Goal: Information Seeking & Learning: Find specific fact

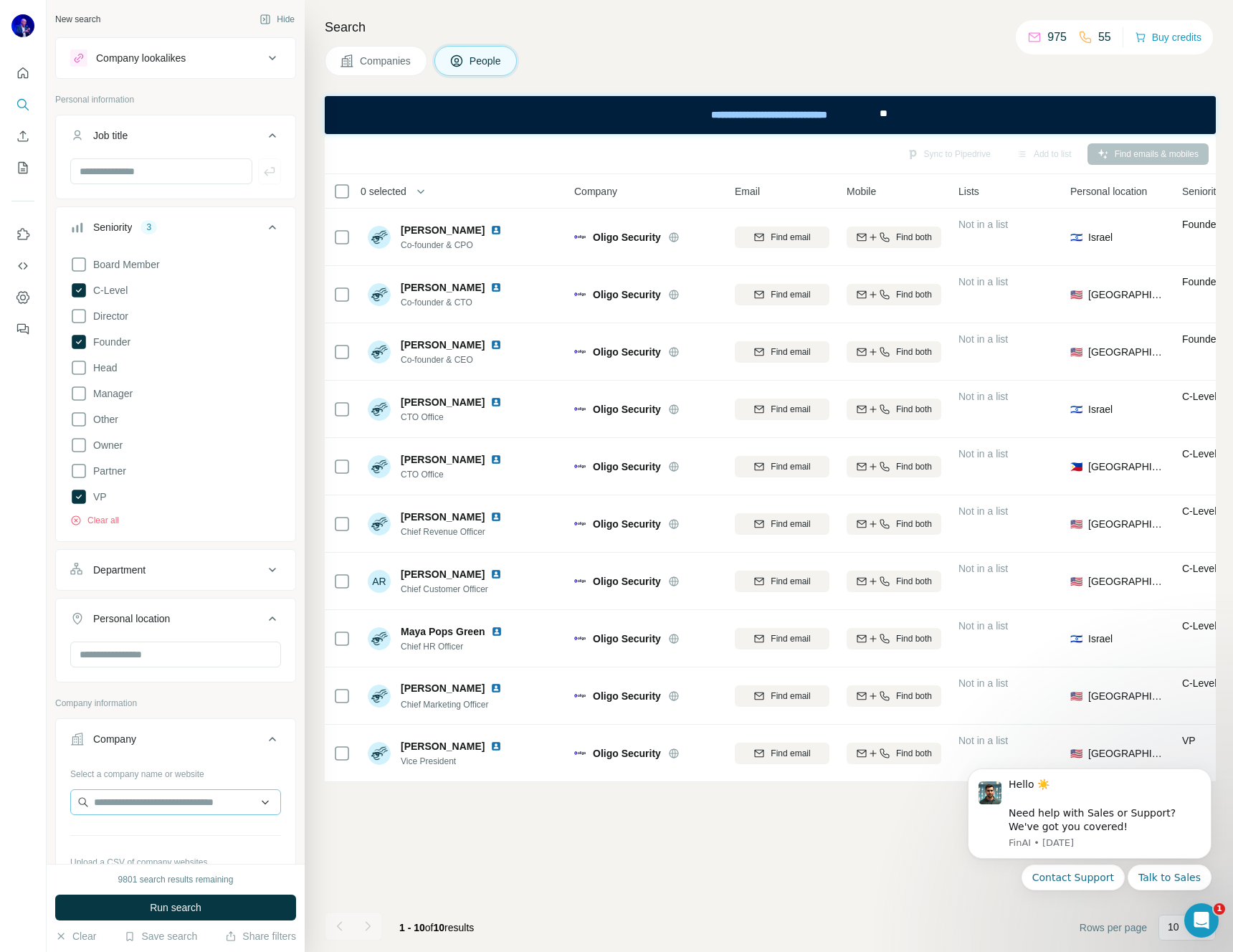
scroll to position [342, 0]
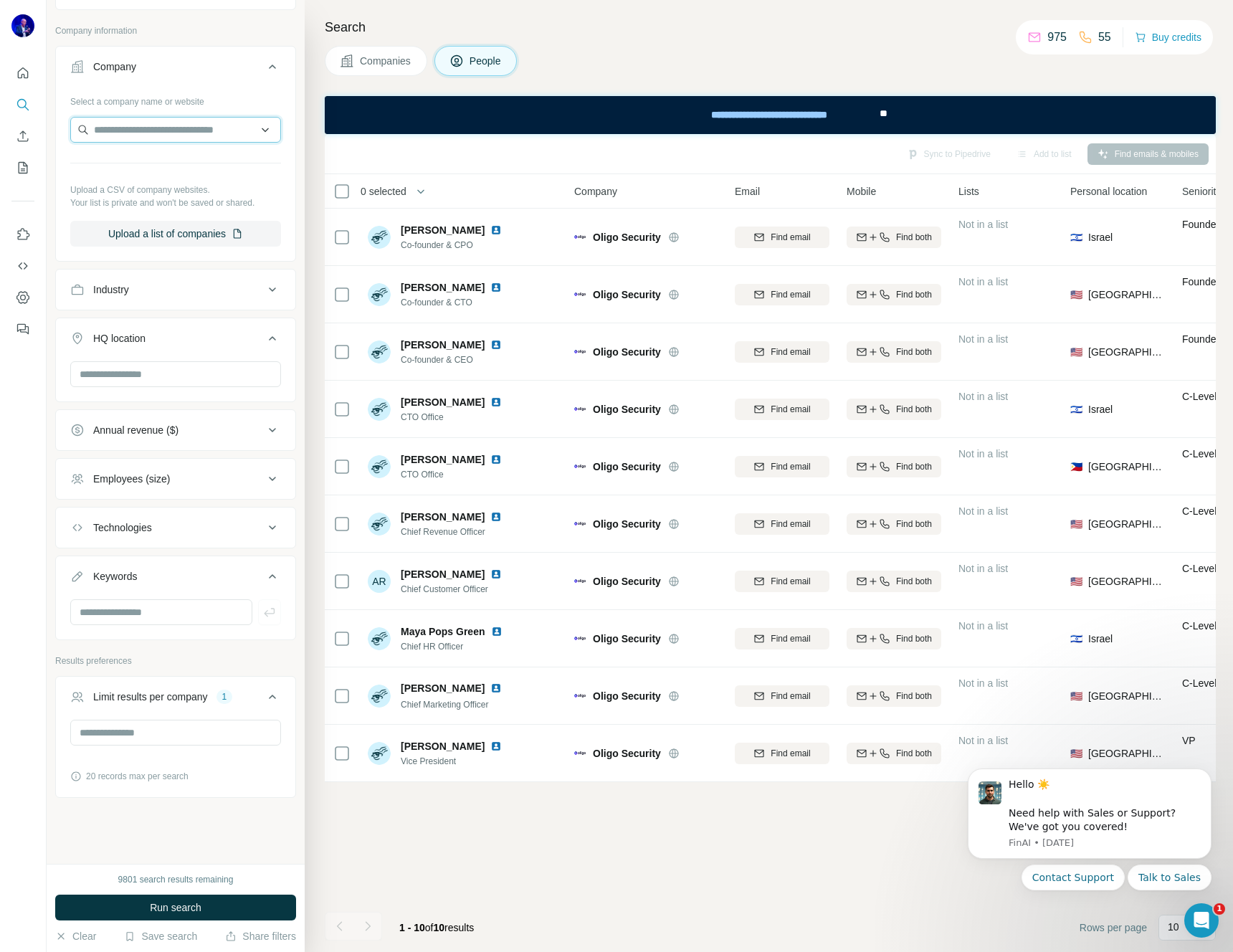
click at [154, 127] on input "text" at bounding box center [175, 130] width 211 height 25
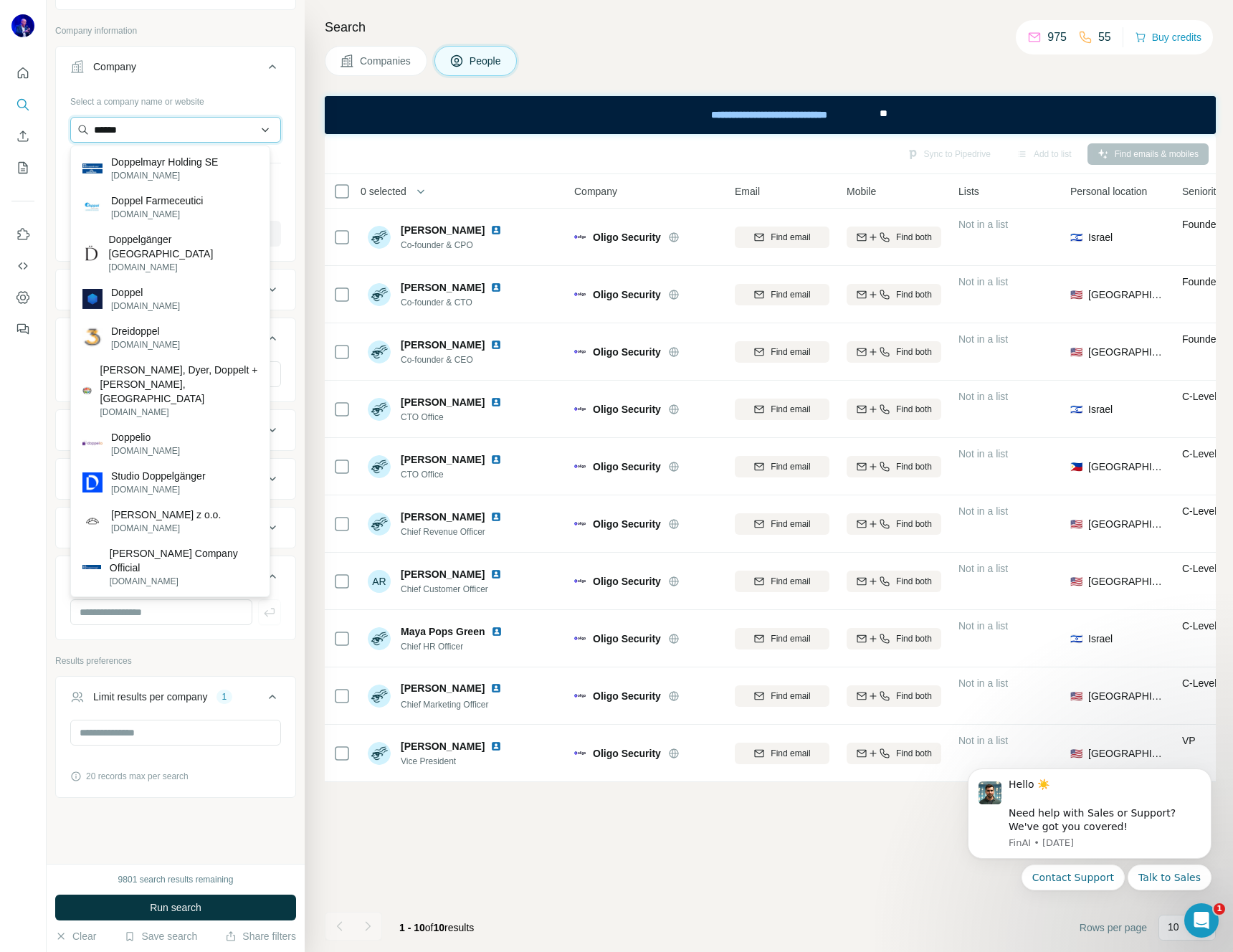
click at [143, 134] on input "******" at bounding box center [175, 130] width 211 height 25
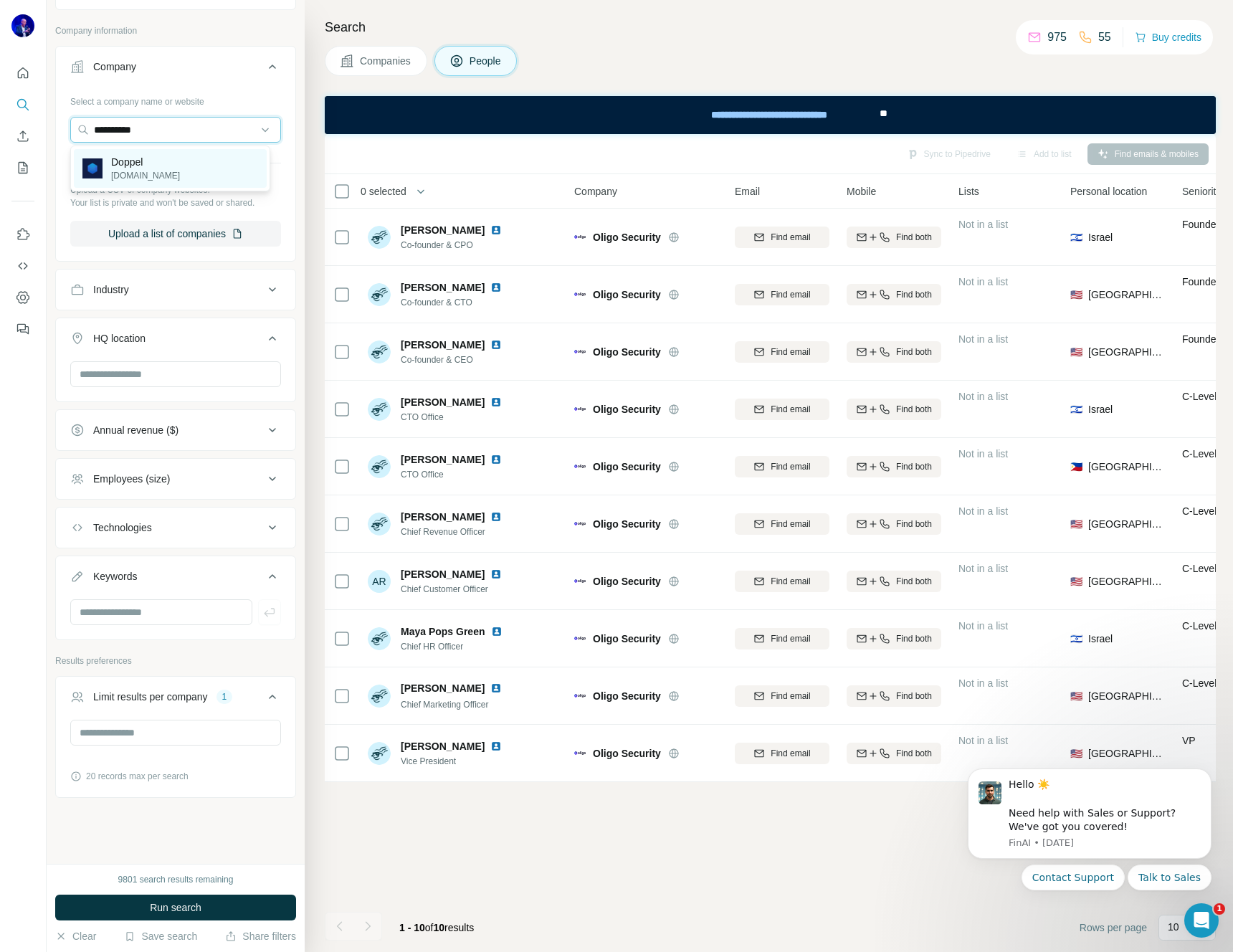
type input "**********"
click at [143, 160] on p "Doppel" at bounding box center [145, 162] width 69 height 15
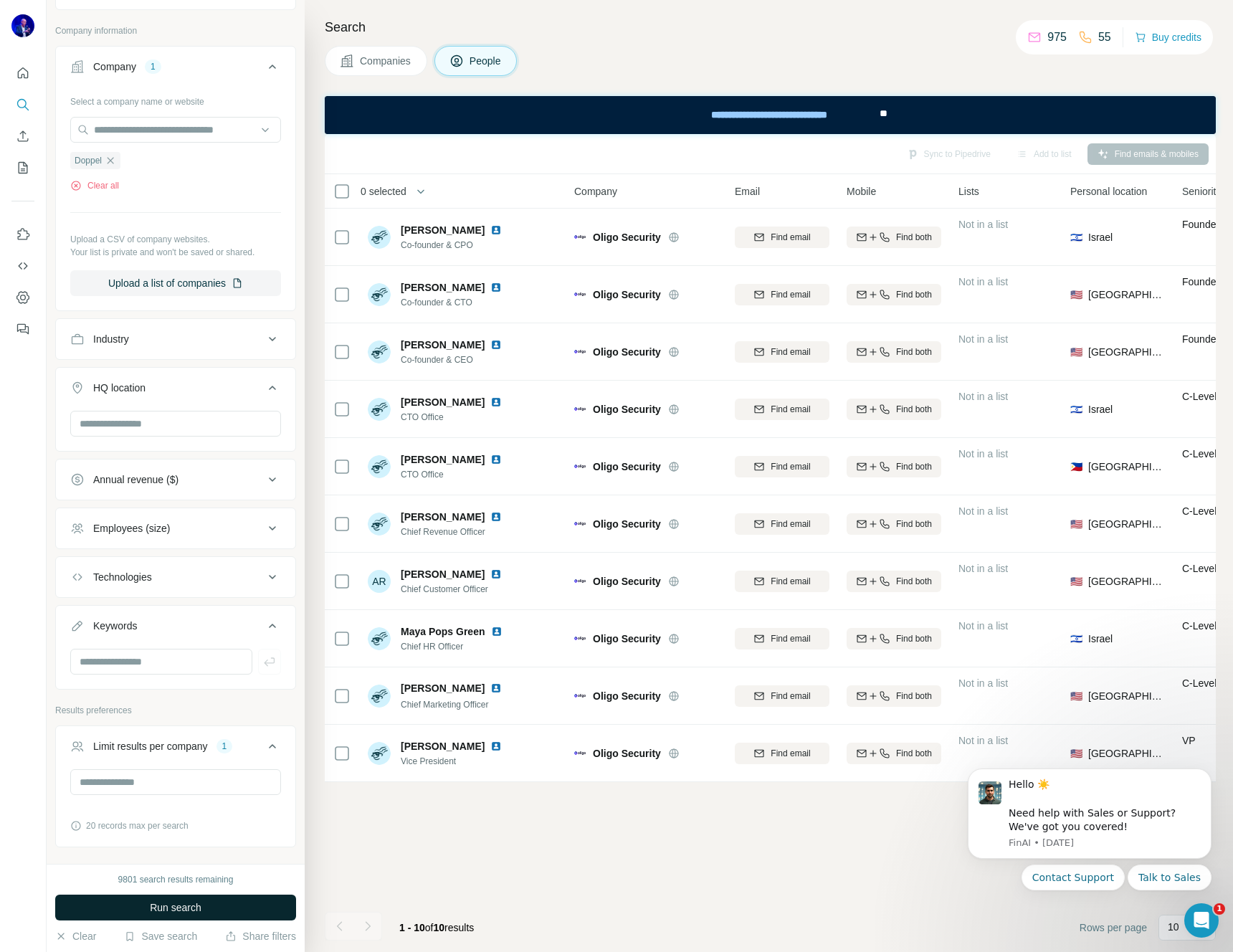
click at [157, 904] on span "Run search" at bounding box center [175, 908] width 52 height 15
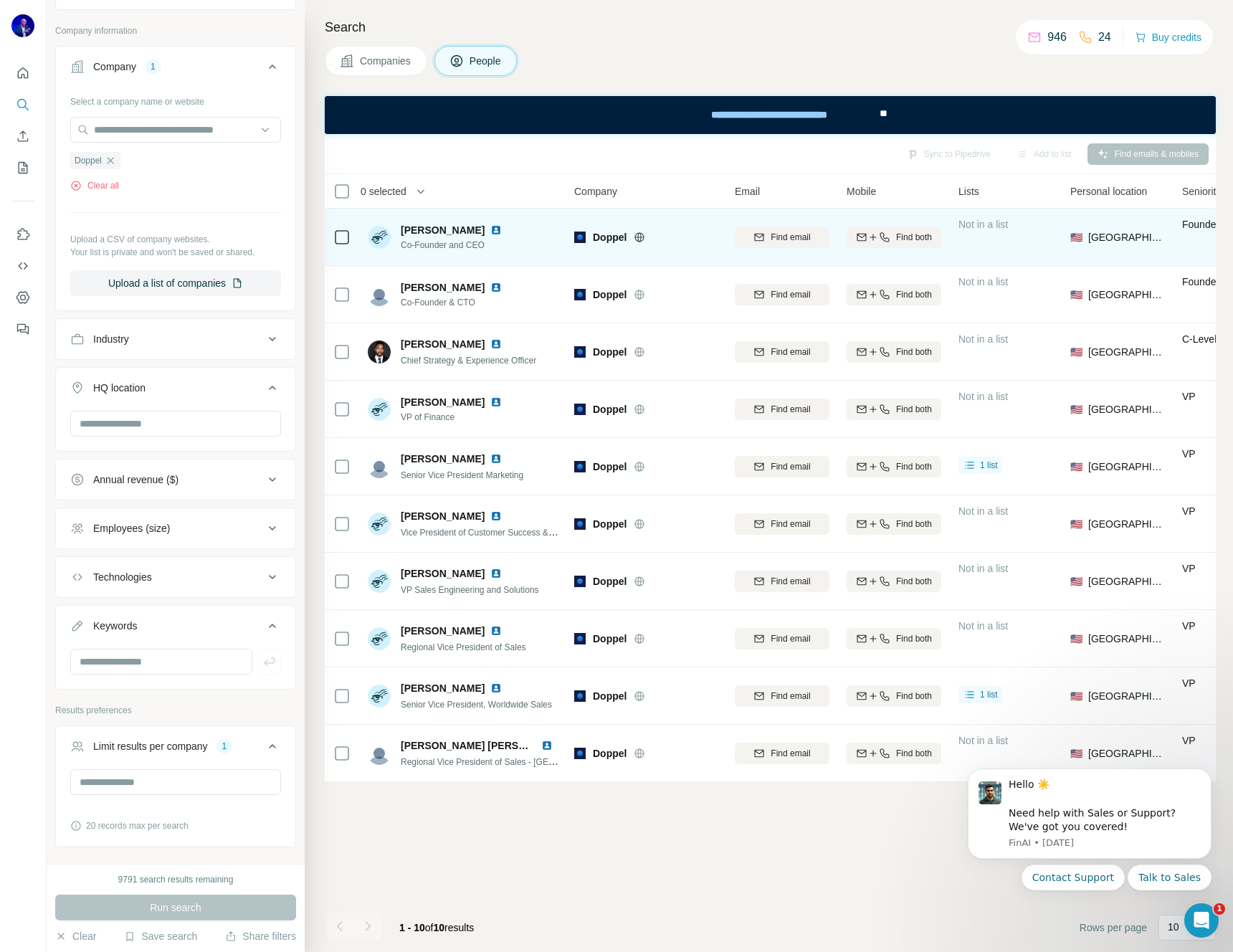
click at [490, 229] on img at bounding box center [496, 230] width 12 height 12
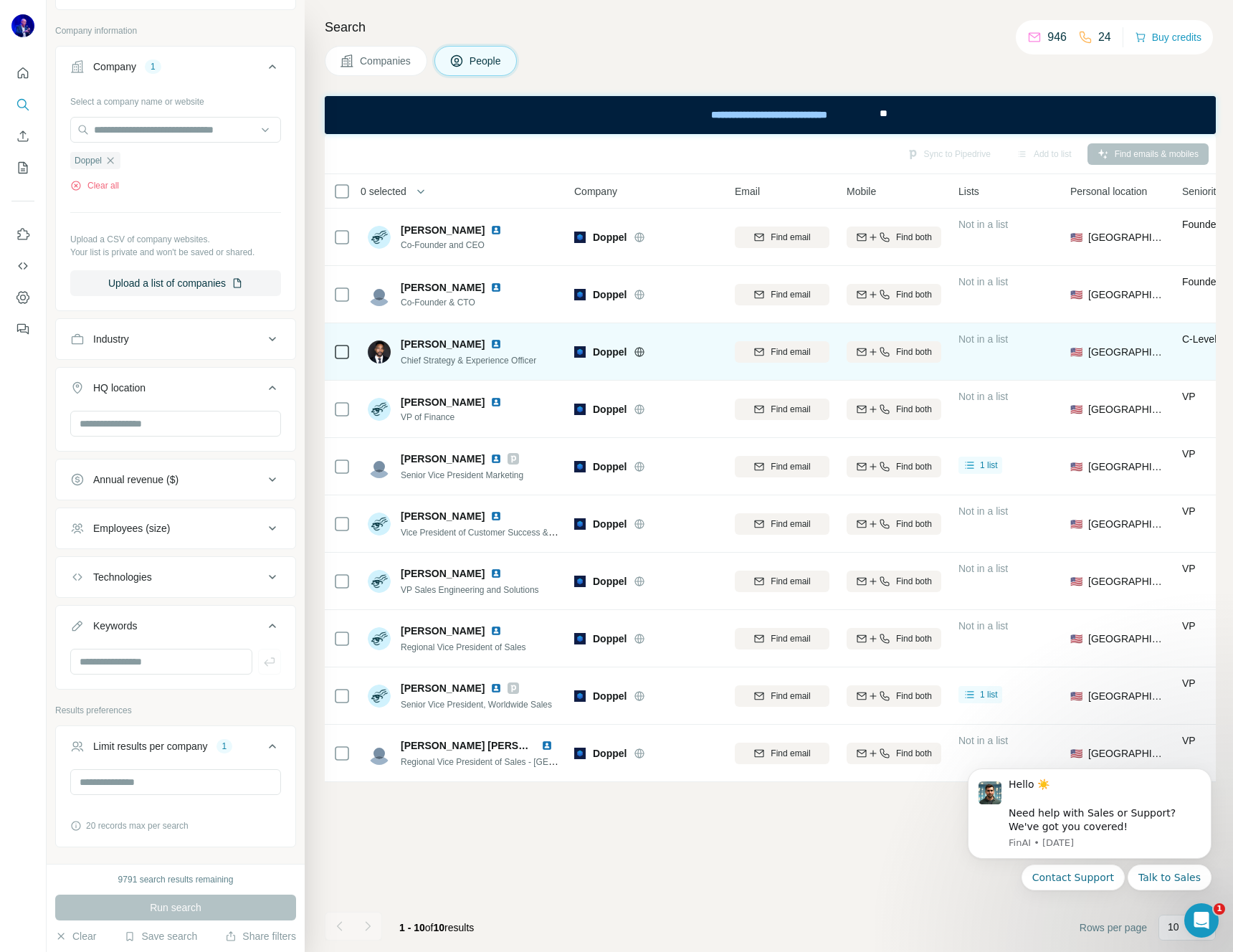
click at [490, 344] on img at bounding box center [496, 344] width 12 height 12
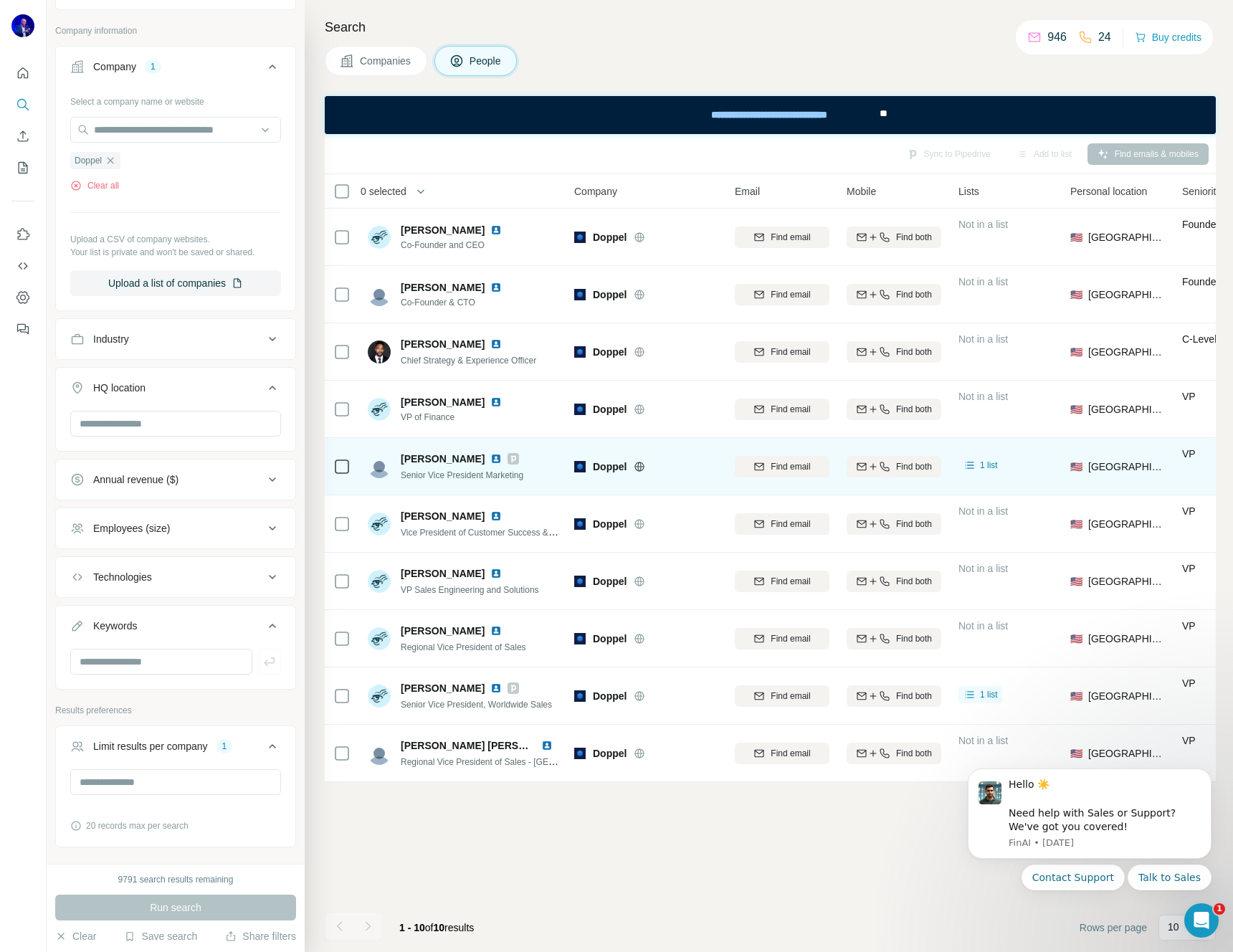
click at [490, 457] on img at bounding box center [496, 458] width 12 height 12
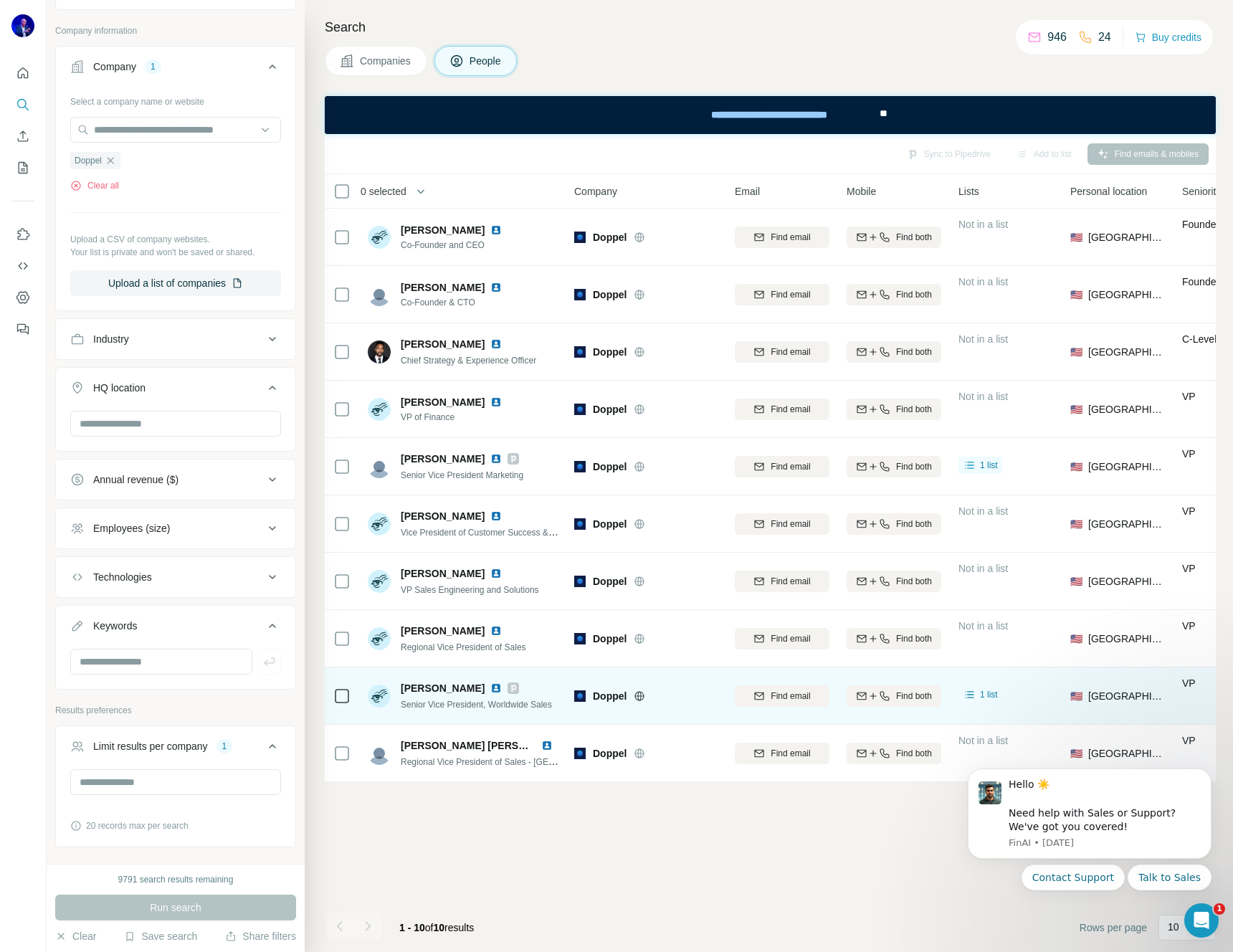
click at [490, 683] on div at bounding box center [505, 688] width 29 height 12
click at [511, 686] on icon at bounding box center [514, 688] width 5 height 7
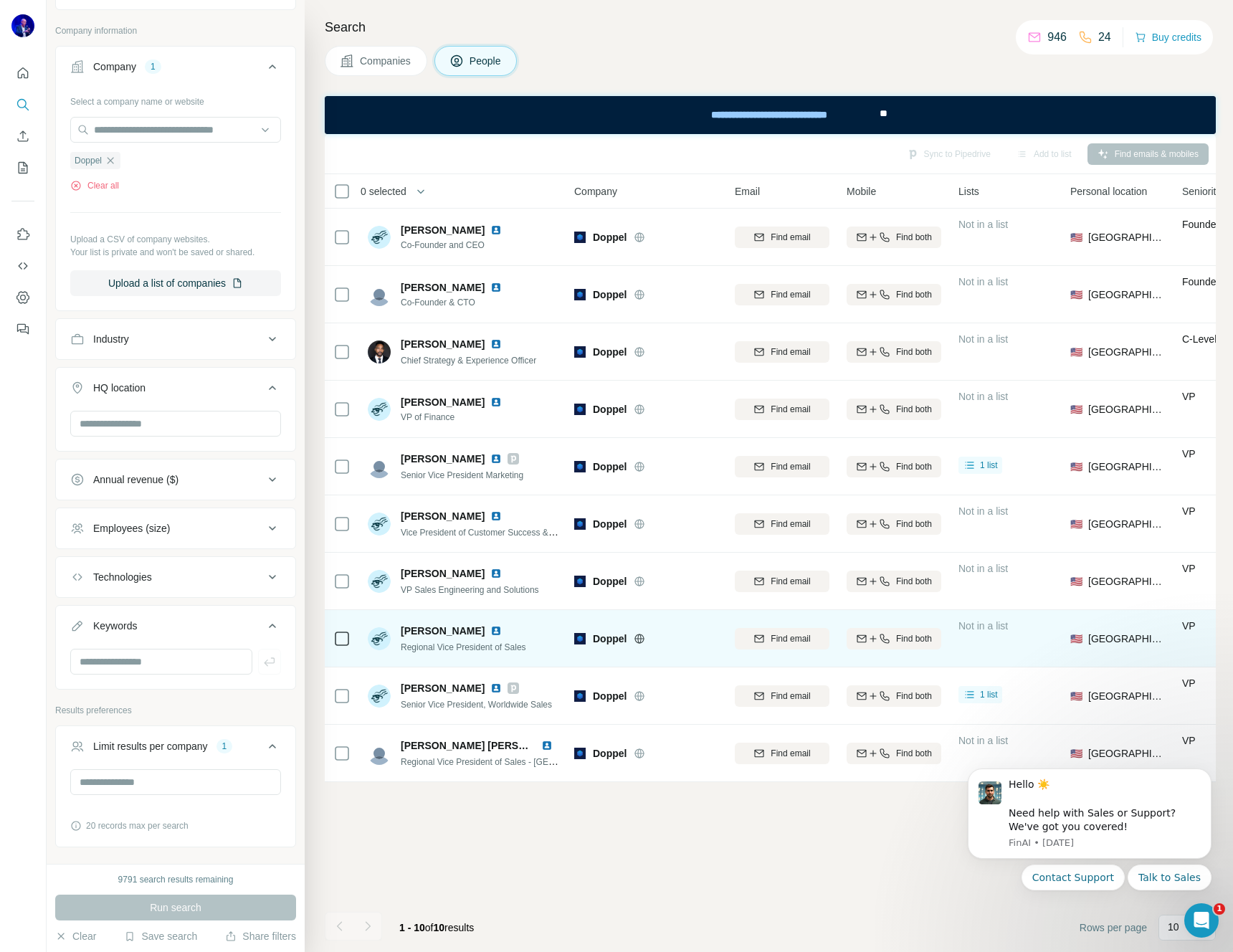
click at [490, 630] on img at bounding box center [496, 631] width 12 height 12
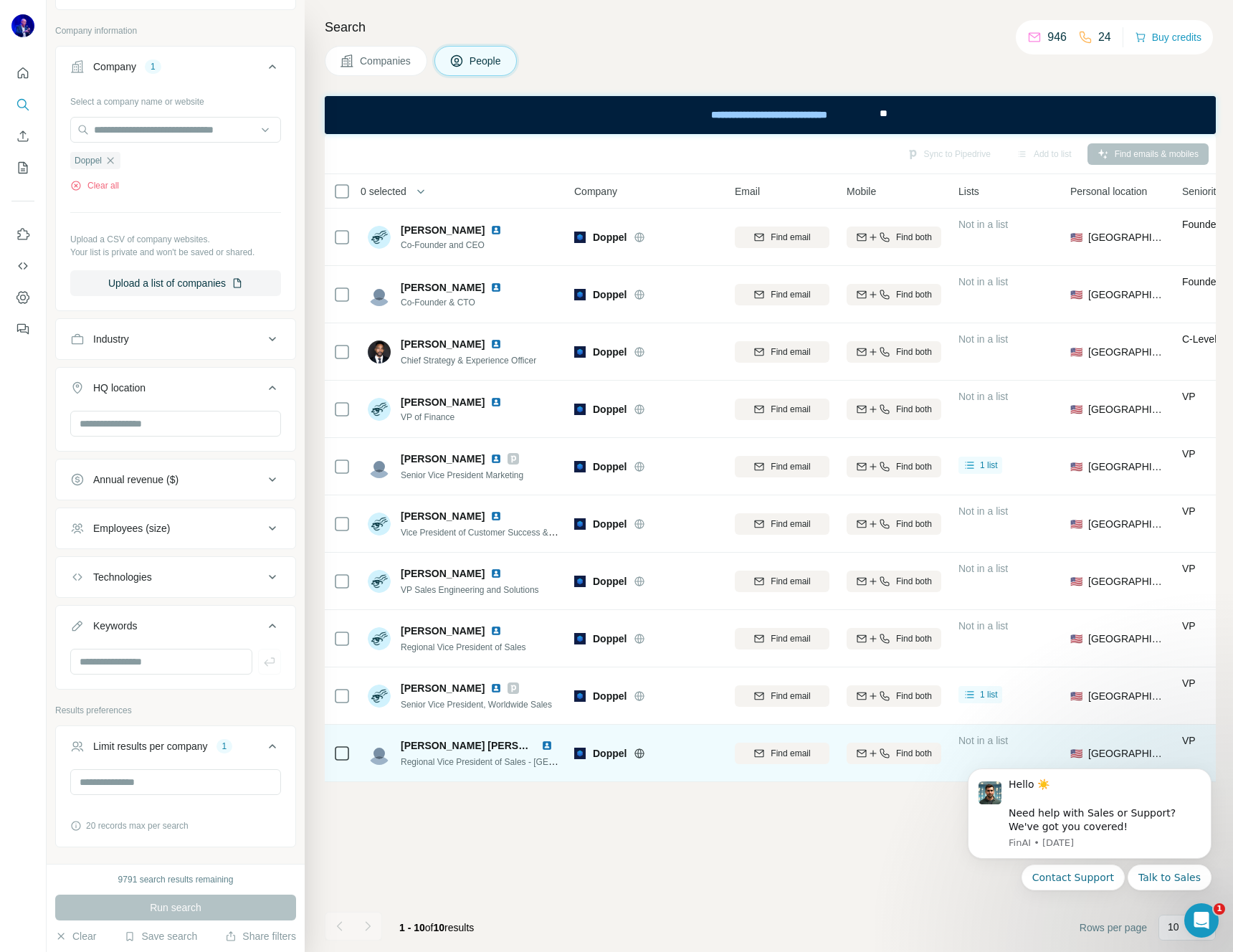
click at [546, 744] on img at bounding box center [547, 745] width 12 height 12
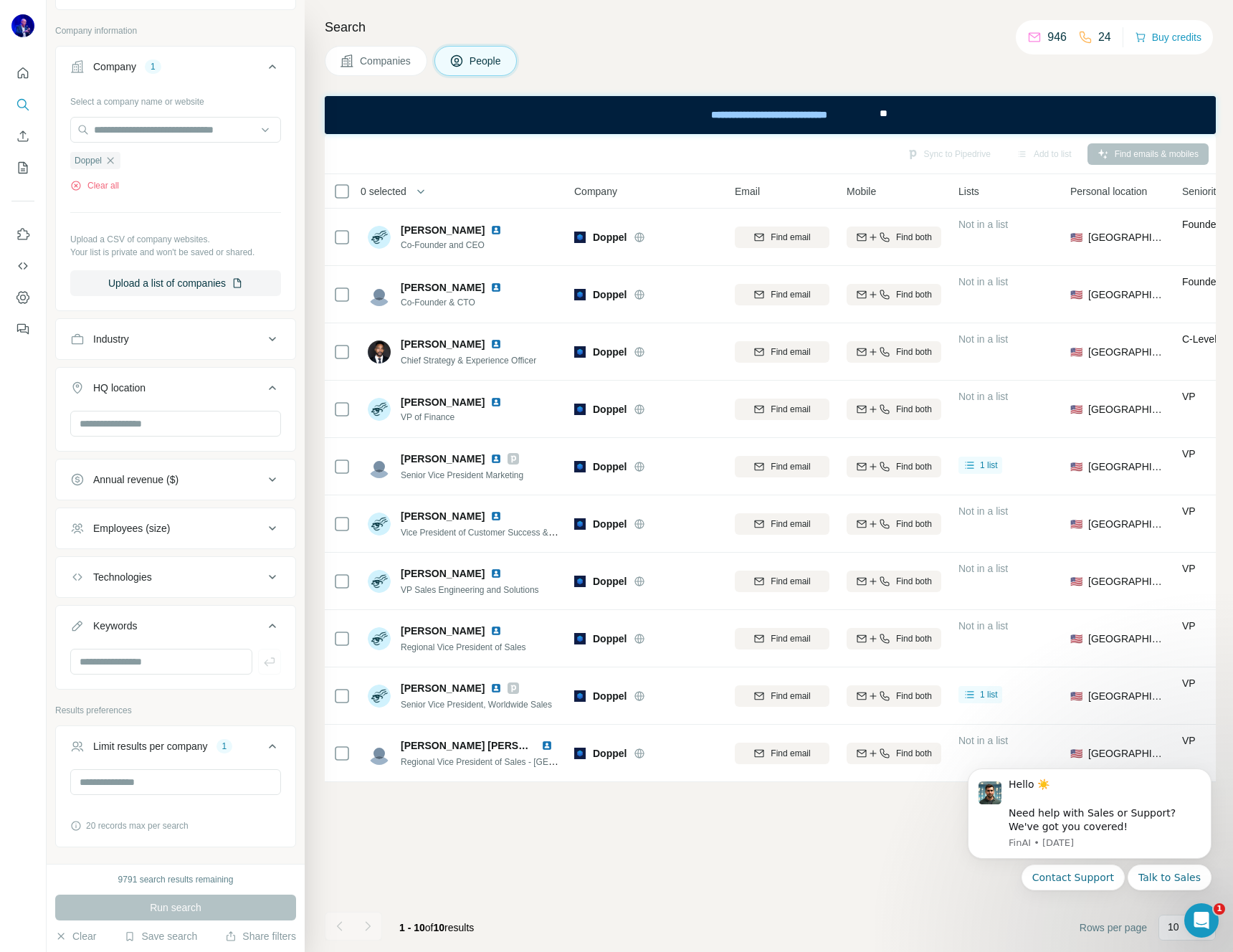
click at [110, 159] on icon "button" at bounding box center [110, 160] width 6 height 6
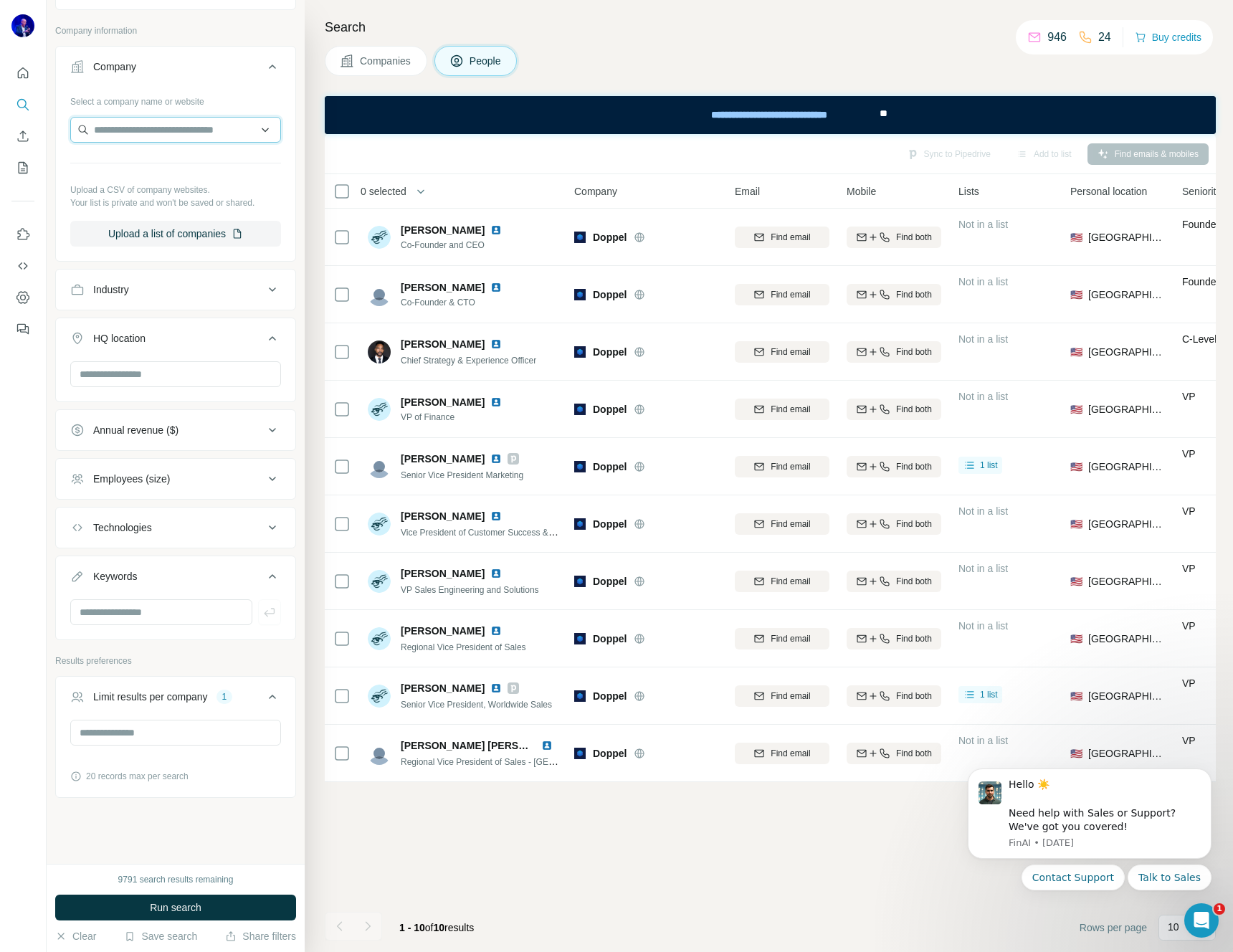
click at [144, 129] on input "text" at bounding box center [175, 130] width 211 height 25
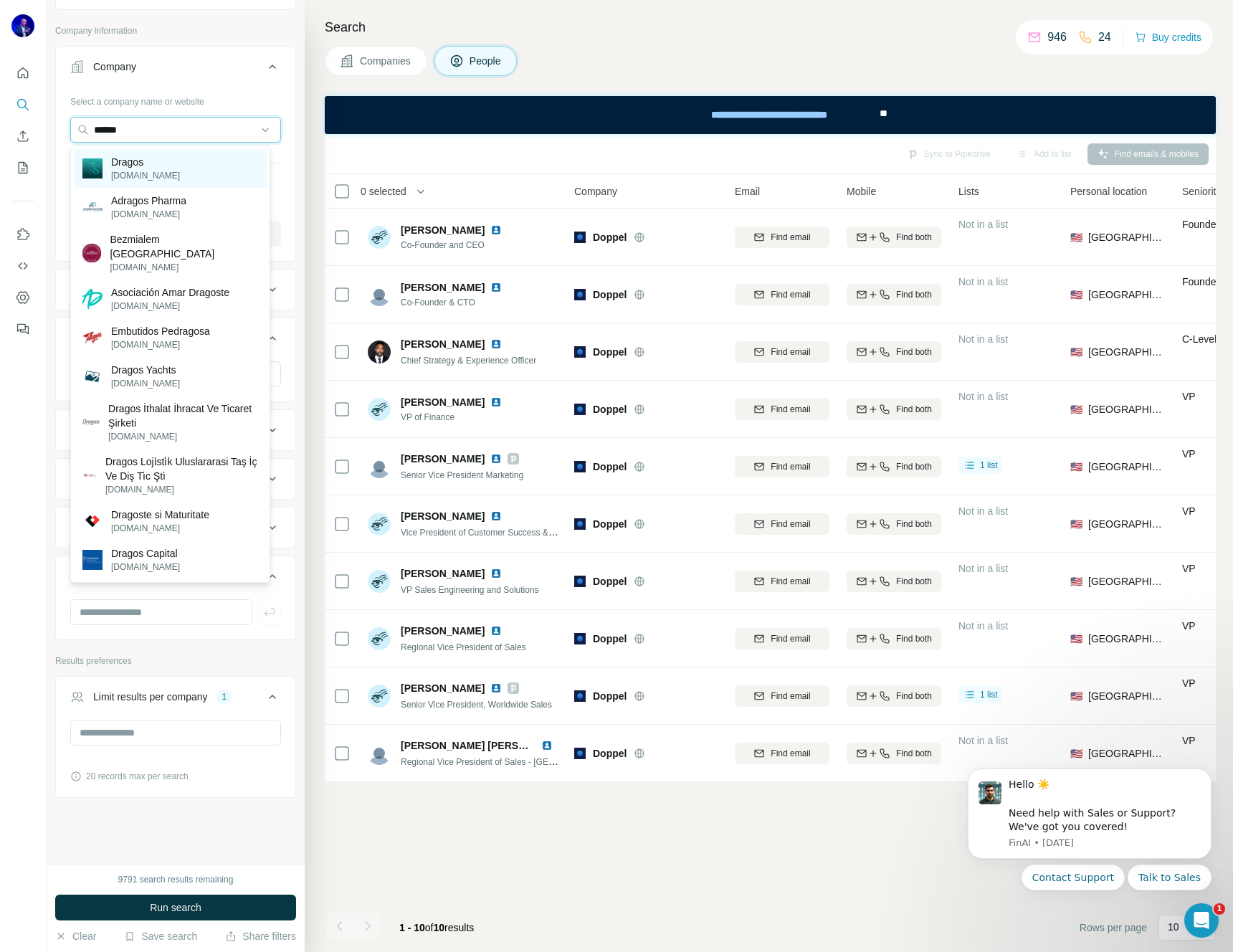
type input "******"
click at [144, 158] on p "Dragos" at bounding box center [145, 162] width 69 height 15
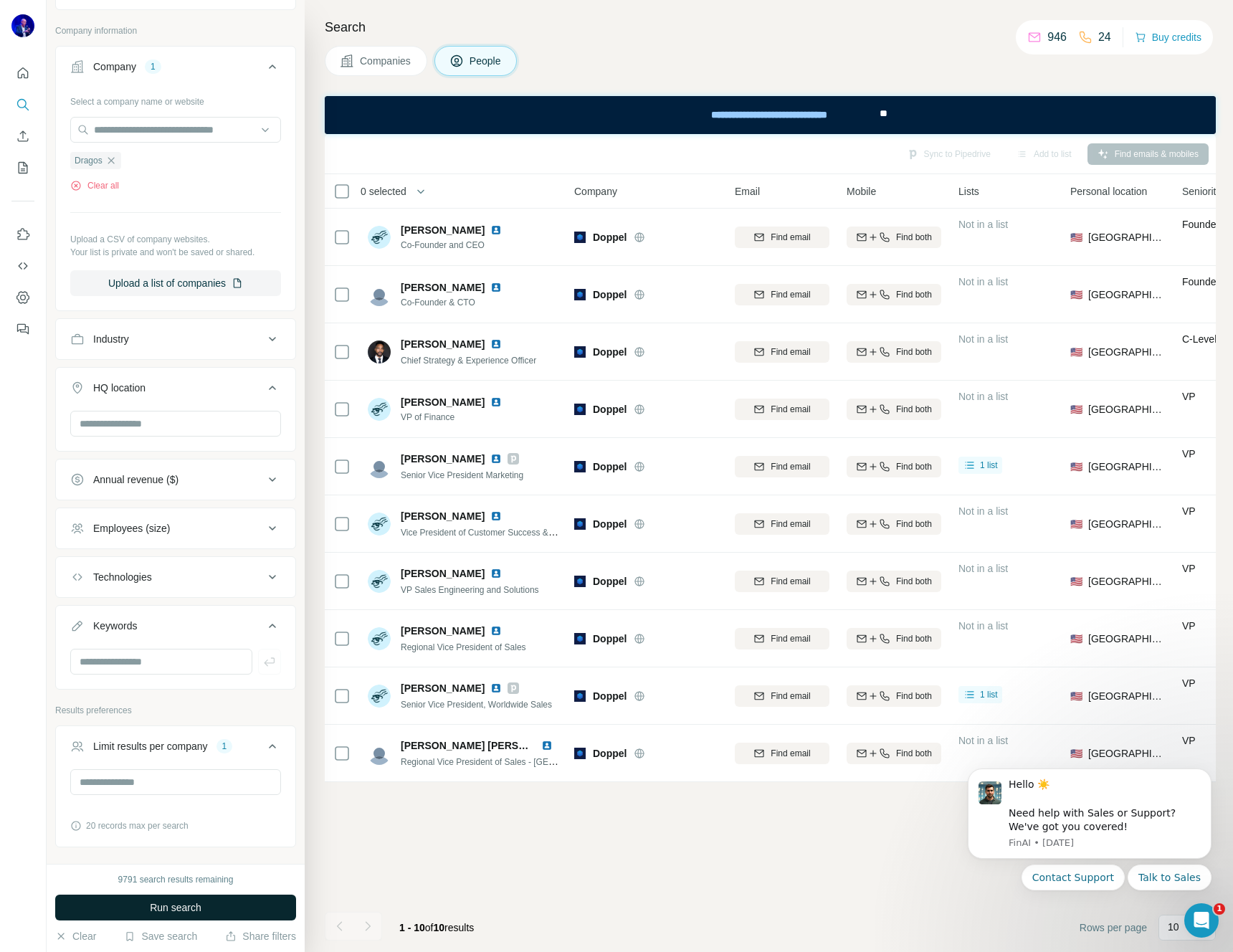
click at [163, 910] on span "Run search" at bounding box center [175, 908] width 52 height 15
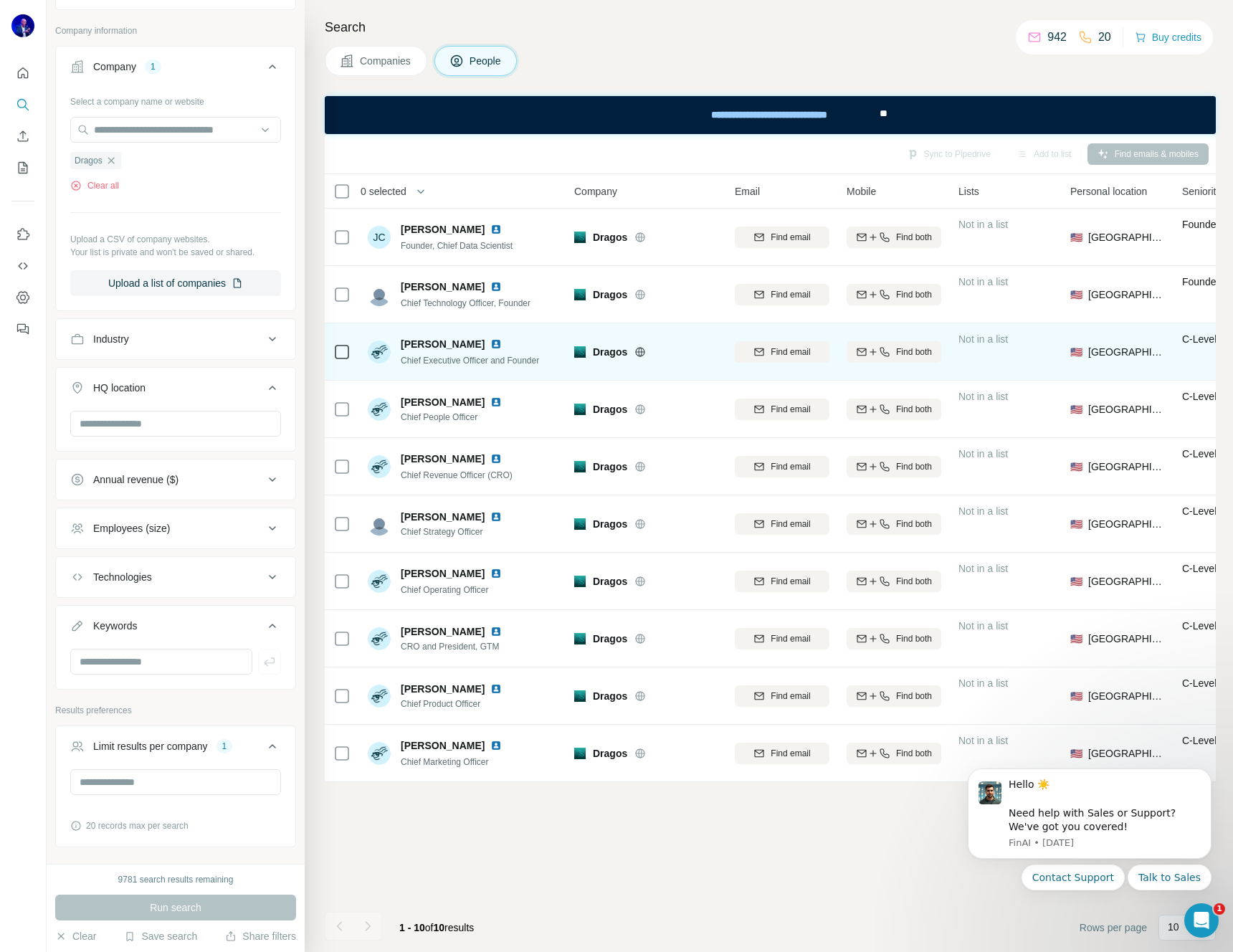
click at [490, 340] on img at bounding box center [496, 344] width 12 height 12
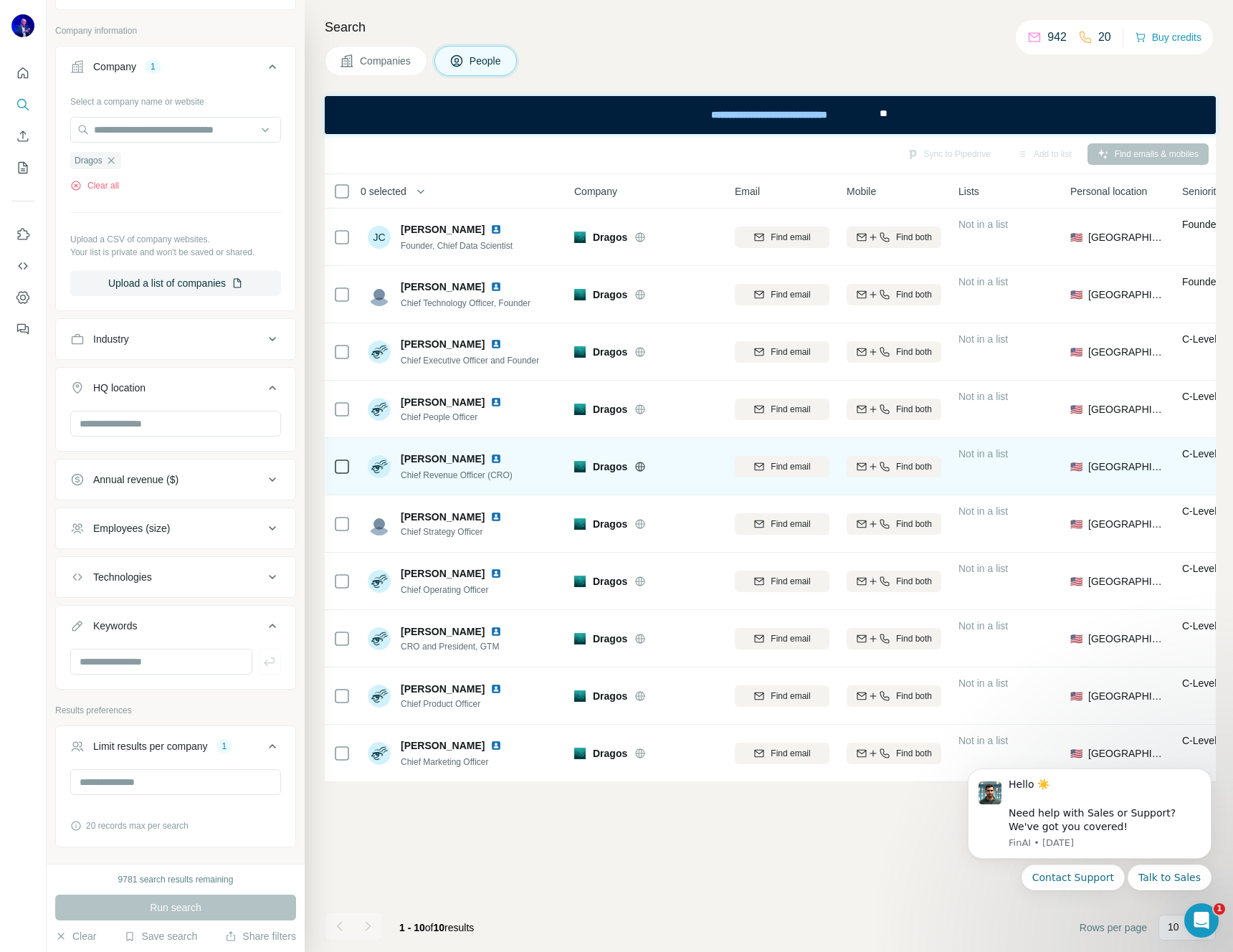
click at [498, 455] on img at bounding box center [496, 458] width 12 height 12
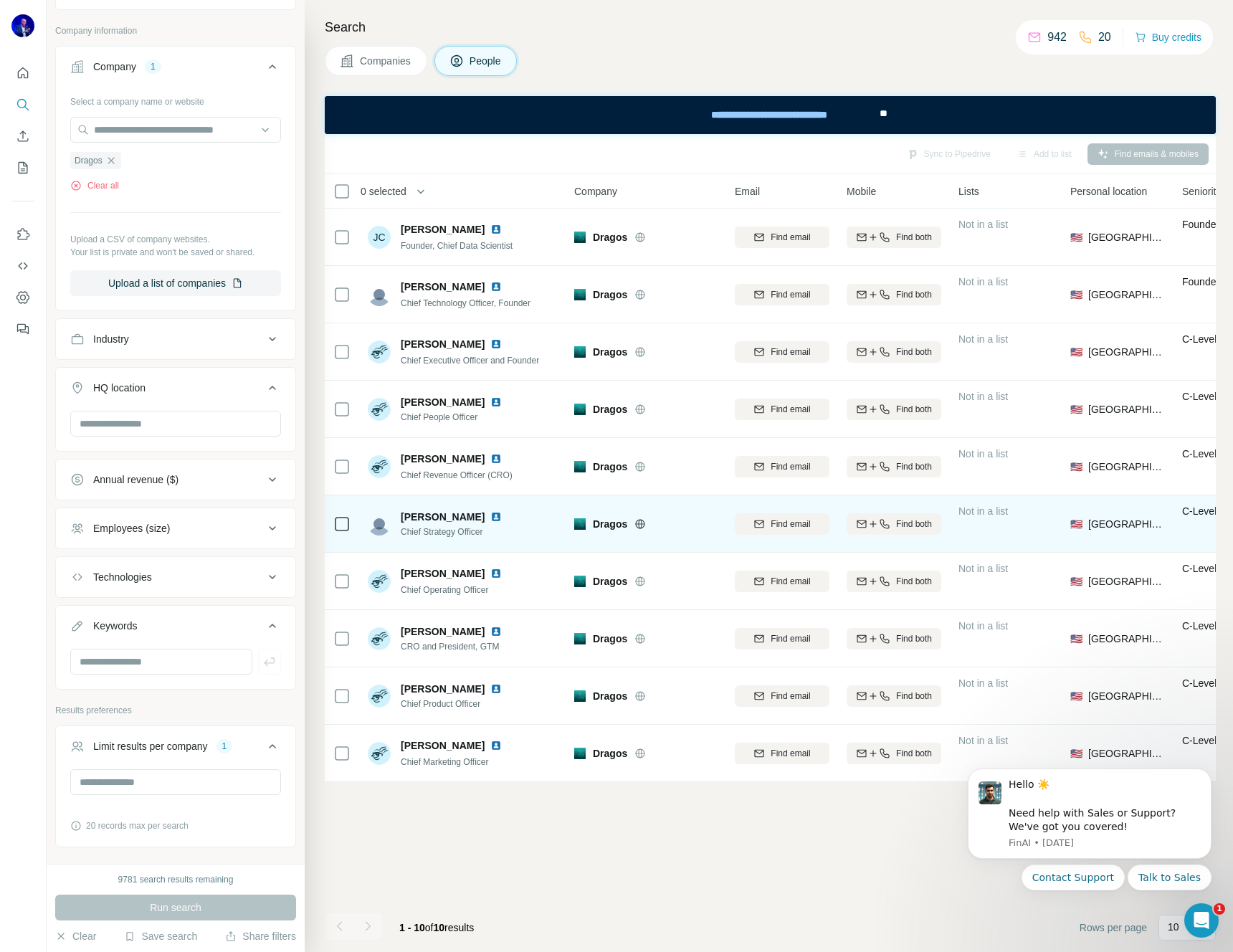
click at [490, 515] on img at bounding box center [496, 516] width 12 height 12
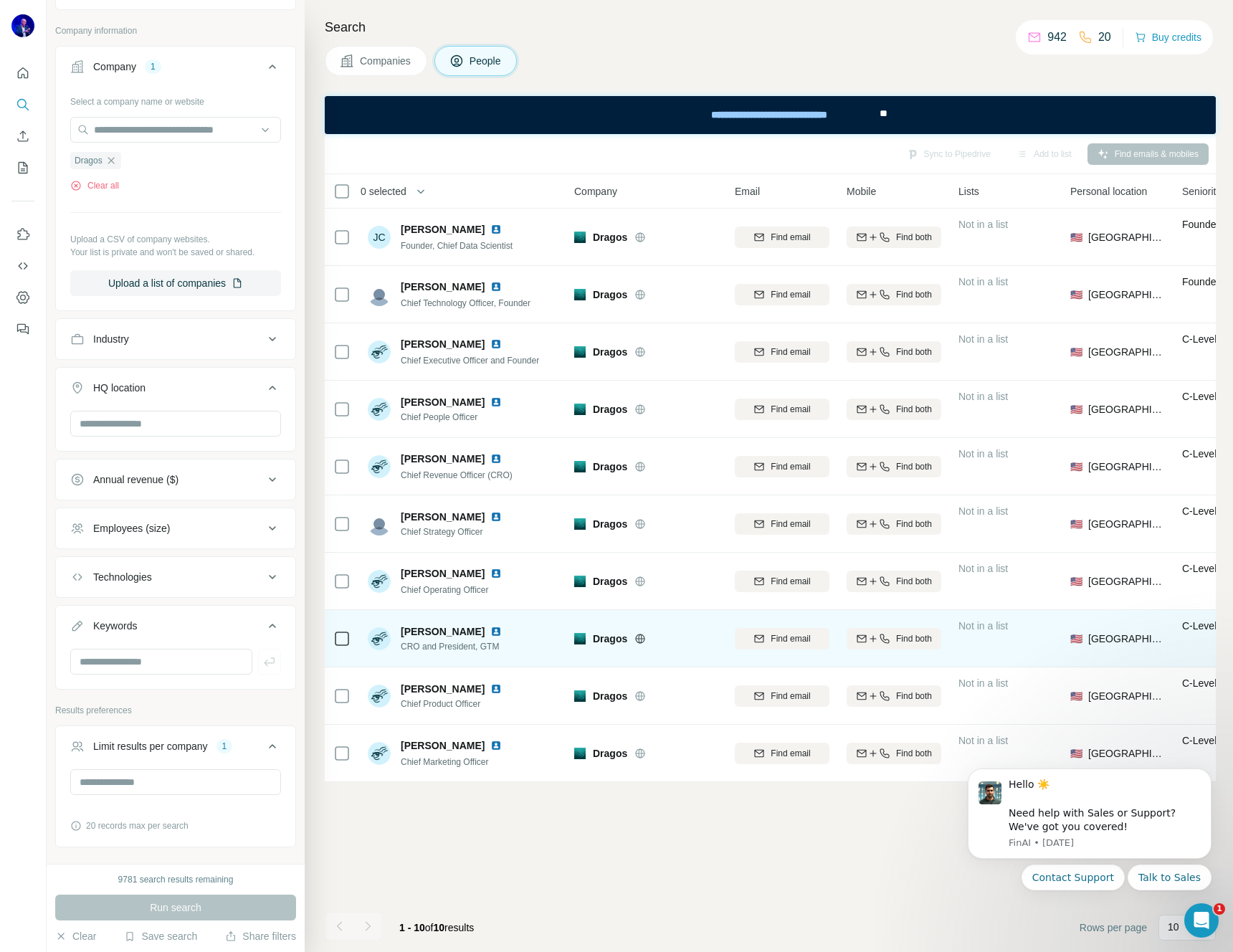
click at [490, 631] on img at bounding box center [496, 631] width 12 height 12
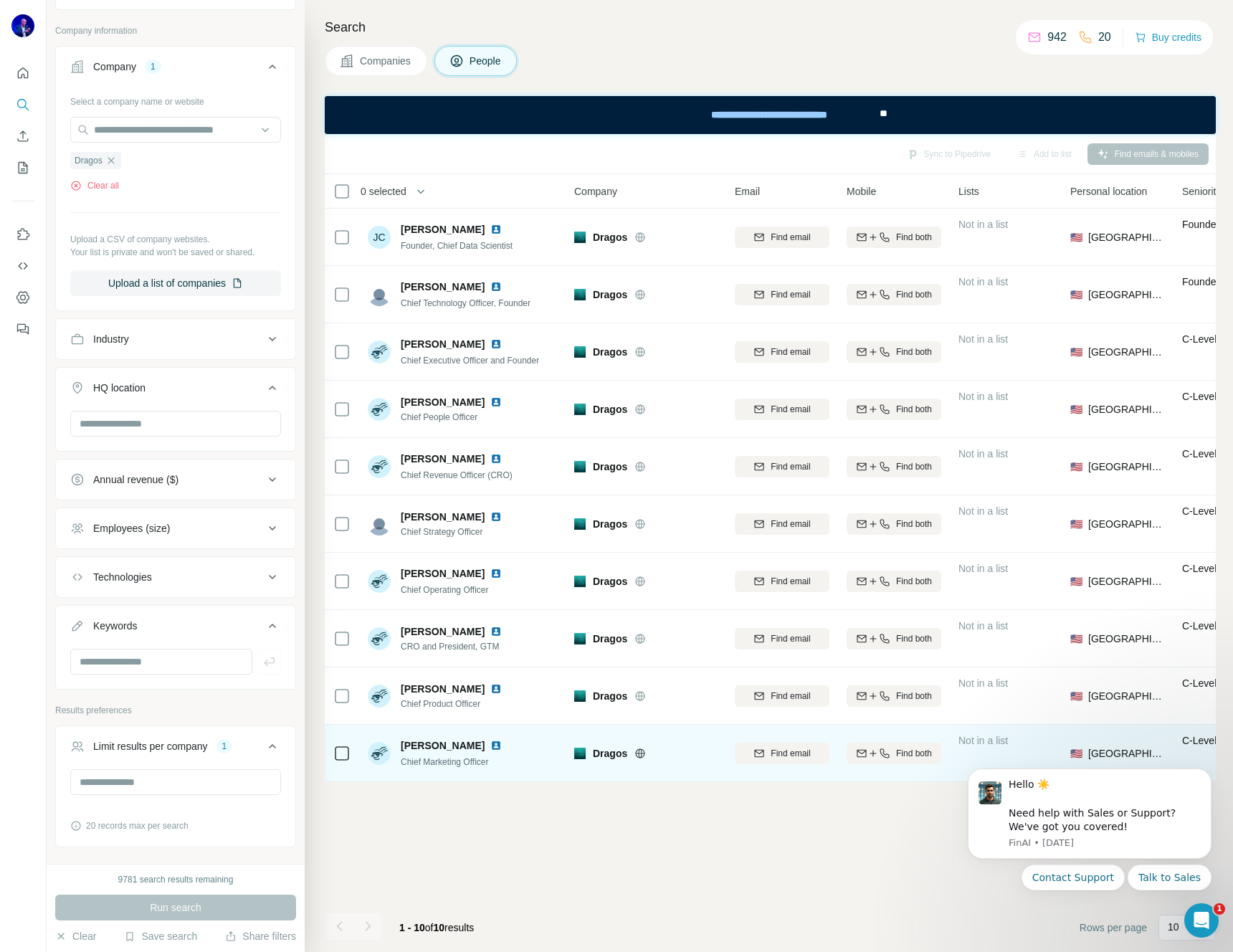
click at [490, 744] on img at bounding box center [496, 745] width 12 height 12
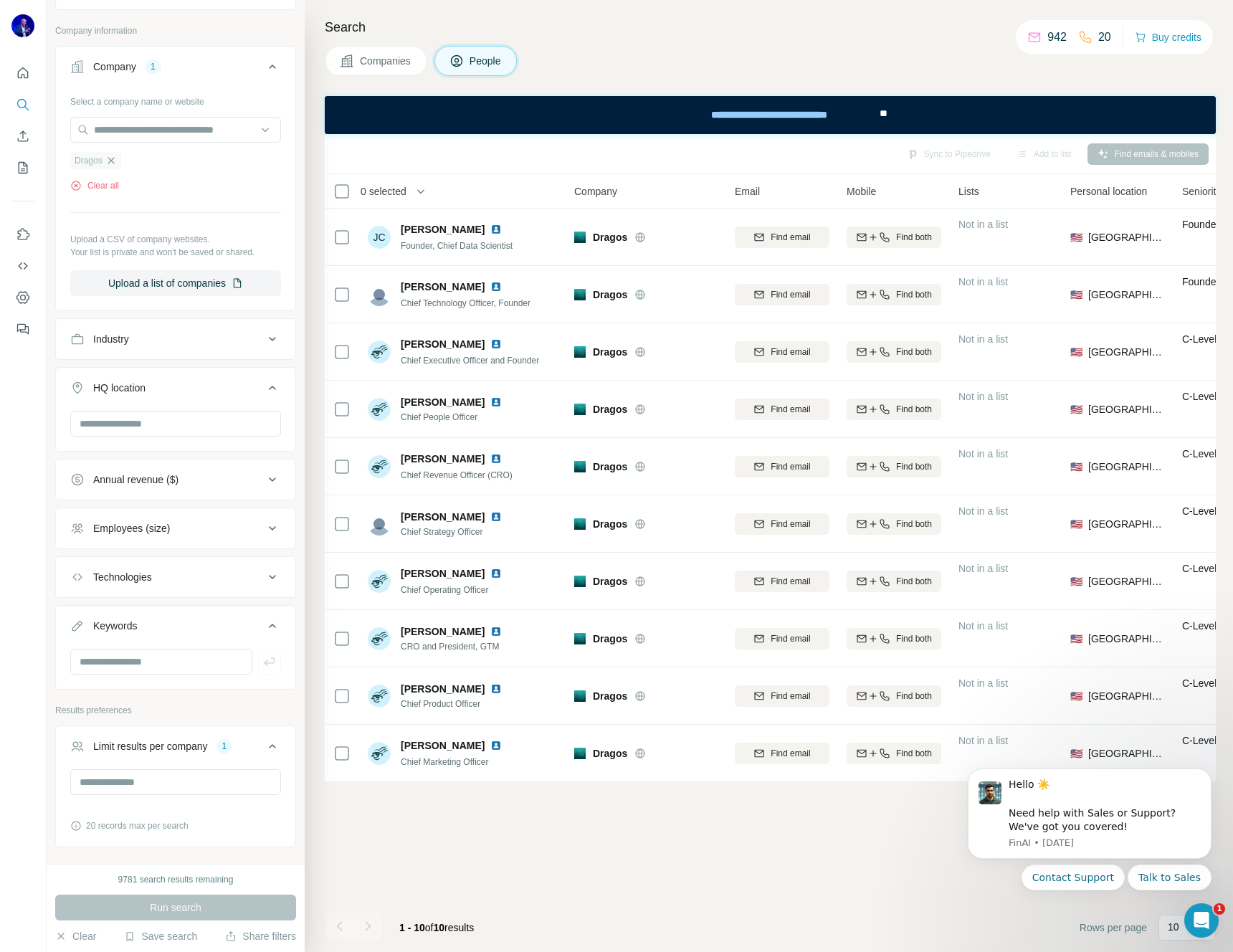
click at [114, 159] on icon "button" at bounding box center [110, 160] width 6 height 6
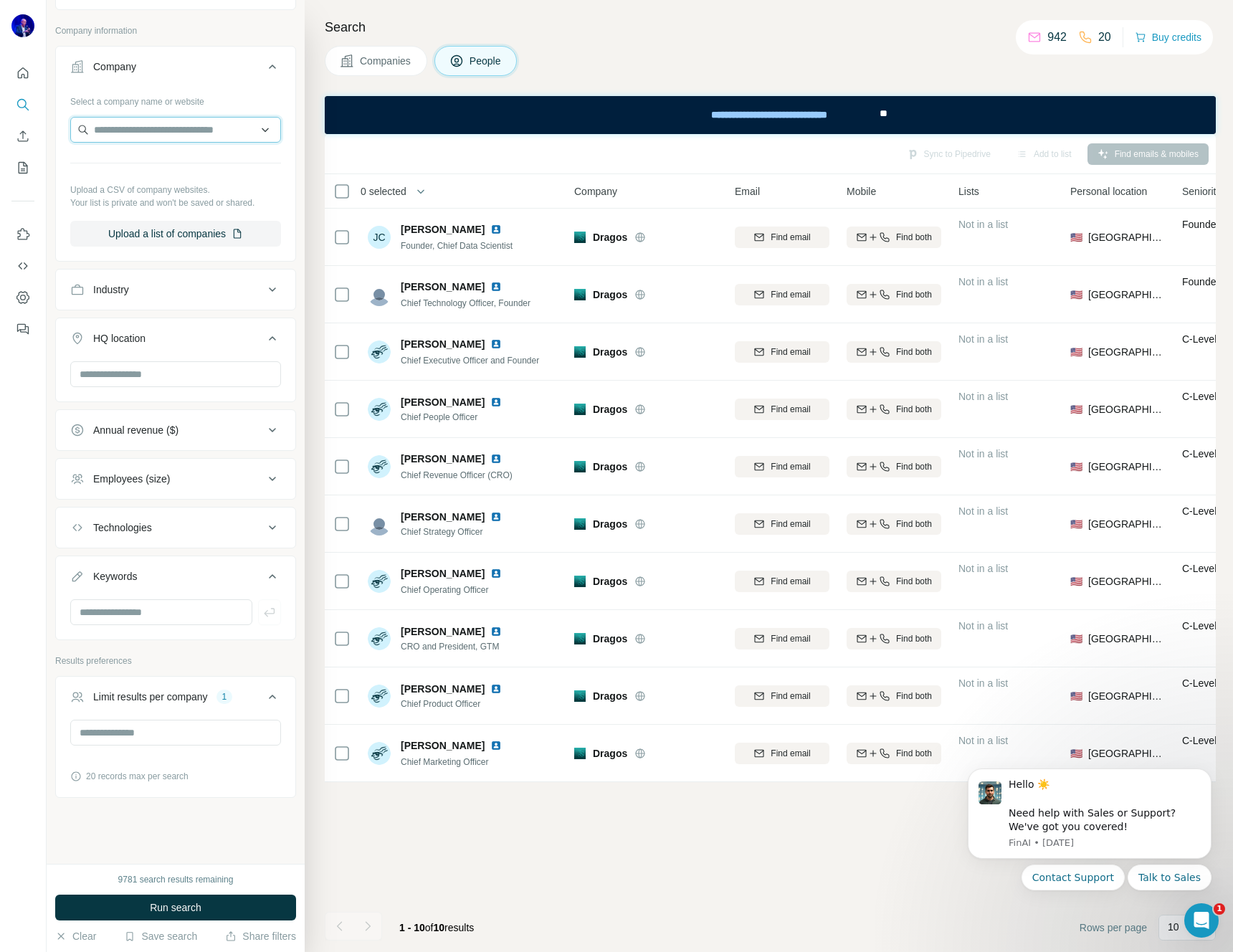
click at [146, 133] on input "text" at bounding box center [175, 130] width 211 height 25
type input "*******"
click at [143, 160] on p "Exabeam" at bounding box center [145, 162] width 69 height 15
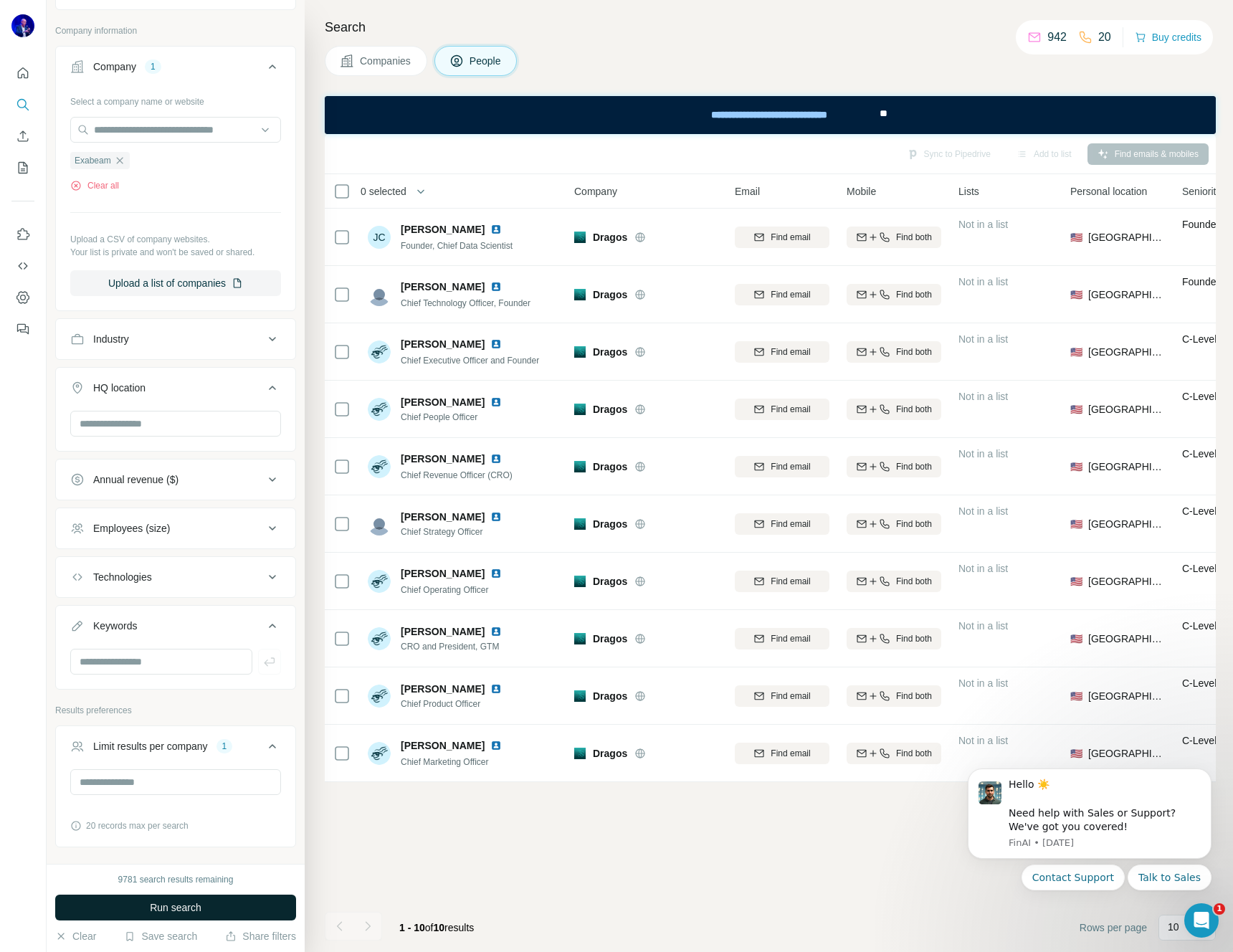
click at [172, 911] on span "Run search" at bounding box center [175, 908] width 52 height 15
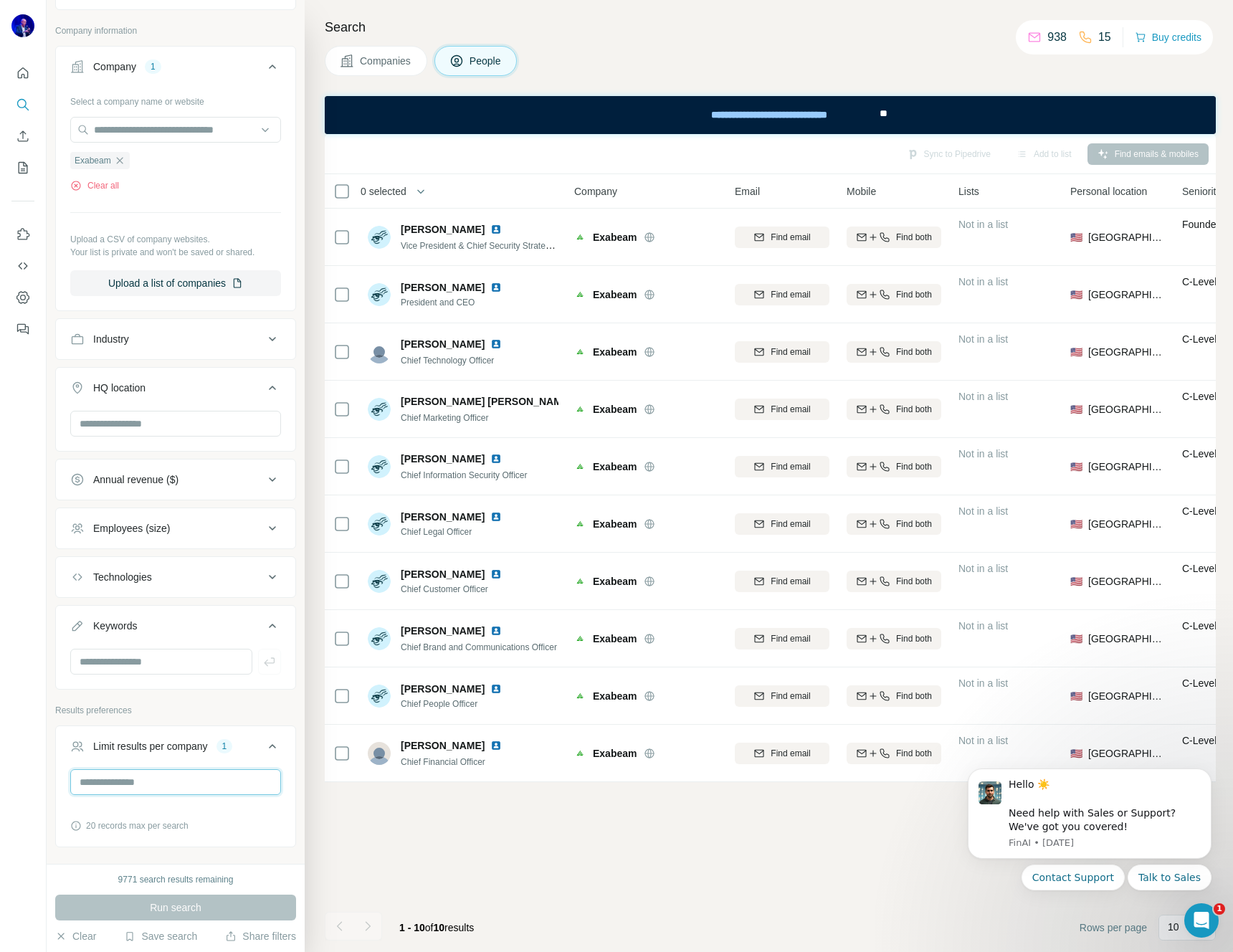
click at [133, 785] on input "**" at bounding box center [175, 781] width 211 height 25
click at [133, 784] on input "**" at bounding box center [175, 781] width 211 height 25
type input "**"
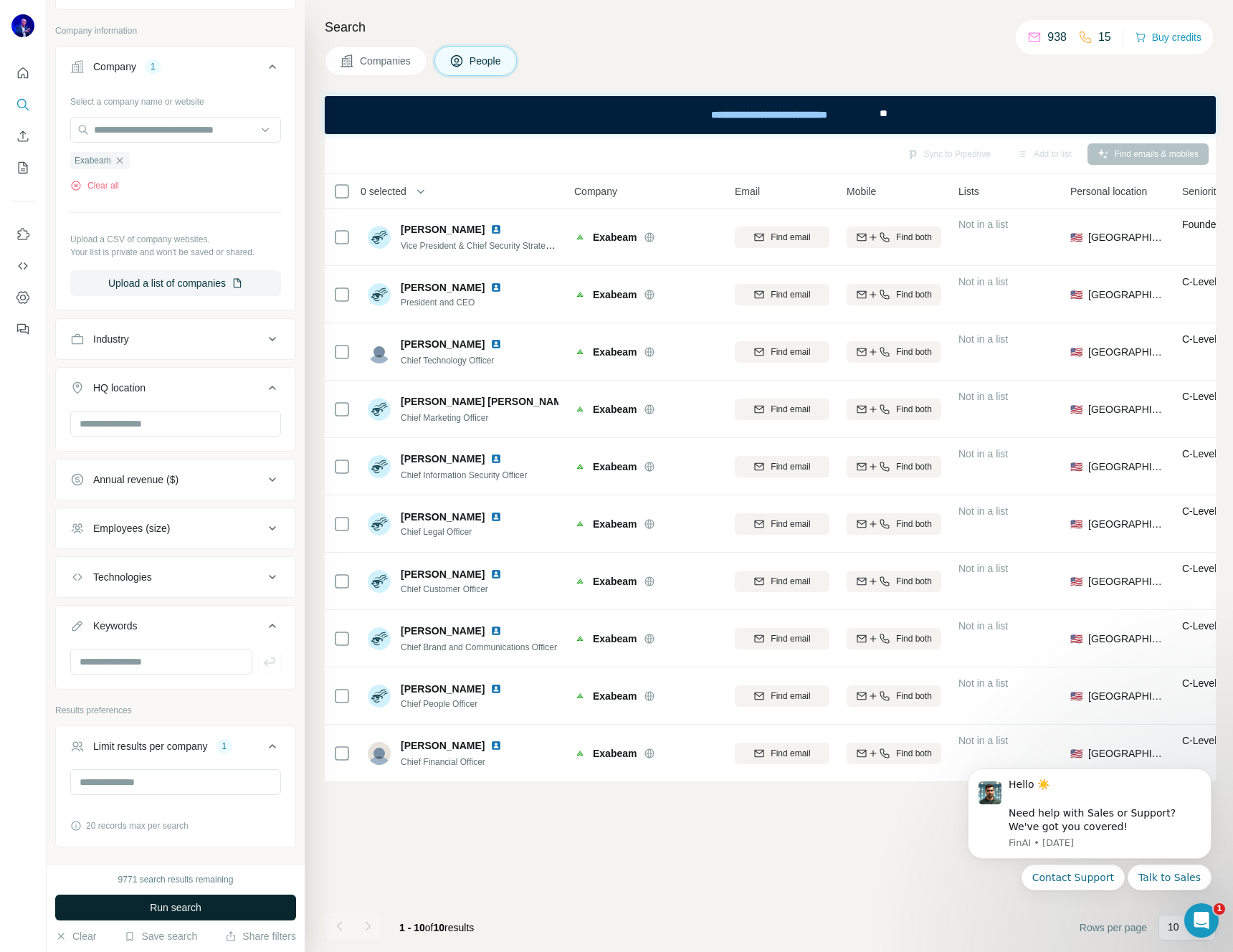
click at [172, 904] on span "Run search" at bounding box center [175, 908] width 52 height 15
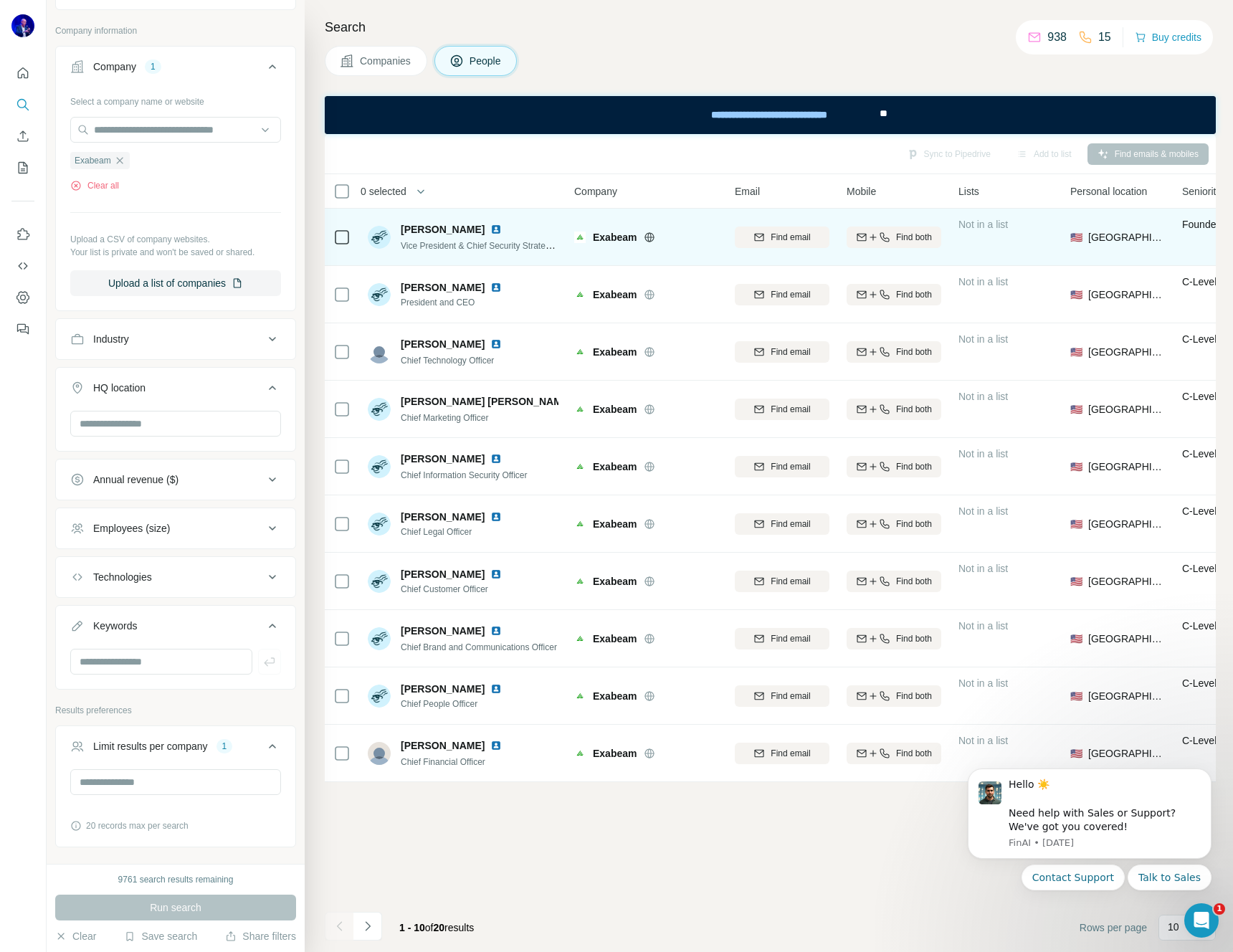
click at [490, 227] on img at bounding box center [496, 229] width 12 height 12
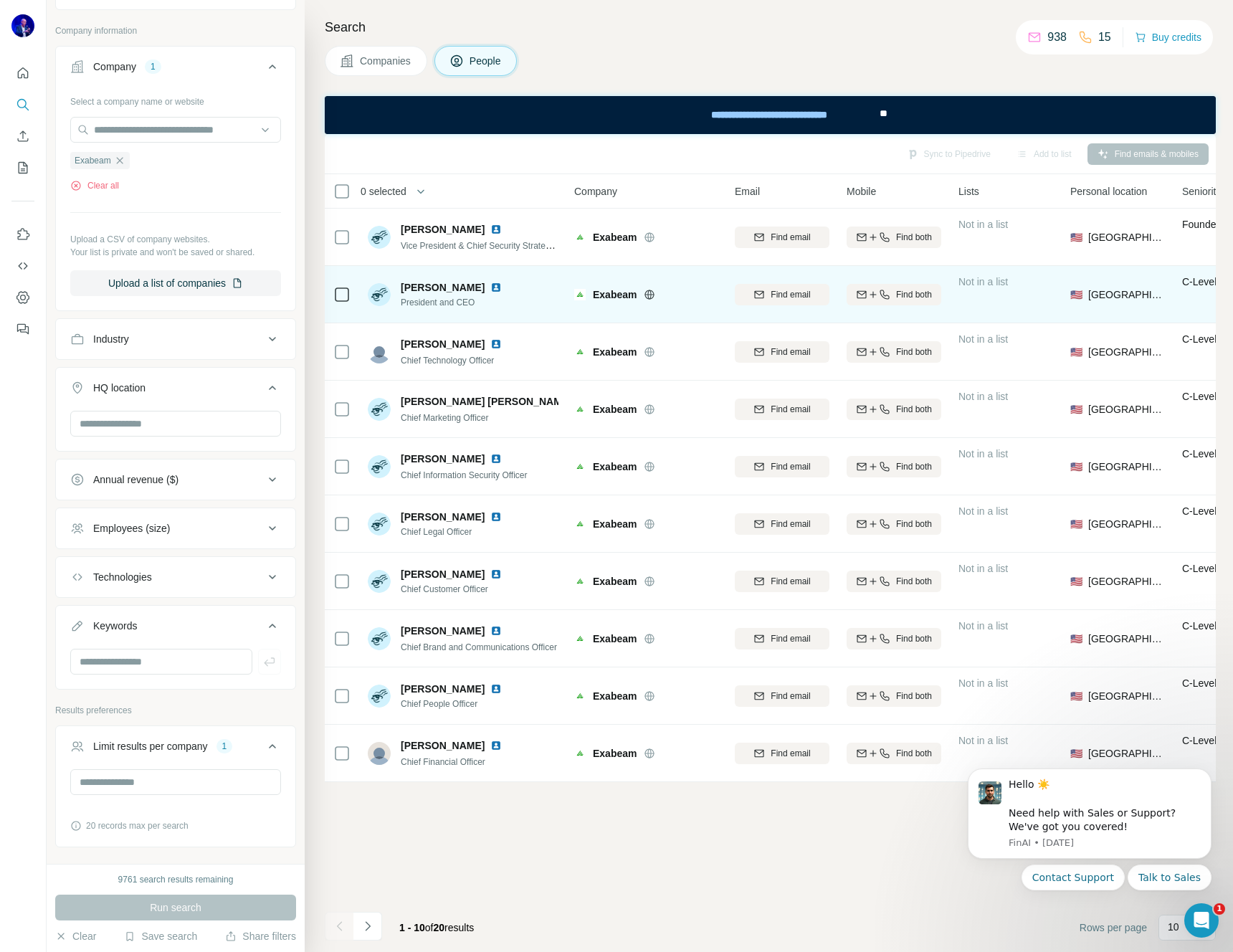
click at [502, 284] on img at bounding box center [496, 287] width 12 height 12
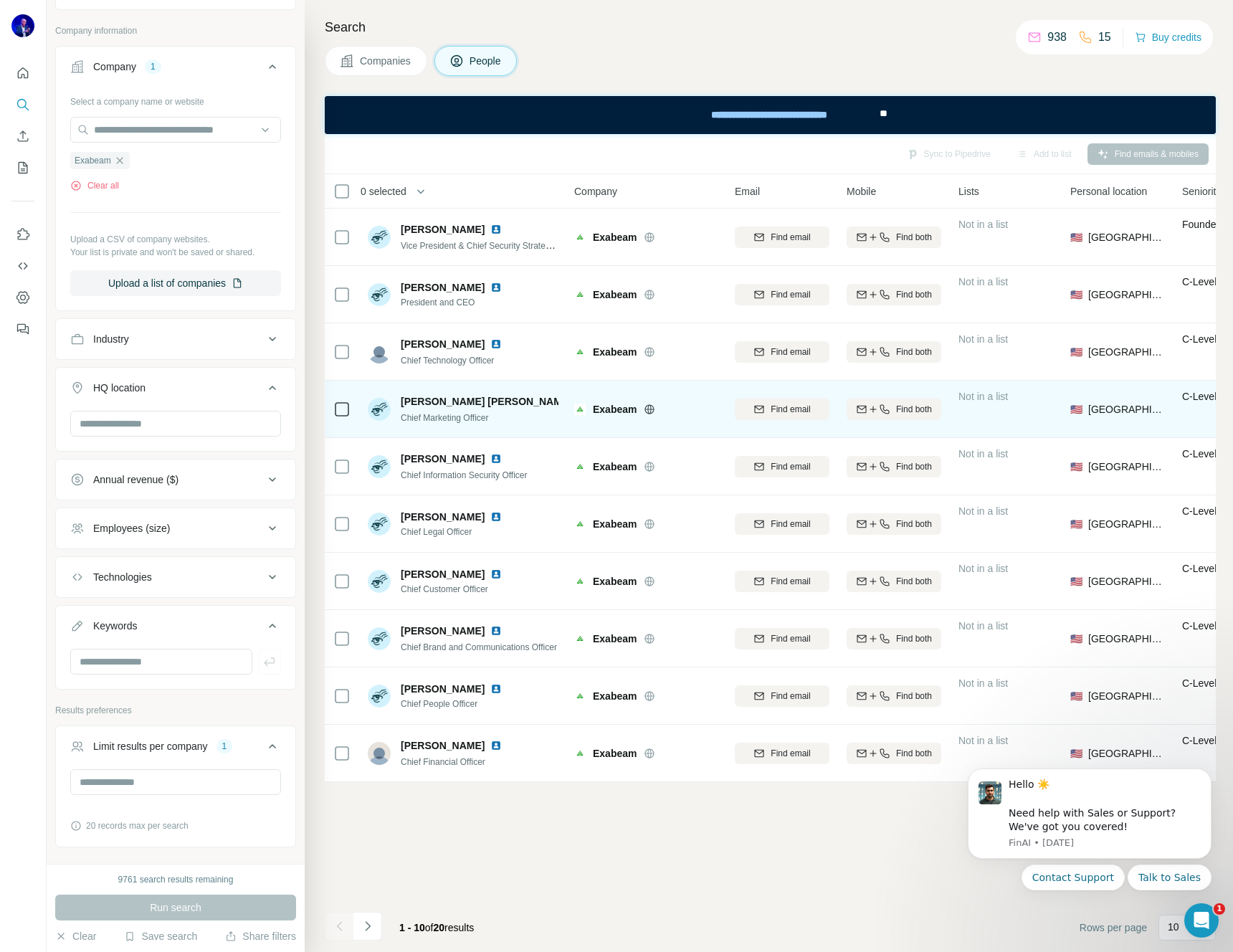
click at [577, 399] on img at bounding box center [580, 401] width 5 height 12
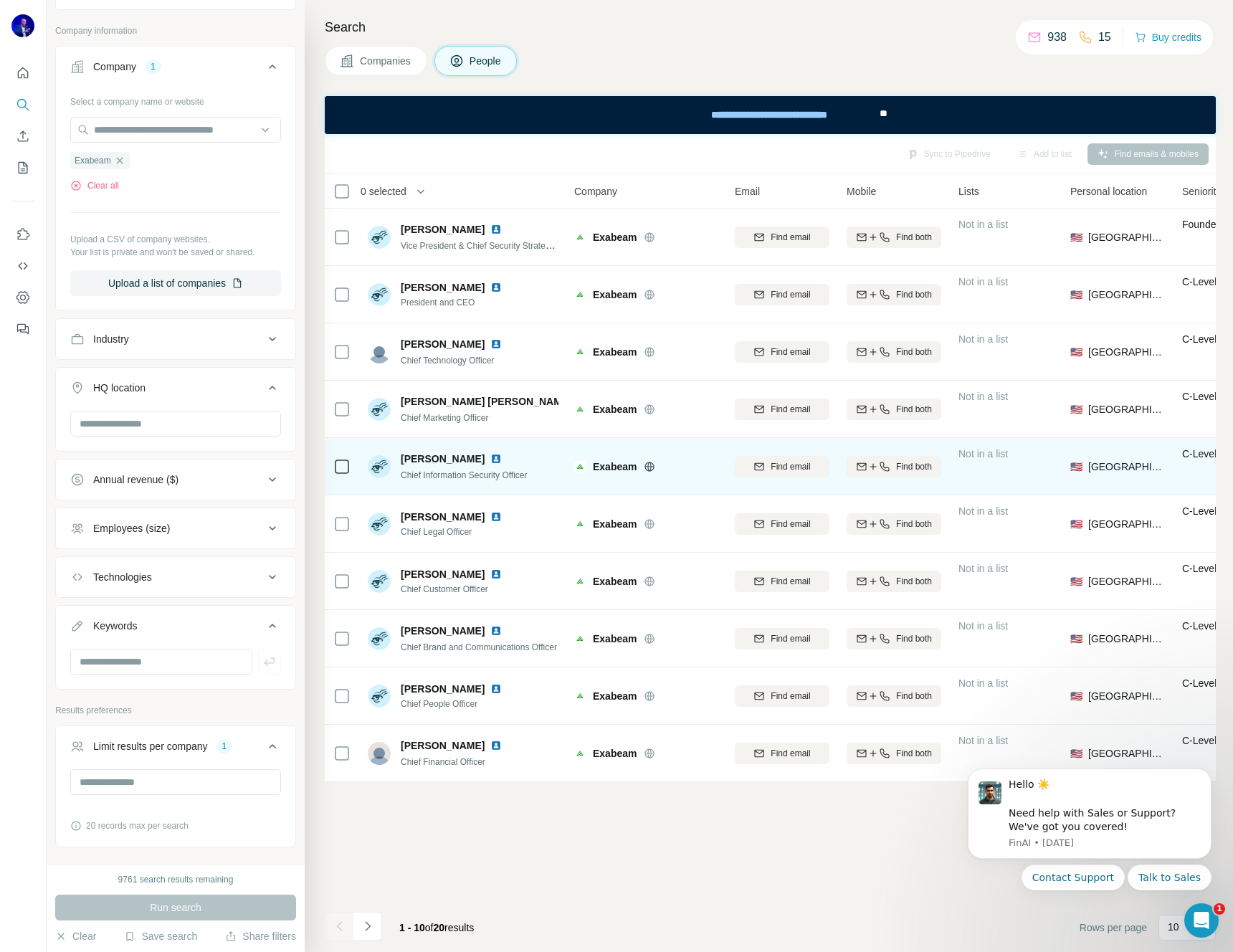
click at [490, 457] on img at bounding box center [496, 458] width 12 height 12
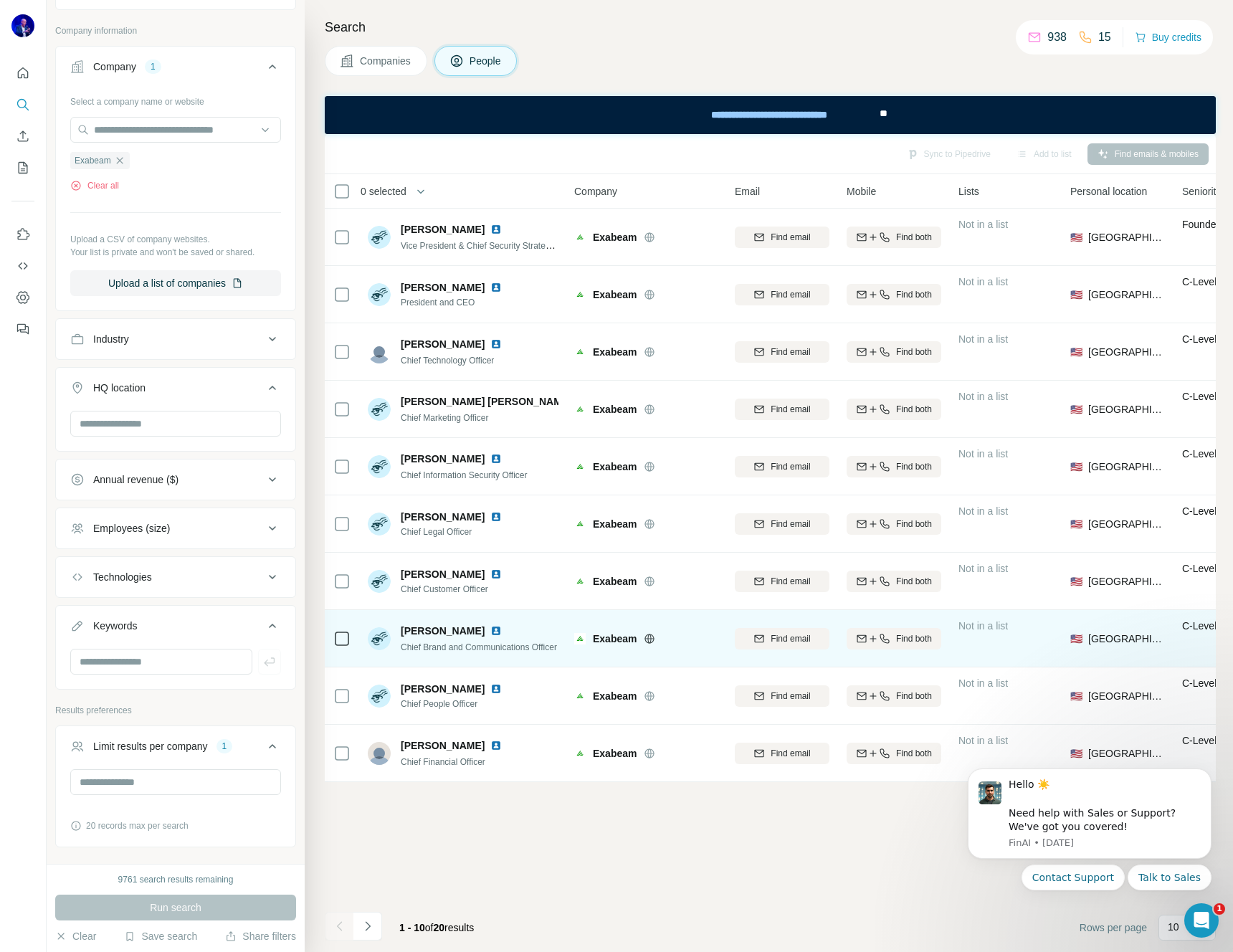
click at [490, 629] on img at bounding box center [496, 631] width 12 height 12
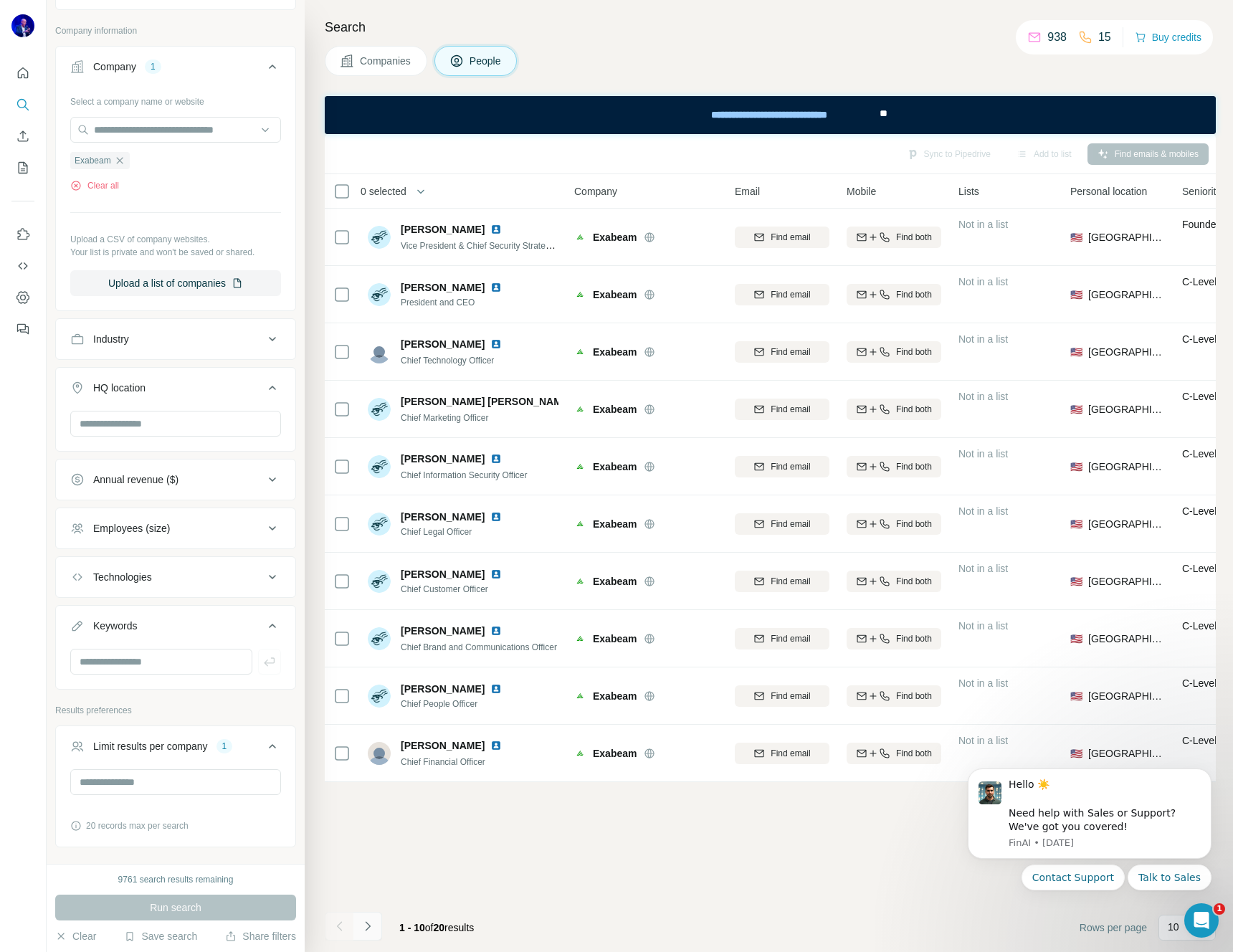
click at [369, 926] on icon "Navigate to next page" at bounding box center [368, 926] width 5 height 9
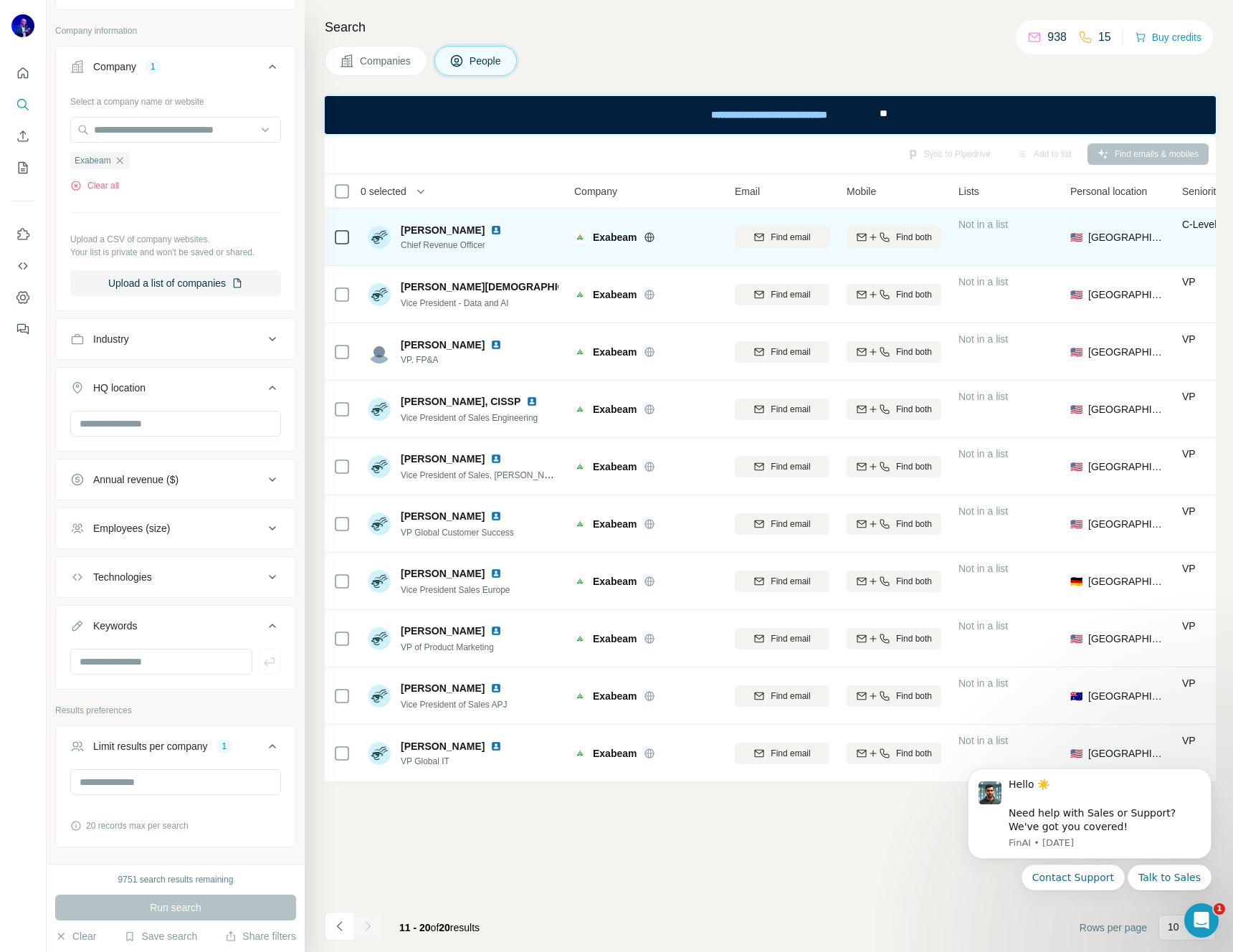
click at [490, 228] on img at bounding box center [496, 230] width 12 height 12
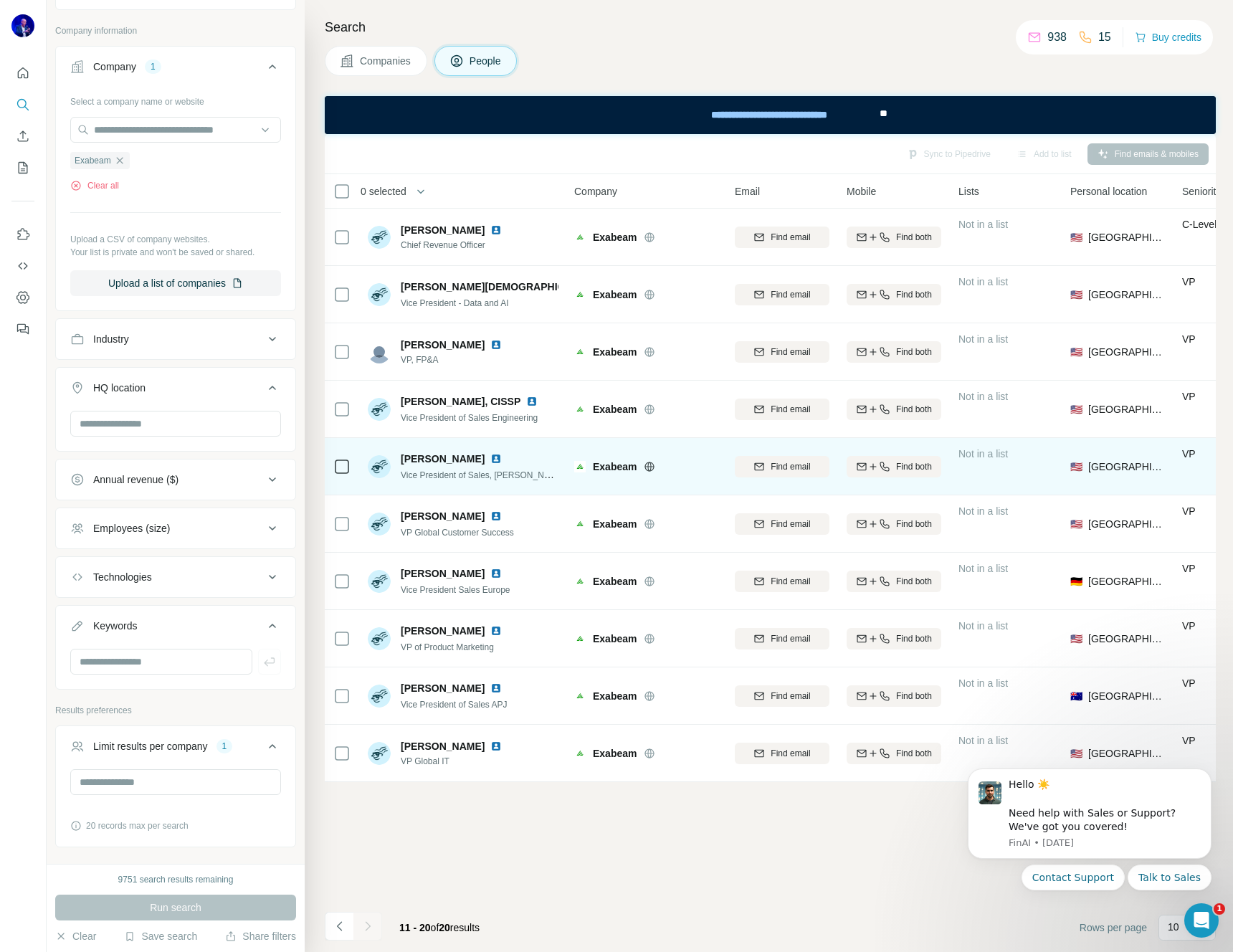
click at [490, 456] on img at bounding box center [496, 458] width 12 height 12
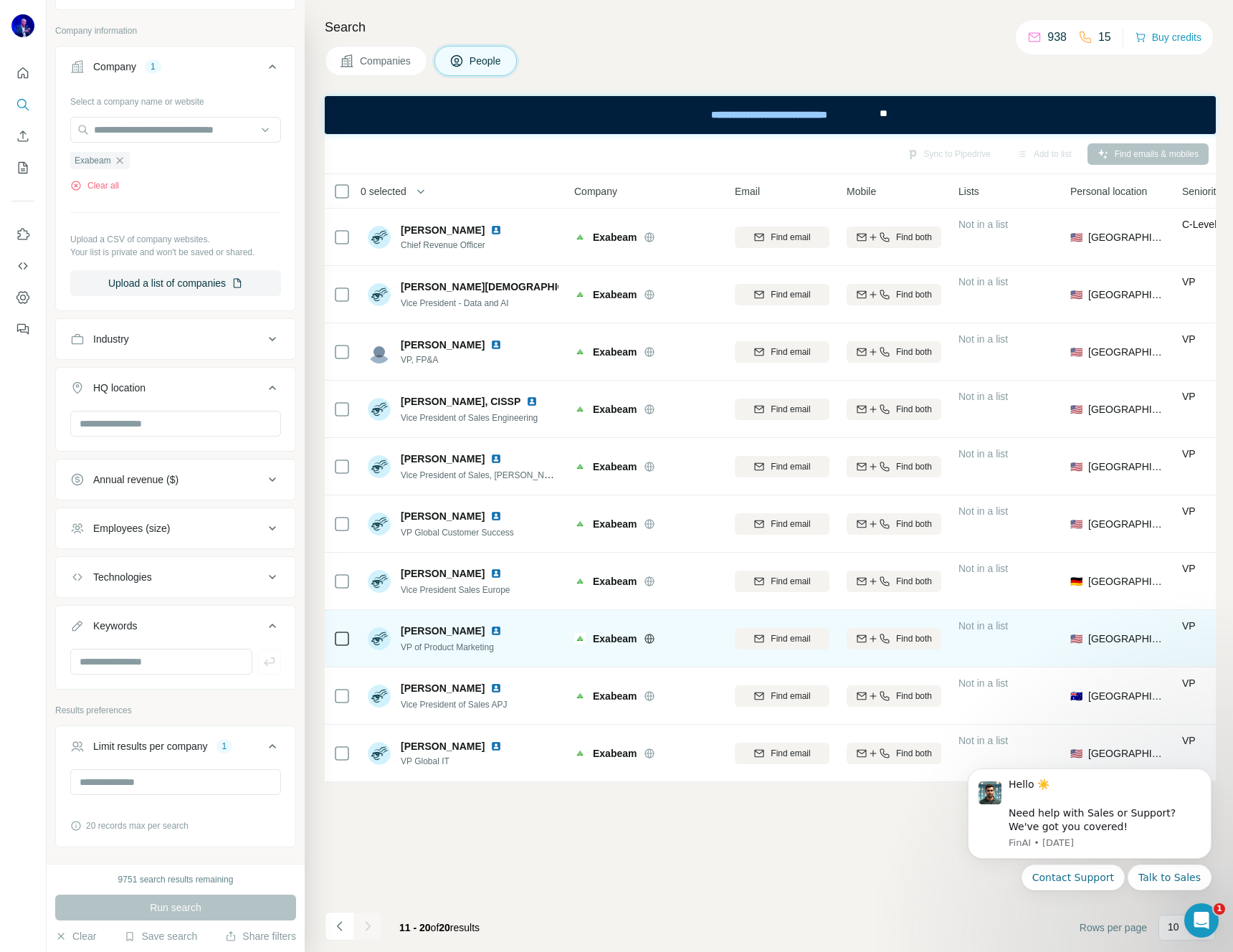
click at [502, 630] on img at bounding box center [496, 631] width 12 height 12
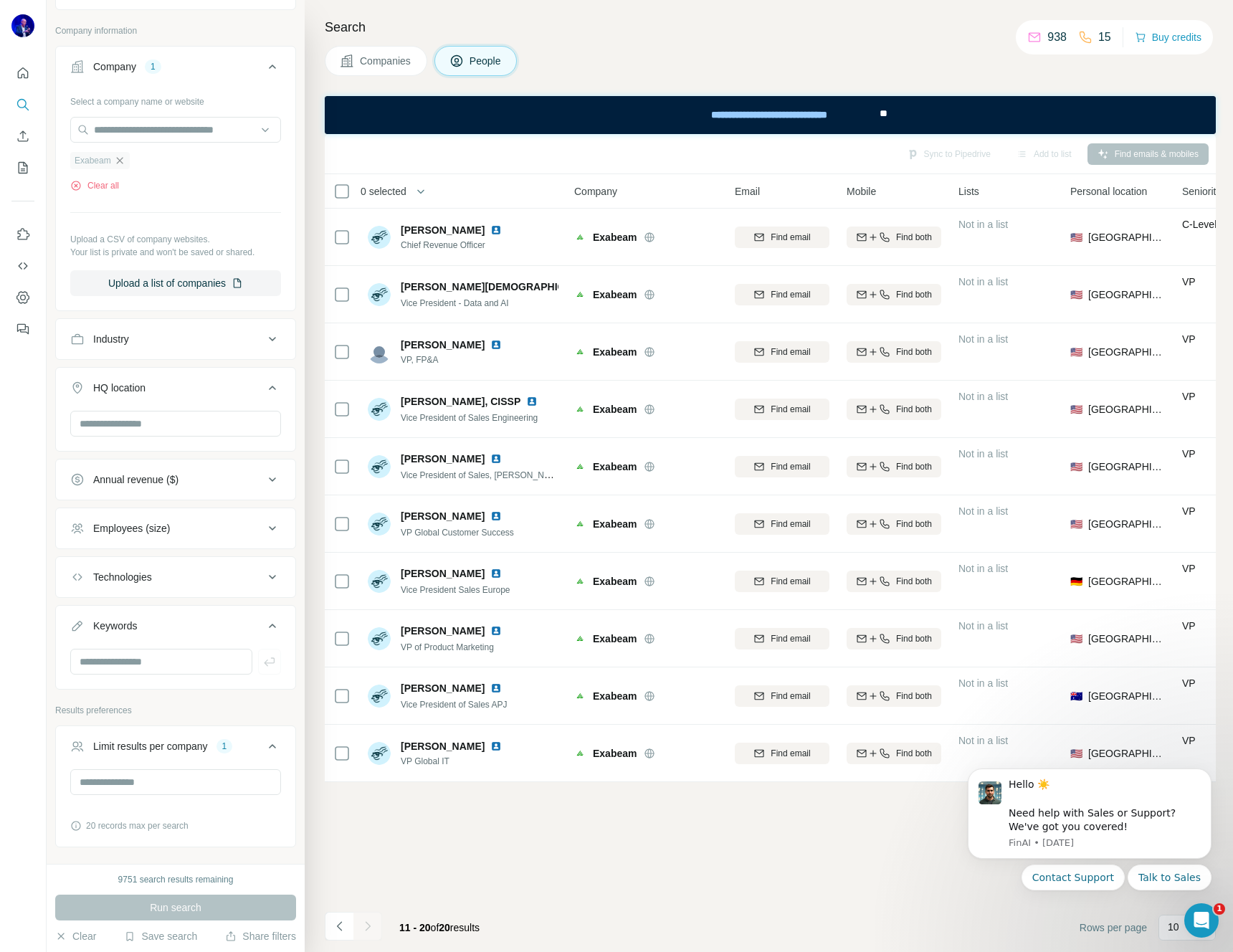
click at [121, 161] on icon "button" at bounding box center [119, 160] width 6 height 6
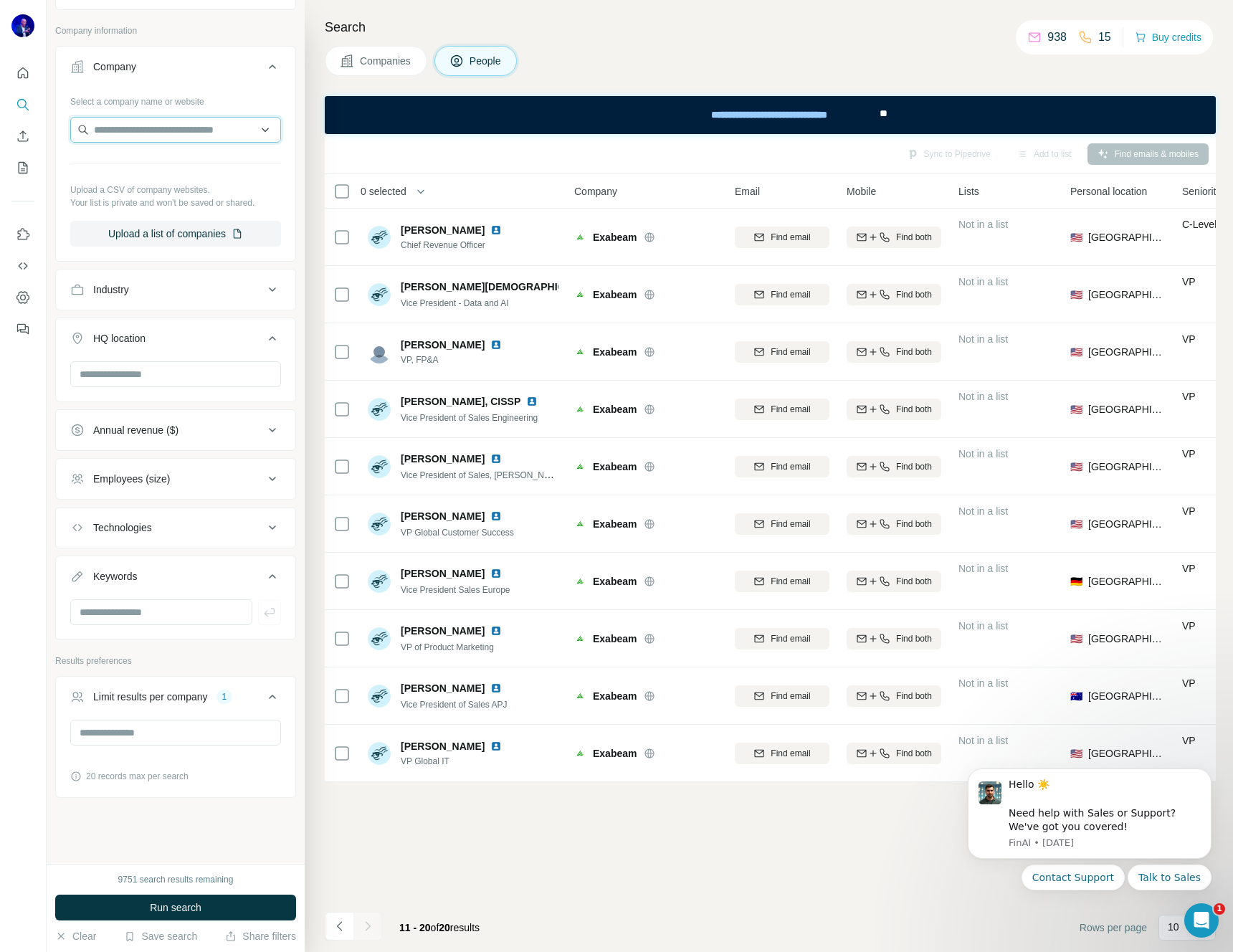
click at [170, 126] on input "text" at bounding box center [175, 130] width 211 height 25
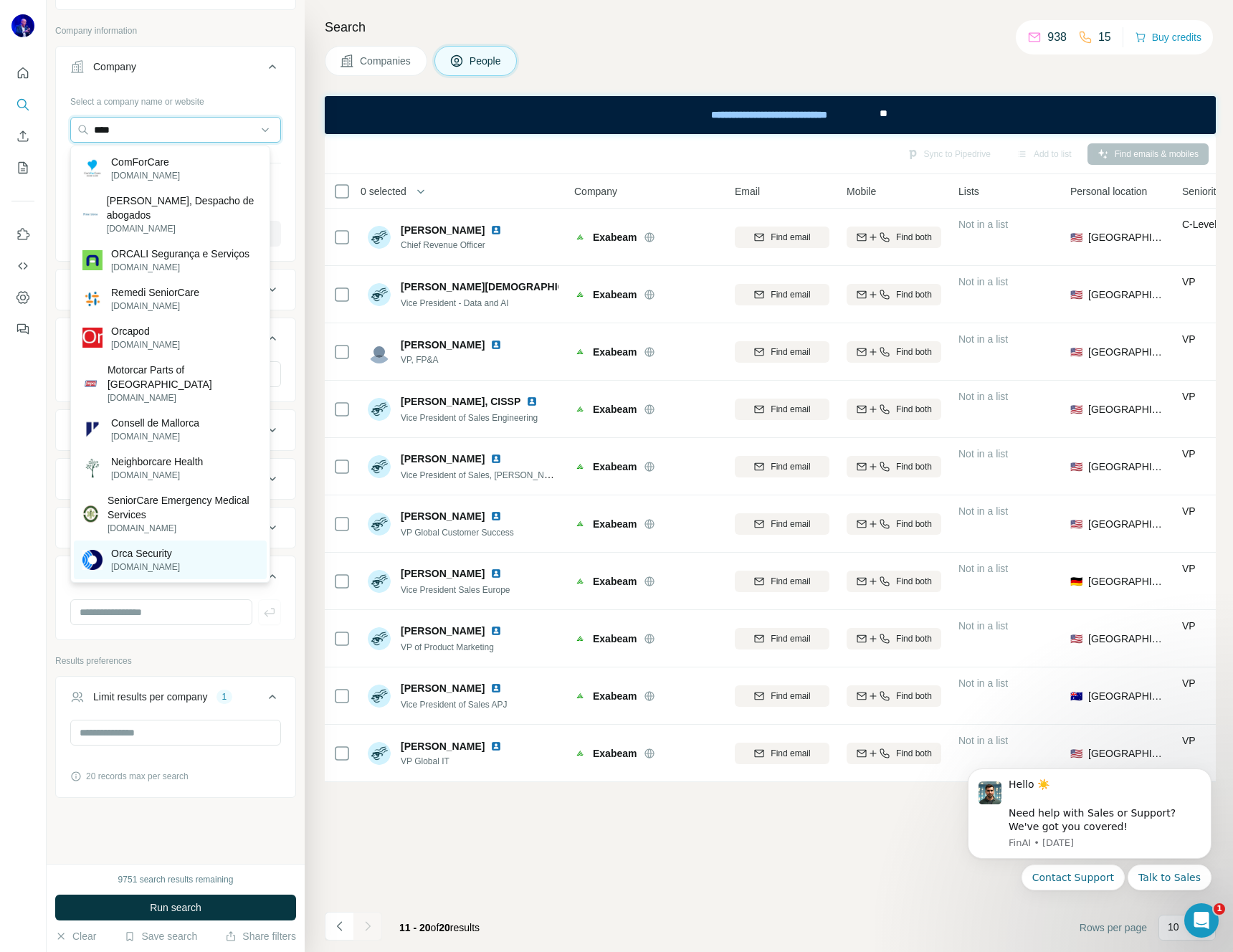
type input "****"
click at [152, 546] on p "Orca Security" at bounding box center [145, 554] width 69 height 15
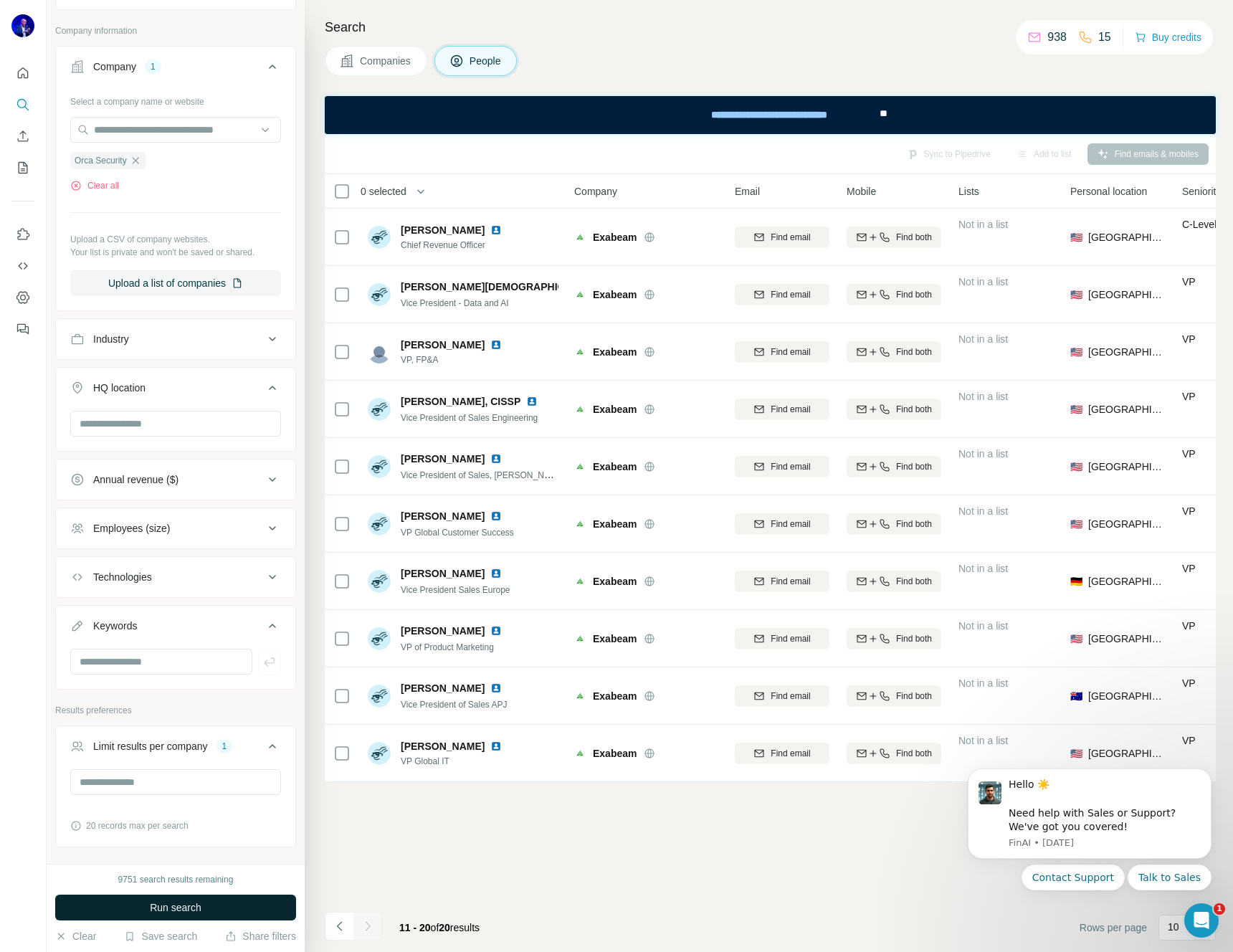
click at [170, 905] on span "Run search" at bounding box center [175, 908] width 52 height 15
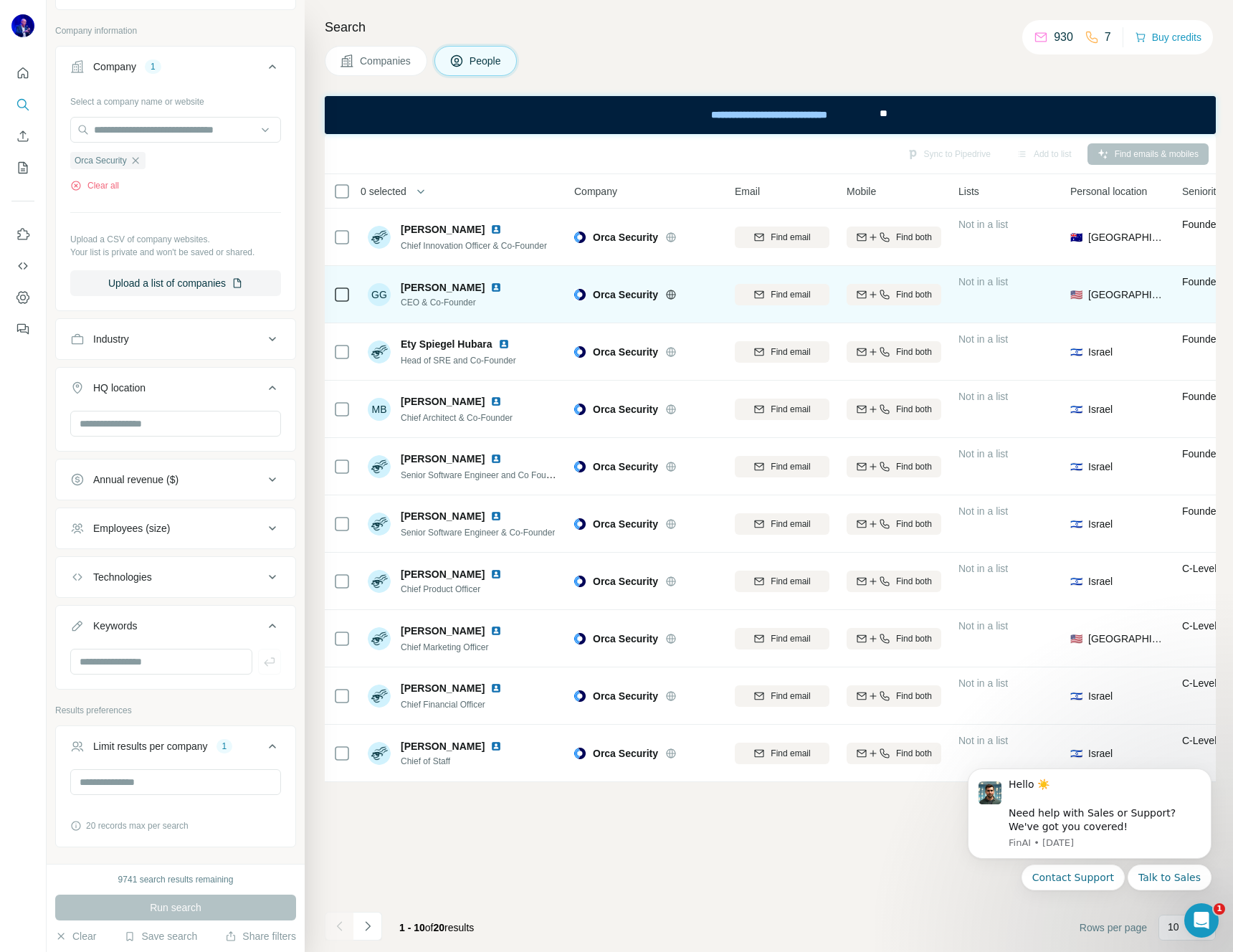
click at [490, 287] on img at bounding box center [496, 287] width 12 height 12
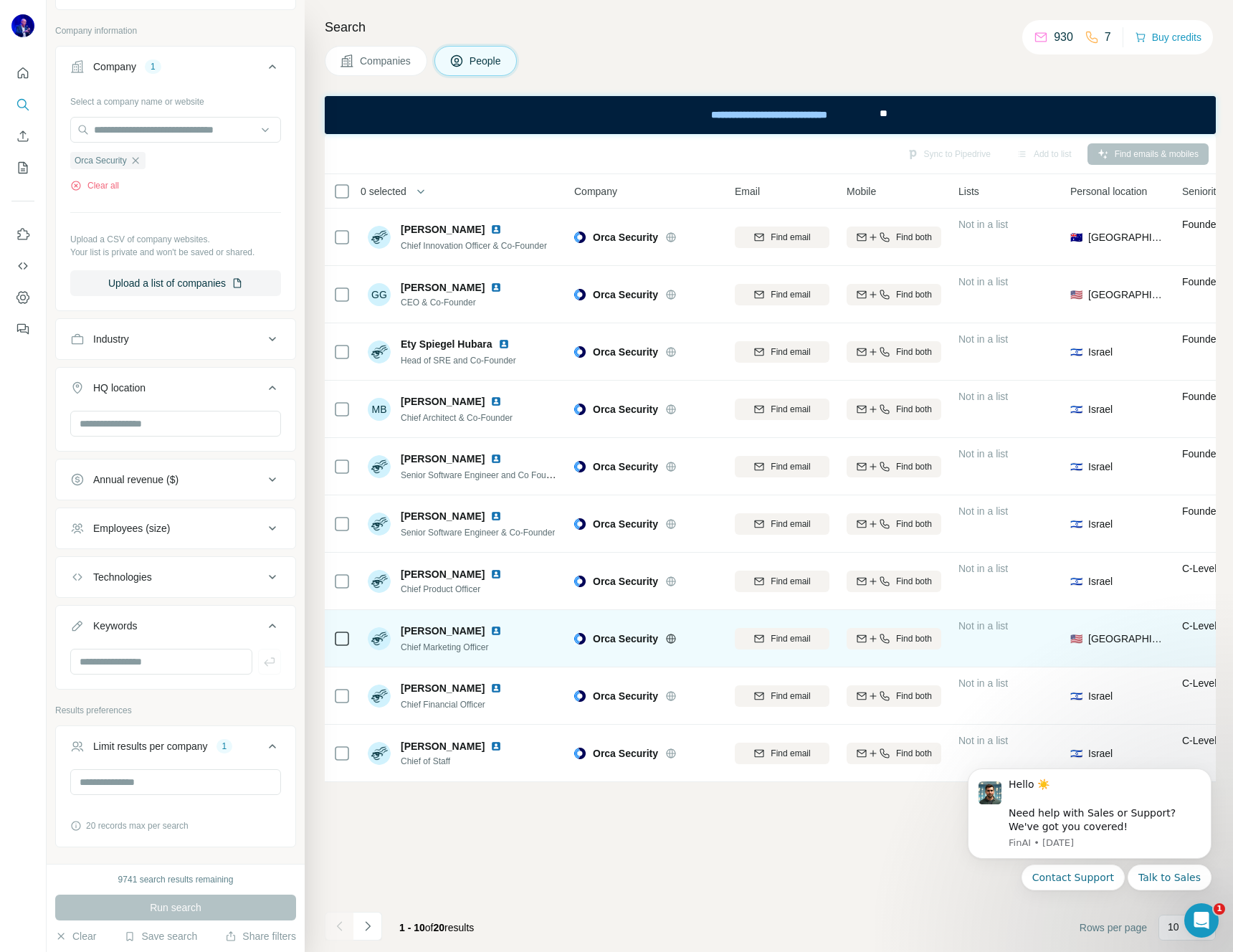
click at [502, 630] on img at bounding box center [496, 631] width 12 height 12
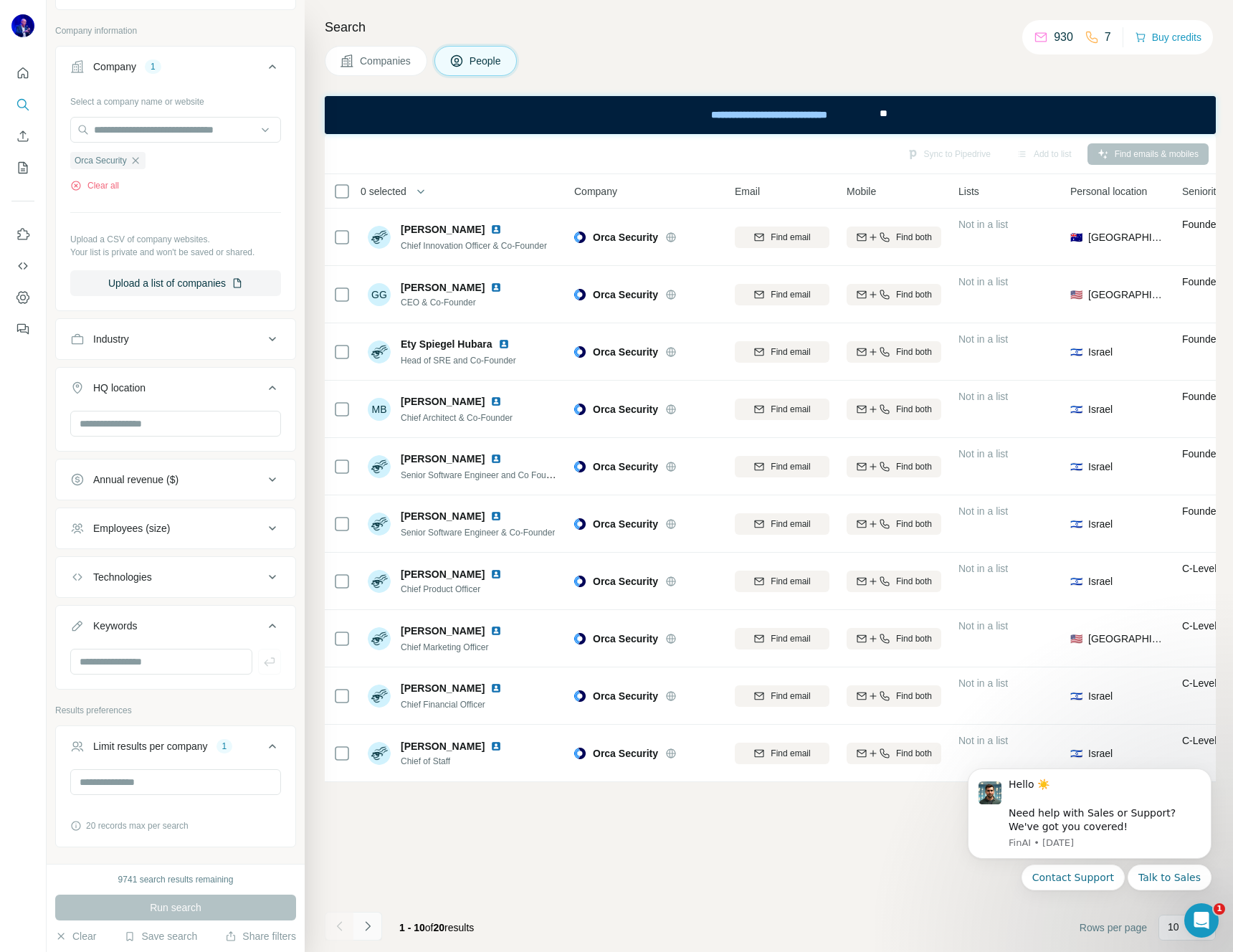
click at [361, 925] on icon "Navigate to next page" at bounding box center [368, 926] width 15 height 15
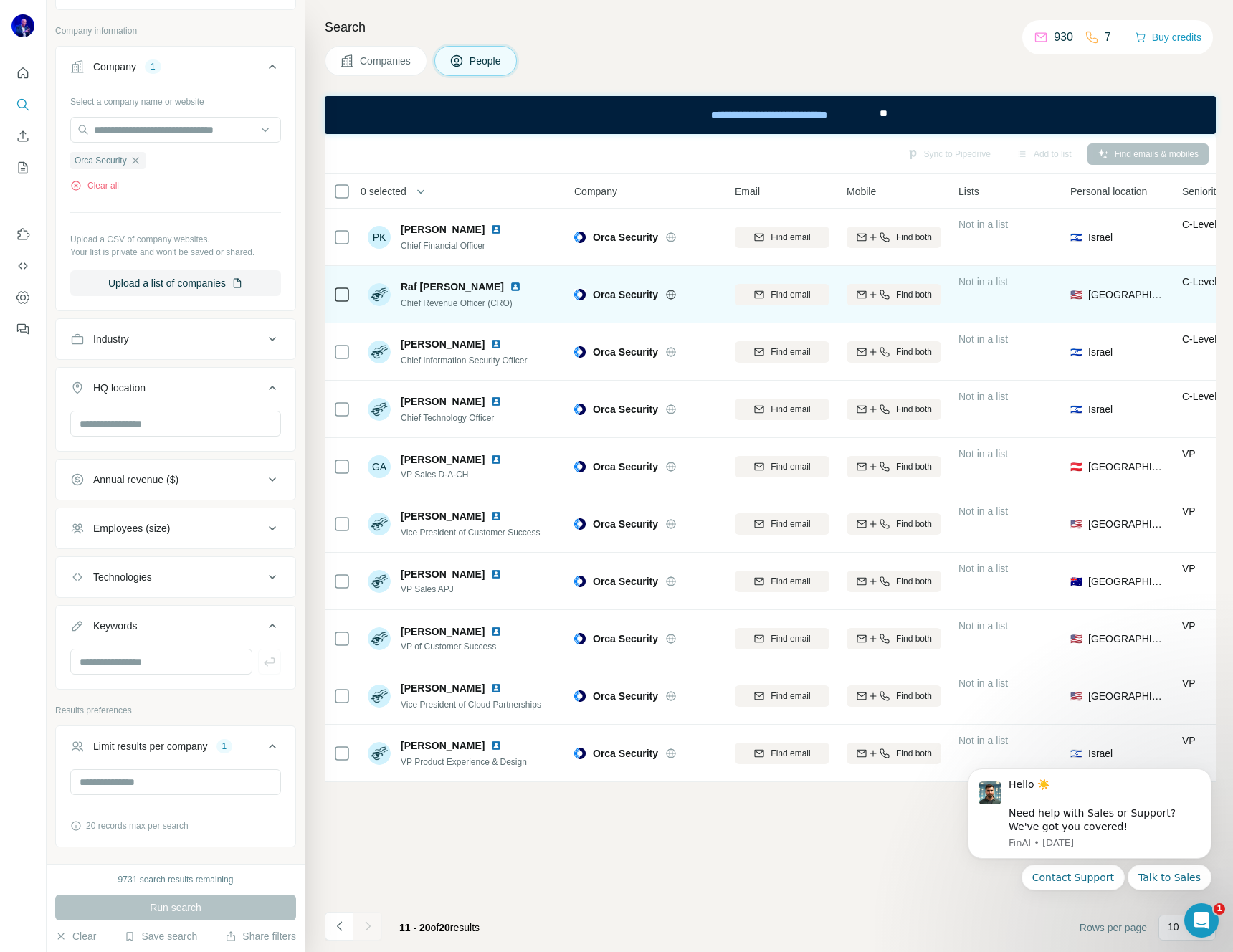
click at [509, 284] on img at bounding box center [515, 287] width 12 height 12
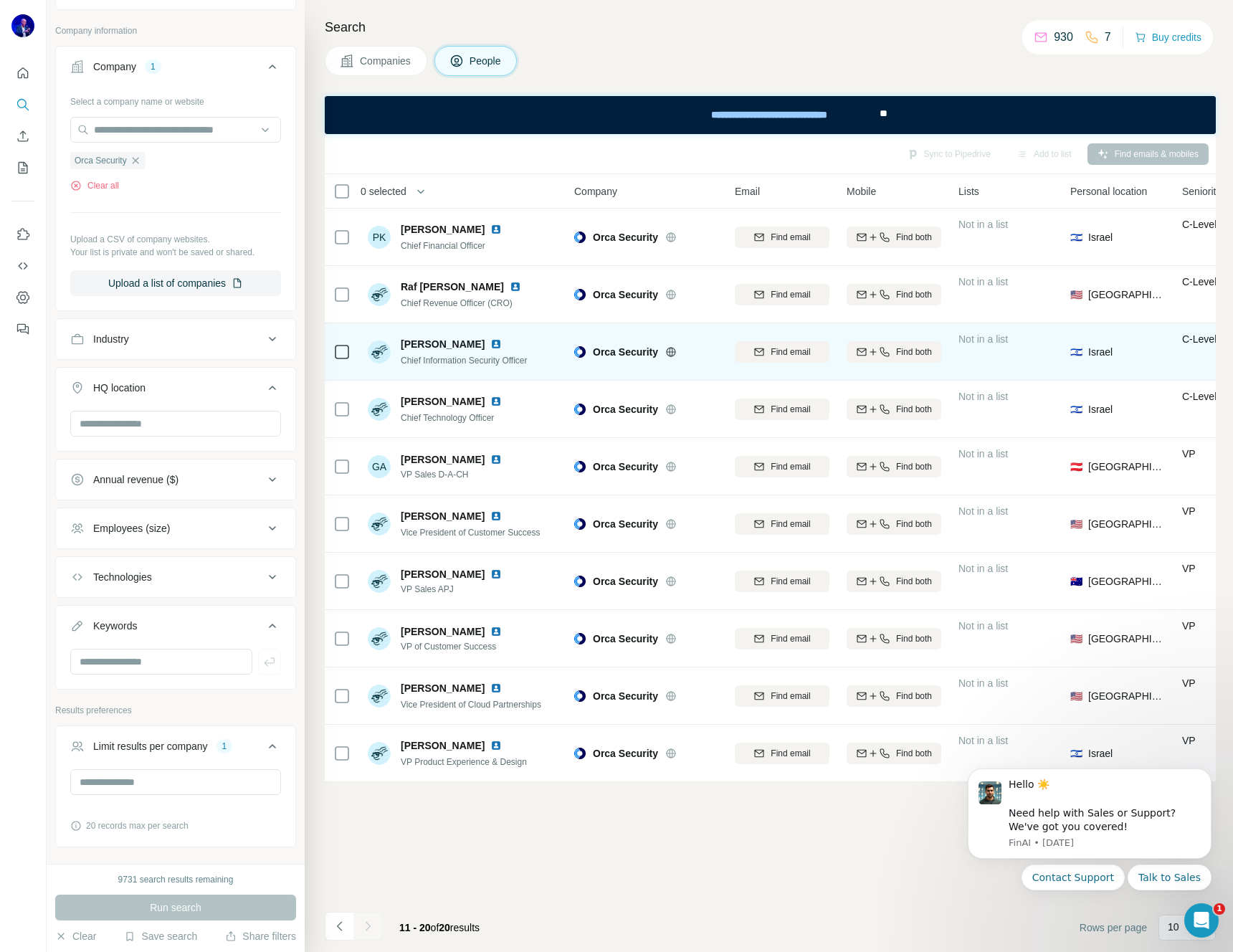
click at [490, 341] on img at bounding box center [496, 344] width 12 height 12
click at [671, 350] on icon at bounding box center [671, 351] width 12 height 12
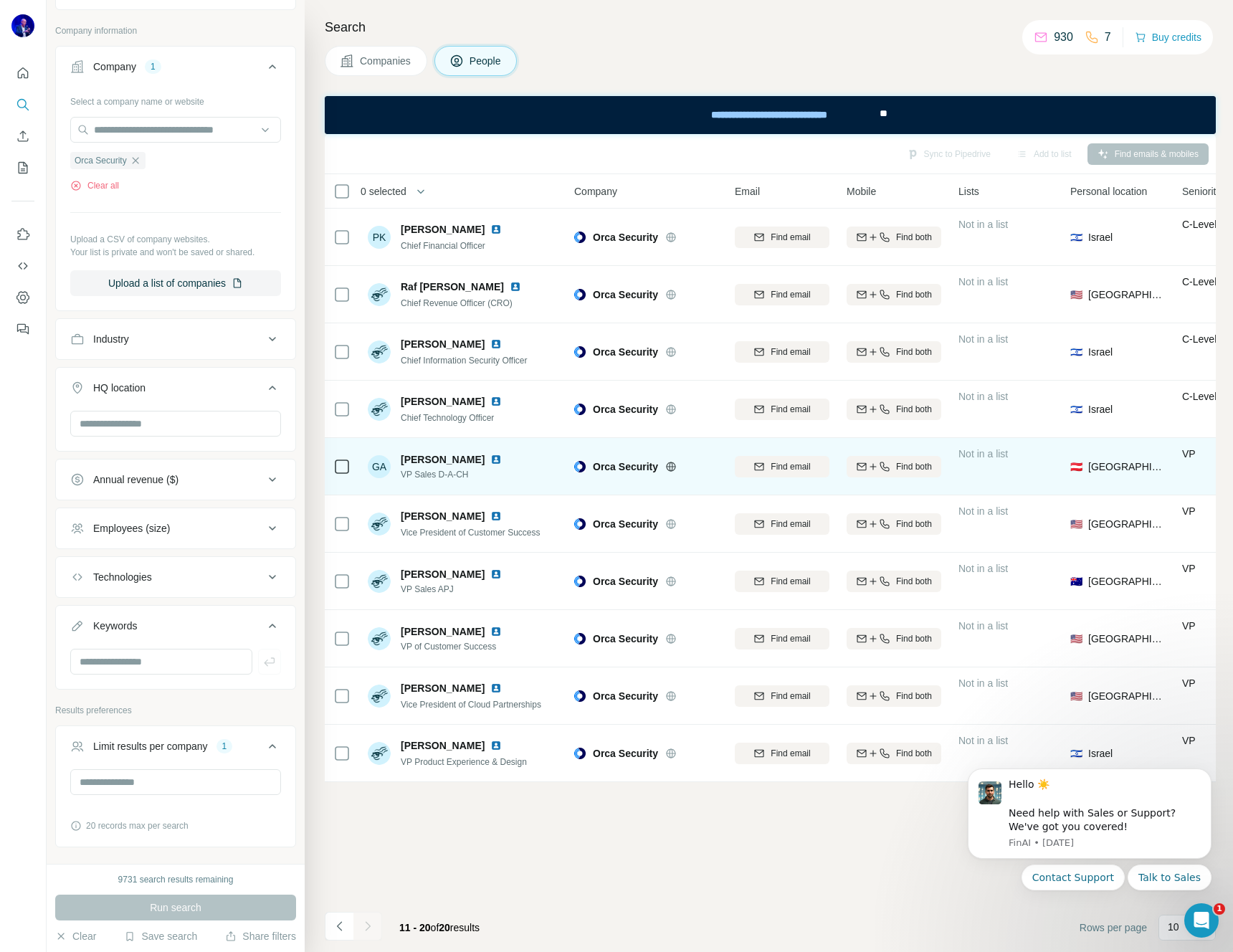
click at [502, 458] on img at bounding box center [496, 459] width 12 height 12
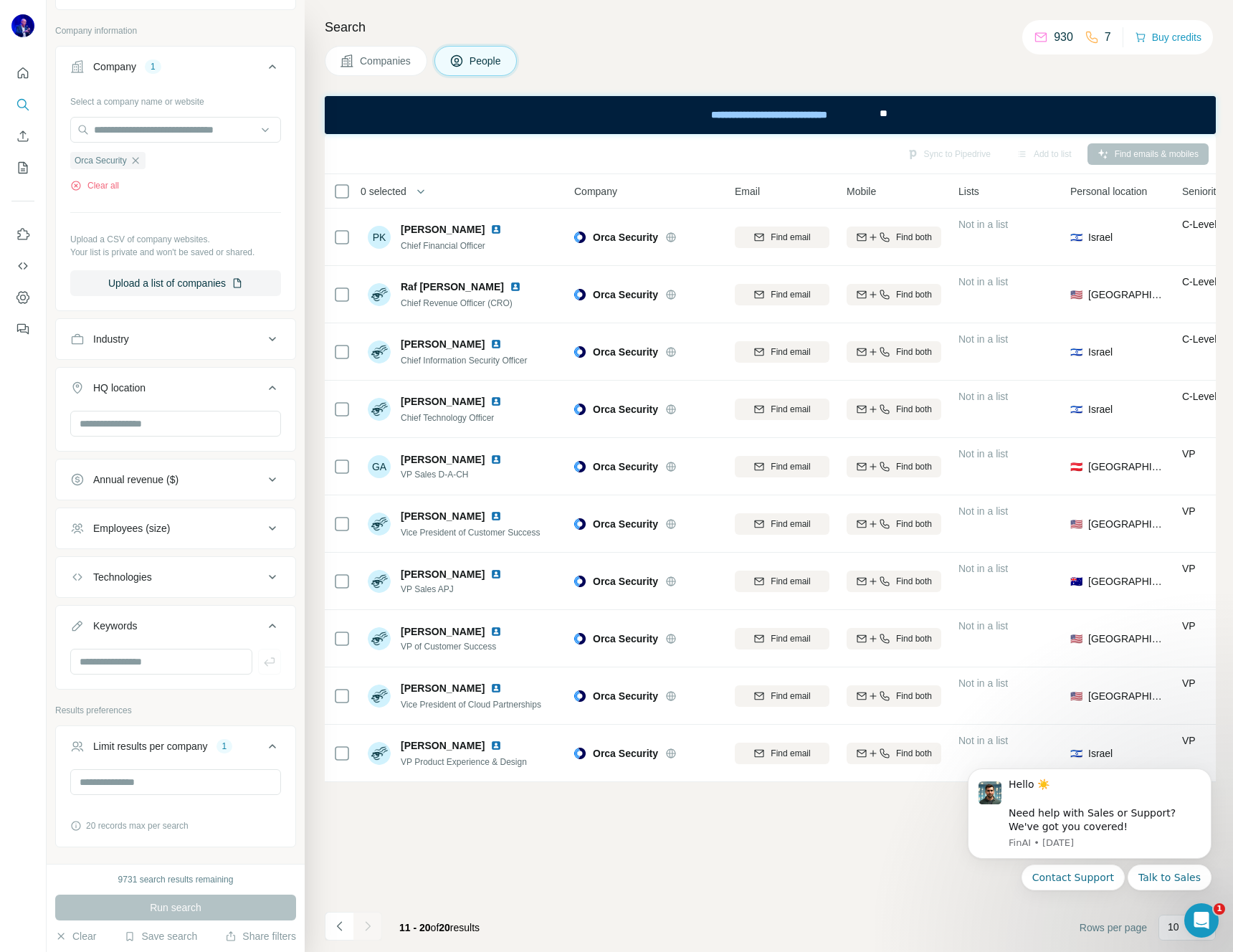
click at [345, 921] on icon "Navigate to previous page" at bounding box center [340, 926] width 15 height 15
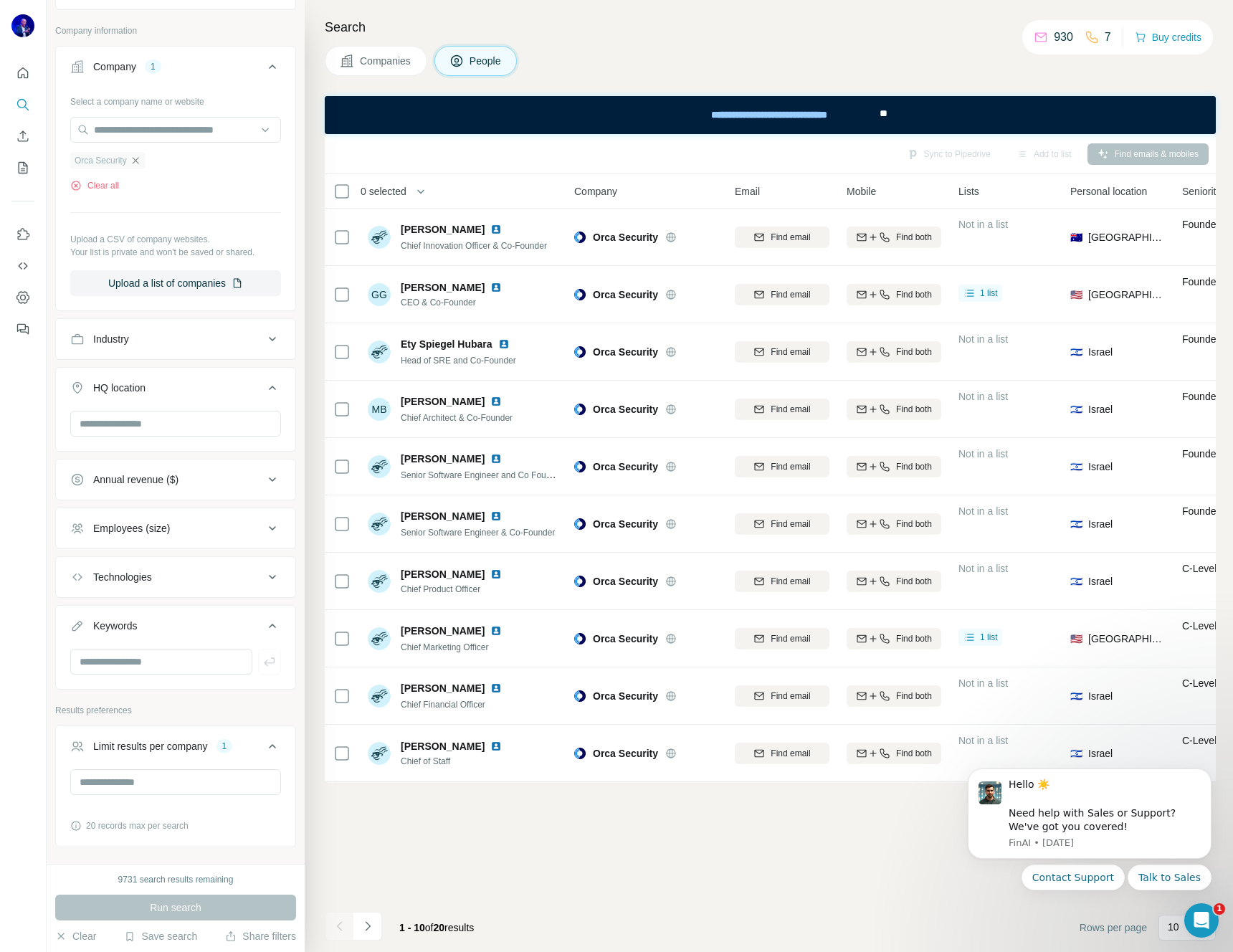
click at [138, 160] on icon "button" at bounding box center [134, 160] width 6 height 6
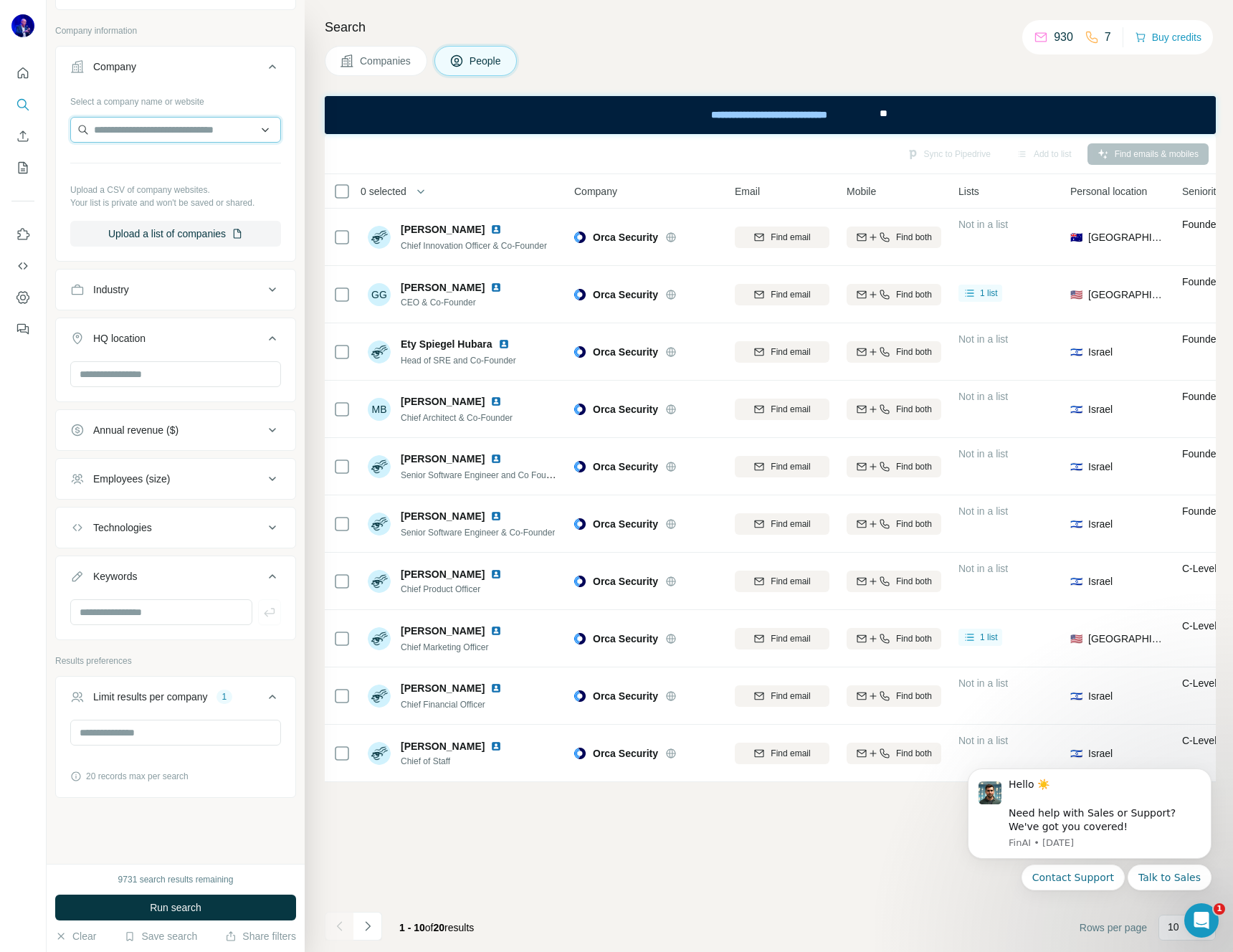
click at [159, 131] on input "text" at bounding box center [175, 130] width 211 height 25
type input "*********"
click at [154, 169] on p "[DOMAIN_NAME]" at bounding box center [145, 175] width 69 height 13
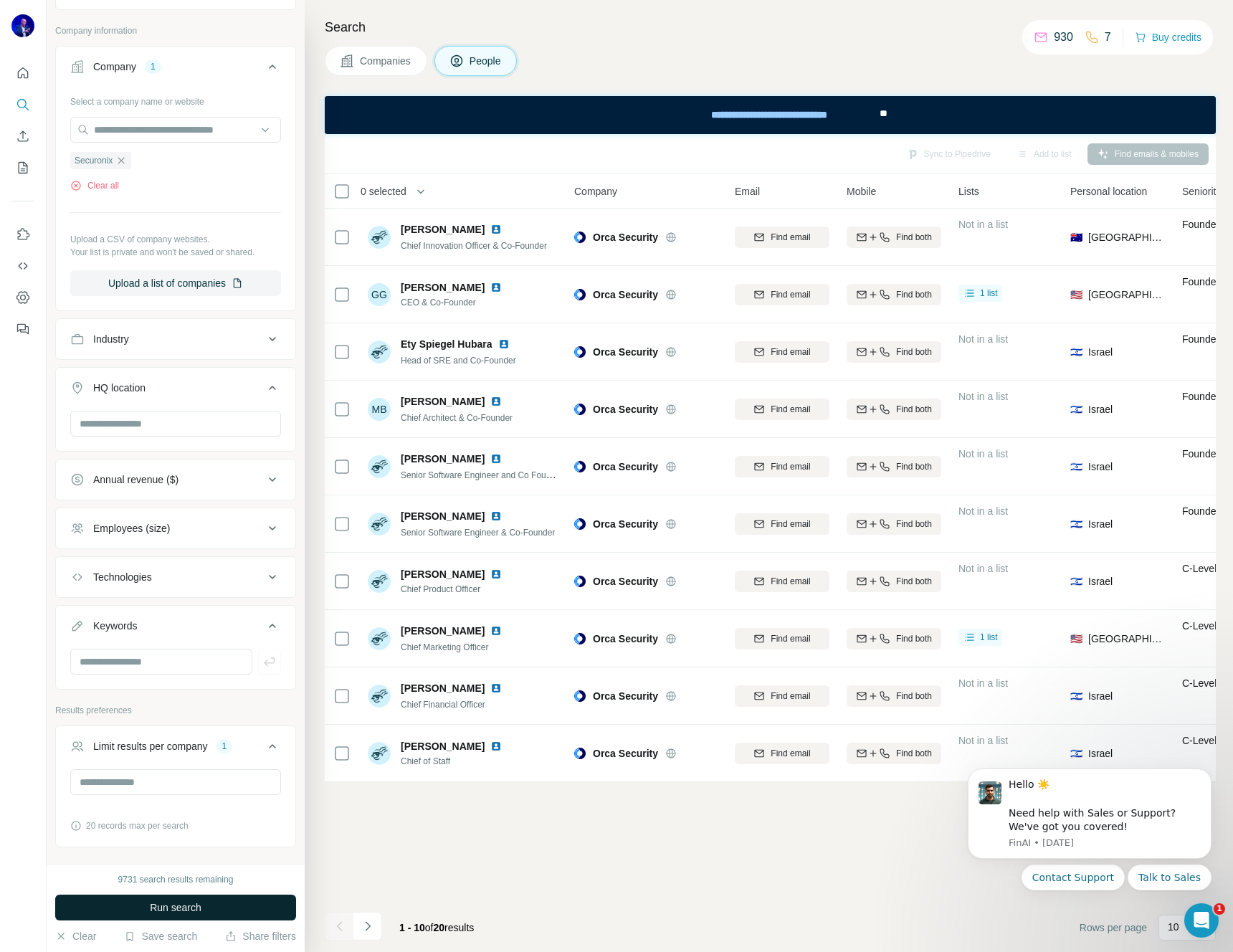
click at [173, 905] on span "Run search" at bounding box center [175, 908] width 52 height 15
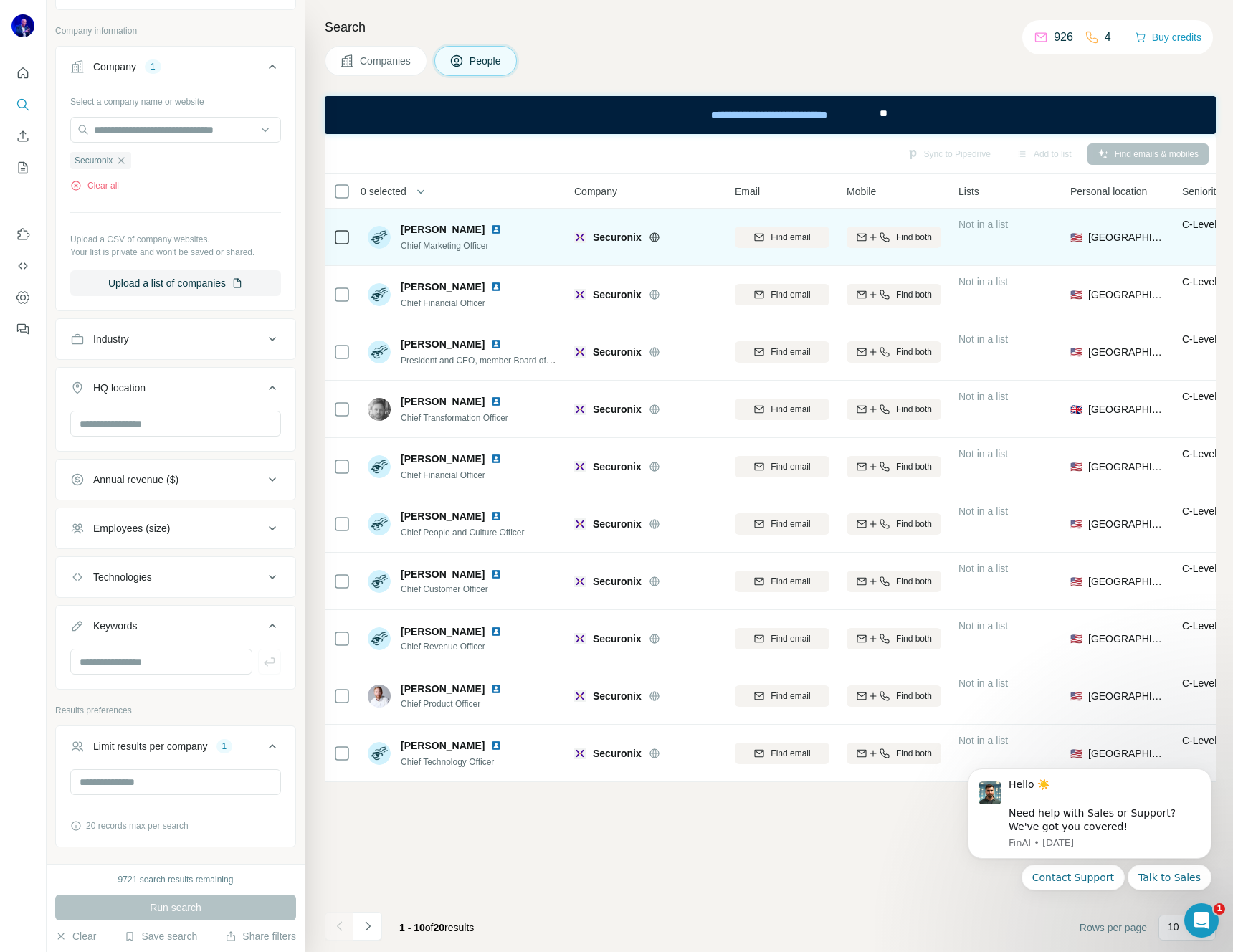
click at [490, 227] on img at bounding box center [496, 229] width 12 height 12
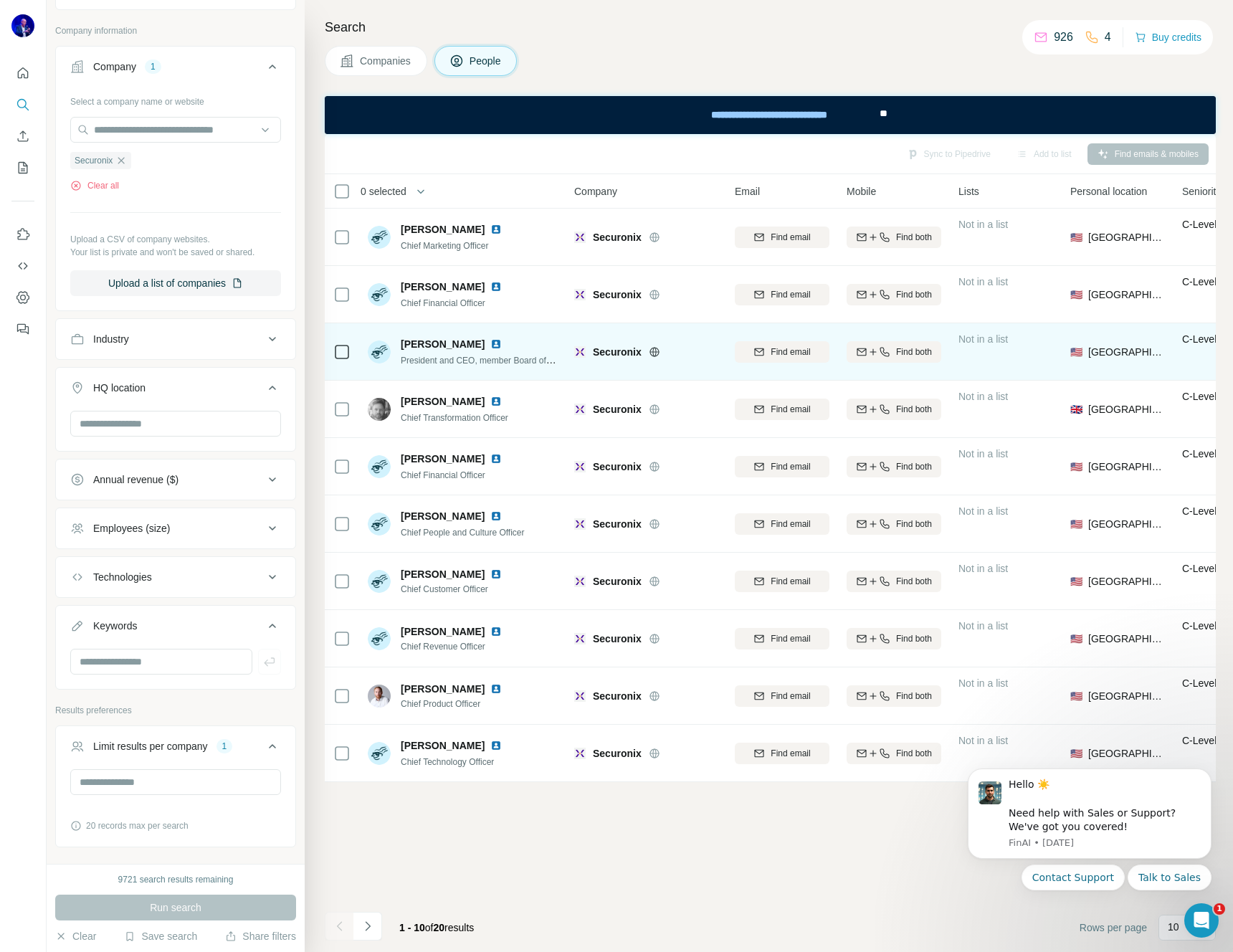
click at [490, 342] on img at bounding box center [496, 344] width 12 height 12
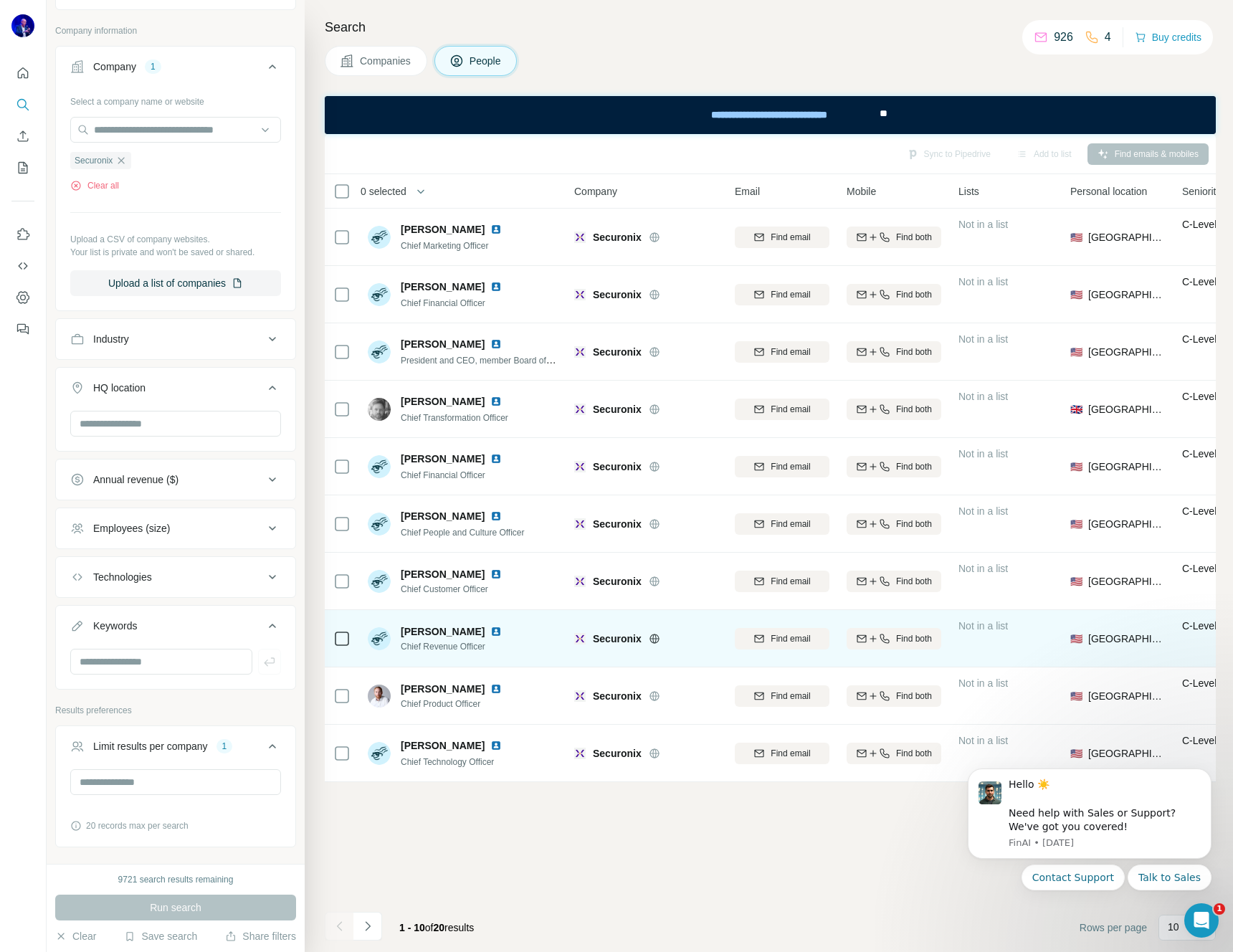
click at [490, 629] on img at bounding box center [496, 631] width 12 height 12
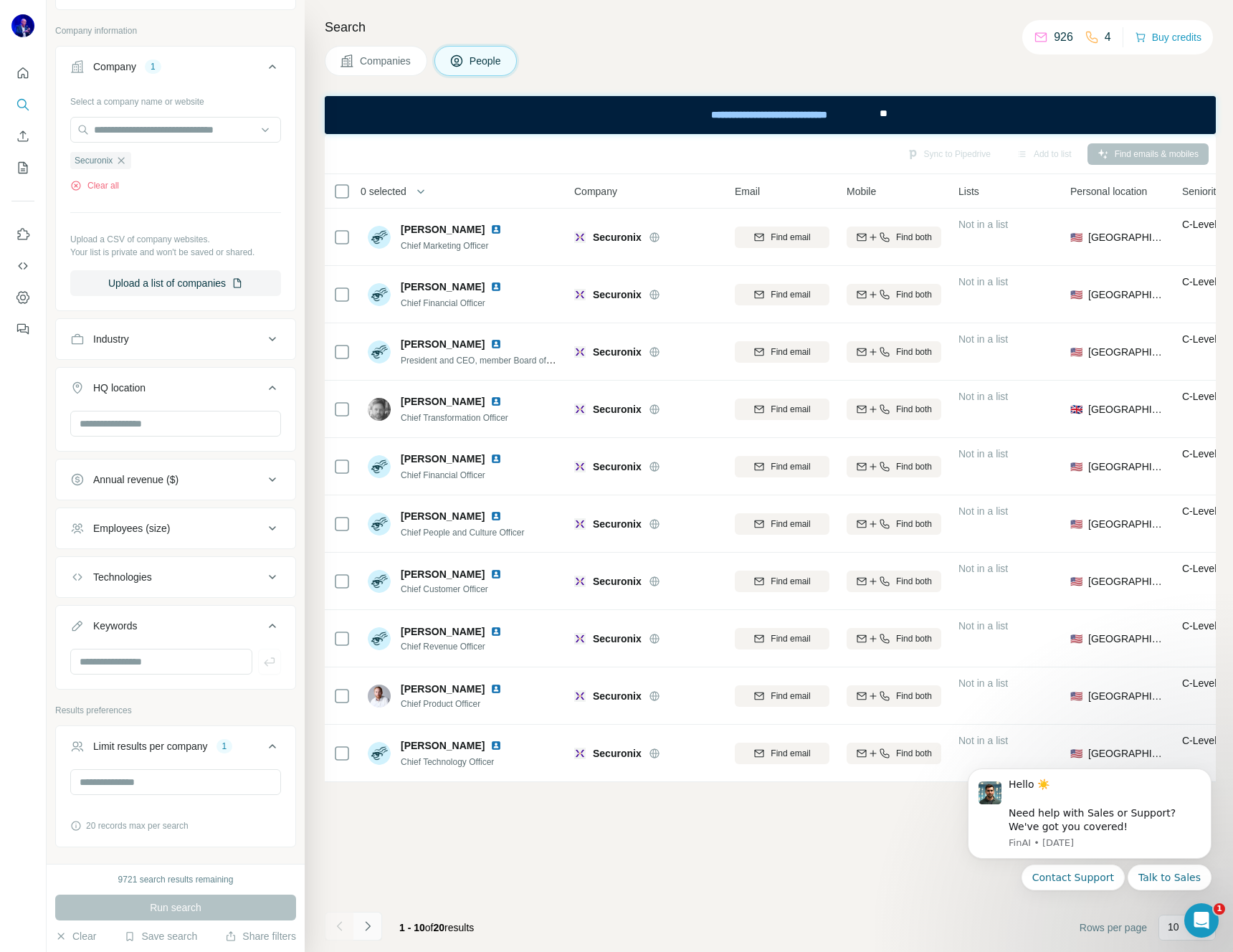
click at [376, 931] on button "Navigate to next page" at bounding box center [368, 926] width 29 height 29
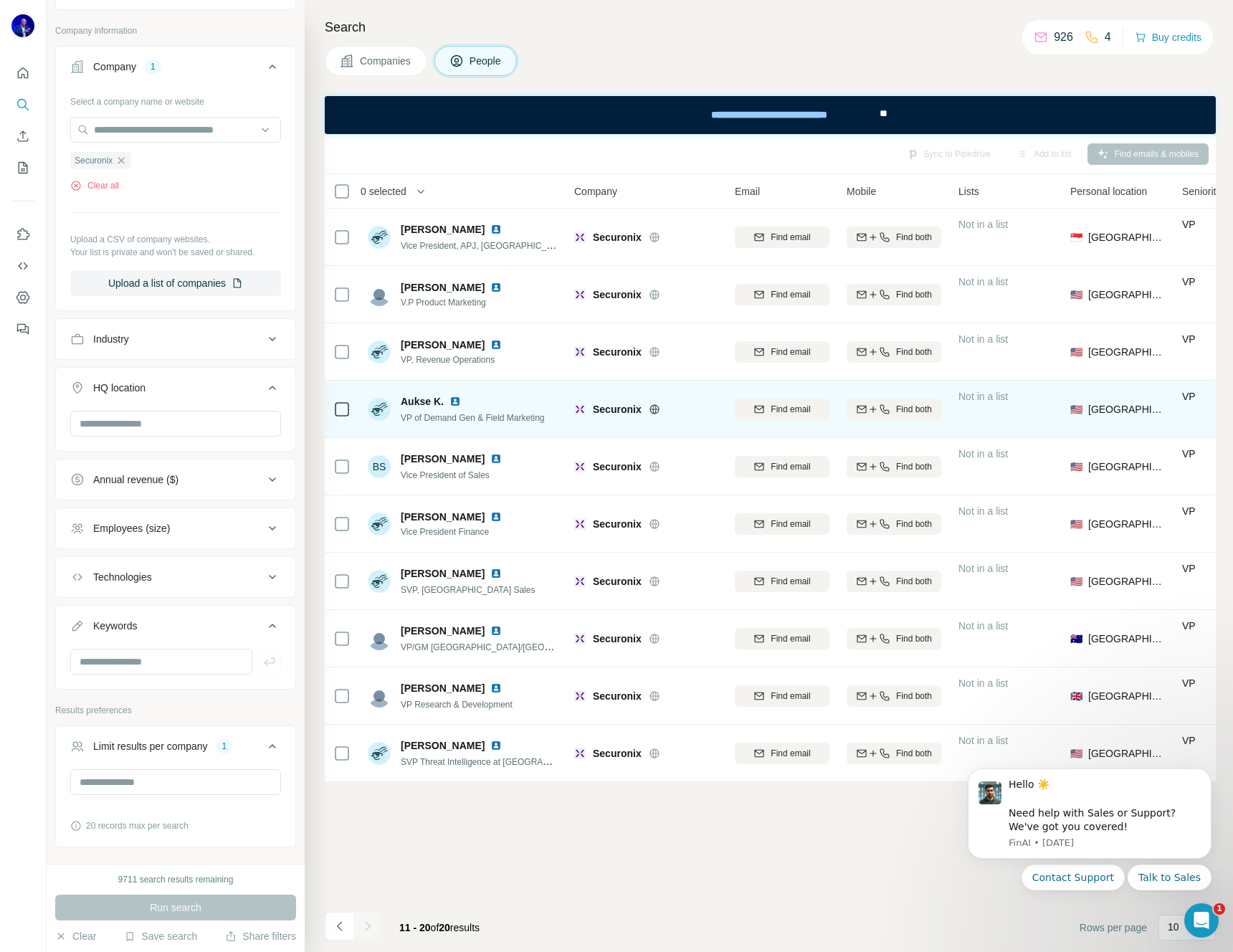
click at [453, 399] on img at bounding box center [455, 401] width 12 height 12
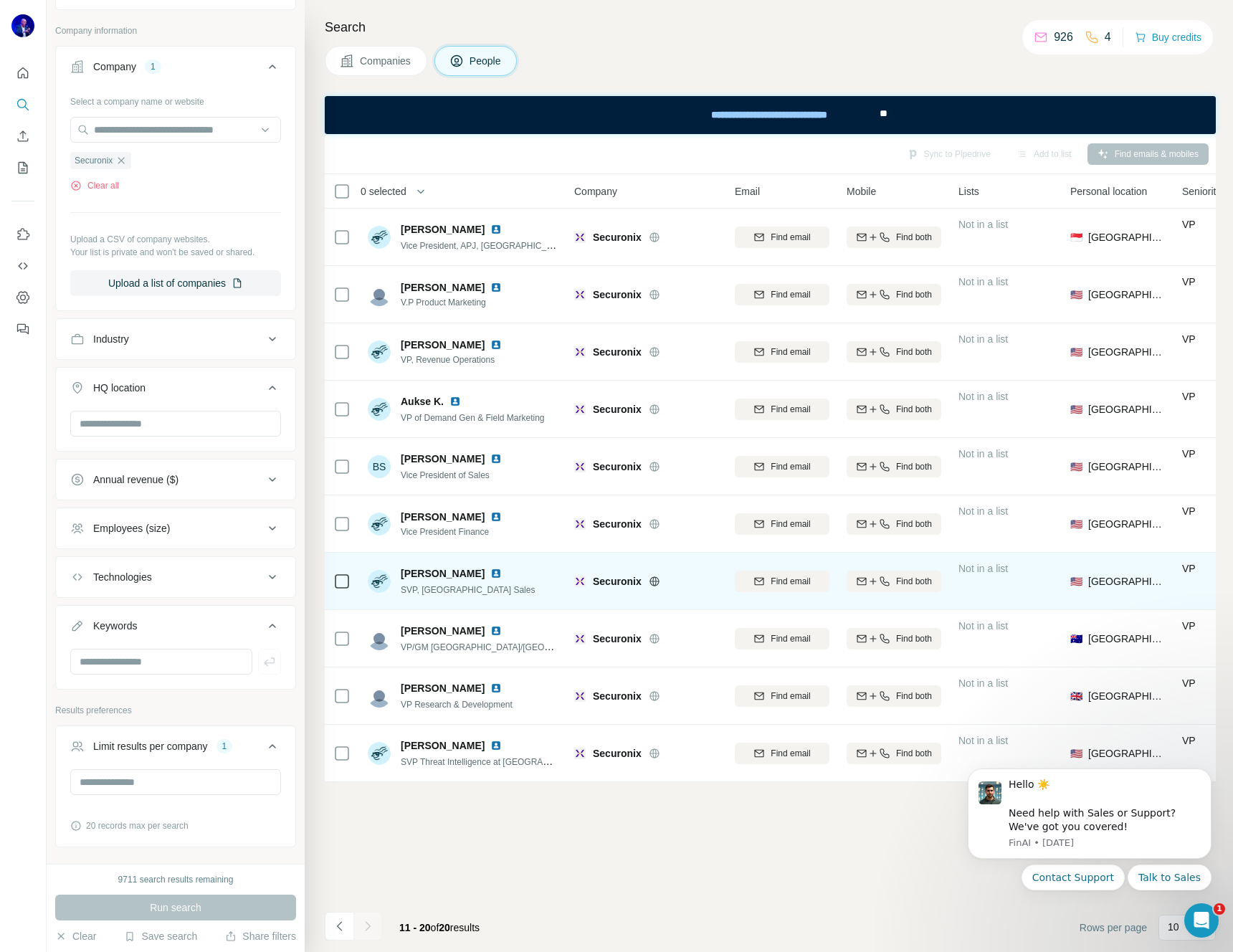
click at [490, 571] on img at bounding box center [496, 573] width 12 height 12
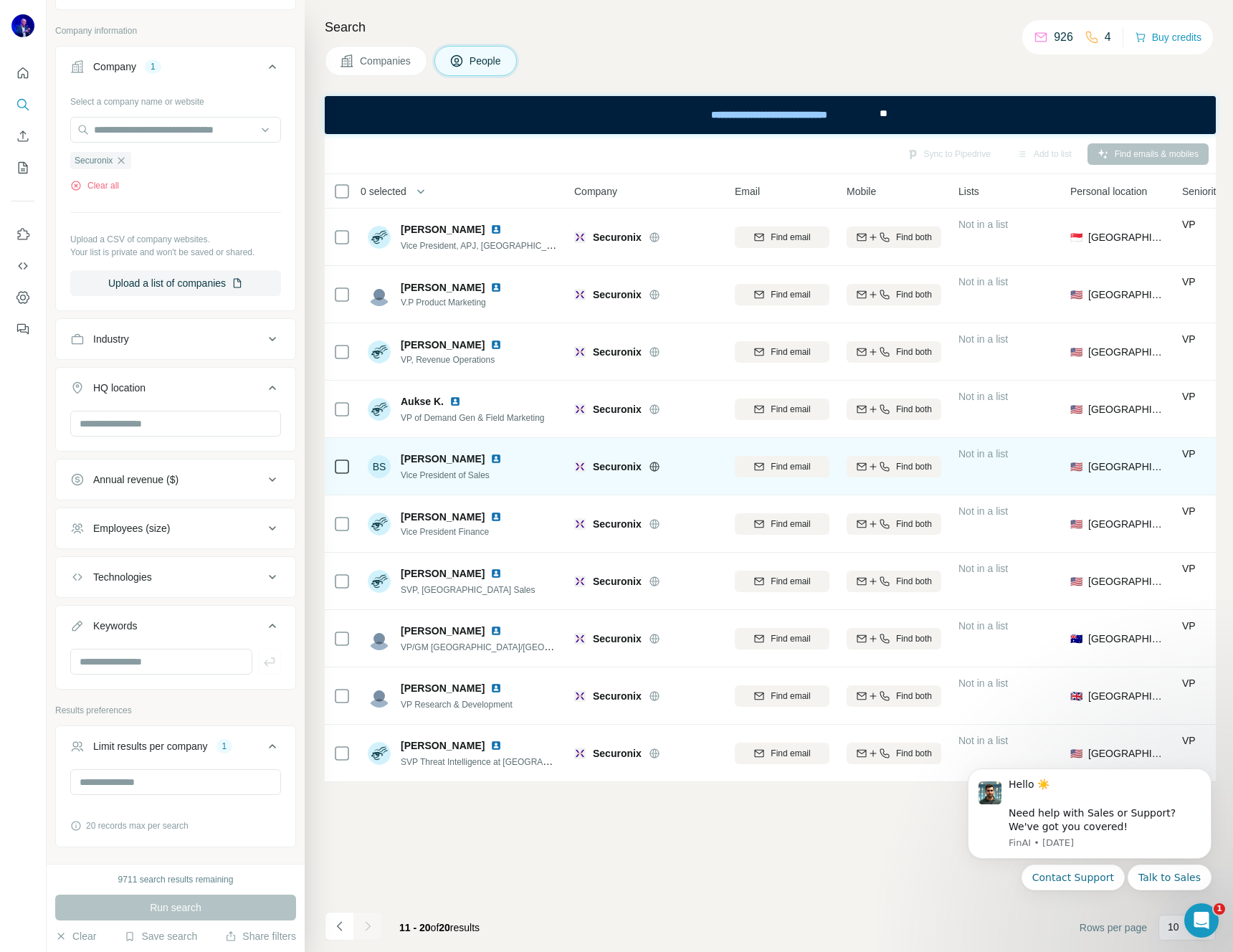
click at [490, 458] on img at bounding box center [496, 458] width 12 height 12
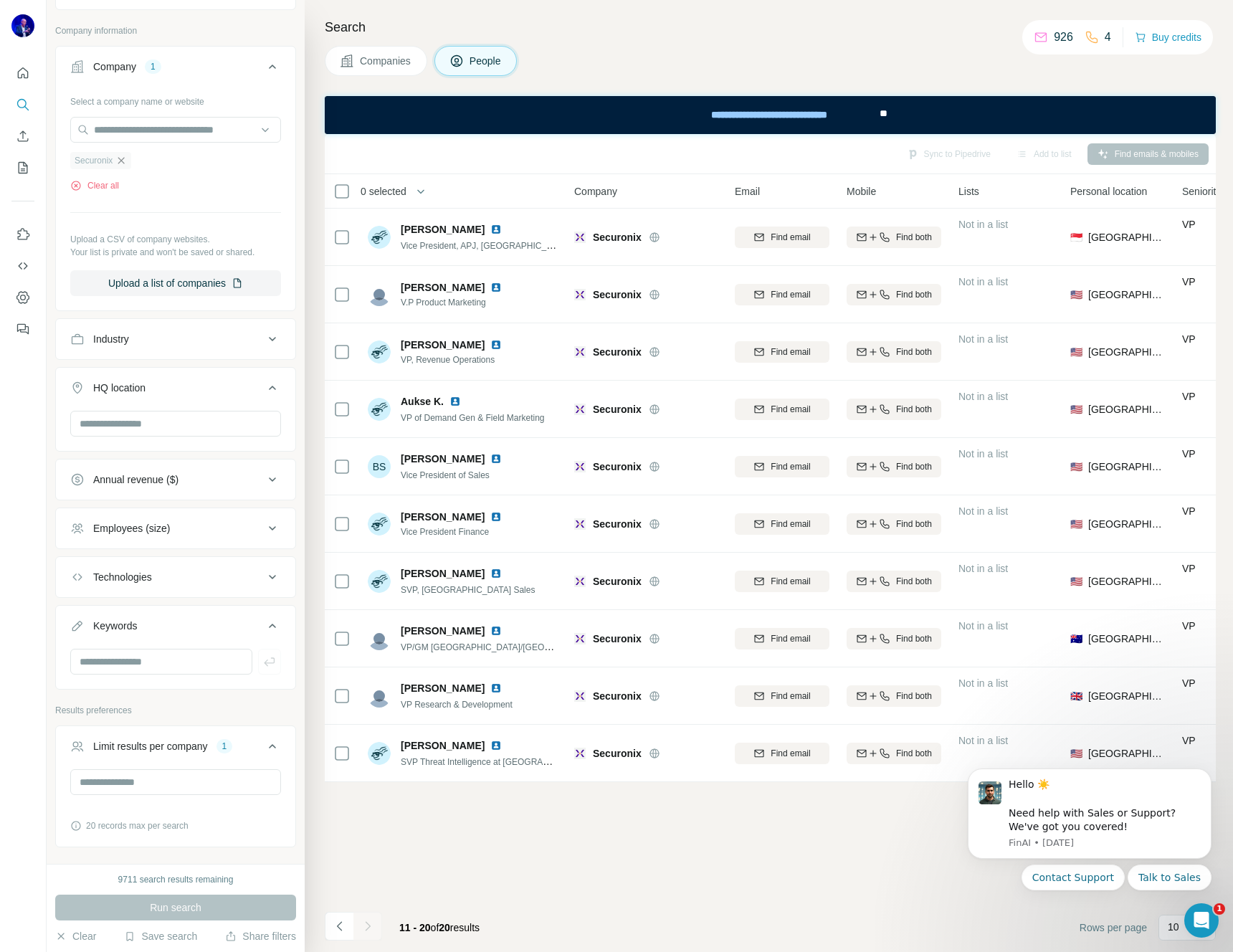
click at [121, 158] on icon "button" at bounding box center [121, 161] width 12 height 12
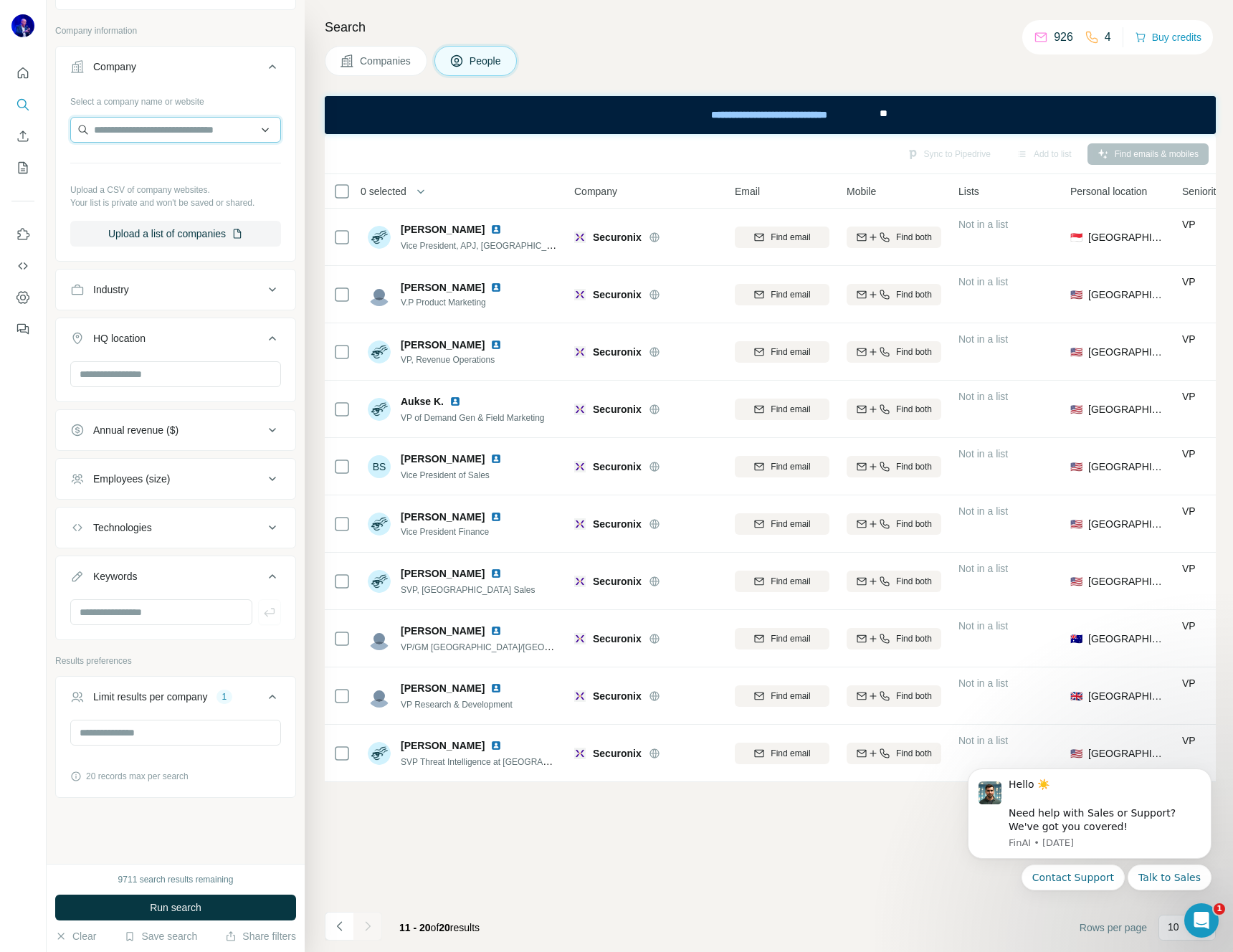
click at [140, 134] on input "text" at bounding box center [175, 130] width 211 height 25
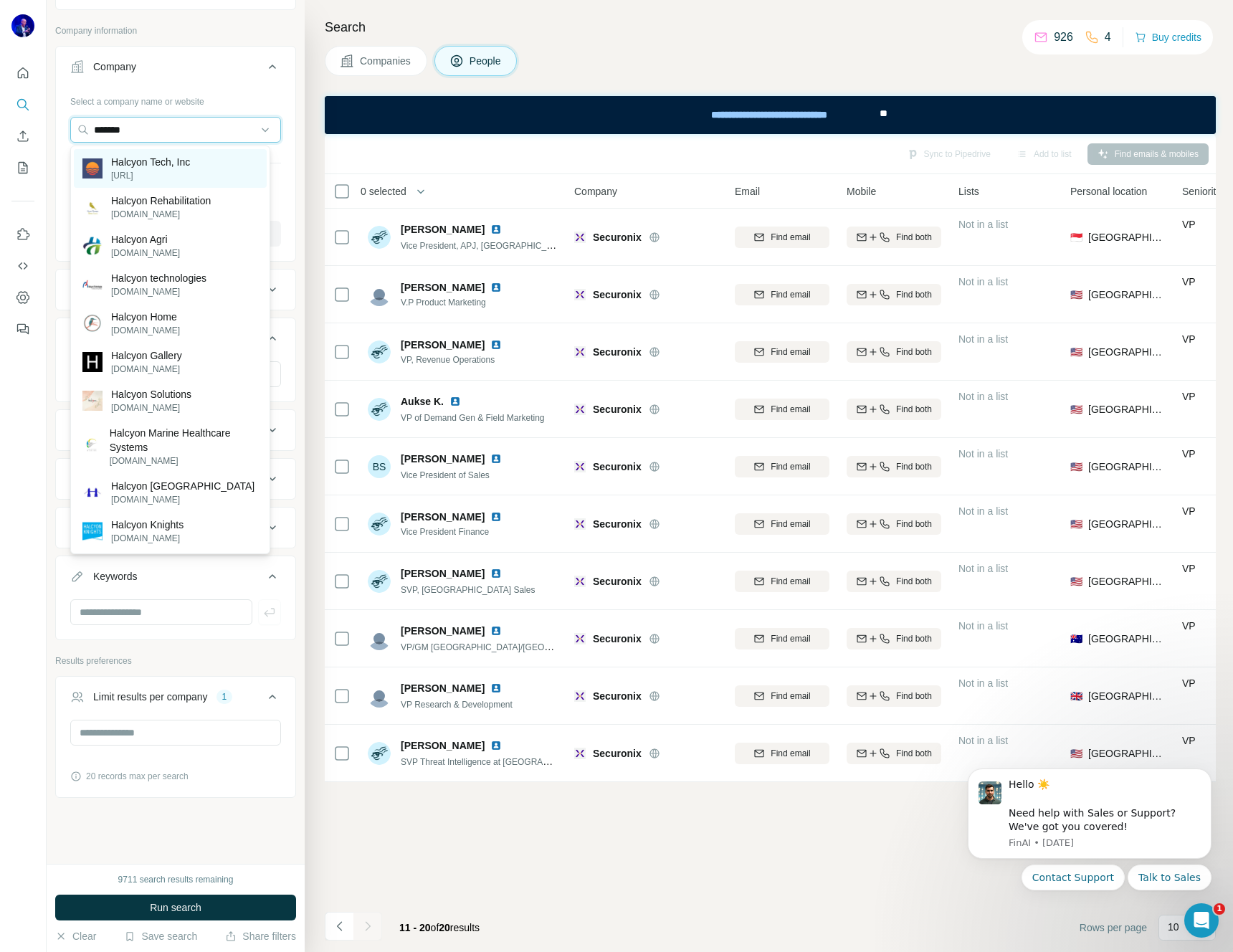
type input "*******"
click at [148, 163] on p "Halcyon Tech, Inc" at bounding box center [150, 162] width 79 height 15
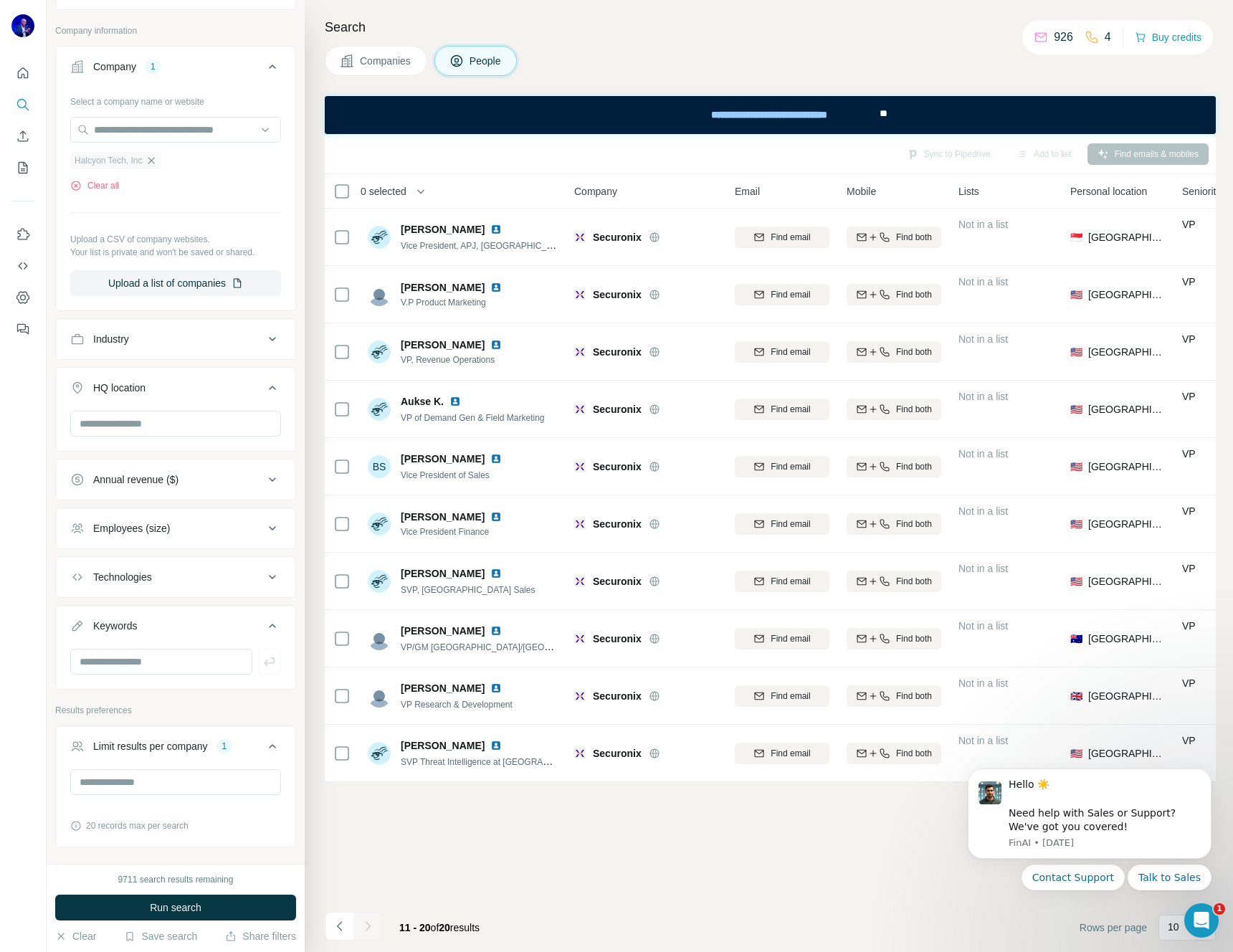
click at [171, 908] on span "Run search" at bounding box center [175, 908] width 52 height 15
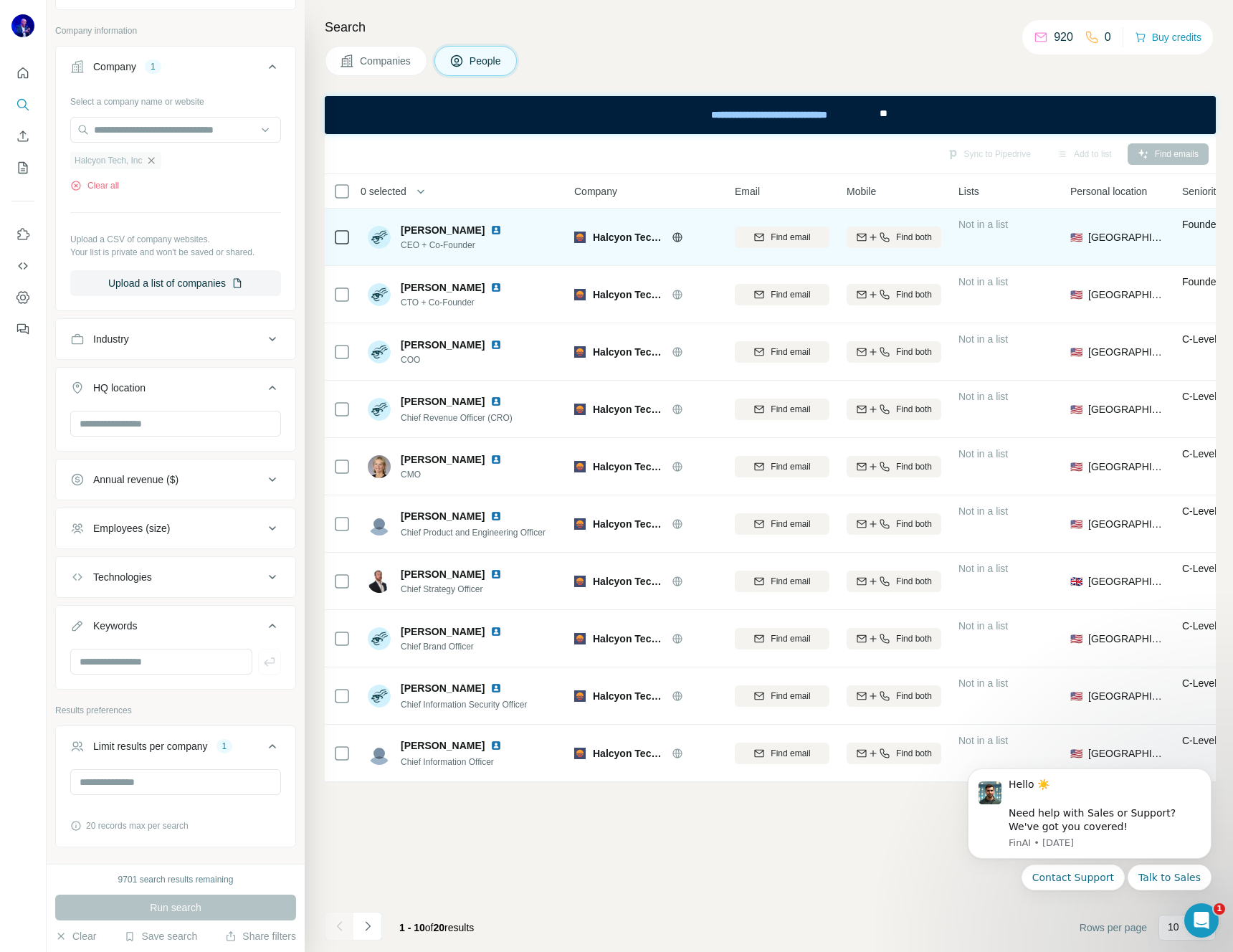
click at [490, 228] on img at bounding box center [496, 230] width 12 height 12
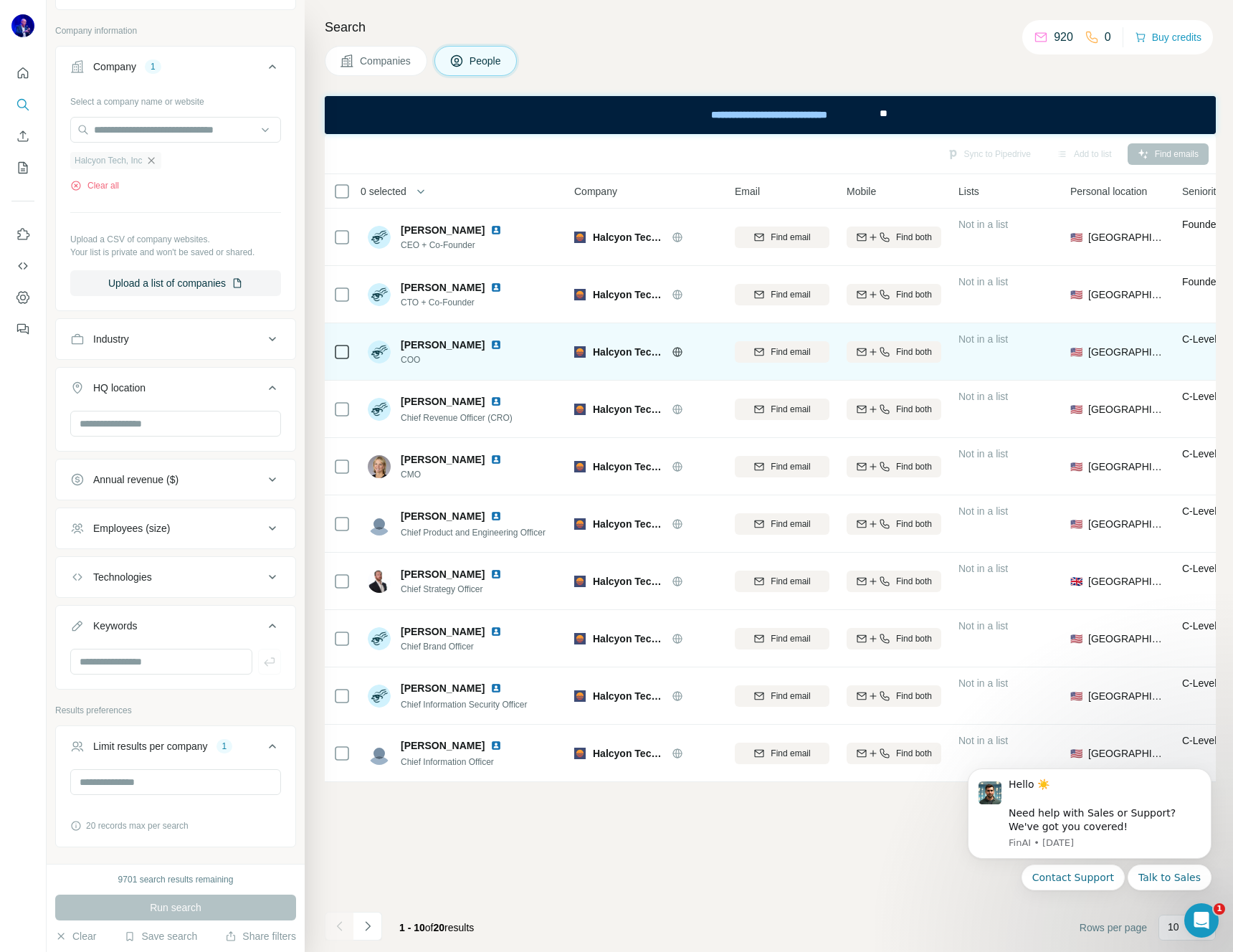
click at [490, 343] on img at bounding box center [496, 344] width 12 height 12
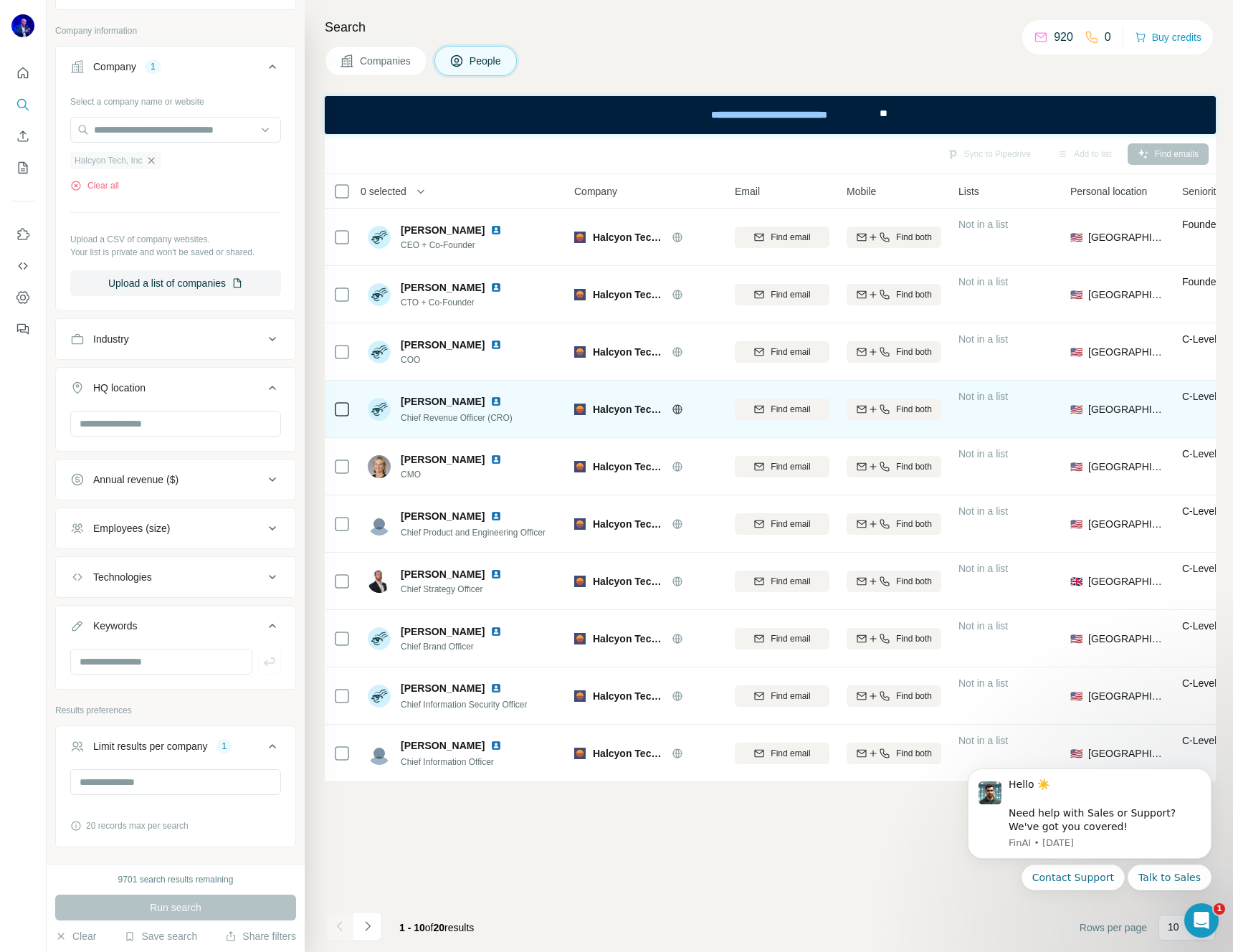
click at [490, 400] on img at bounding box center [496, 401] width 12 height 12
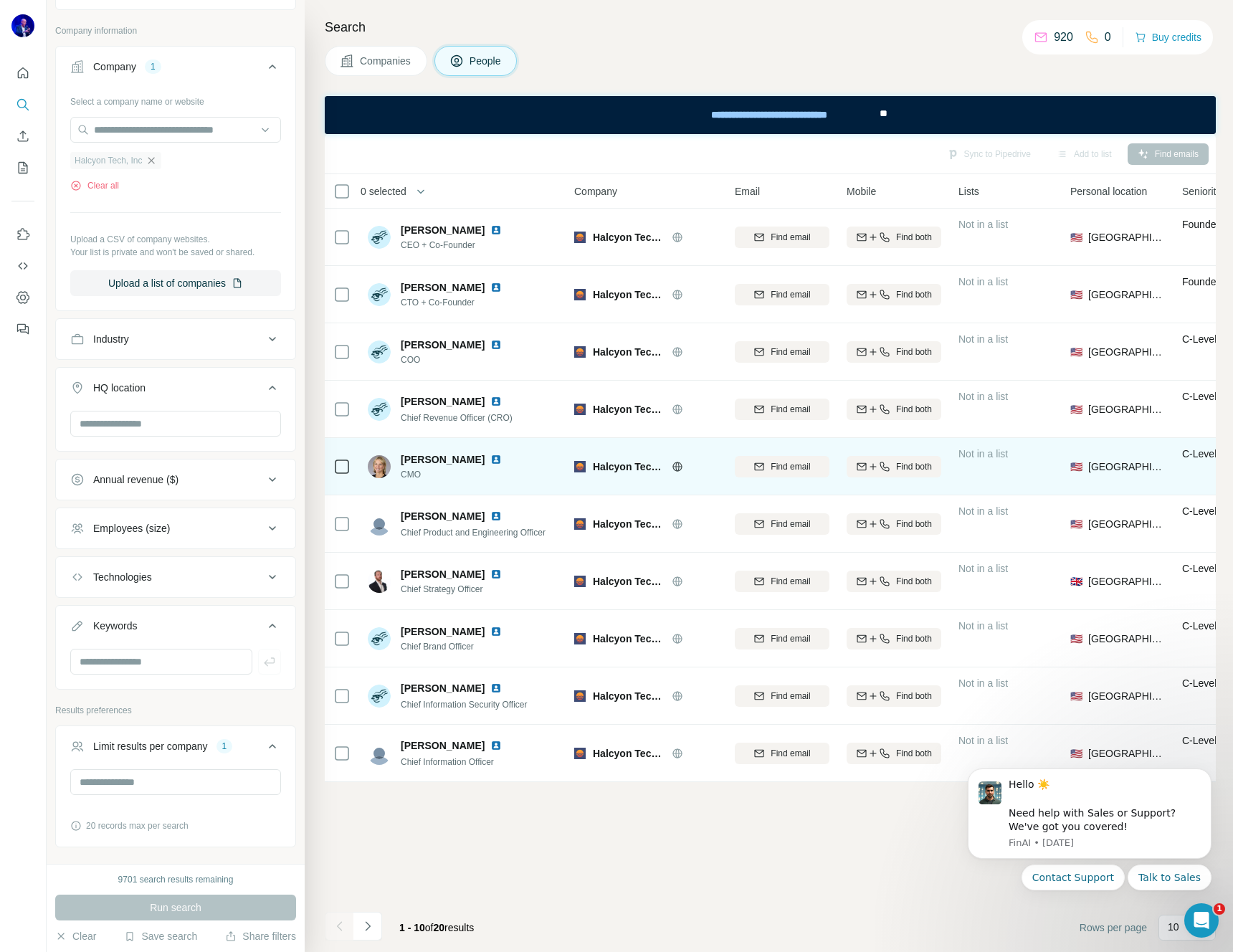
click at [490, 456] on img at bounding box center [496, 459] width 12 height 12
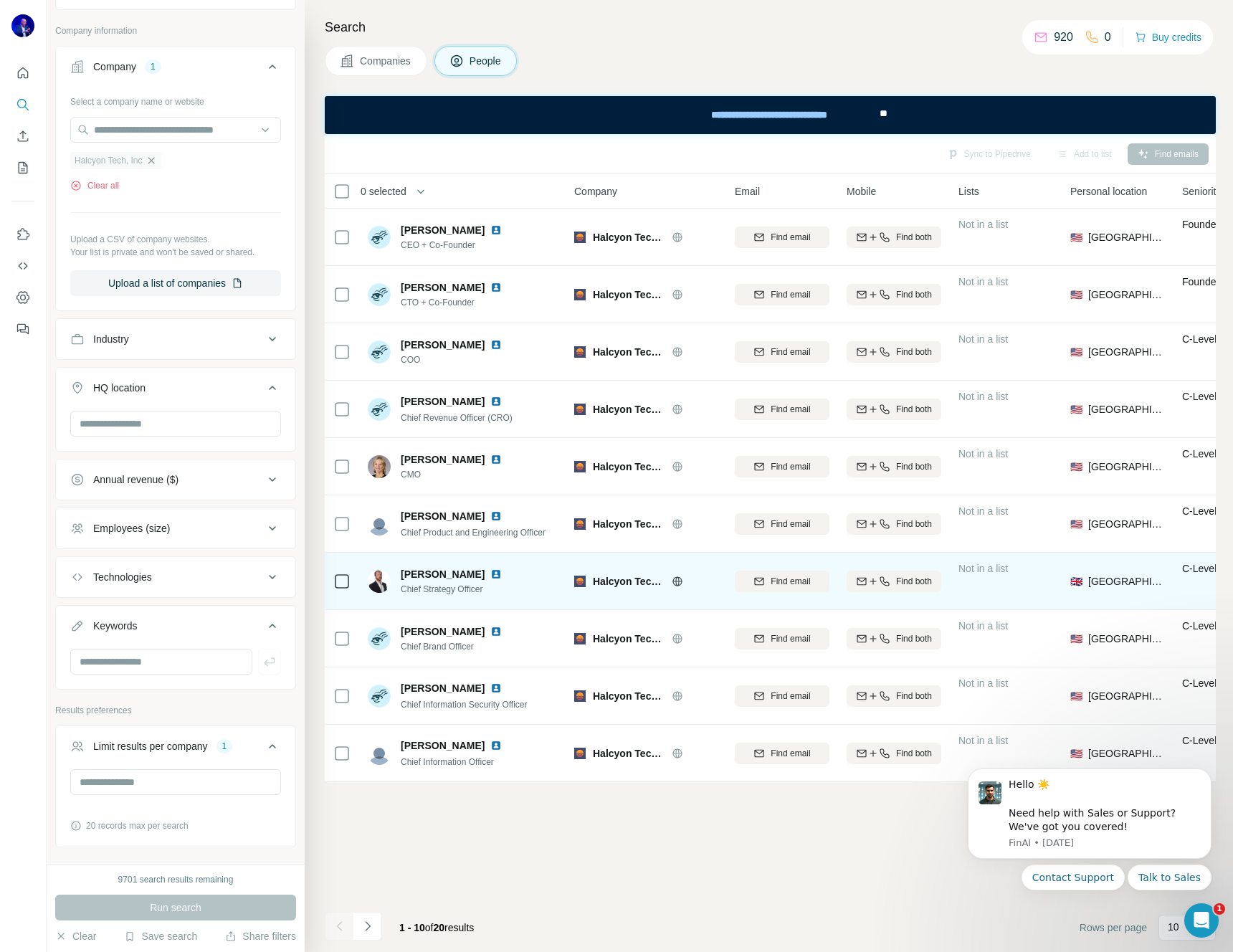
click at [490, 571] on img at bounding box center [496, 574] width 12 height 12
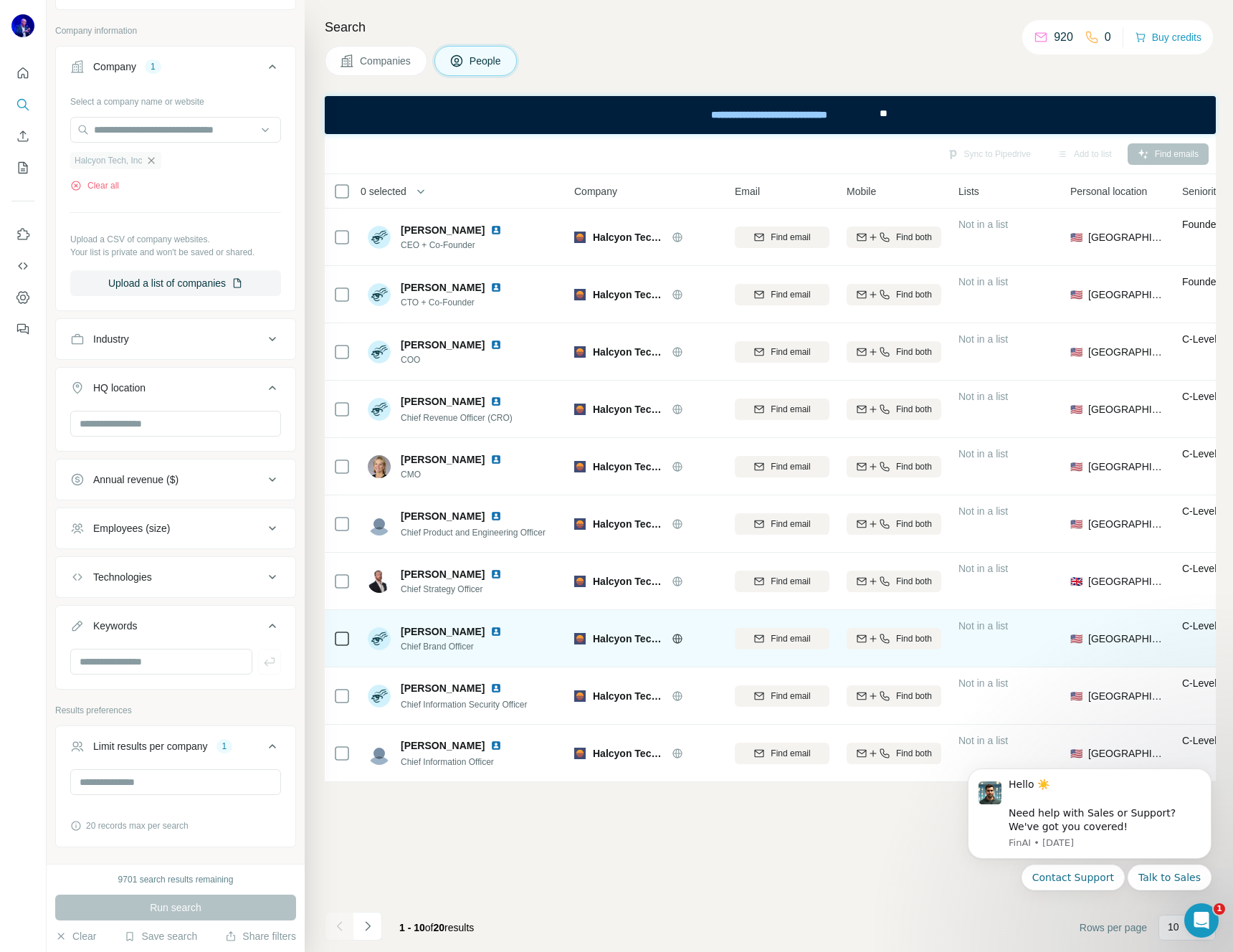
click at [490, 631] on img at bounding box center [496, 631] width 12 height 12
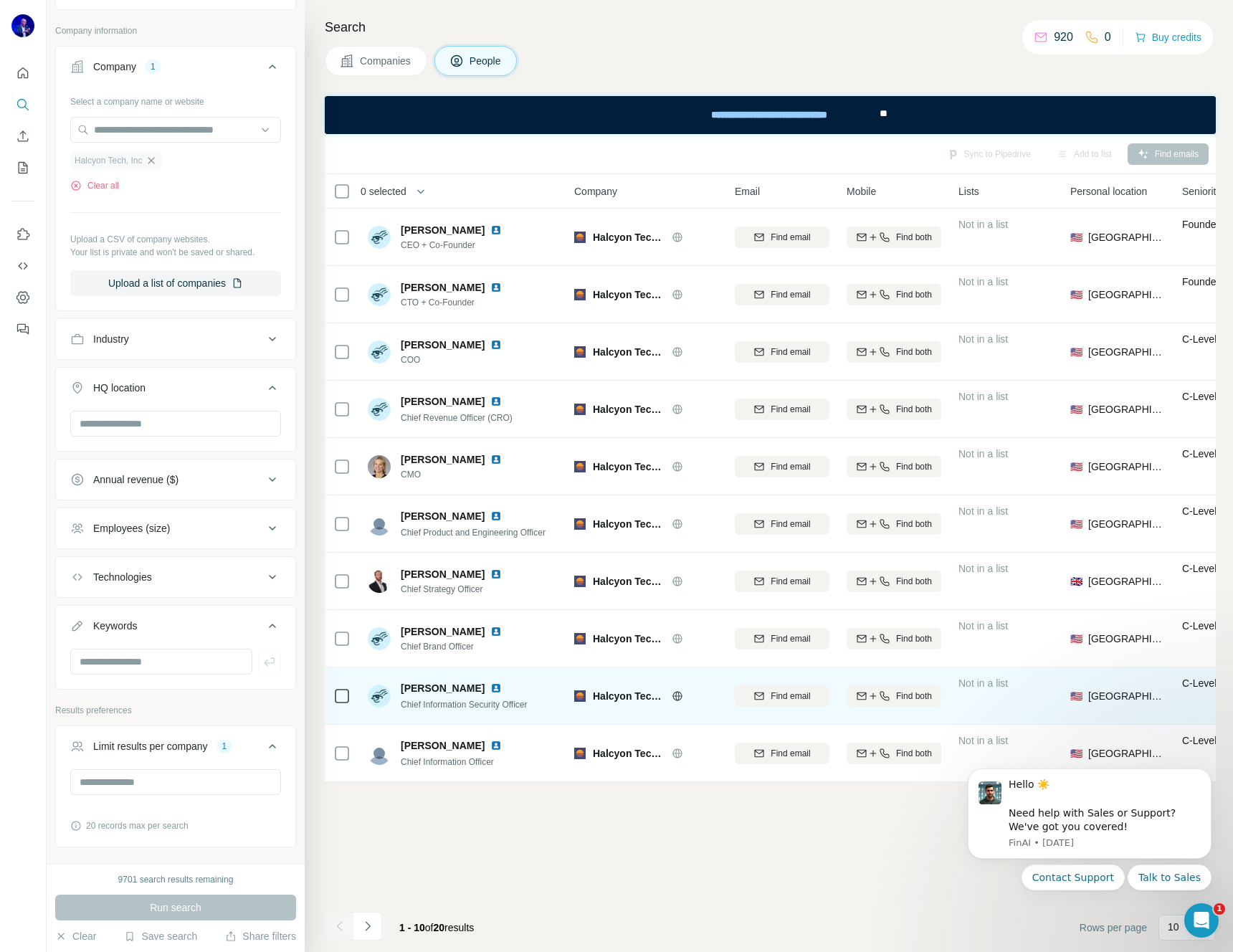
click at [492, 686] on img at bounding box center [496, 688] width 12 height 12
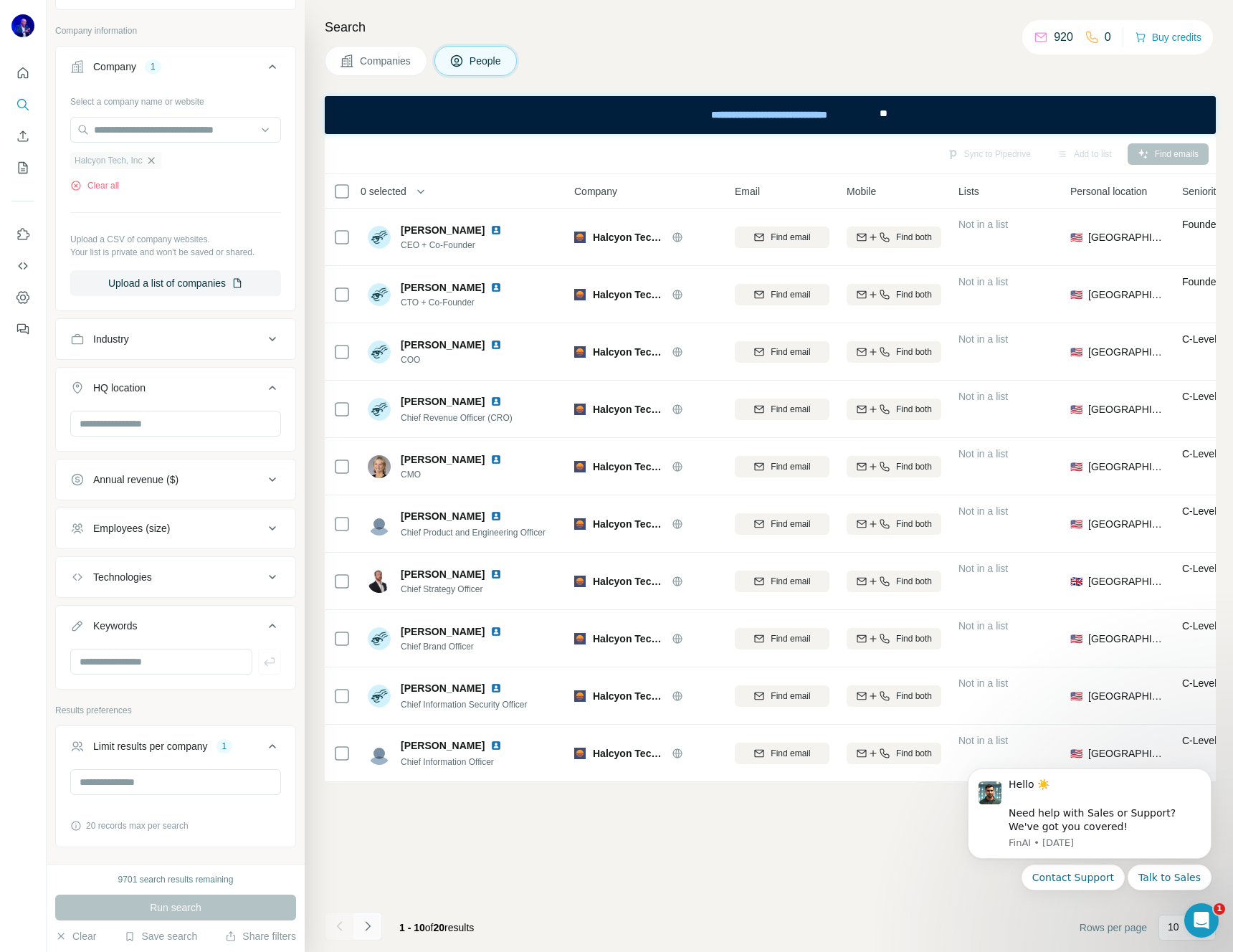
click at [376, 927] on button "Navigate to next page" at bounding box center [368, 926] width 29 height 29
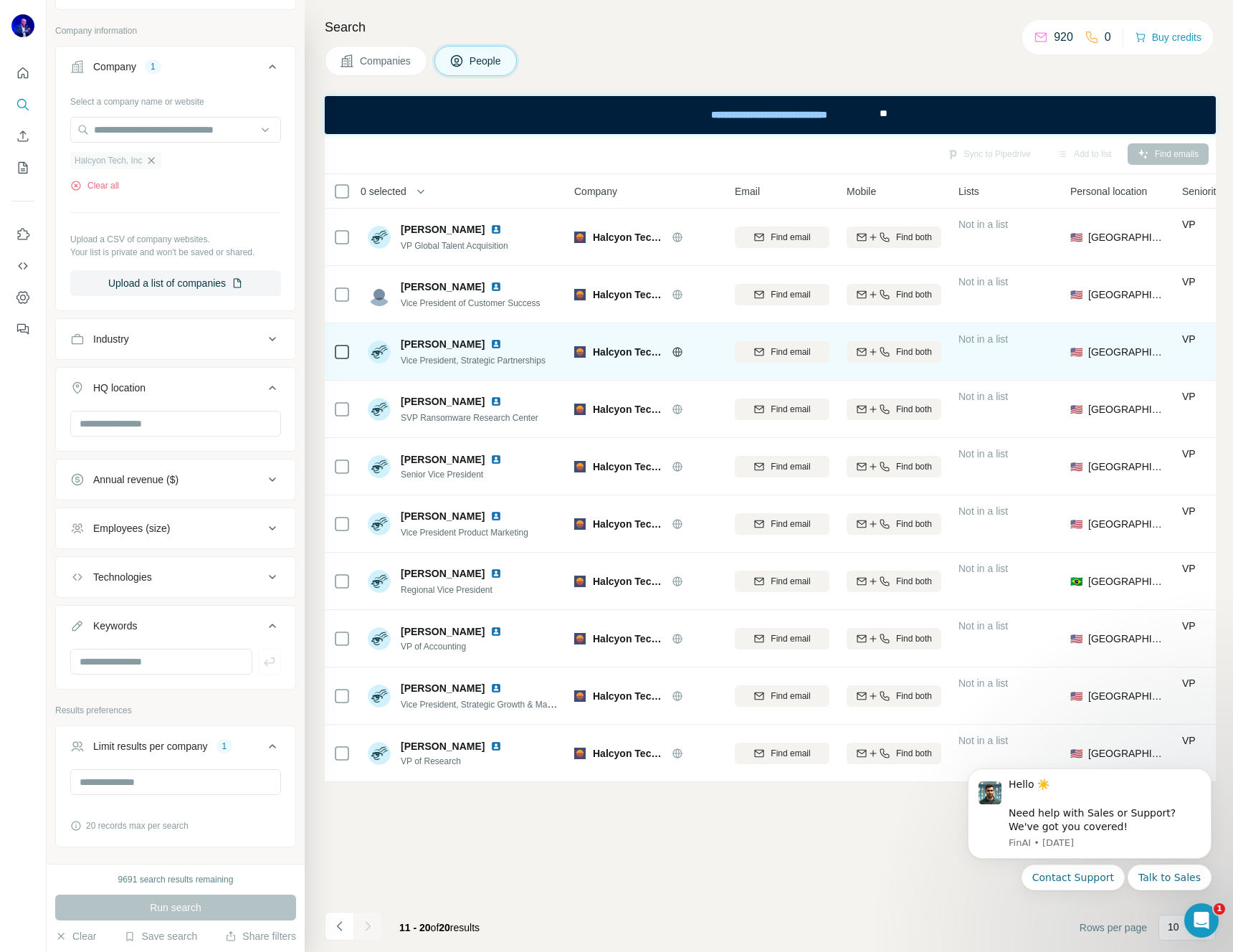
click at [490, 343] on img at bounding box center [496, 344] width 12 height 12
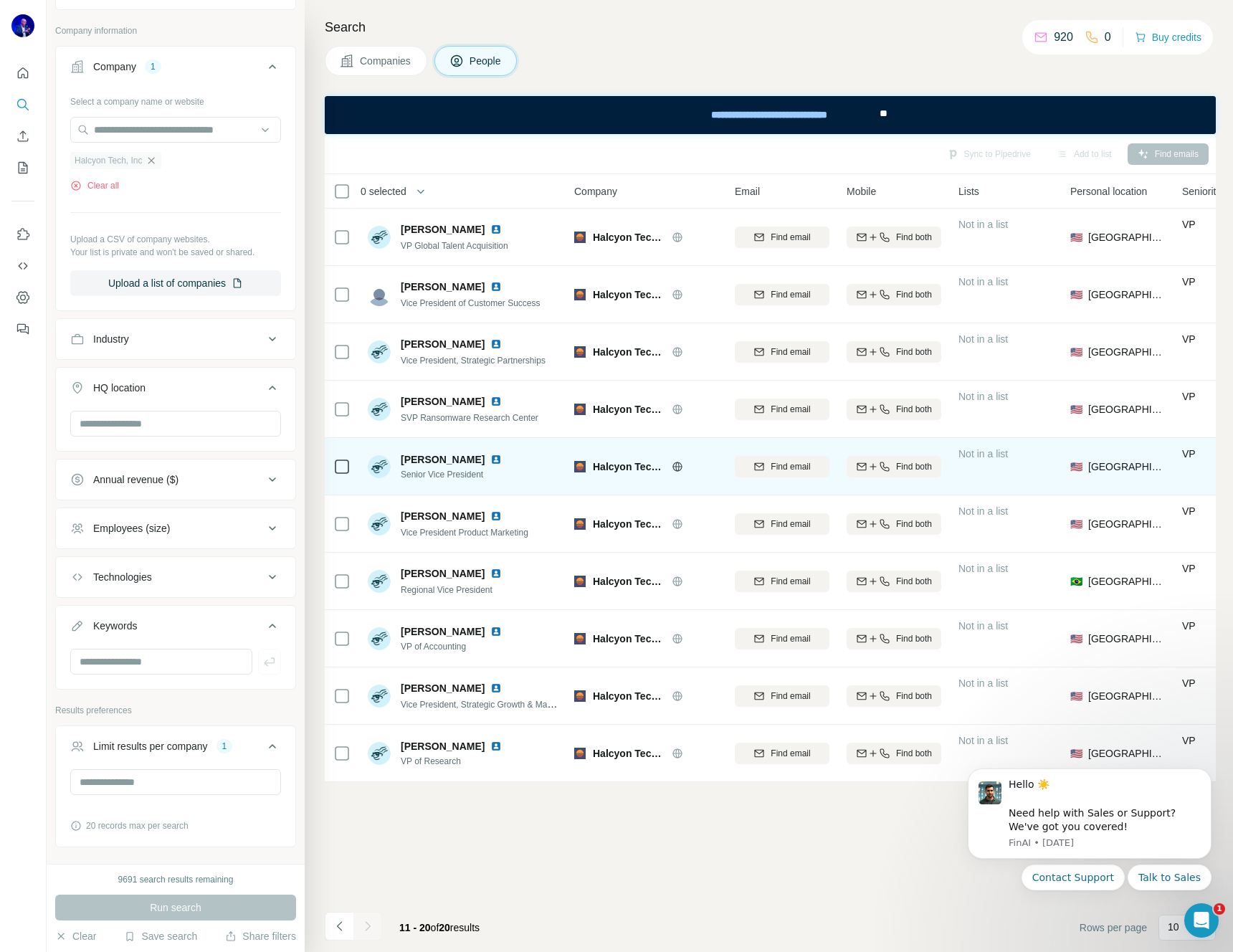
click at [490, 457] on img at bounding box center [496, 459] width 12 height 12
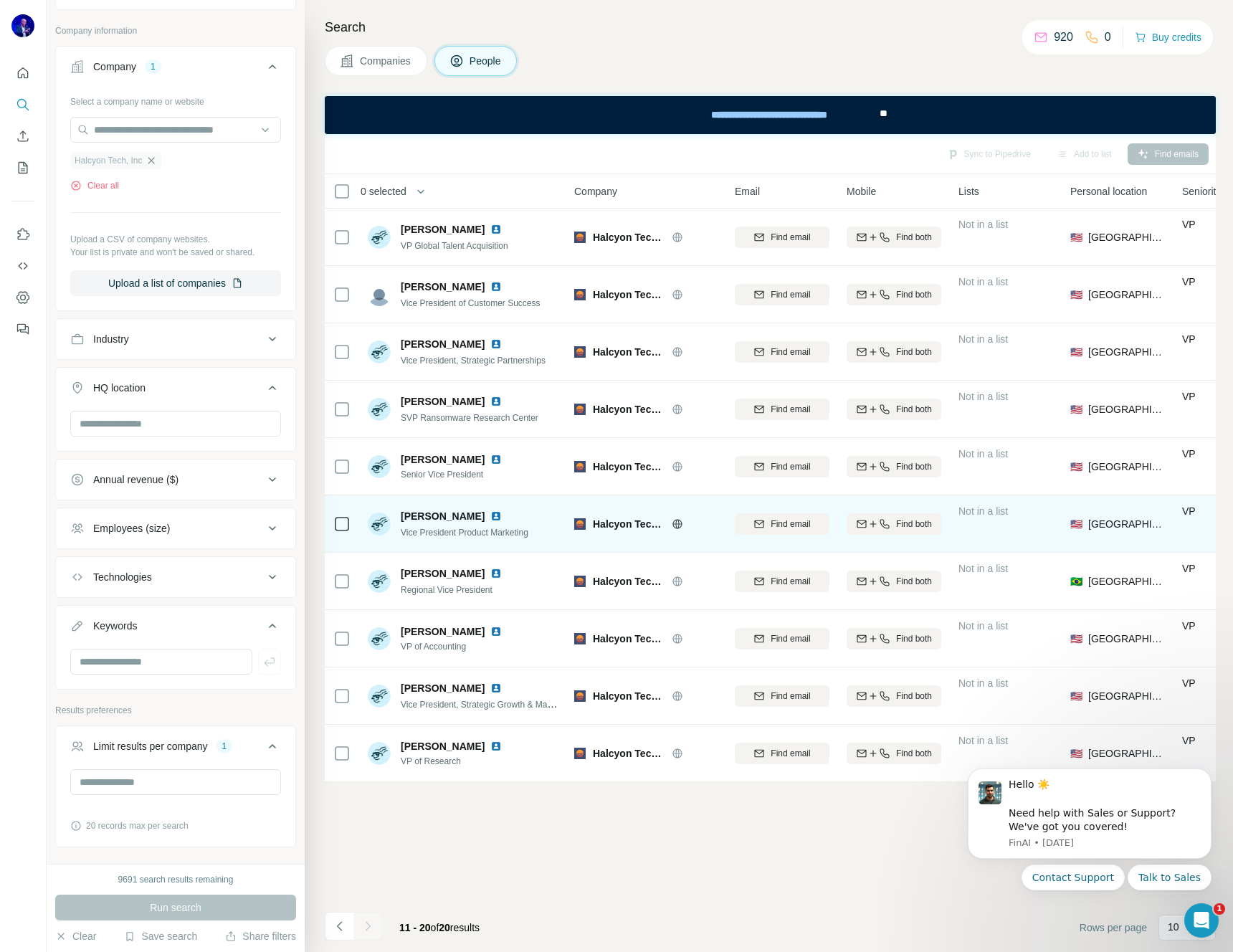
click at [490, 515] on img at bounding box center [496, 515] width 12 height 12
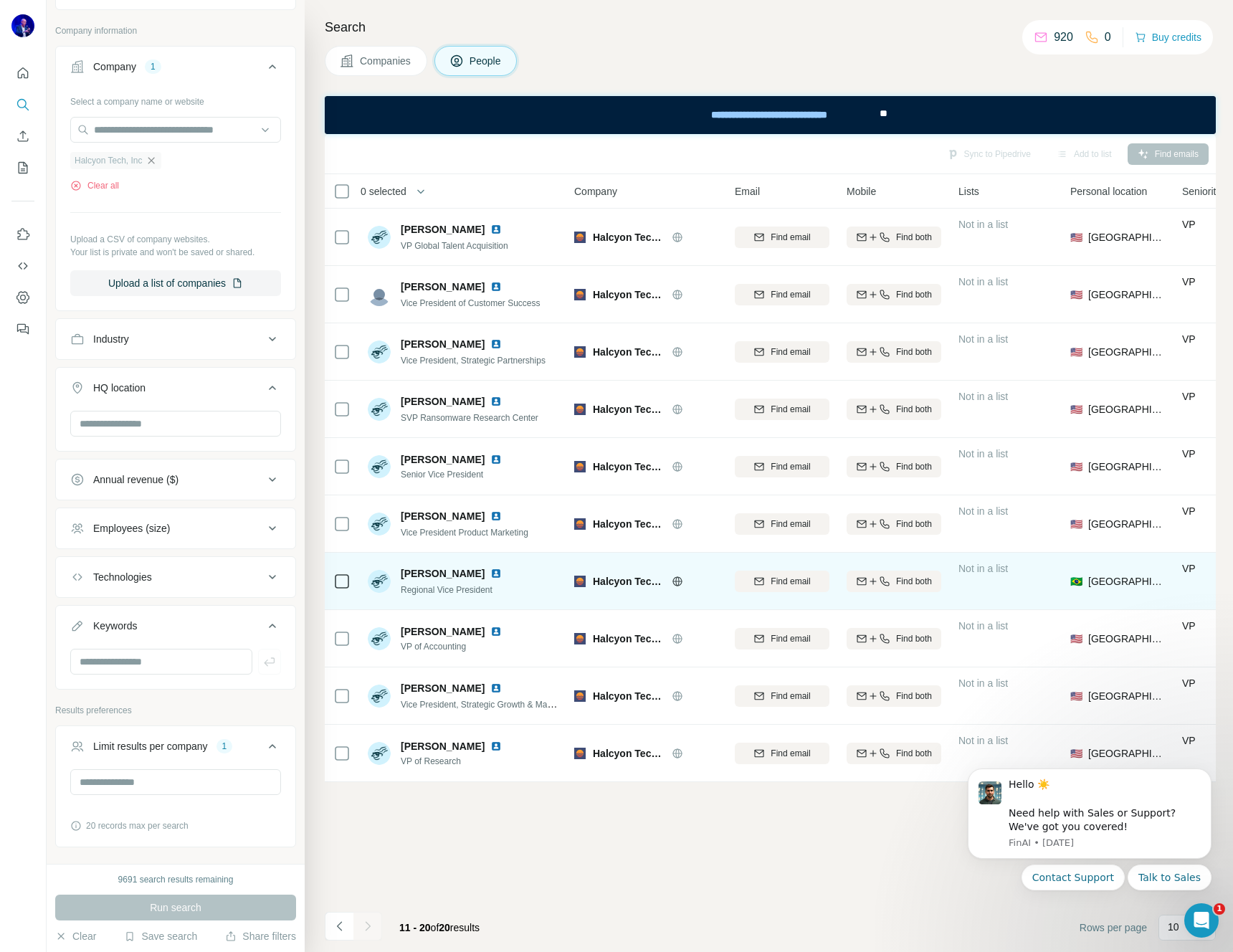
click at [502, 572] on img at bounding box center [496, 573] width 12 height 12
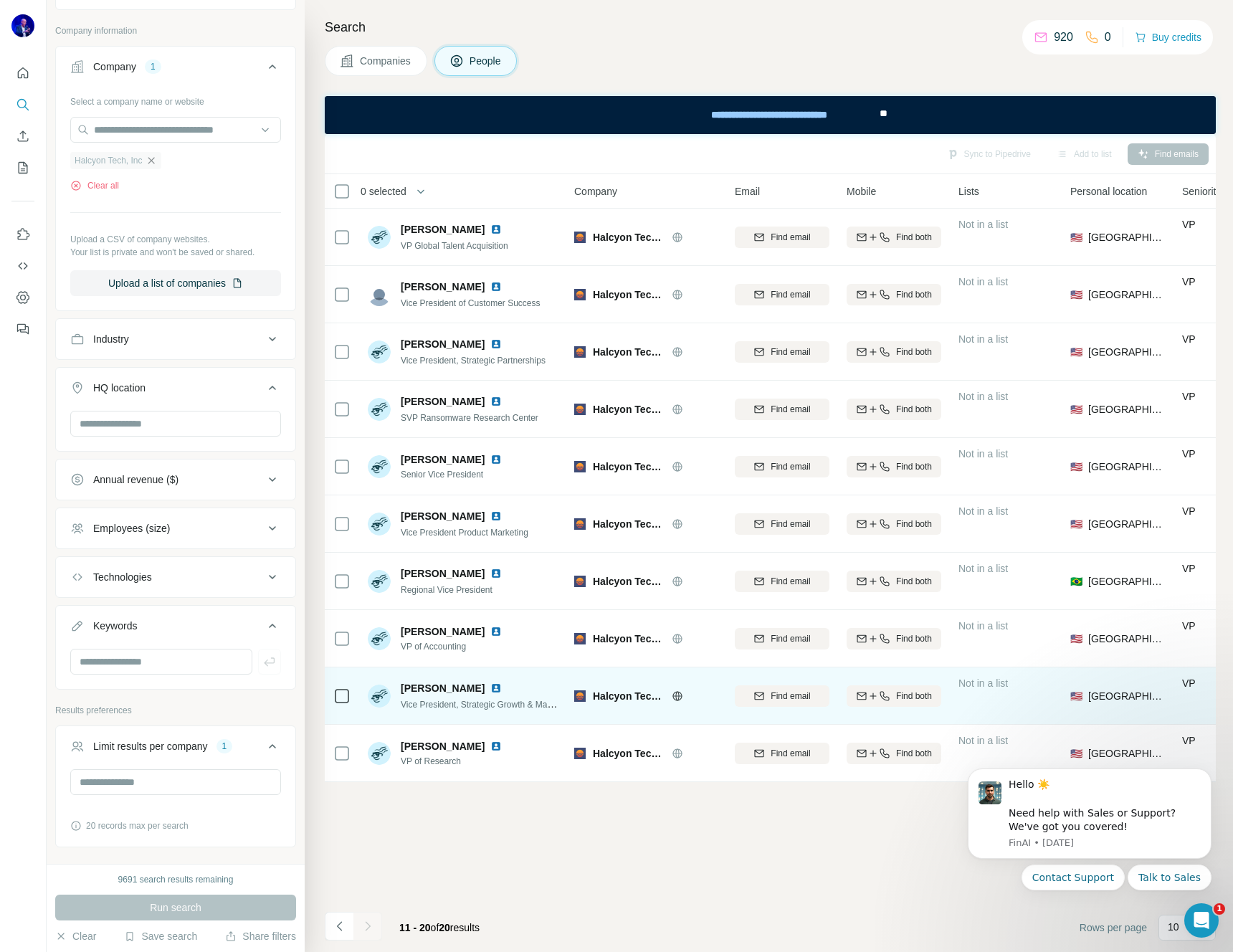
click at [490, 686] on img at bounding box center [496, 688] width 12 height 12
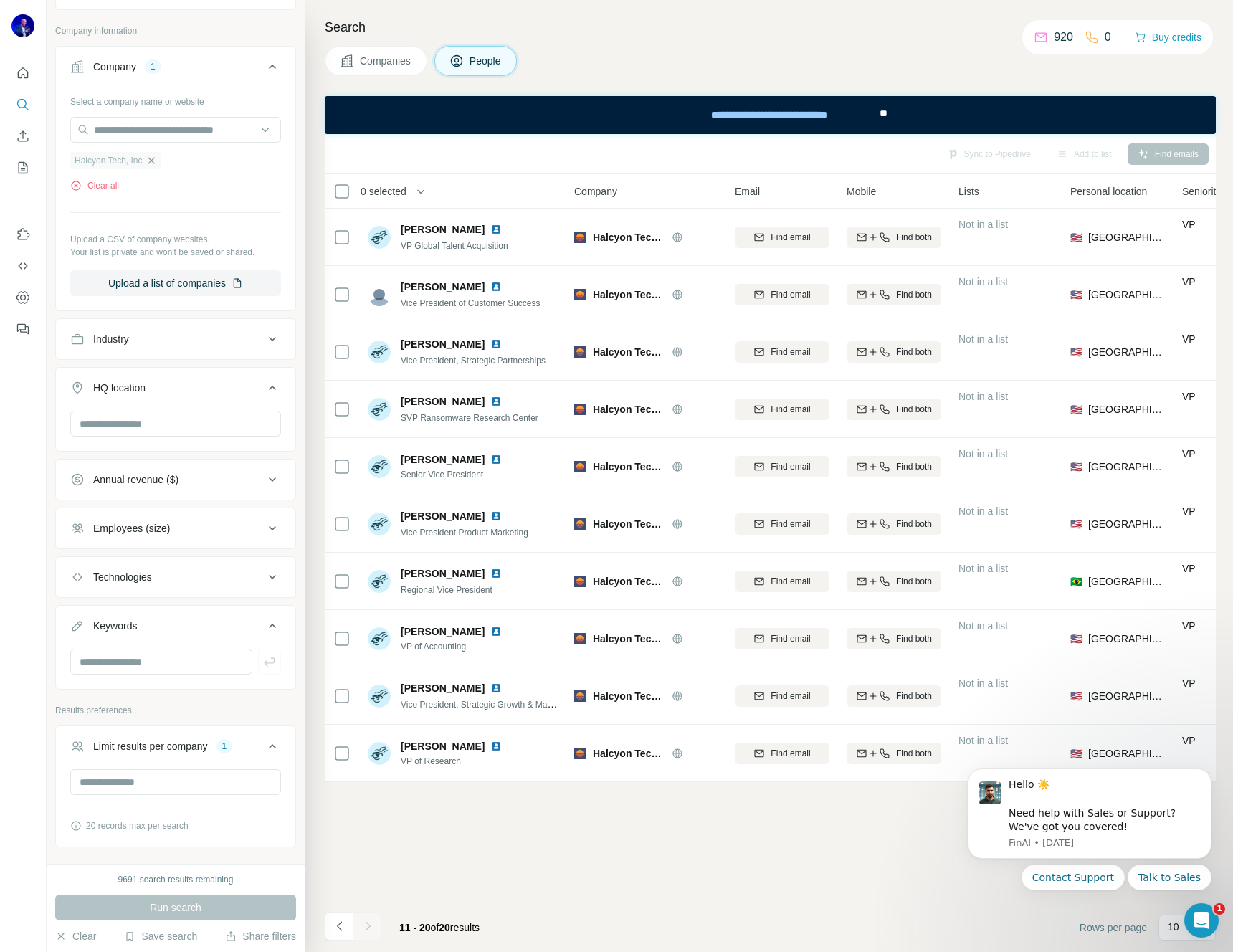
click at [154, 157] on icon "button" at bounding box center [151, 161] width 12 height 12
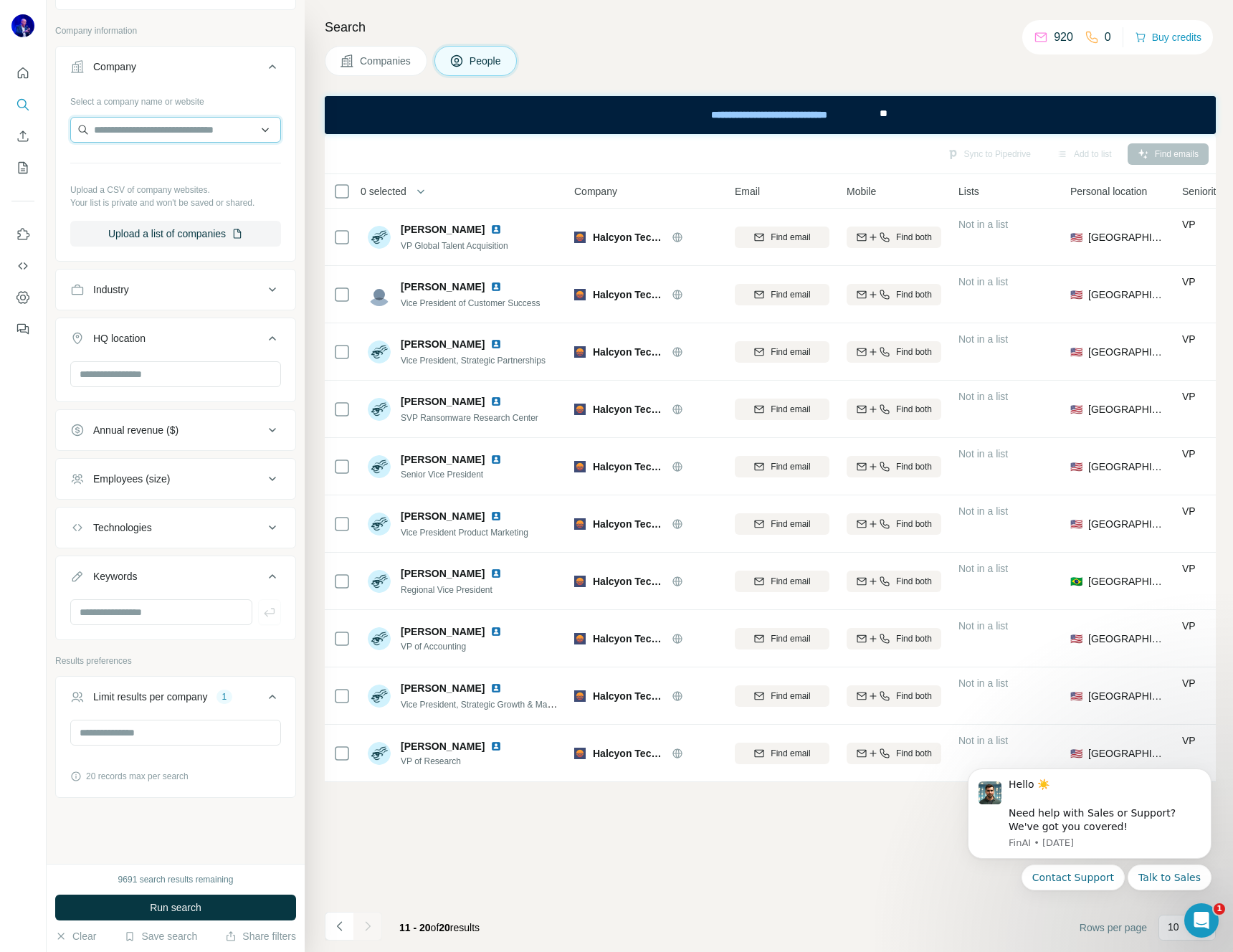
click at [155, 131] on input "text" at bounding box center [175, 130] width 211 height 25
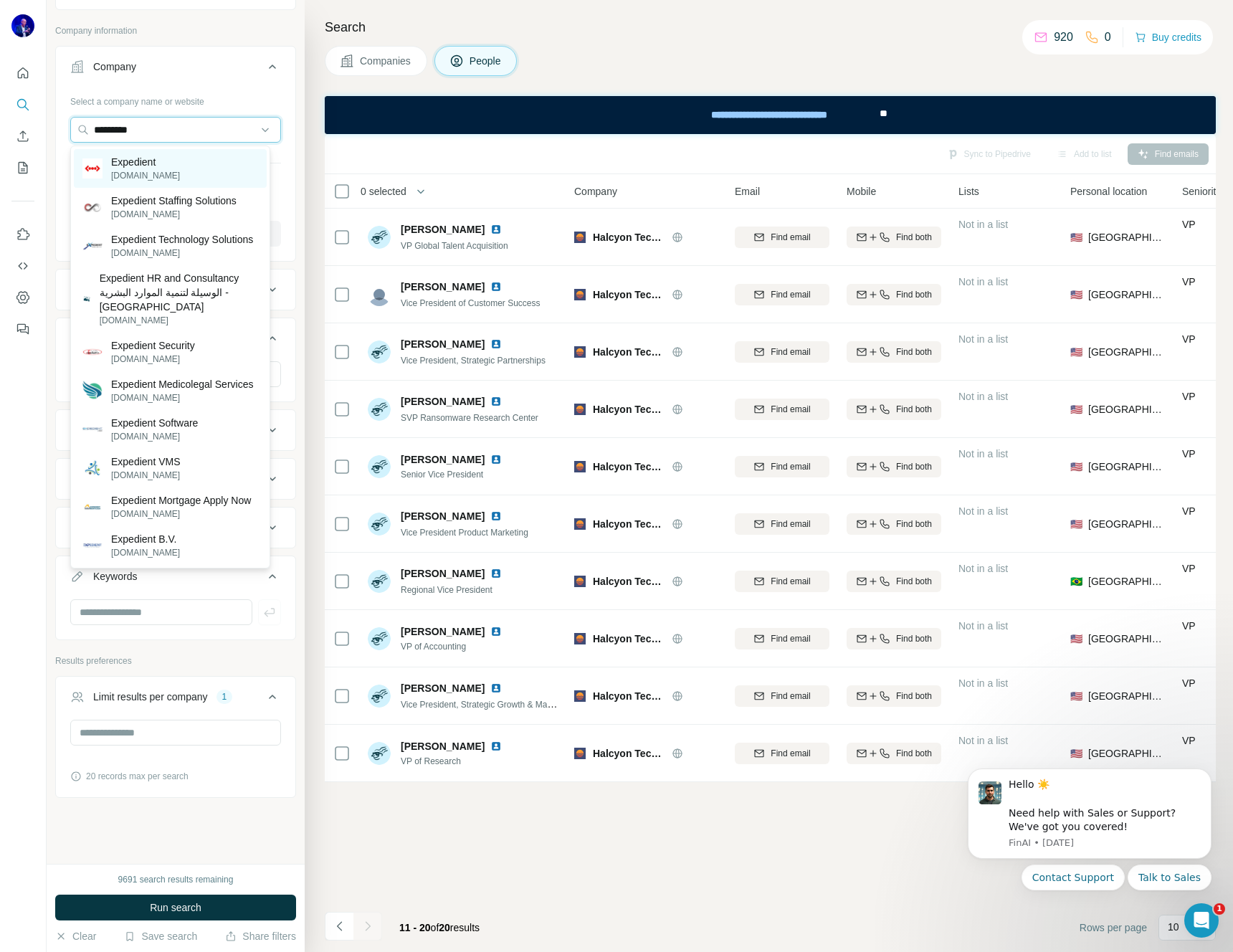
type input "*********"
click at [143, 174] on p "[DOMAIN_NAME]" at bounding box center [145, 175] width 69 height 13
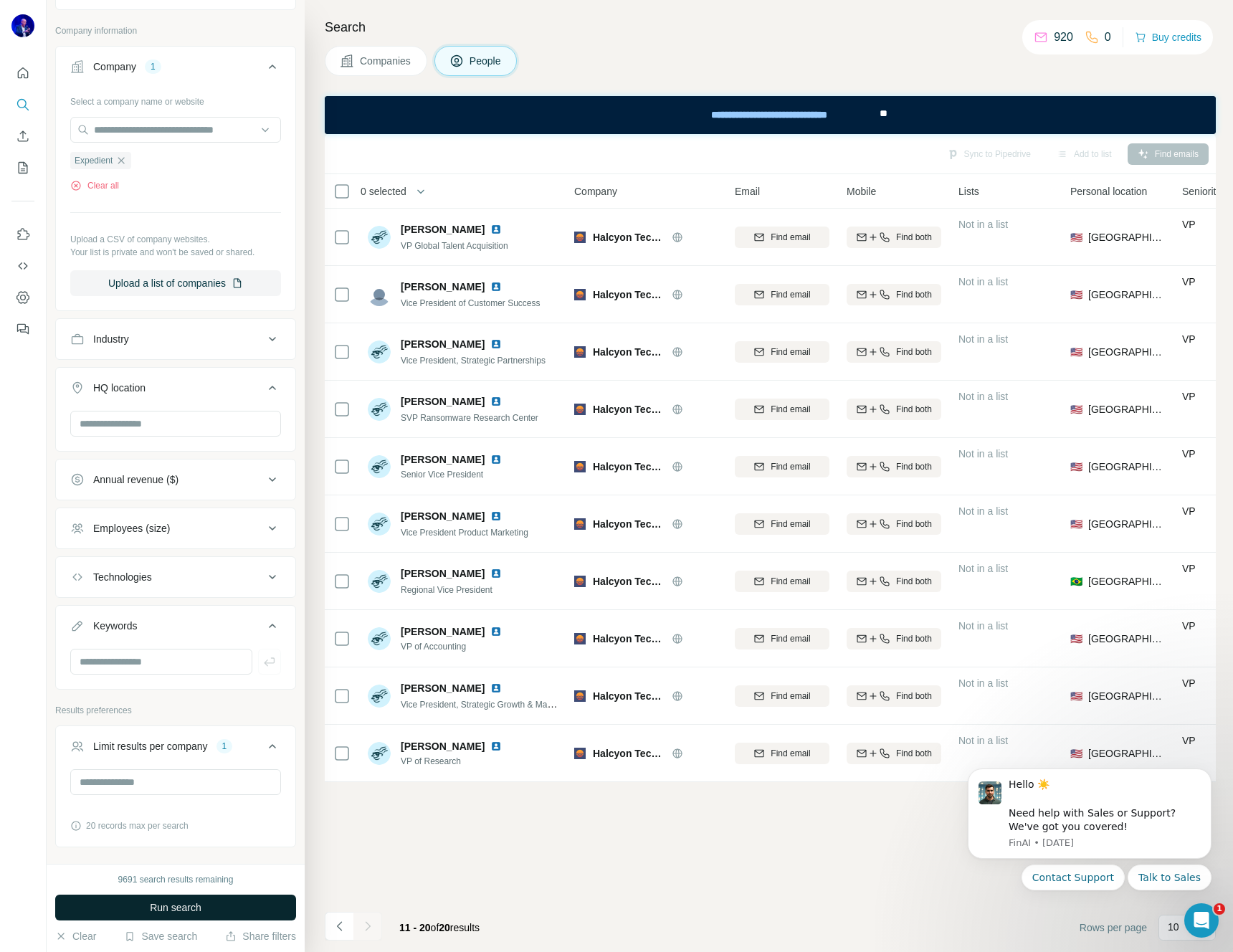
click at [172, 904] on span "Run search" at bounding box center [175, 908] width 52 height 15
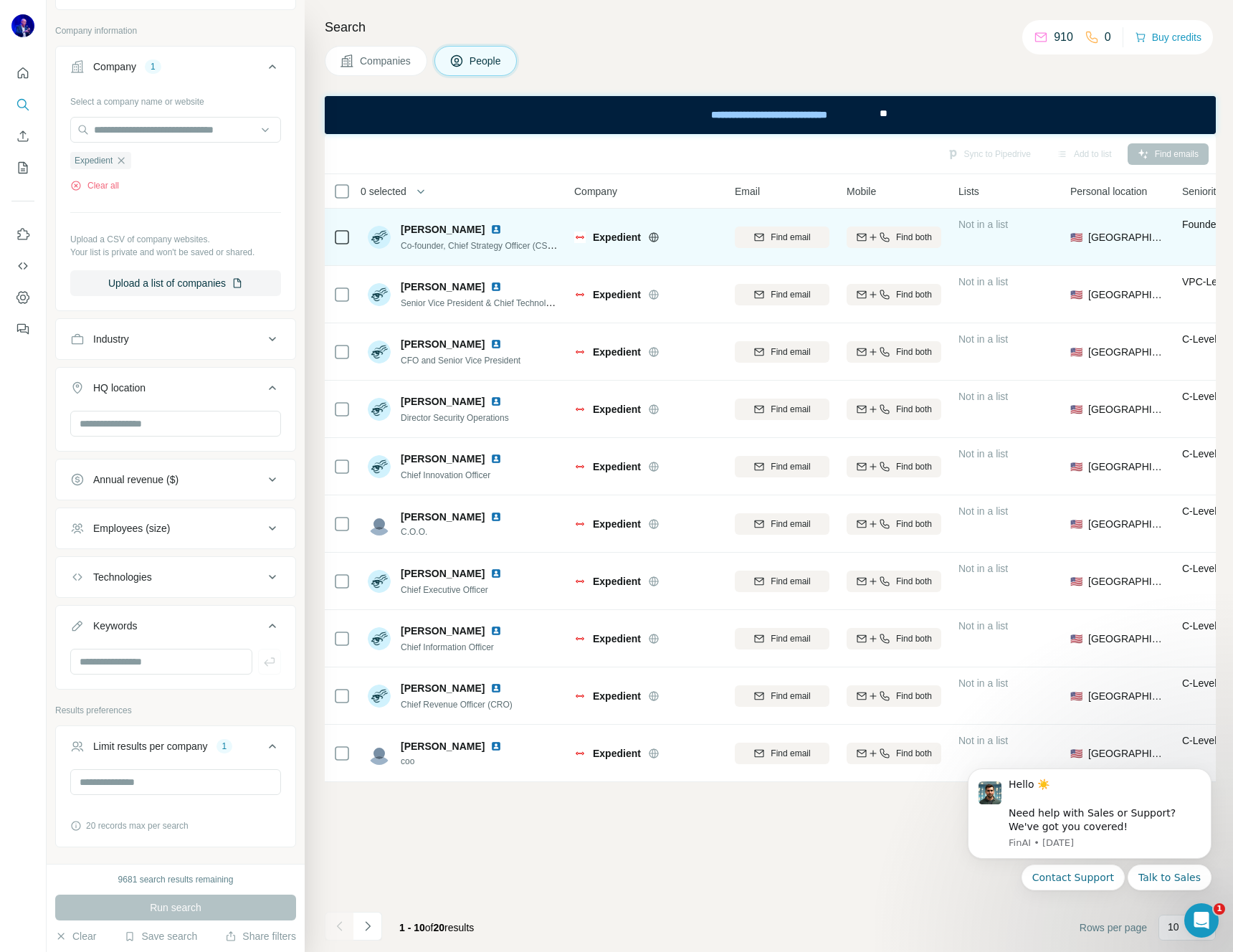
click at [655, 238] on icon at bounding box center [654, 237] width 12 height 12
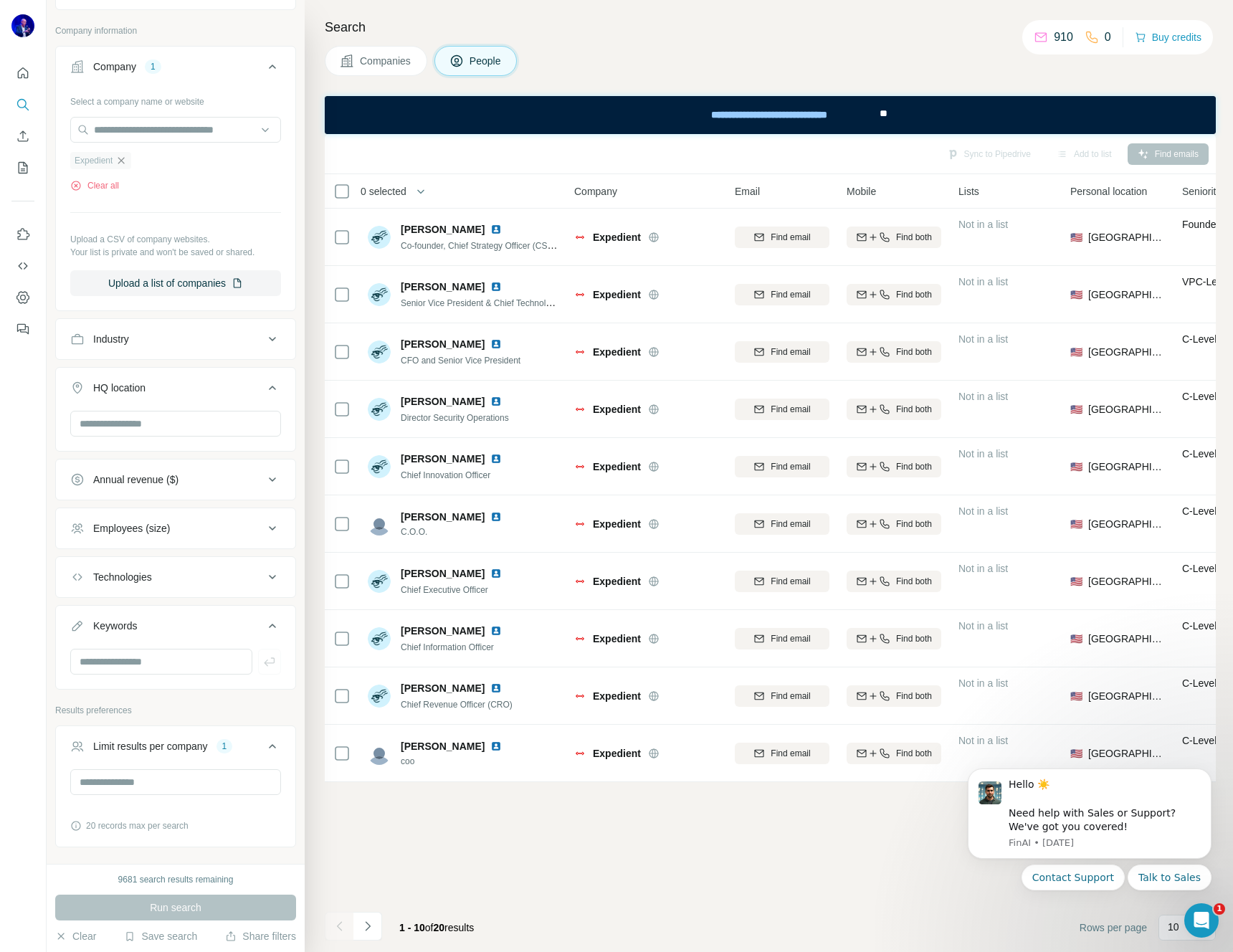
click at [124, 159] on icon "button" at bounding box center [121, 160] width 6 height 6
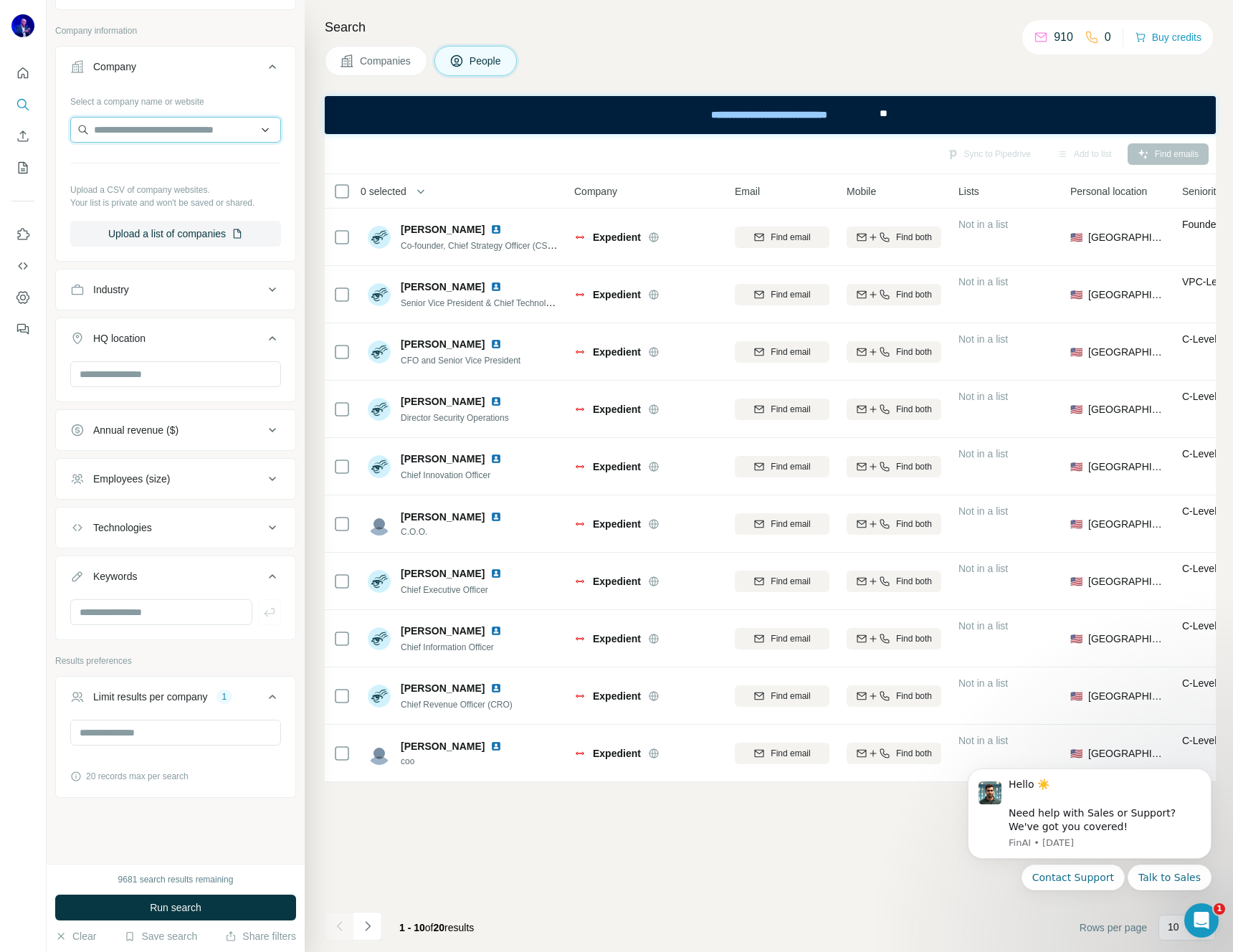
click at [165, 128] on input "text" at bounding box center [175, 130] width 211 height 25
click at [165, 131] on input "**********" at bounding box center [175, 130] width 211 height 25
type input "**********"
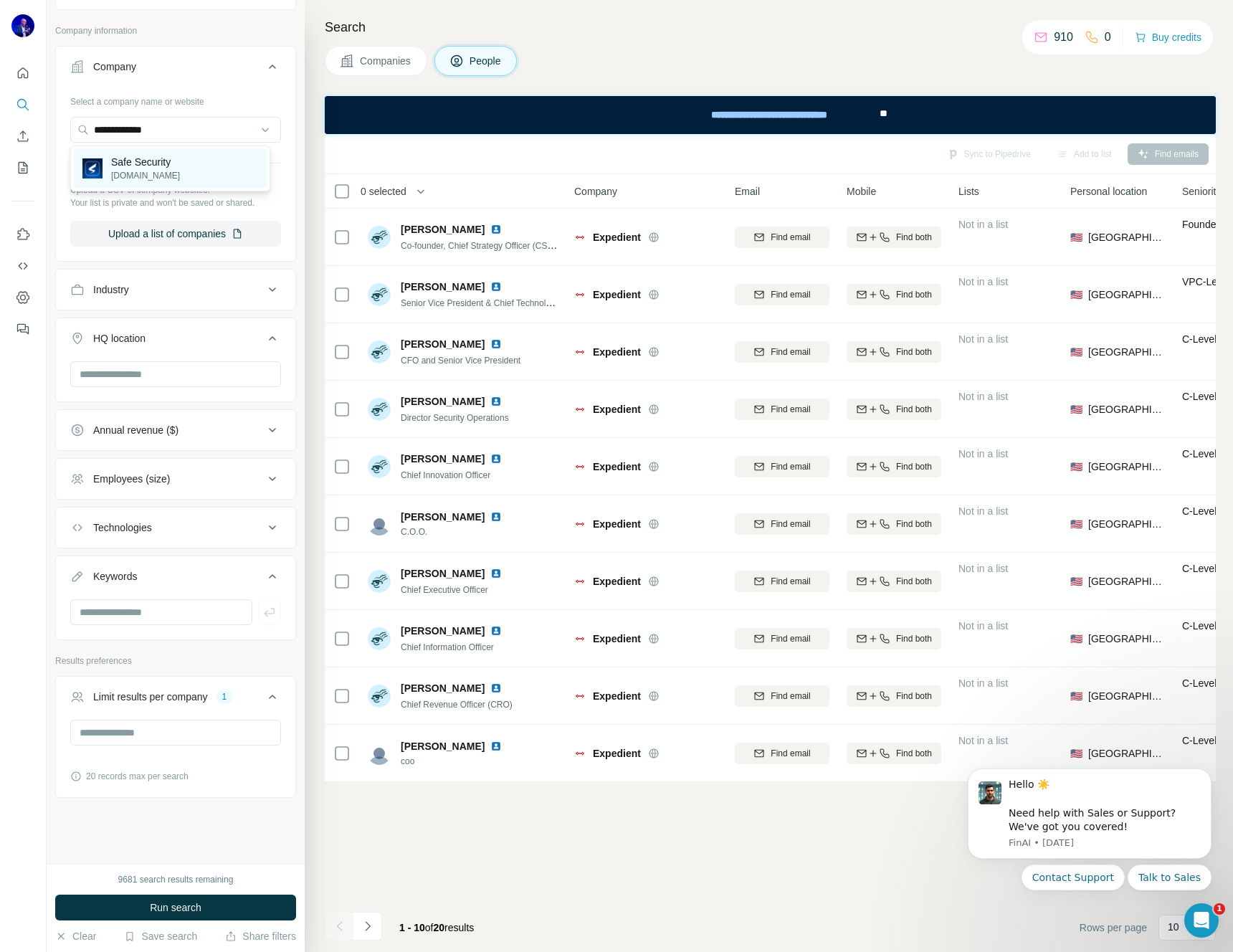
click at [162, 170] on p "[DOMAIN_NAME]" at bounding box center [145, 175] width 69 height 13
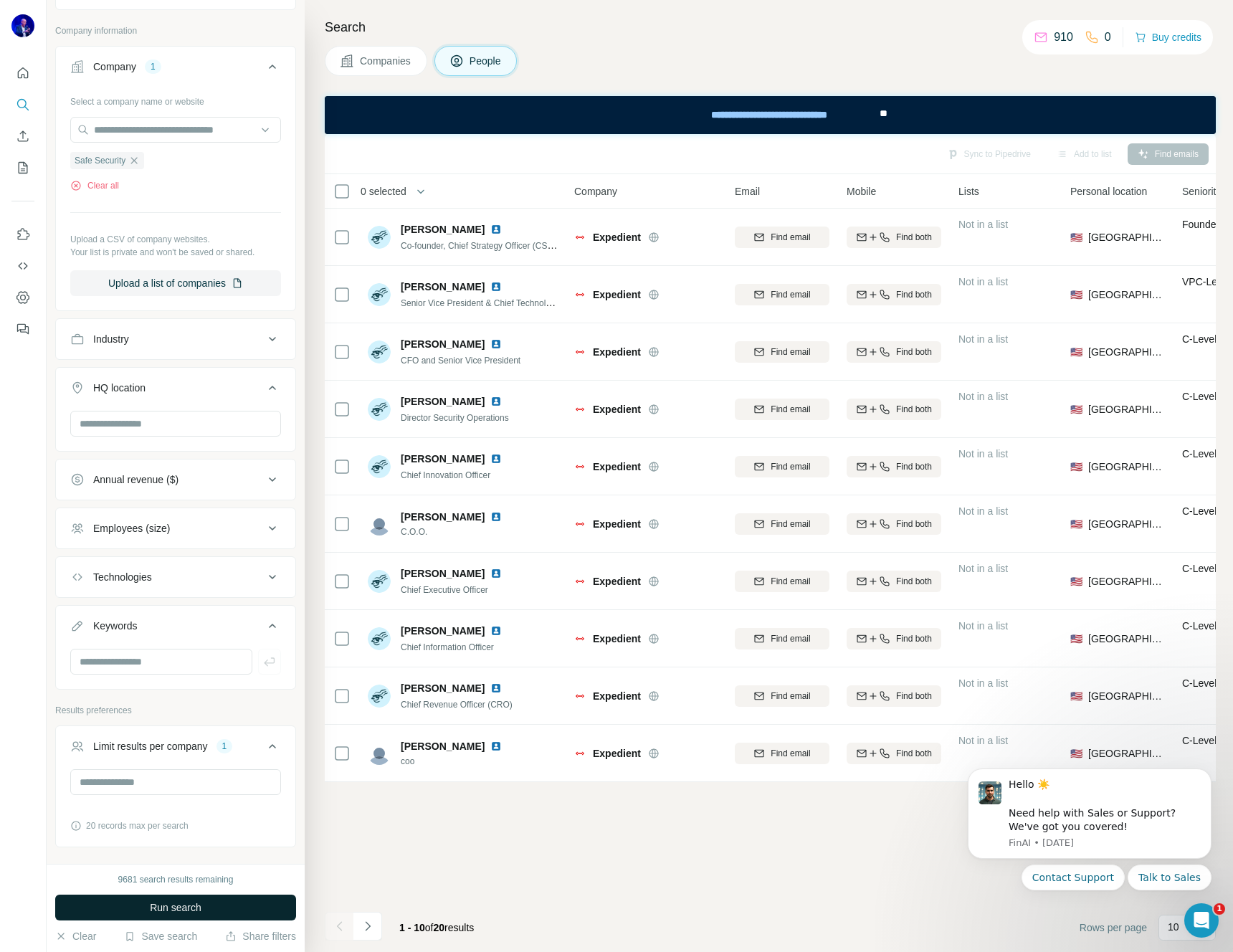
click at [167, 908] on span "Run search" at bounding box center [175, 908] width 52 height 15
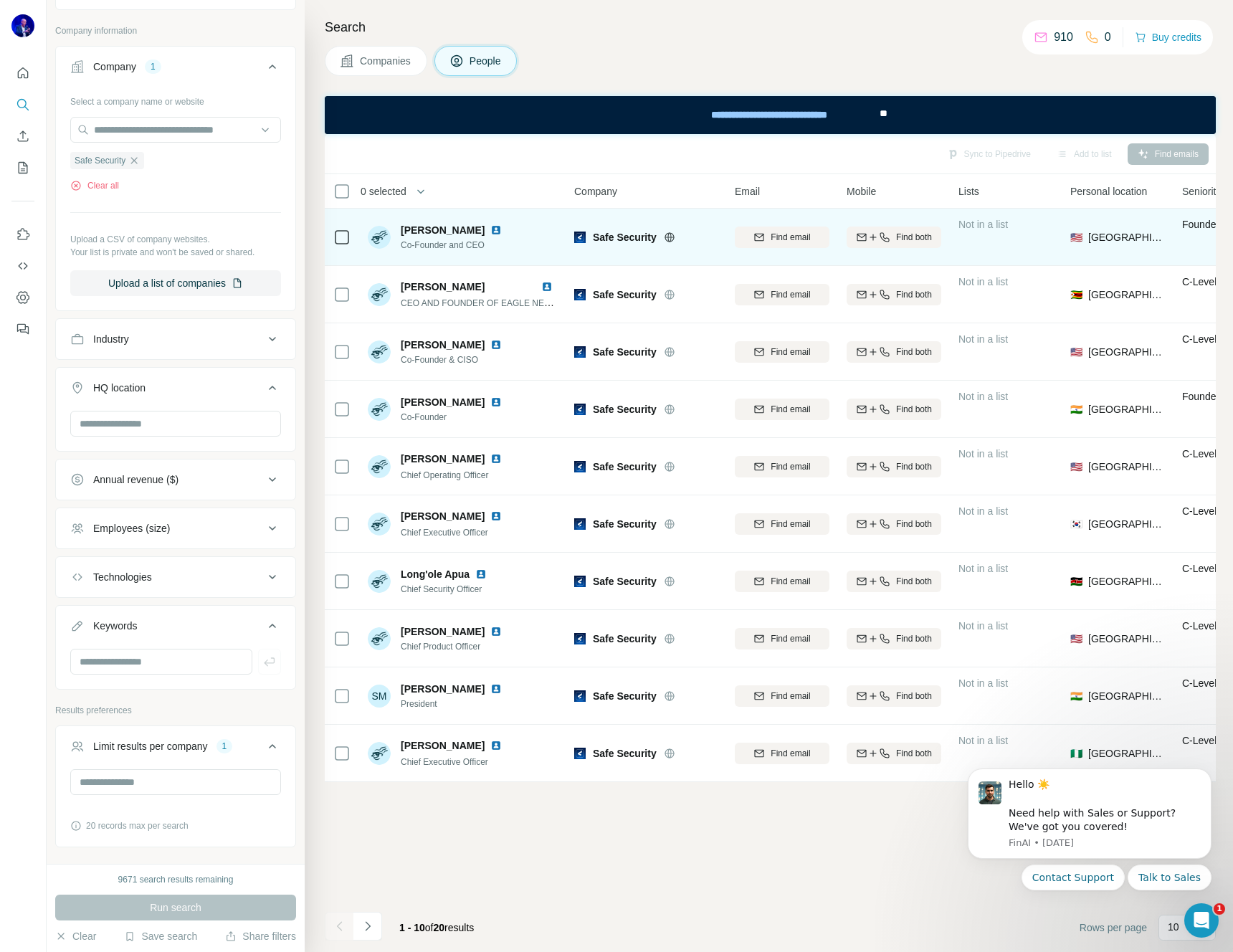
click at [490, 229] on img at bounding box center [496, 230] width 12 height 12
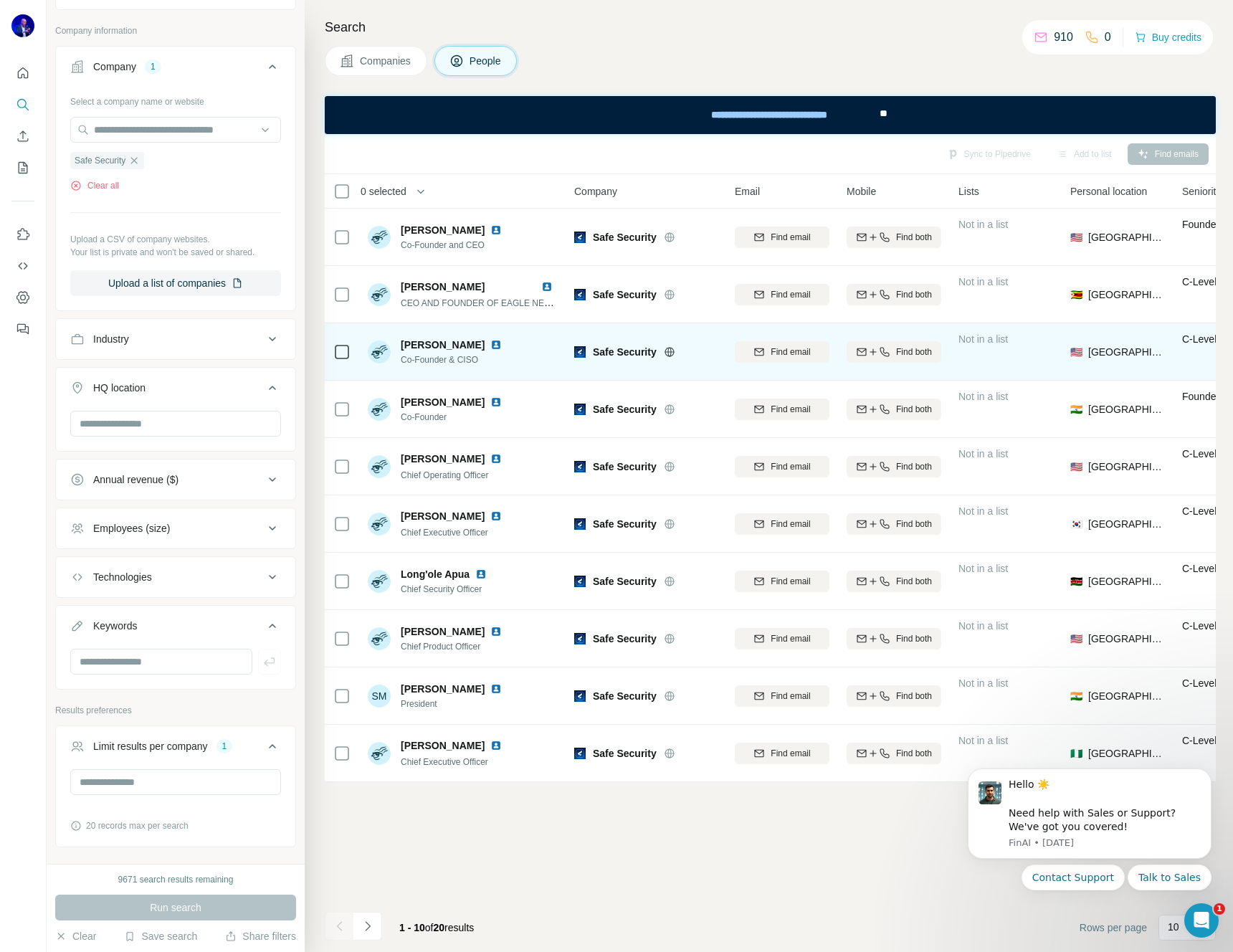
click at [490, 342] on img at bounding box center [496, 344] width 12 height 12
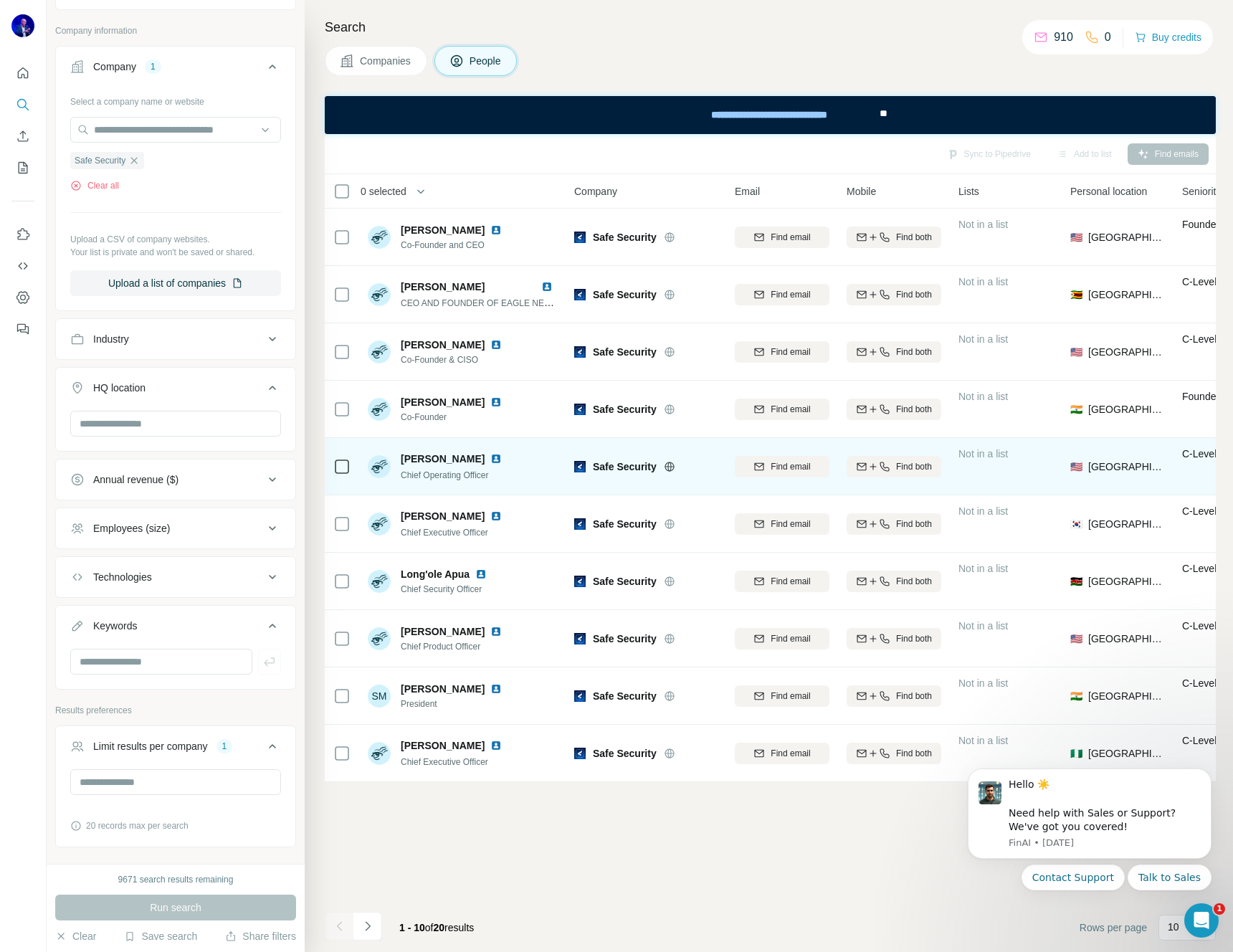
click at [490, 458] on img at bounding box center [496, 458] width 12 height 12
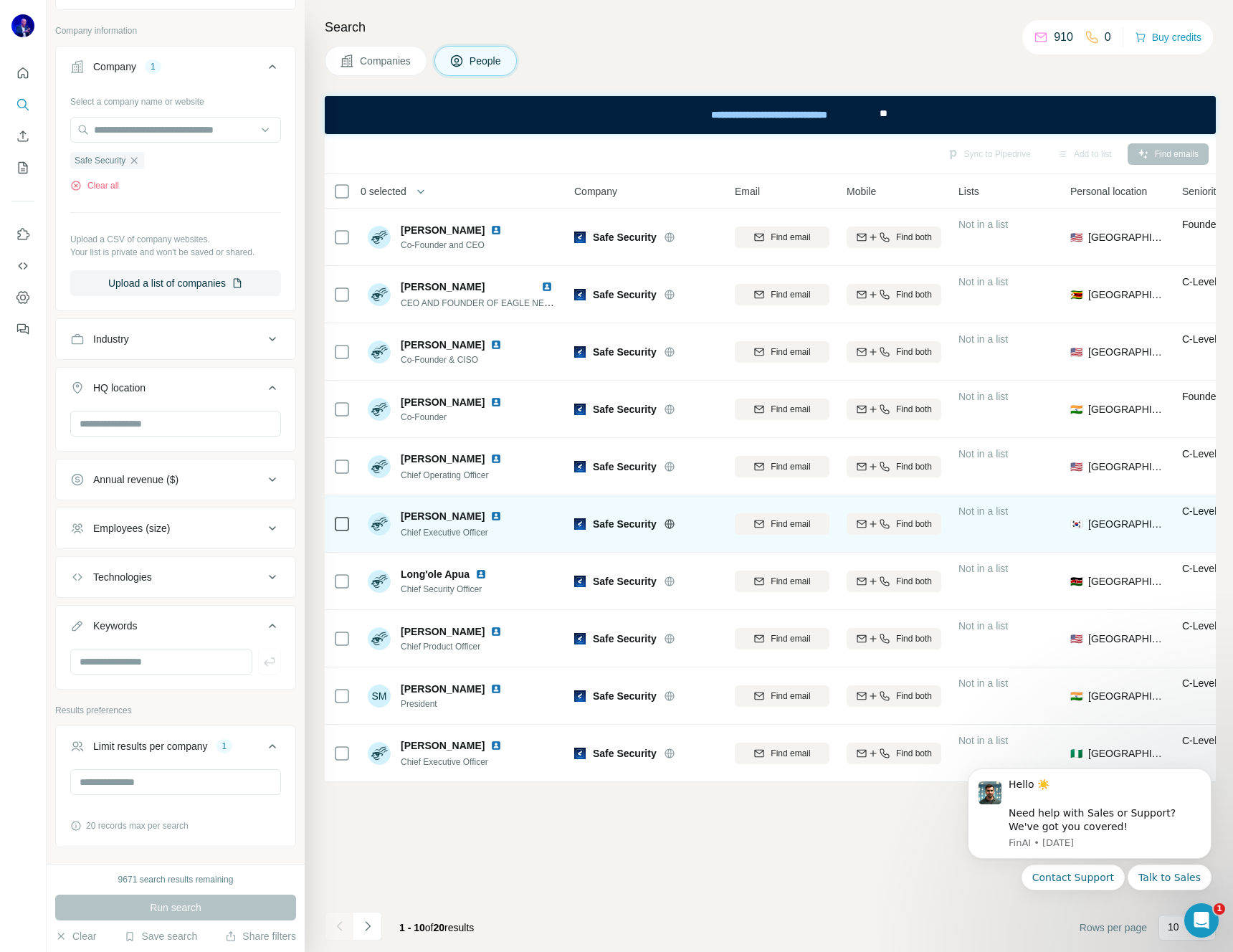
click at [490, 515] on img at bounding box center [496, 515] width 12 height 12
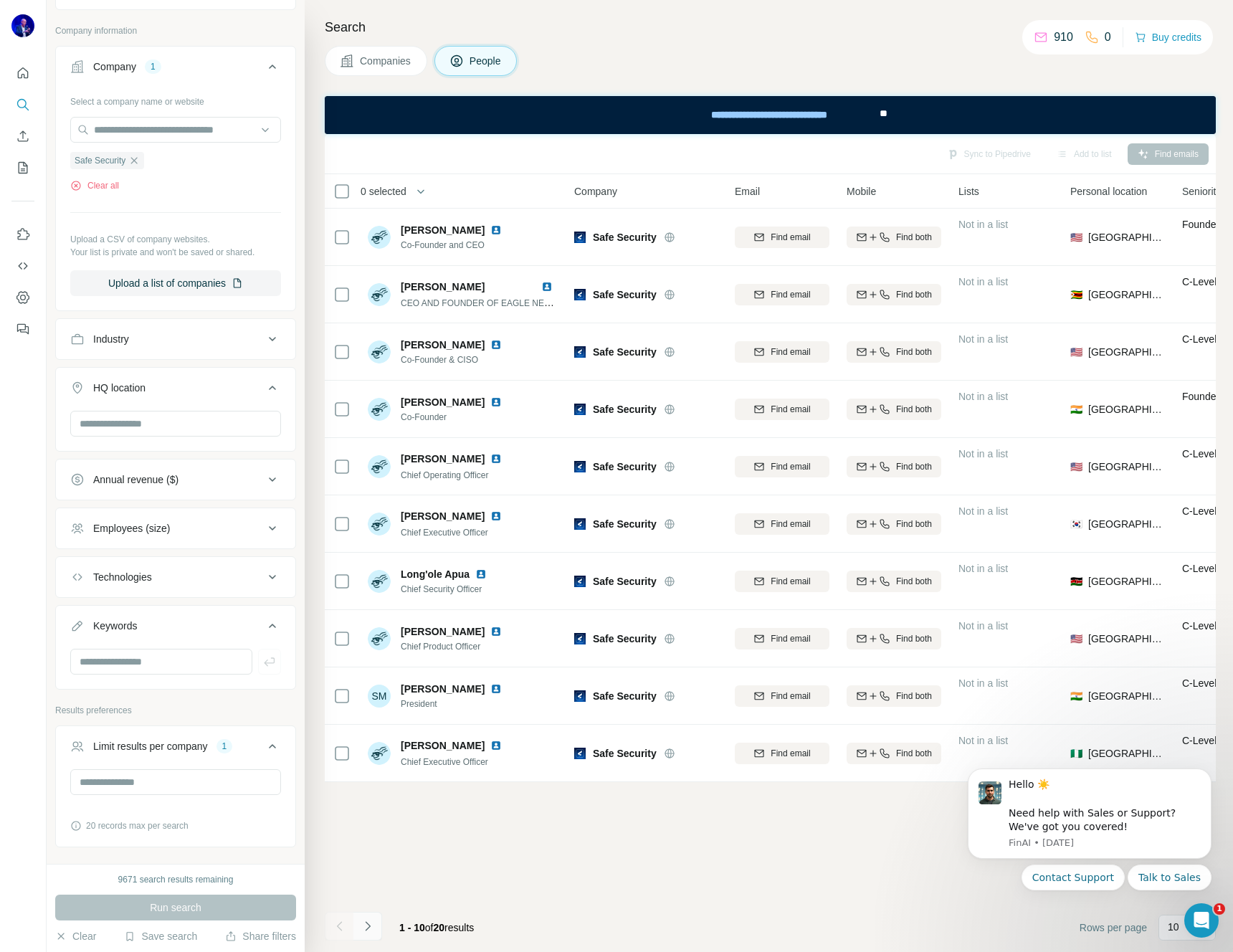
click at [373, 919] on icon "Navigate to next page" at bounding box center [368, 926] width 15 height 15
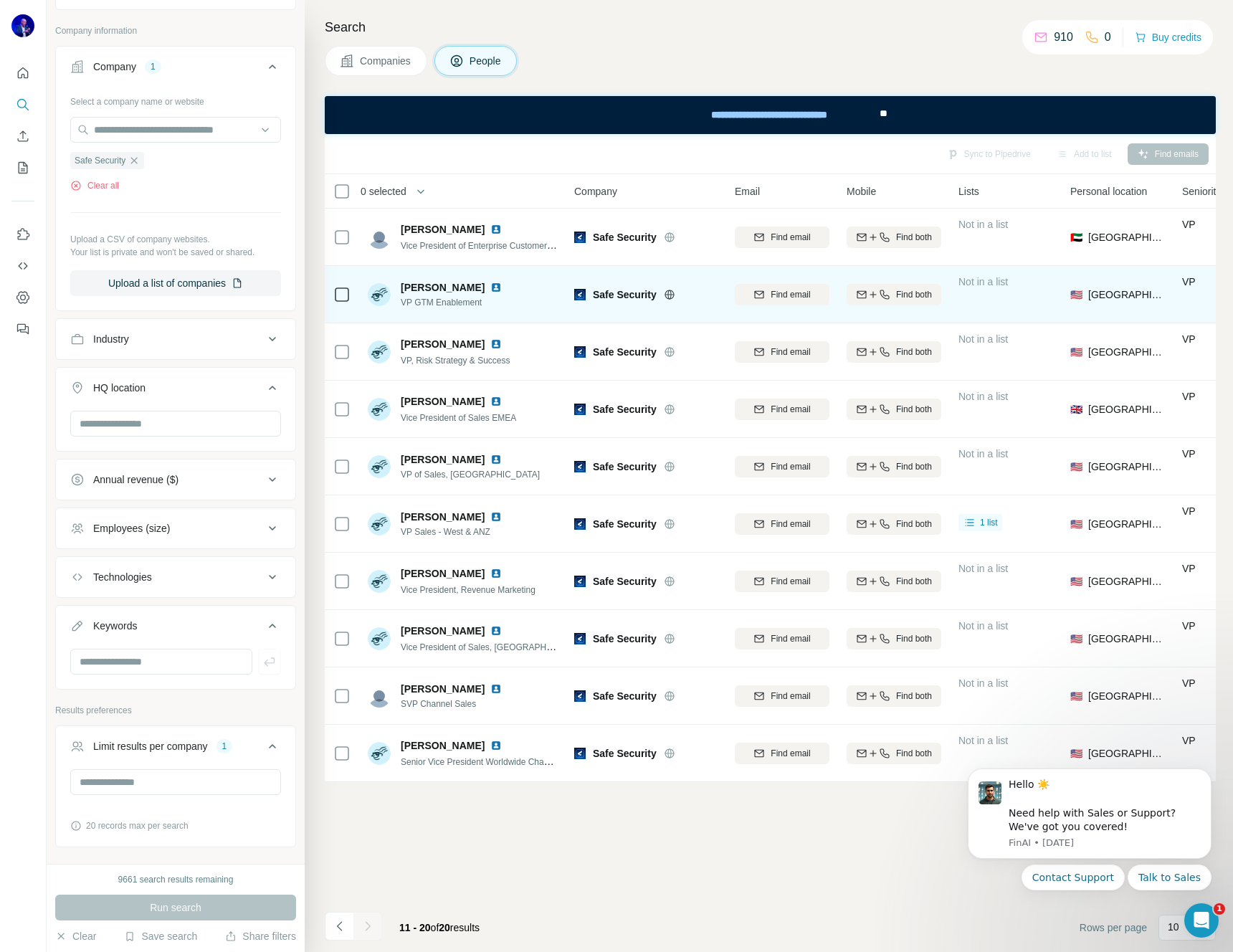
click at [490, 286] on img at bounding box center [496, 287] width 12 height 12
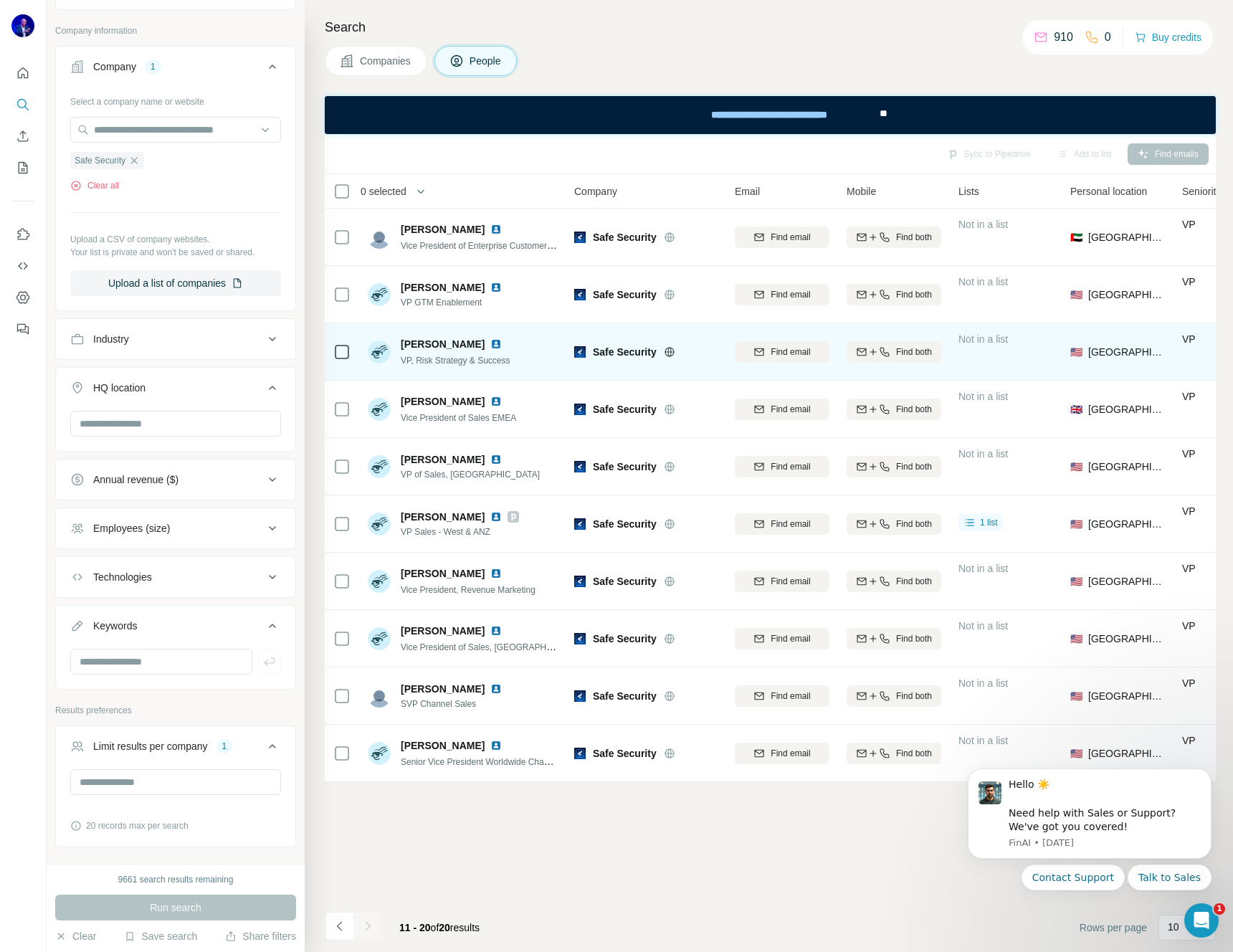
click at [490, 342] on img at bounding box center [496, 344] width 12 height 12
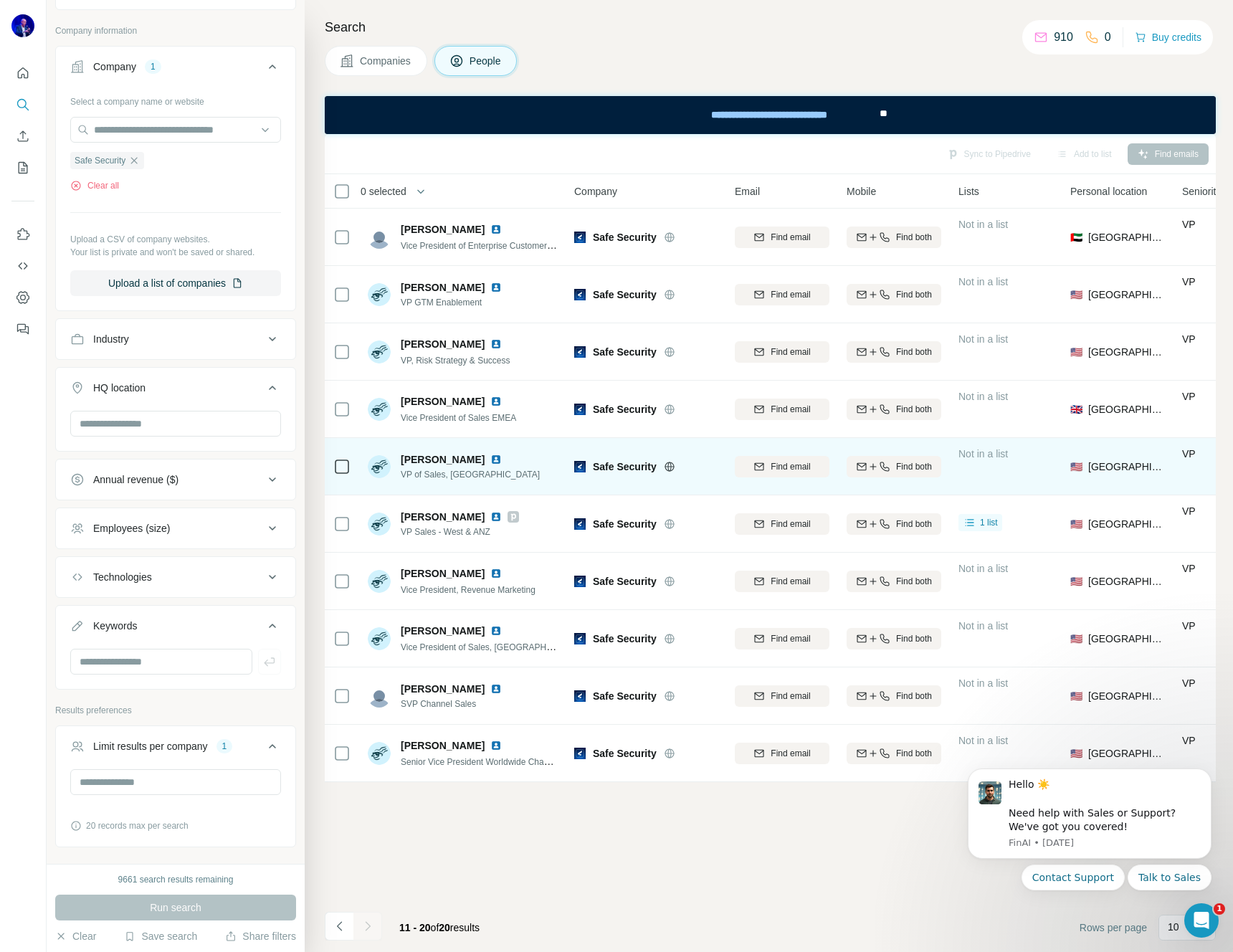
click at [490, 456] on img at bounding box center [496, 459] width 12 height 12
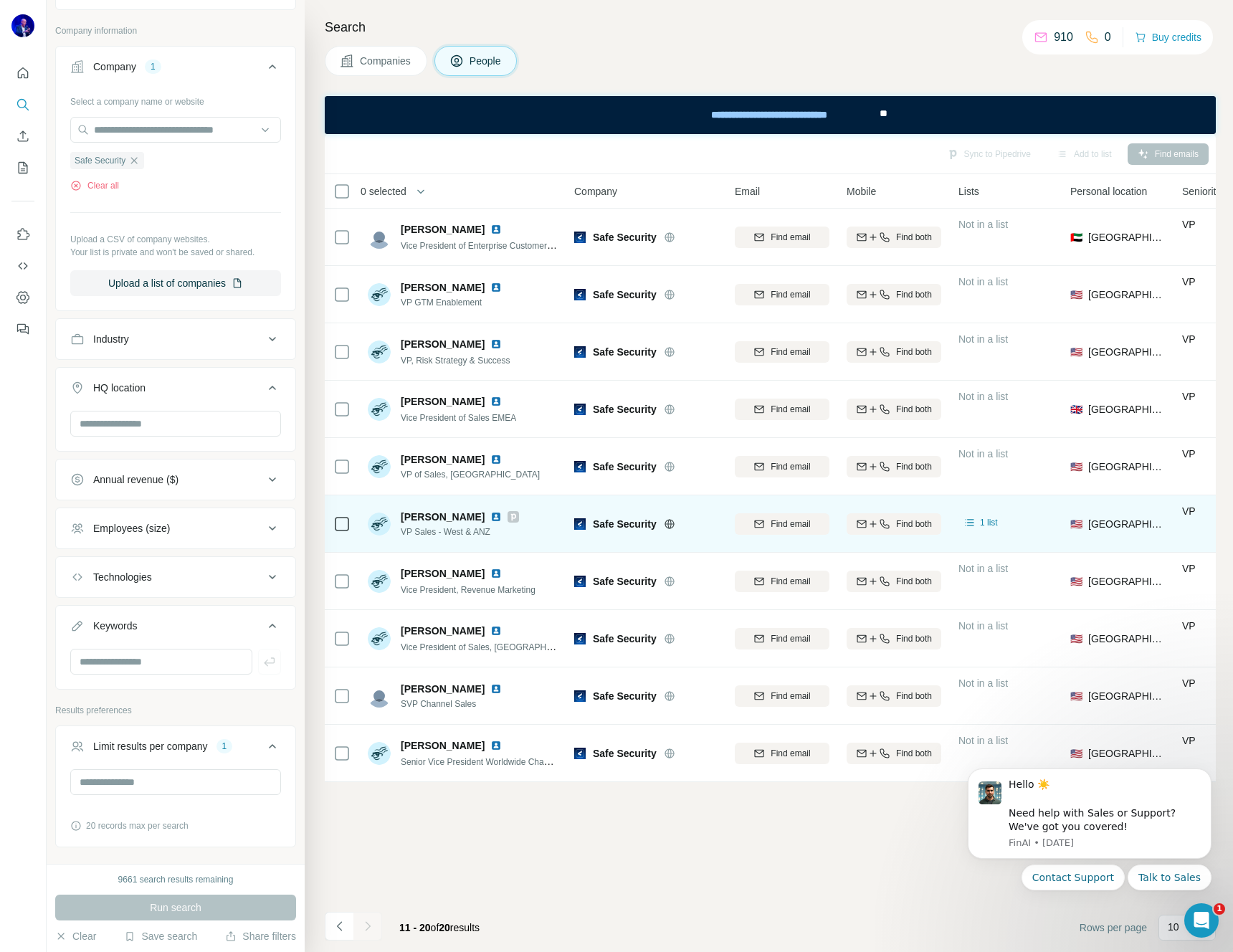
click at [490, 515] on img at bounding box center [496, 516] width 12 height 12
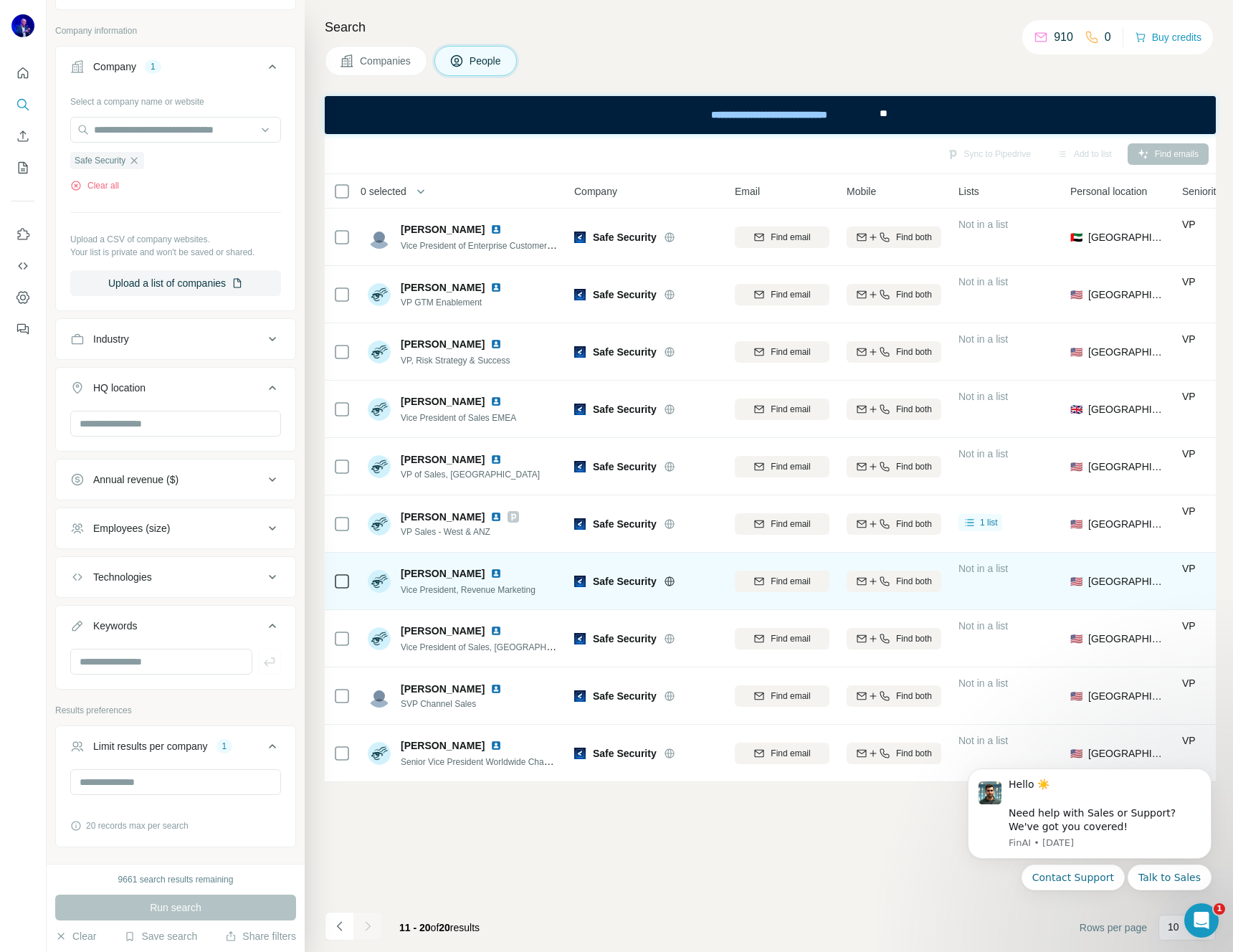
click at [494, 572] on img at bounding box center [496, 573] width 12 height 12
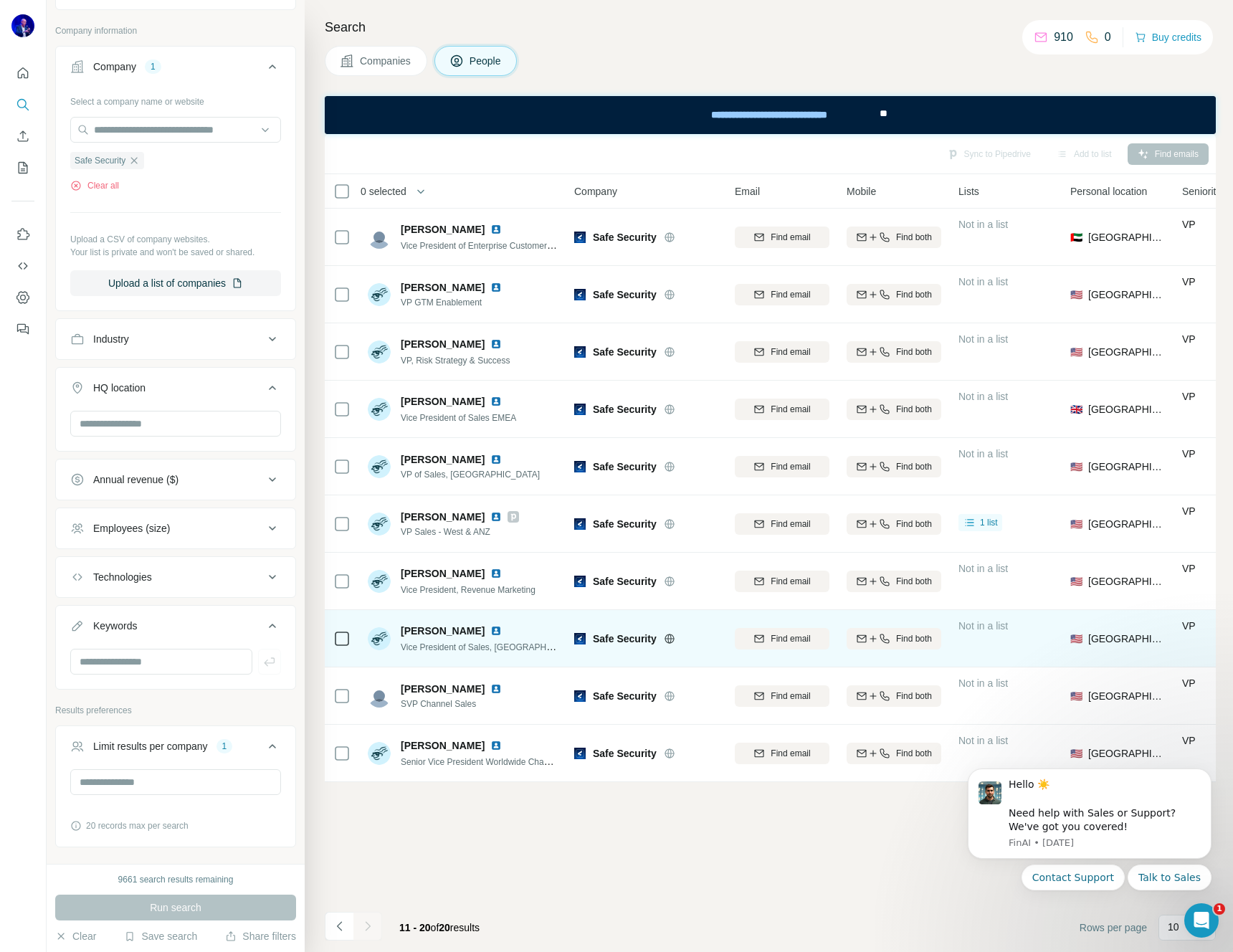
click at [490, 628] on img at bounding box center [496, 631] width 12 height 12
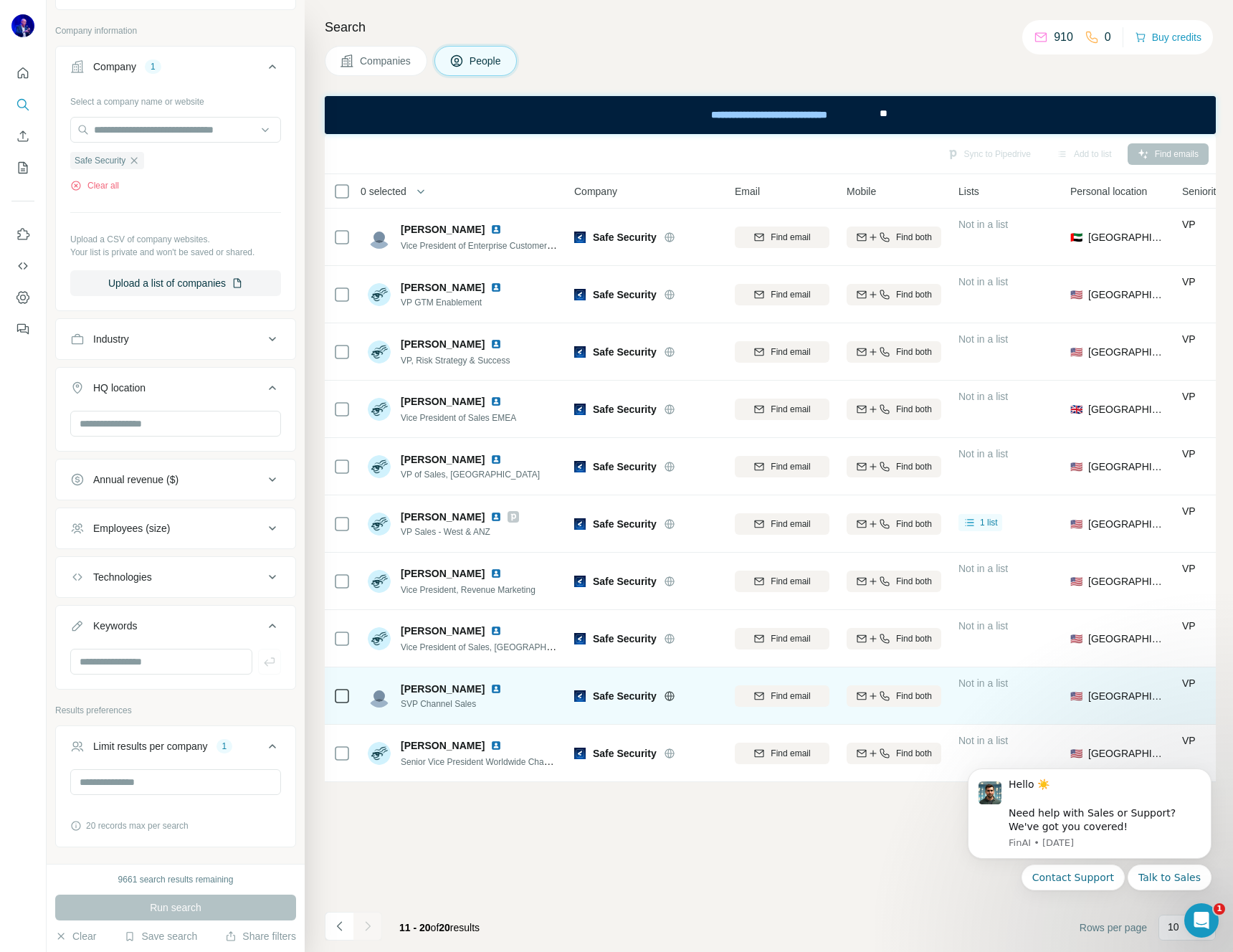
click at [490, 688] on img at bounding box center [496, 688] width 12 height 12
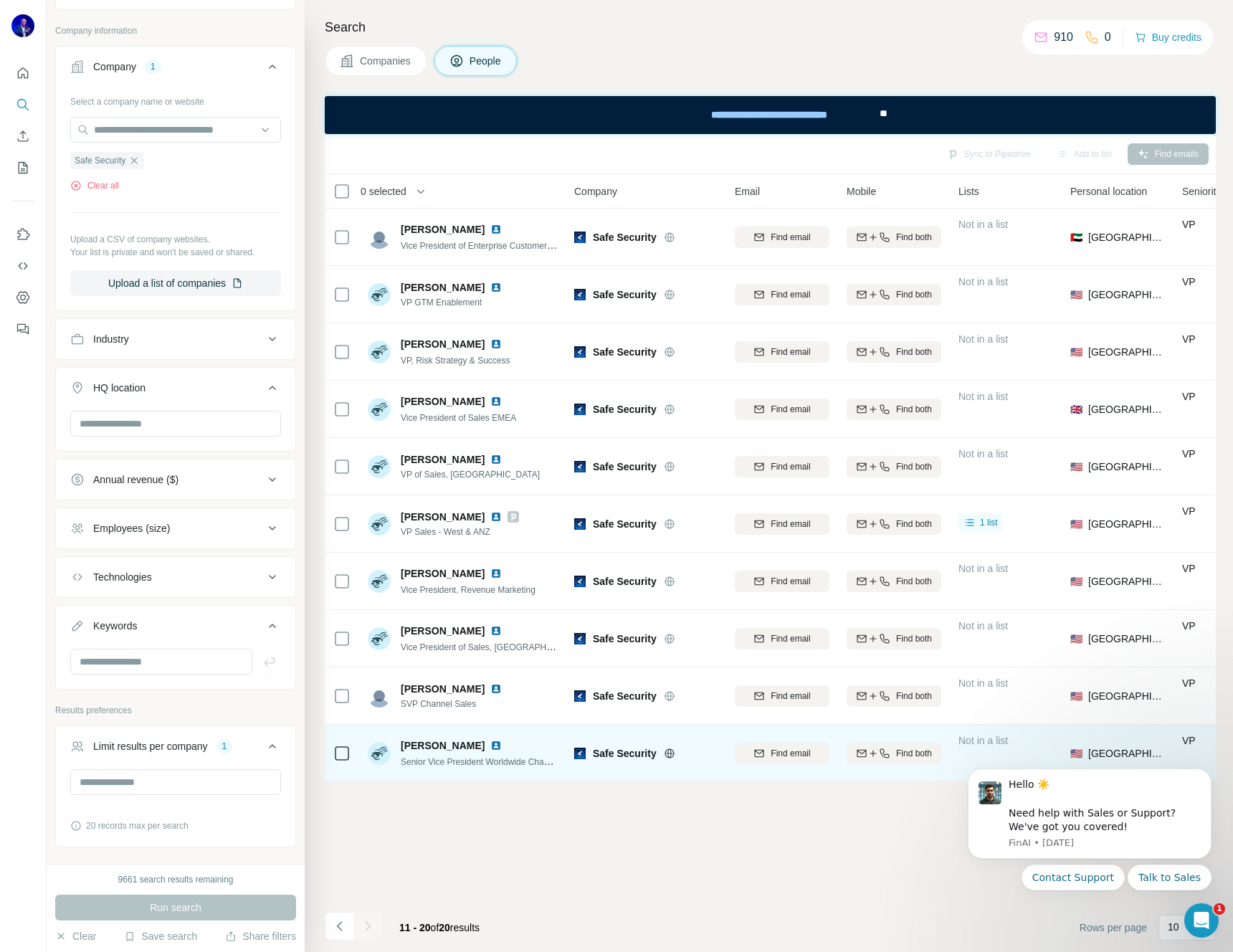
click at [490, 744] on img at bounding box center [496, 745] width 12 height 12
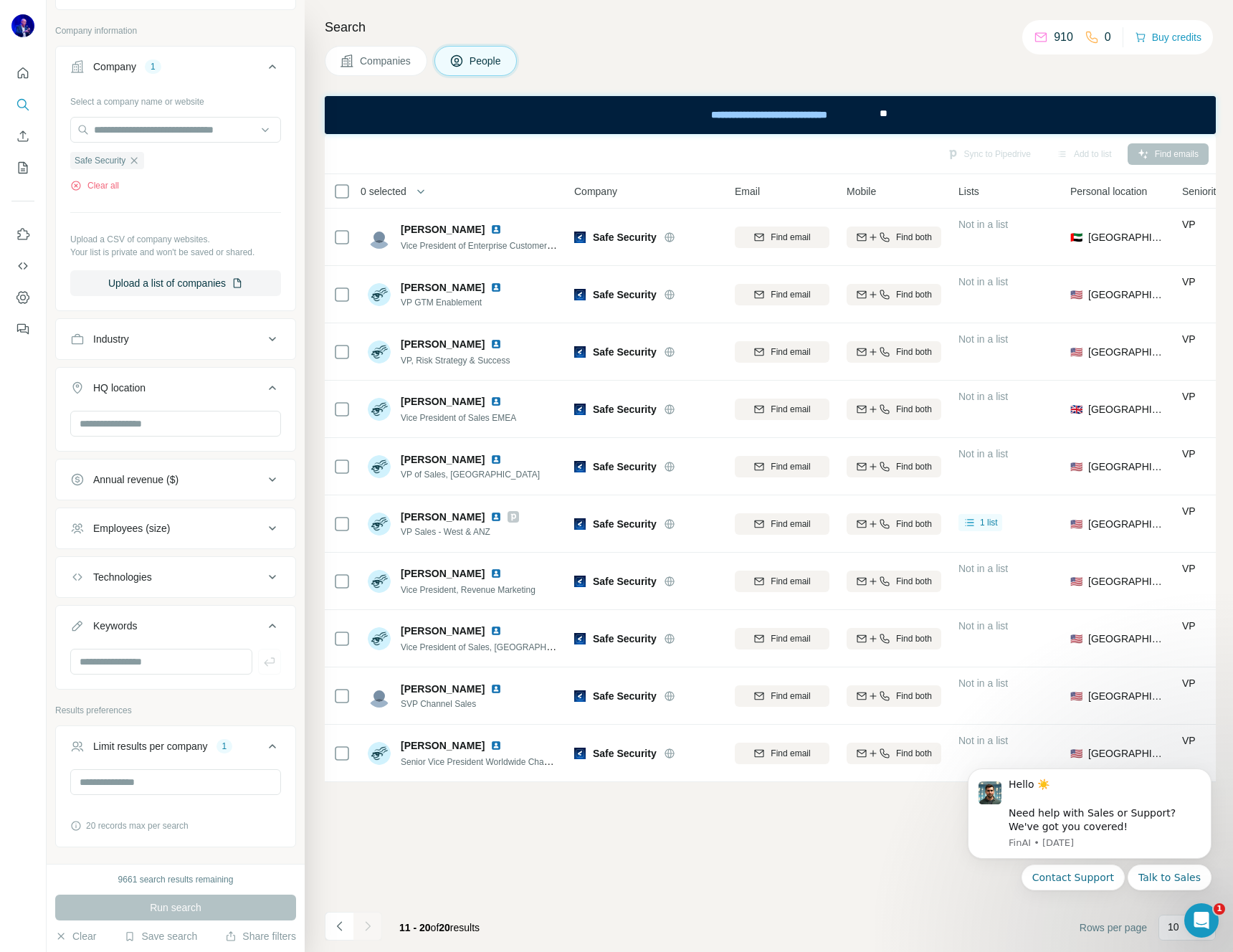
click at [365, 927] on div at bounding box center [368, 926] width 29 height 29
click at [134, 159] on icon "button" at bounding box center [133, 161] width 12 height 12
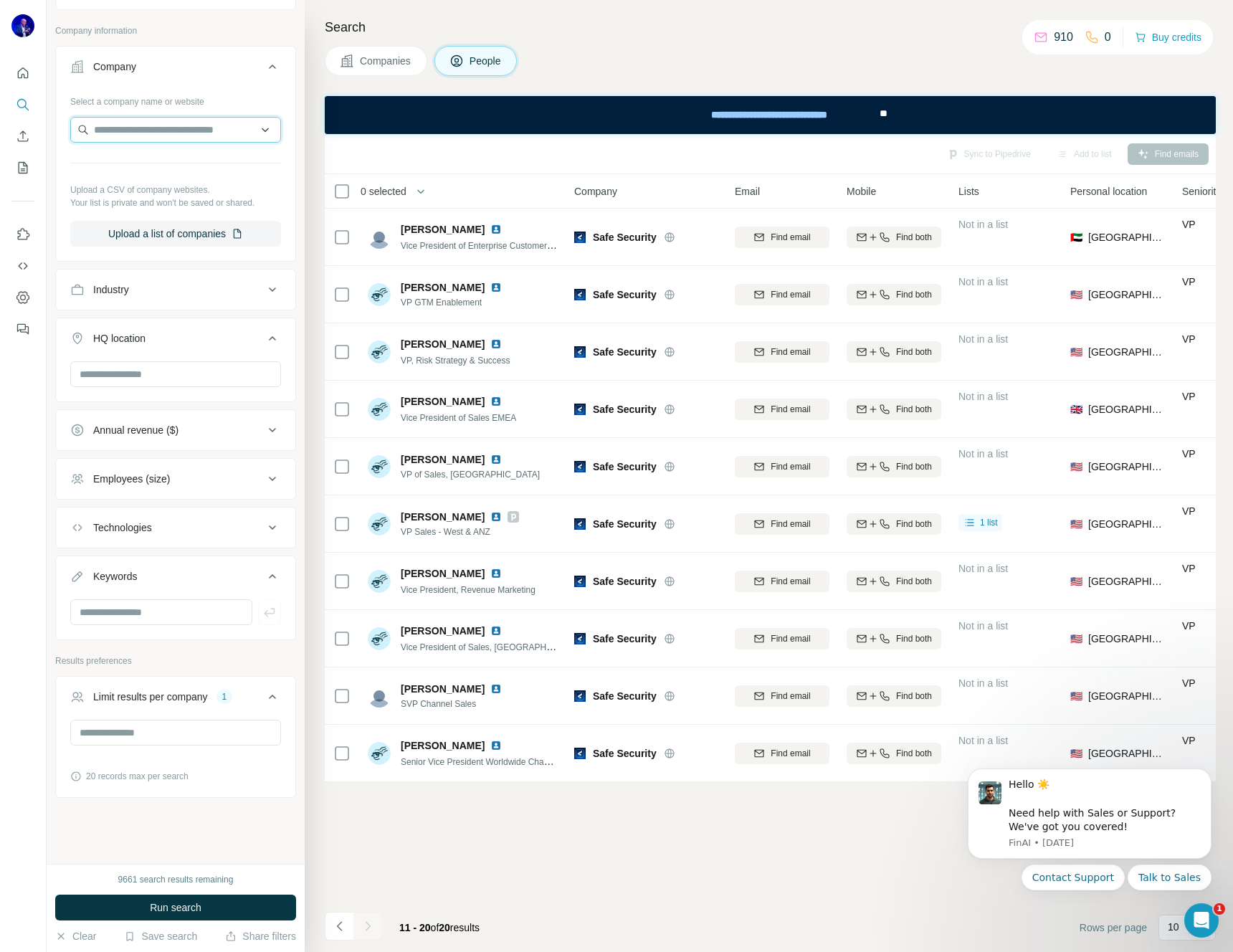
click at [137, 133] on input "text" at bounding box center [175, 130] width 211 height 25
type input "*******"
click at [148, 164] on p "Varonis Systems" at bounding box center [148, 162] width 74 height 15
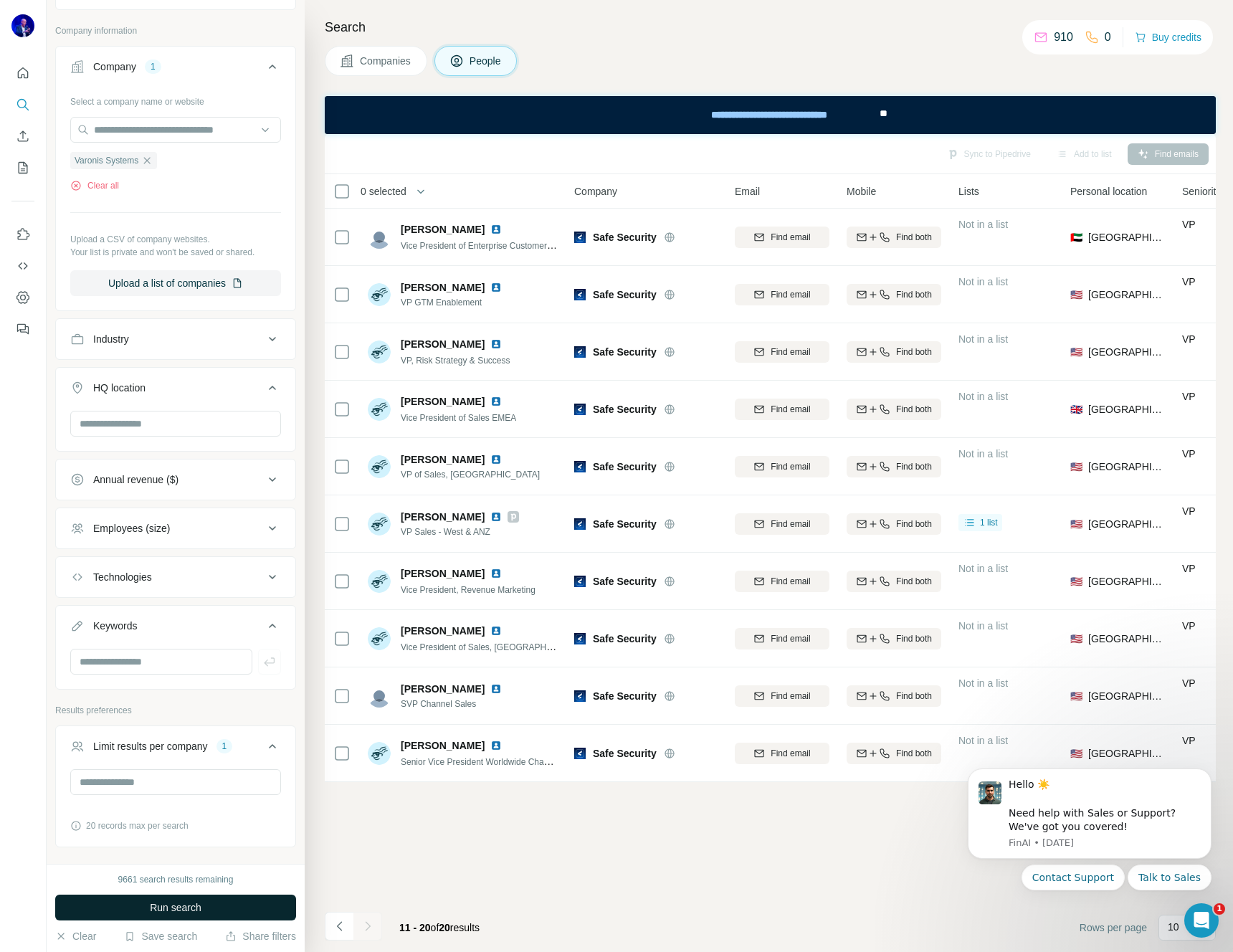
click at [164, 901] on span "Run search" at bounding box center [175, 908] width 52 height 15
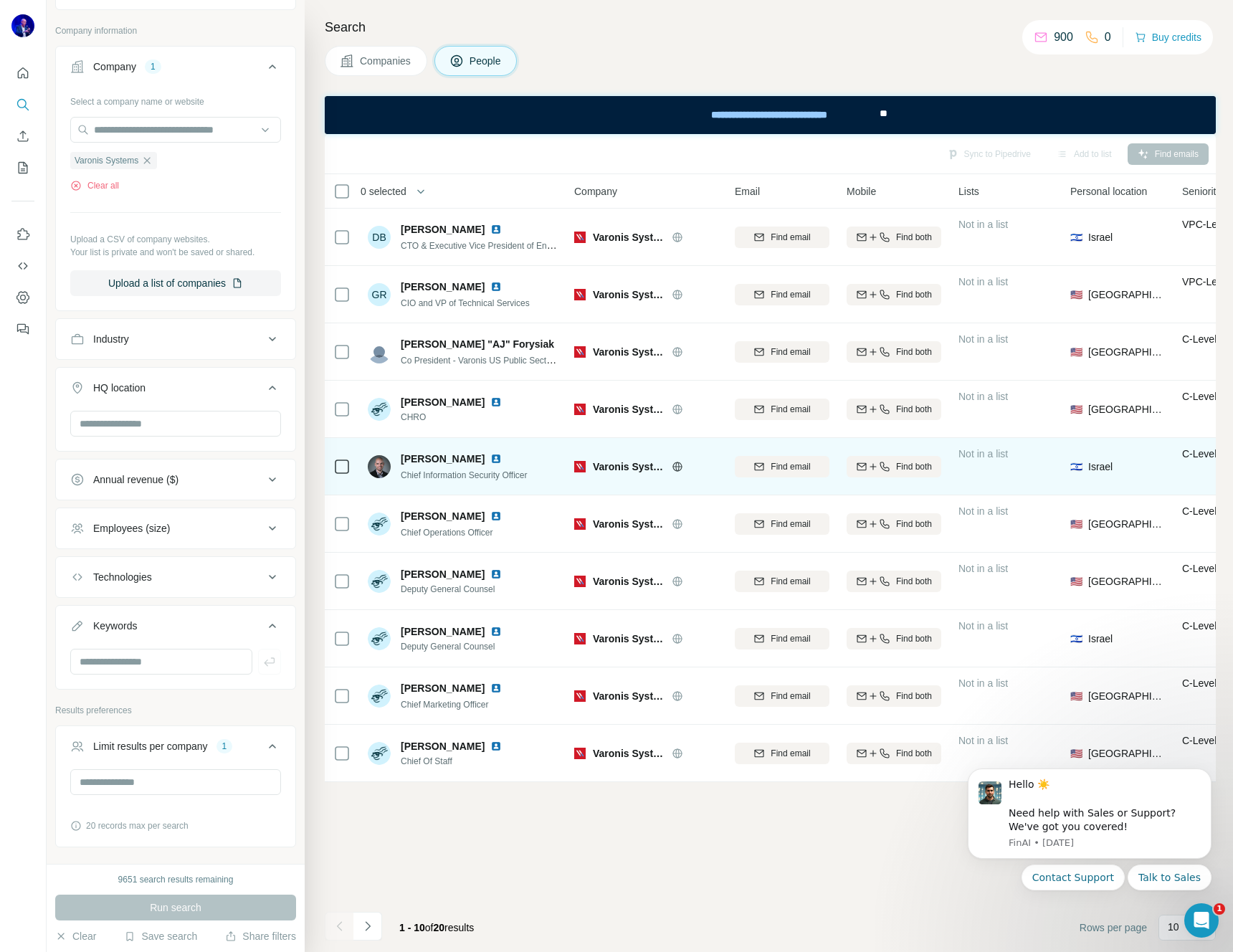
click at [490, 457] on img at bounding box center [496, 458] width 12 height 12
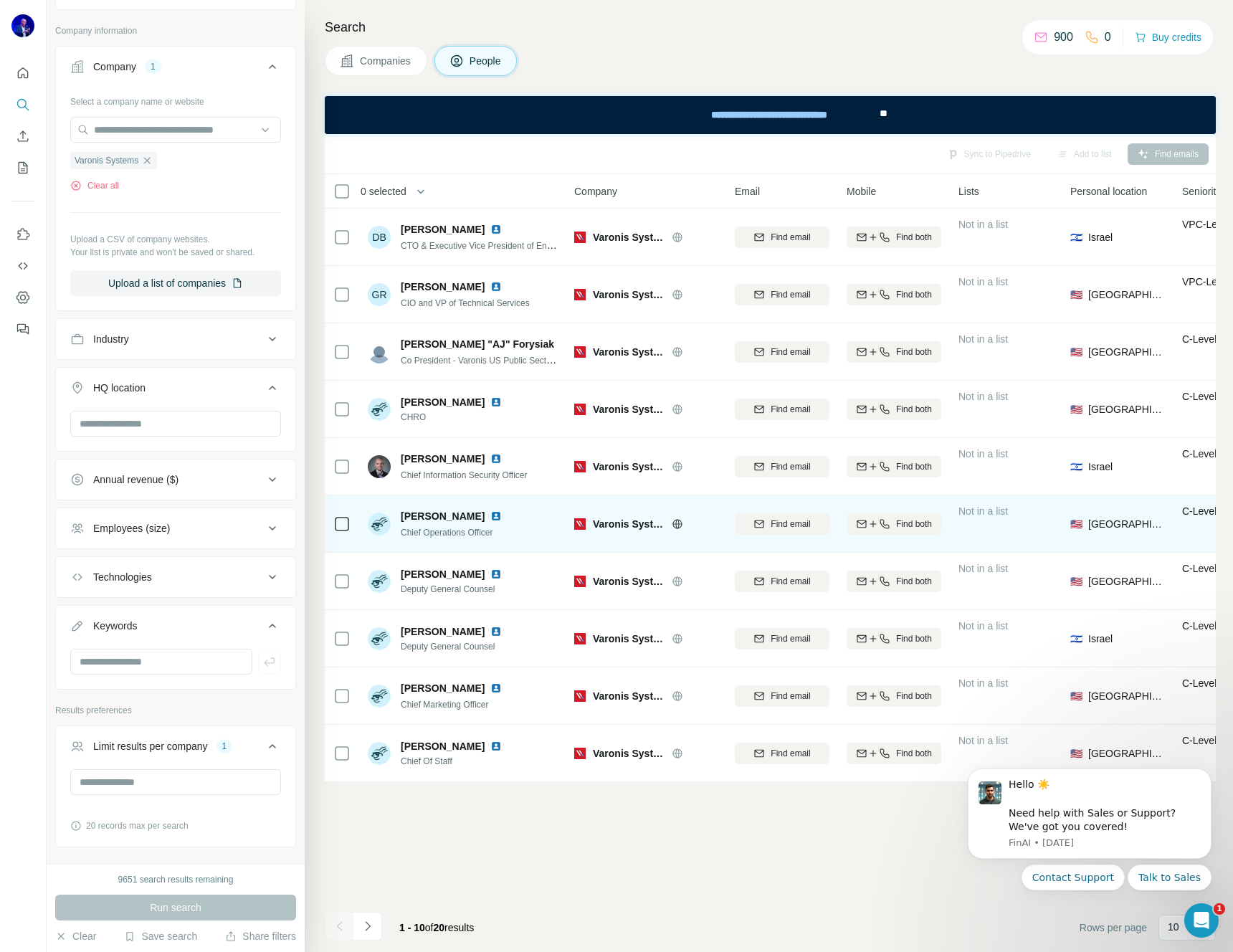
click at [490, 513] on img at bounding box center [496, 515] width 12 height 12
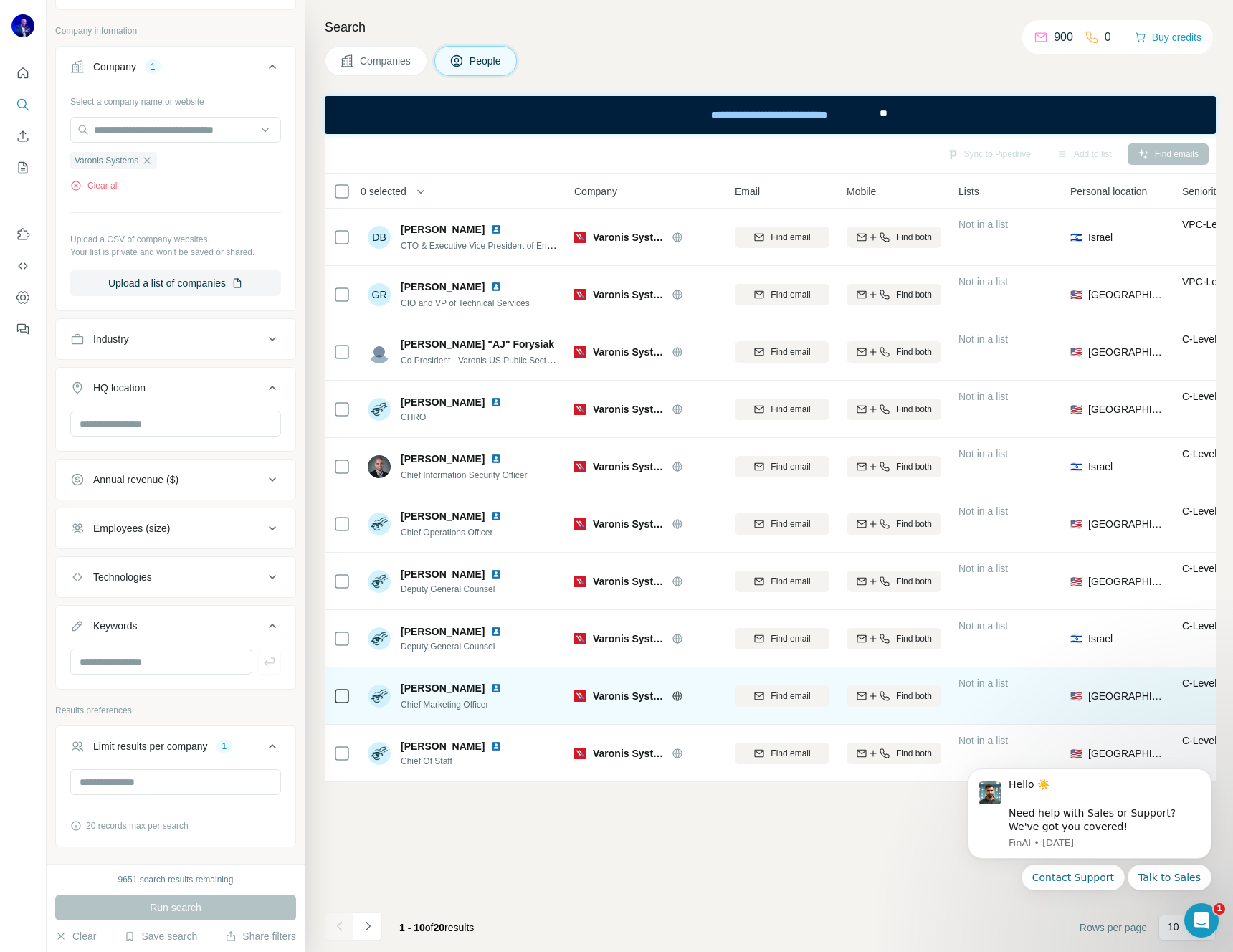
click at [490, 686] on img at bounding box center [496, 688] width 12 height 12
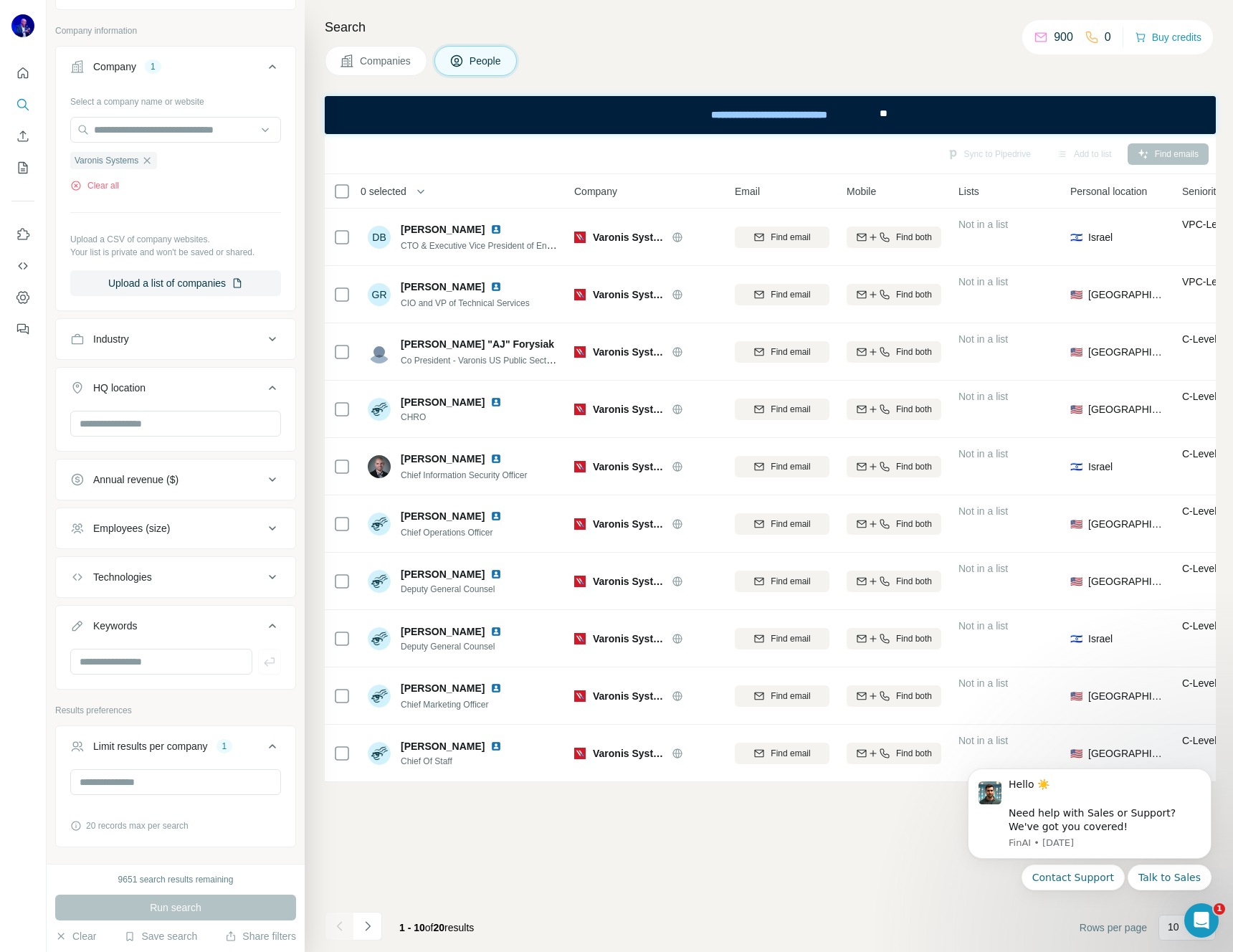
click at [373, 930] on icon "Navigate to next page" at bounding box center [368, 926] width 15 height 15
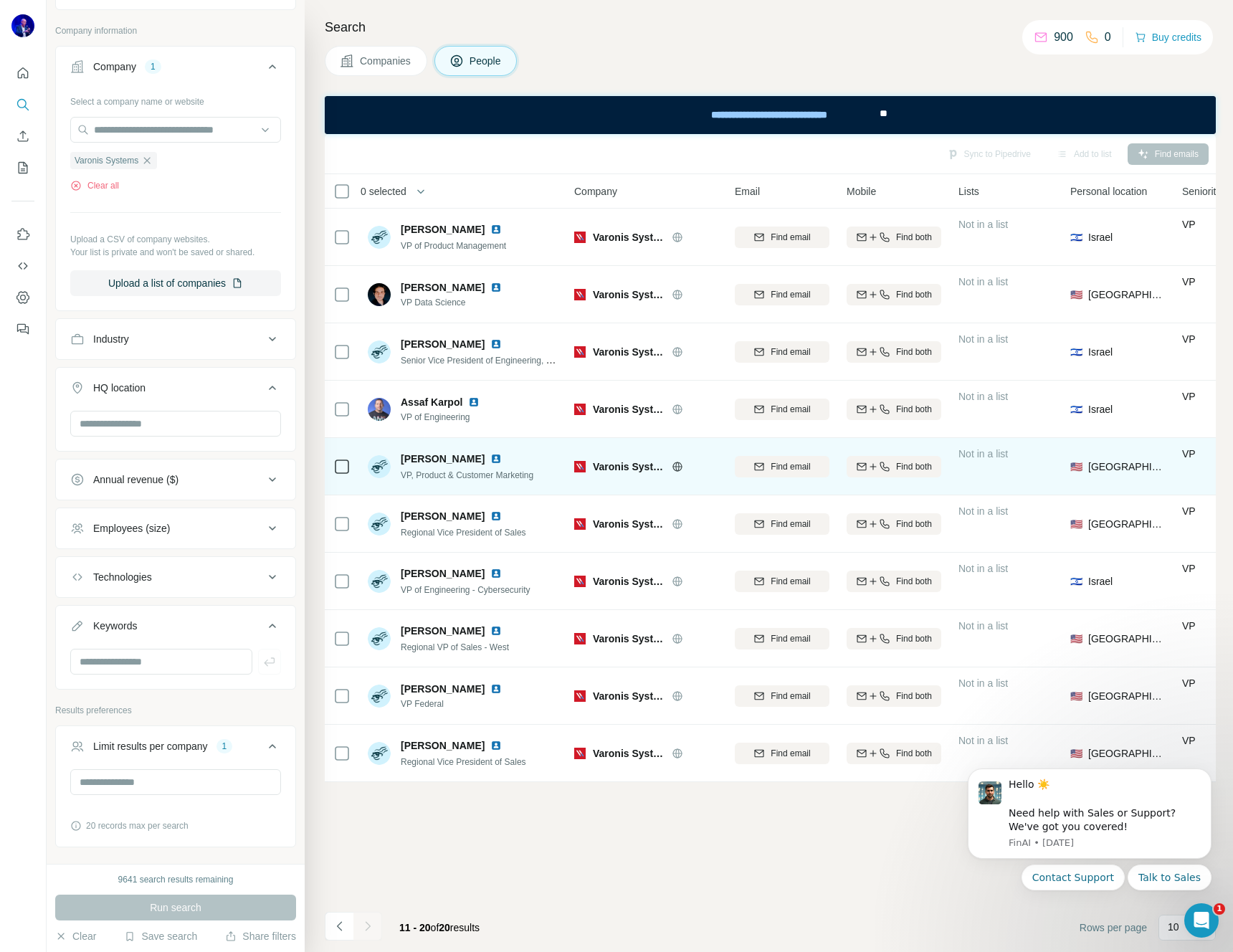
click at [490, 456] on img at bounding box center [496, 458] width 12 height 12
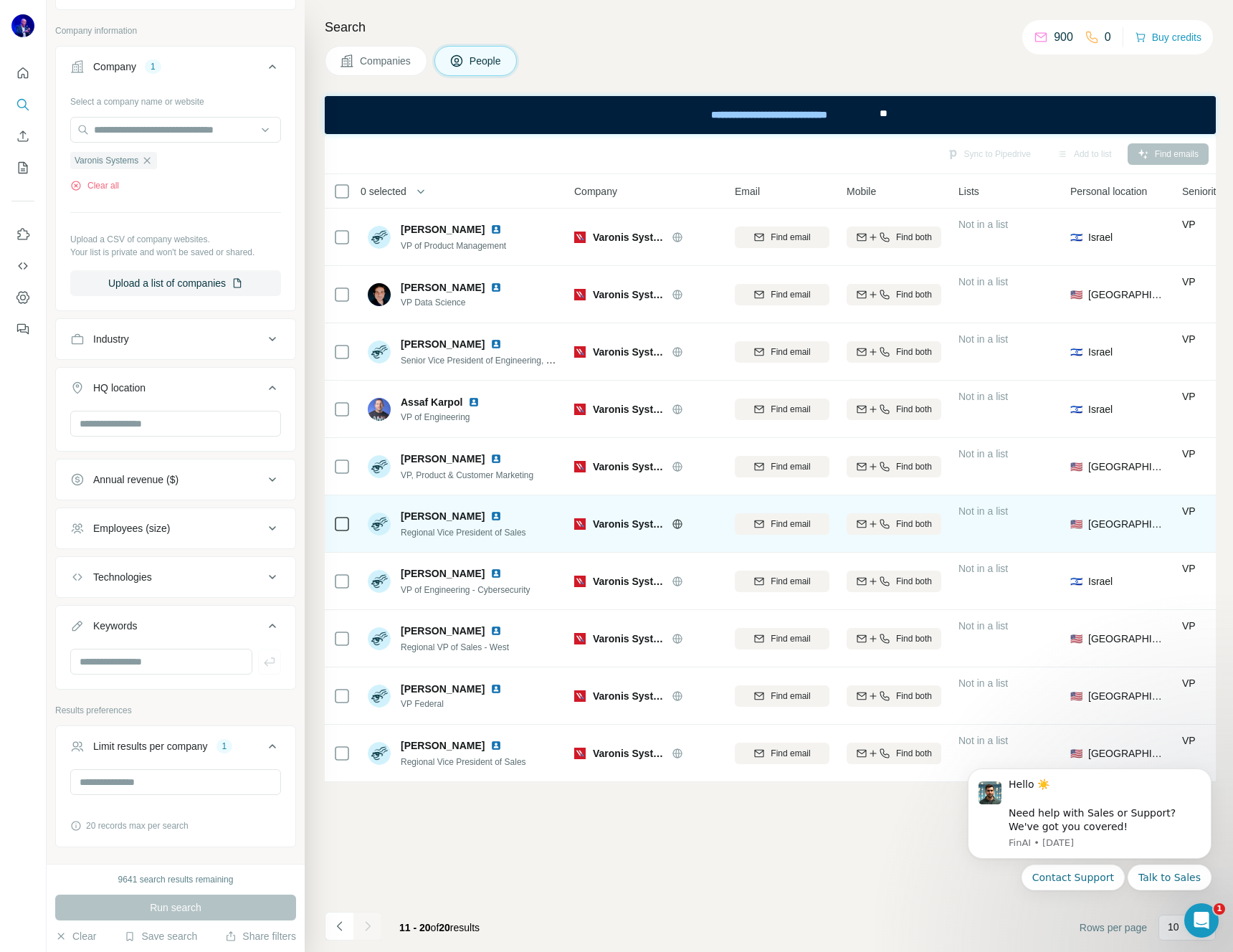
click at [490, 515] on img at bounding box center [496, 515] width 12 height 12
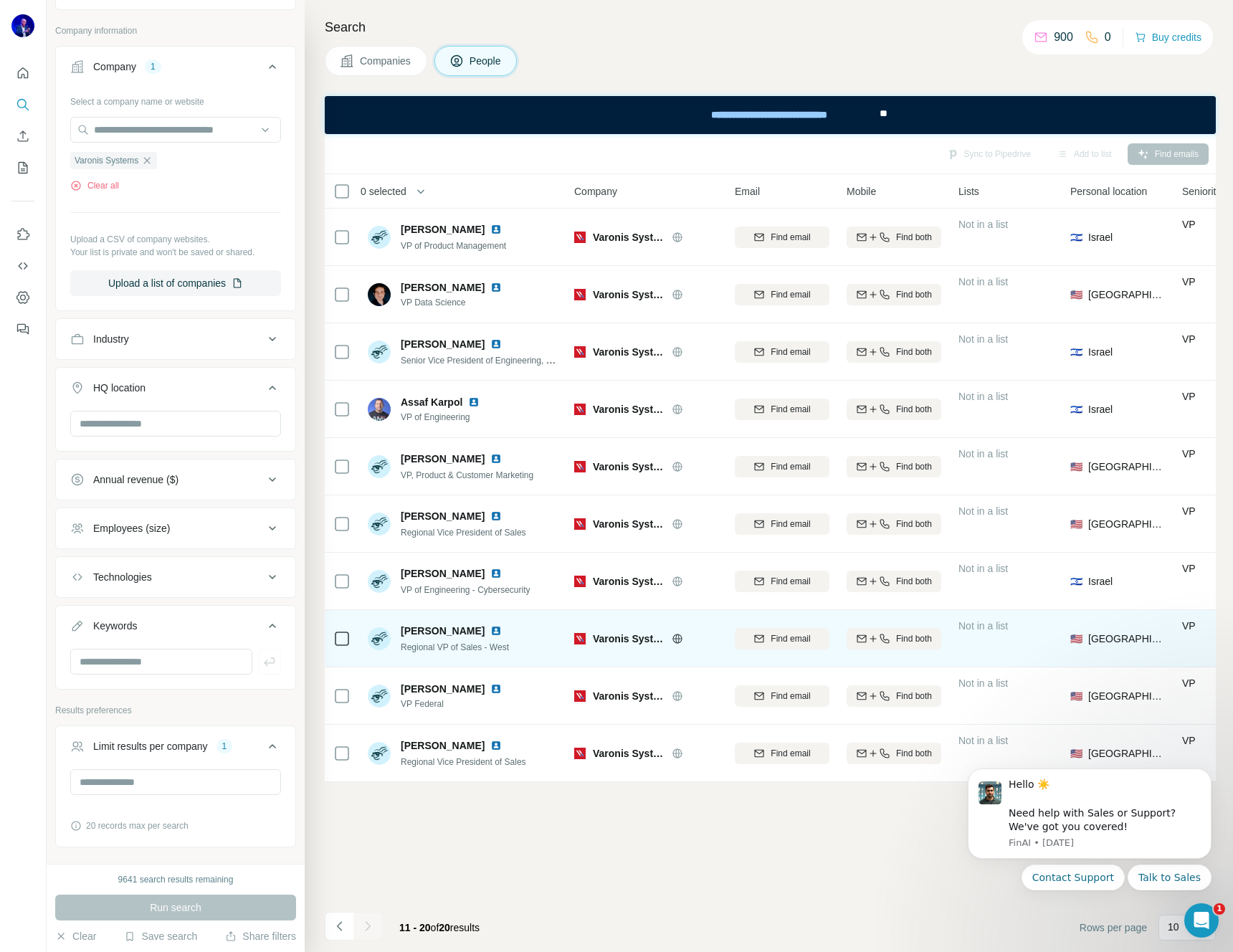
click at [502, 629] on img at bounding box center [496, 631] width 12 height 12
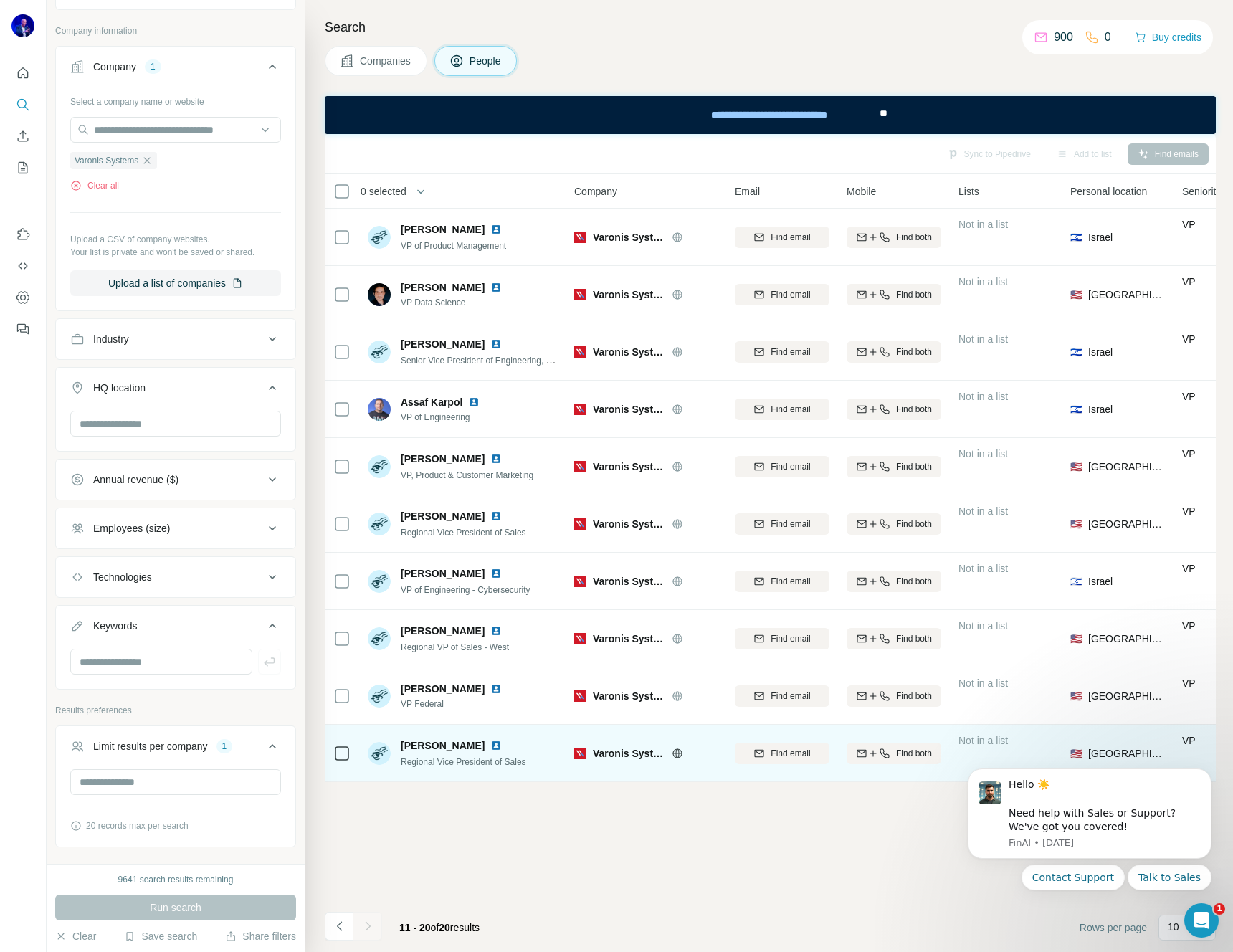
click at [490, 741] on img at bounding box center [496, 745] width 12 height 12
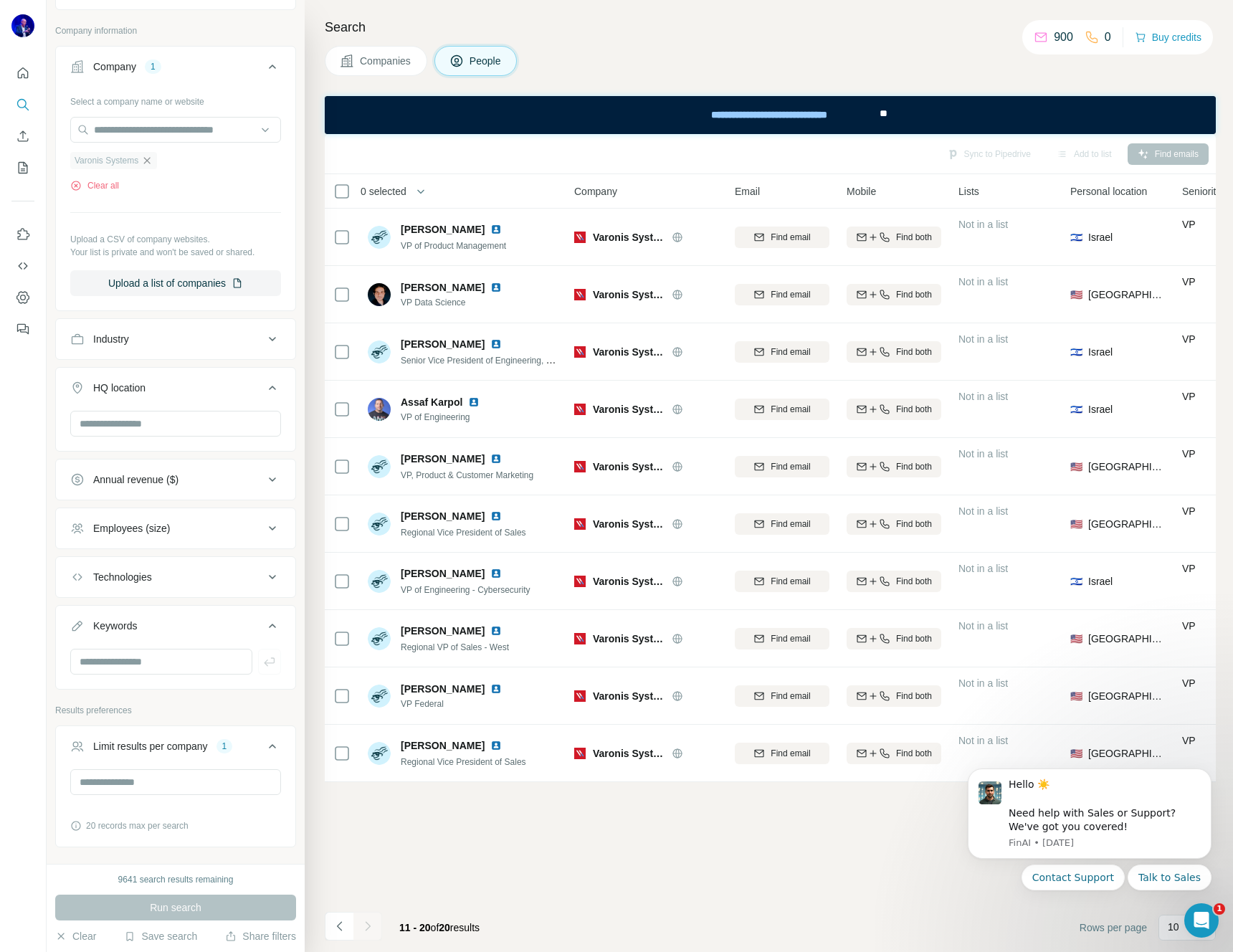
click at [148, 158] on icon "button" at bounding box center [147, 161] width 12 height 12
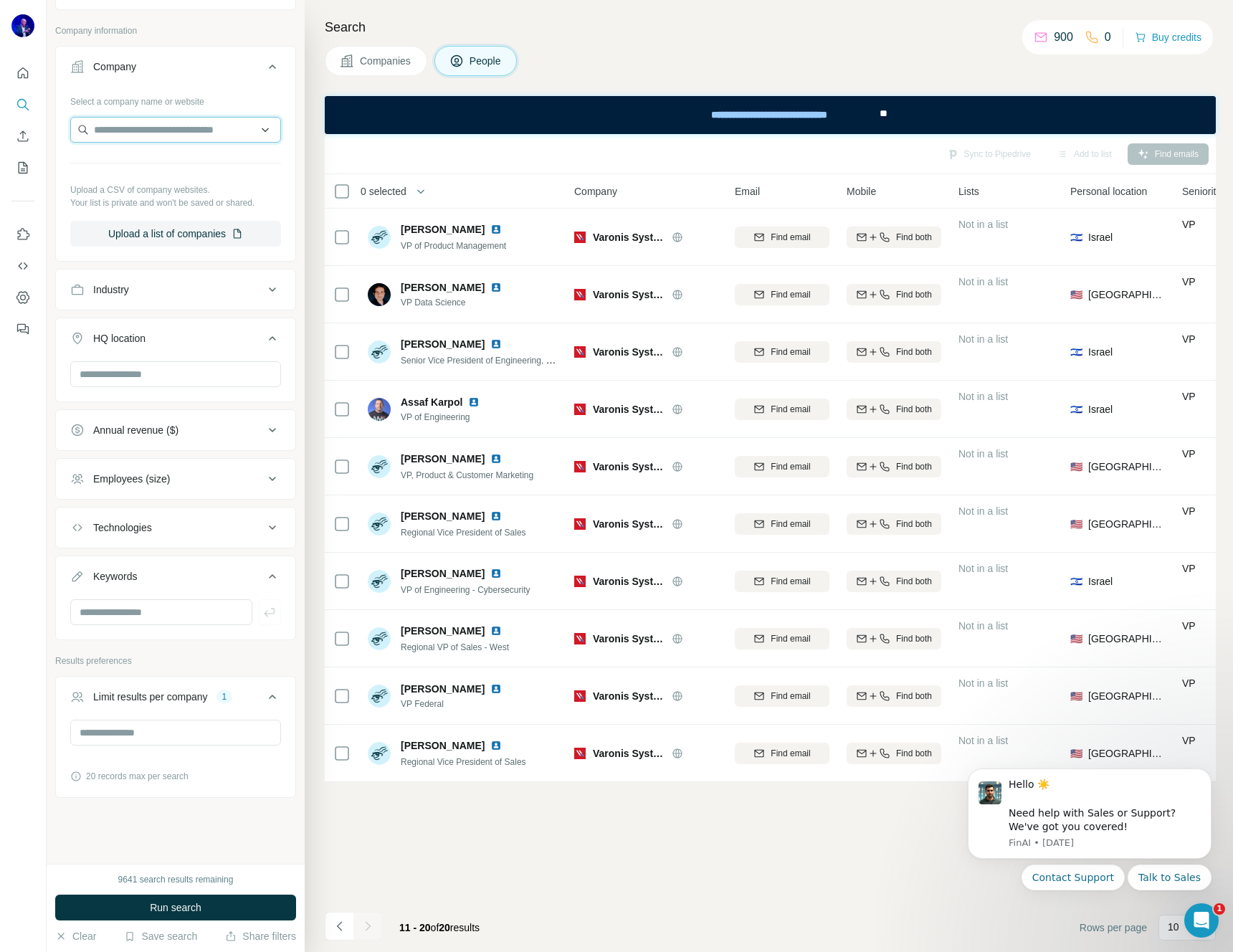
click at [150, 127] on input "text" at bounding box center [175, 130] width 211 height 25
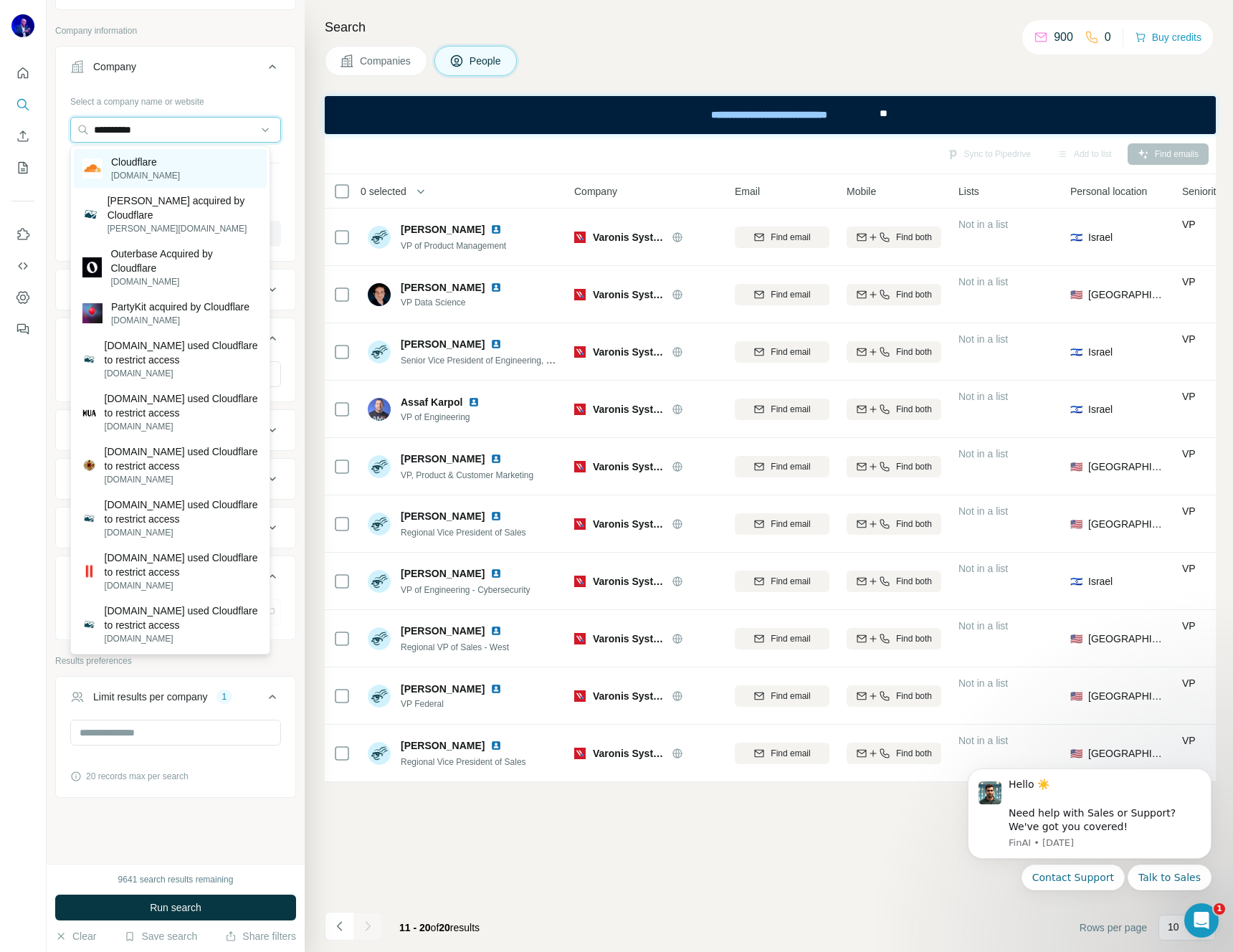
type input "**********"
click at [149, 162] on p "Cloudflare" at bounding box center [145, 162] width 69 height 15
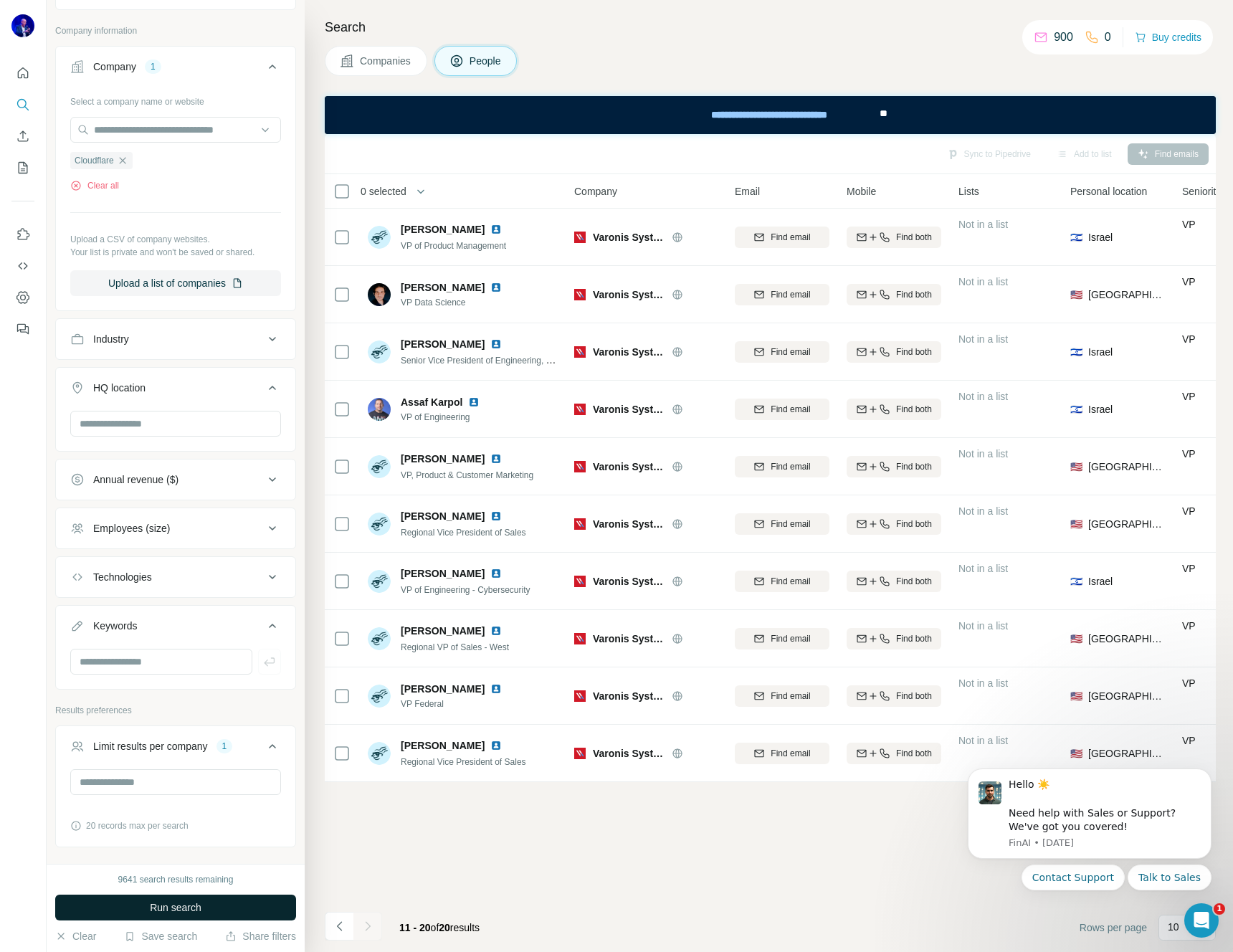
click at [177, 904] on span "Run search" at bounding box center [175, 908] width 52 height 15
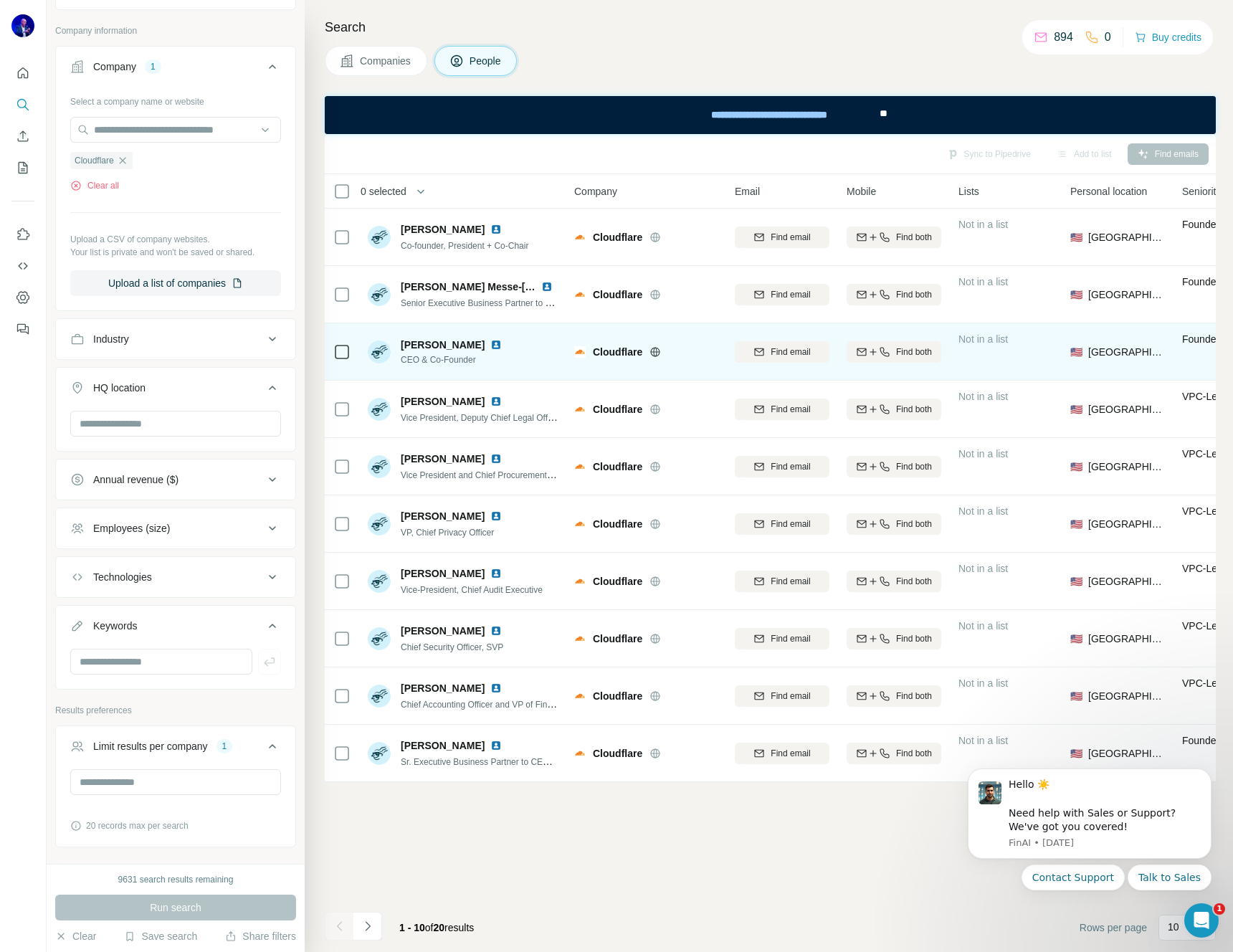
click at [490, 345] on img at bounding box center [496, 344] width 12 height 12
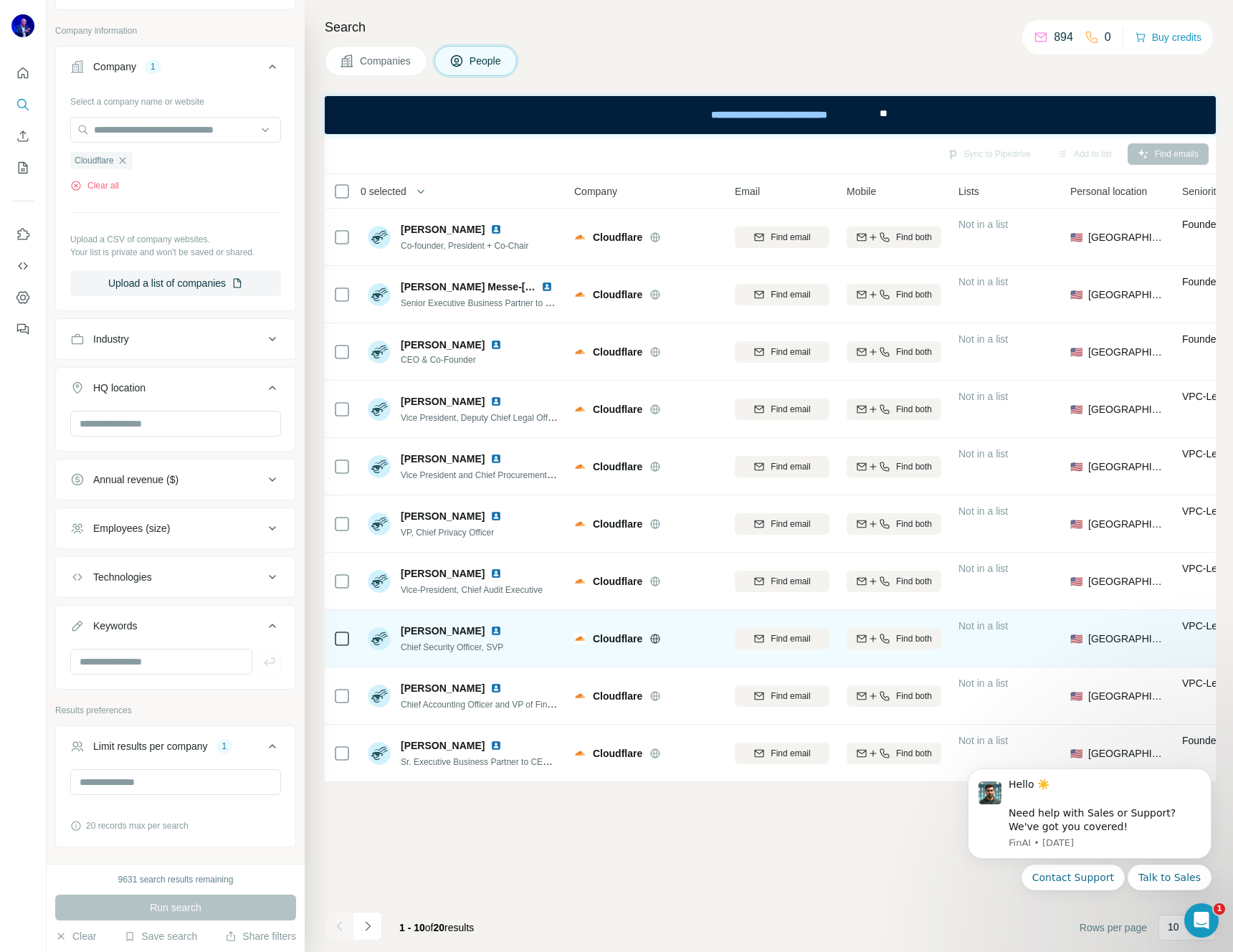
click at [490, 629] on img at bounding box center [496, 631] width 12 height 12
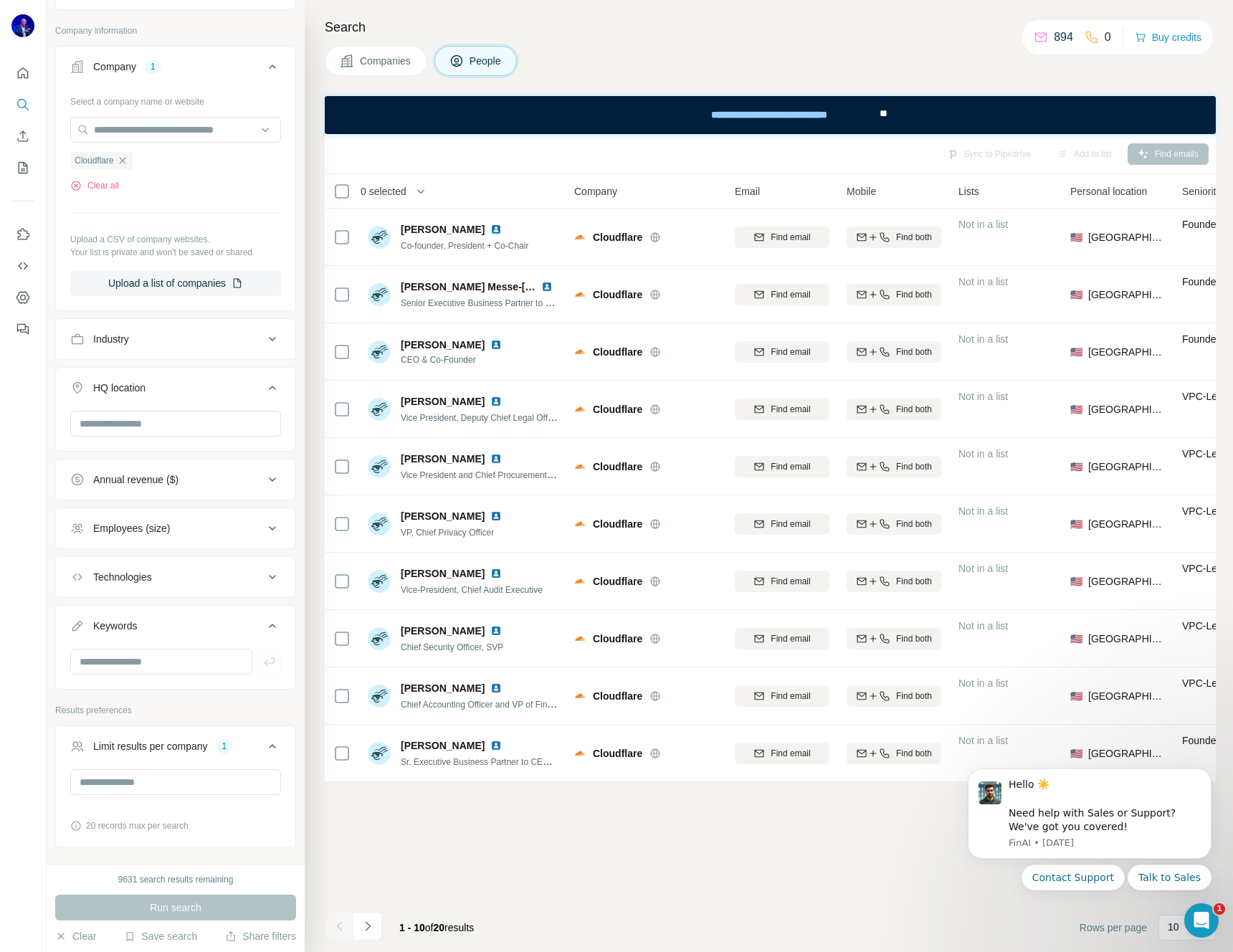
click at [373, 926] on icon "Navigate to next page" at bounding box center [368, 926] width 15 height 15
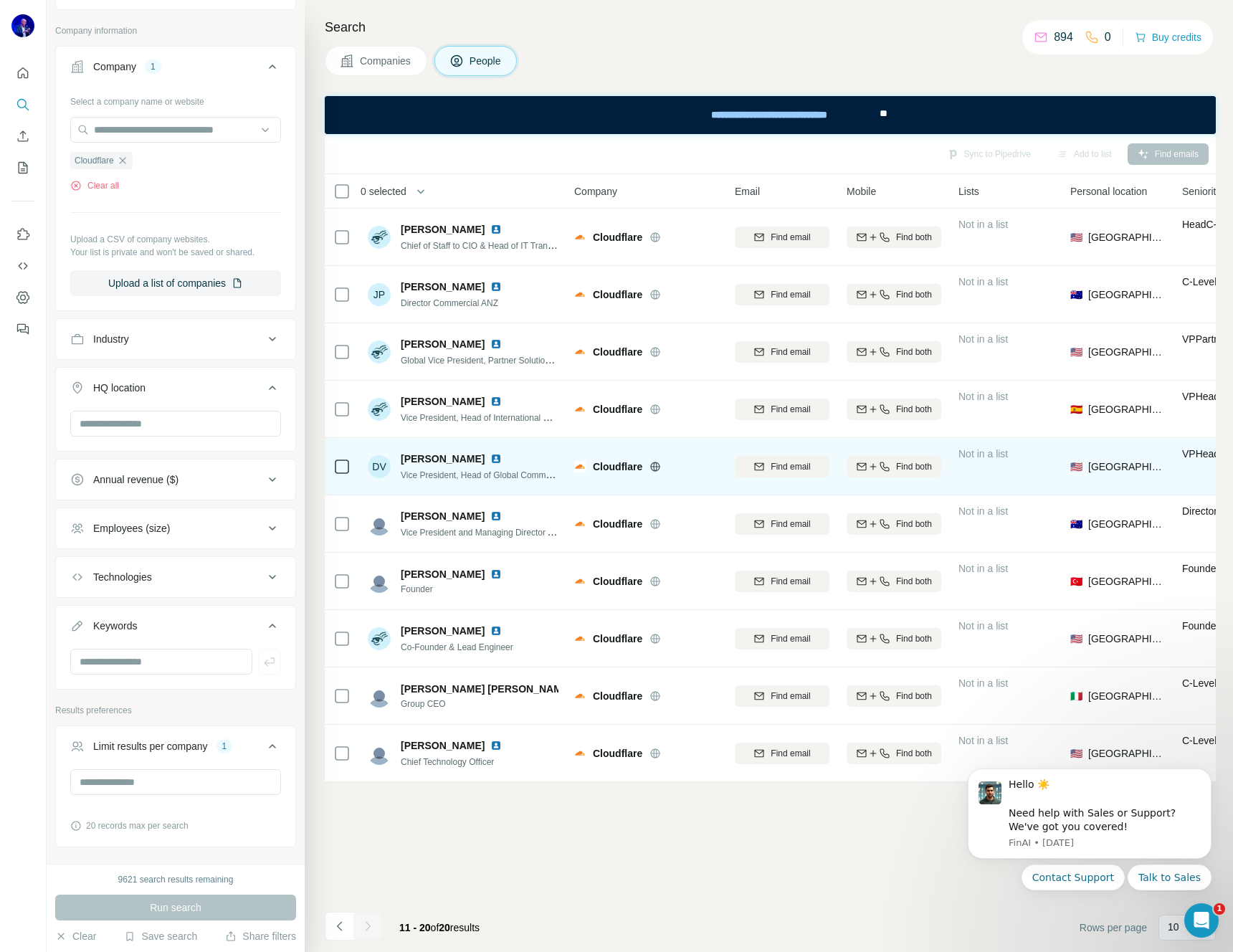
click at [490, 457] on img at bounding box center [496, 458] width 12 height 12
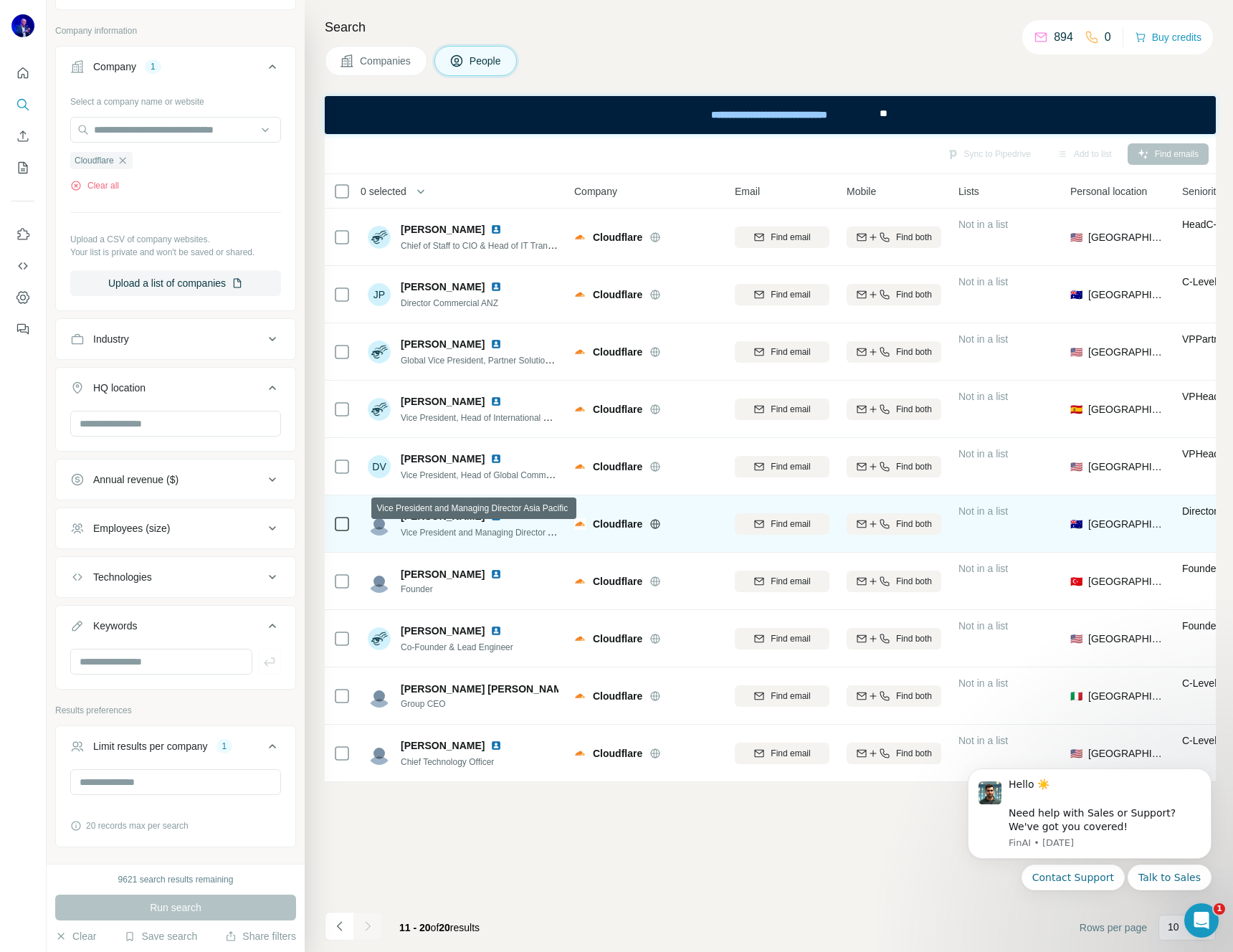
click at [530, 534] on span "Vice President and Managing Director Asia Pacific" at bounding box center [496, 532] width 192 height 12
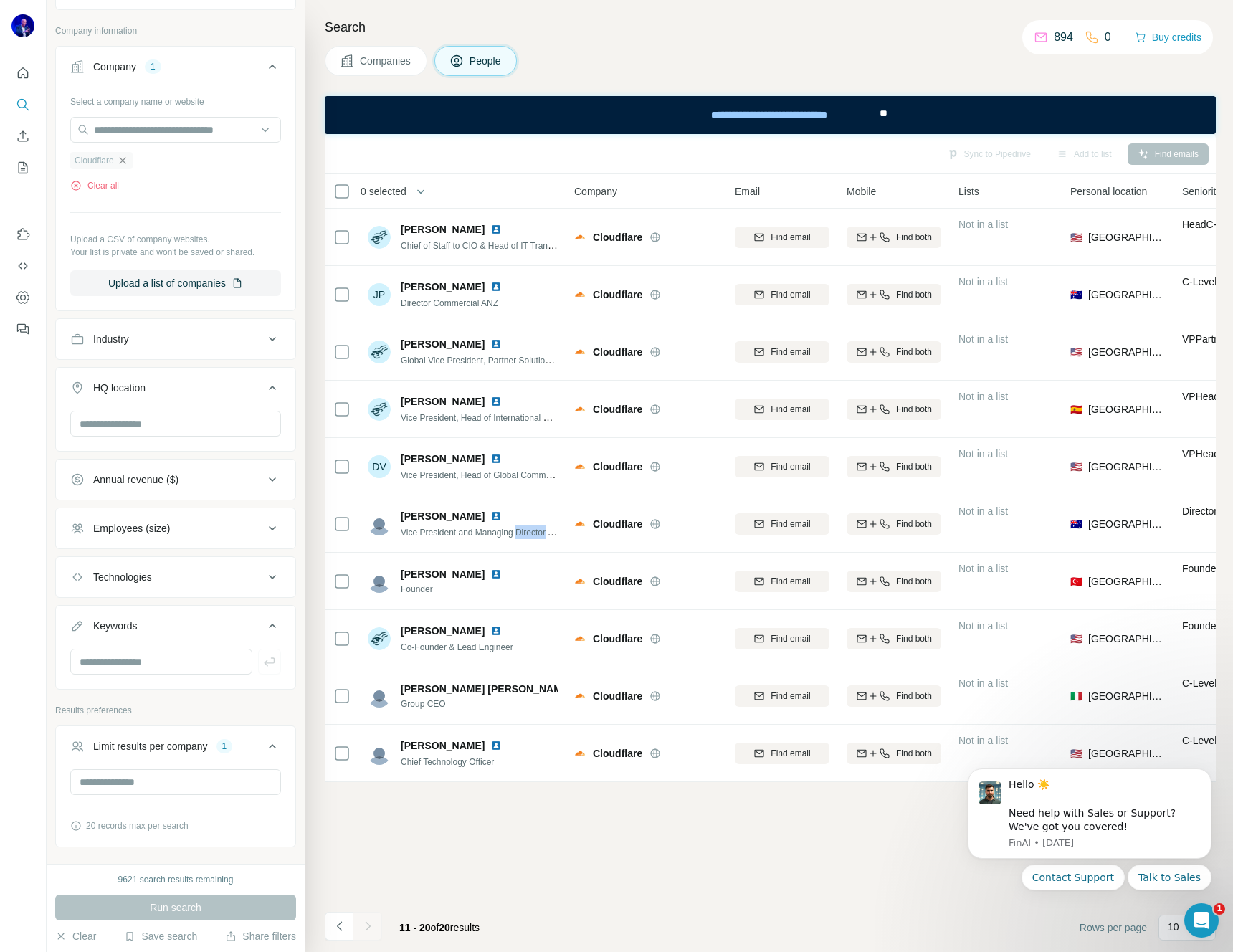
click at [126, 161] on icon "button" at bounding box center [123, 161] width 12 height 12
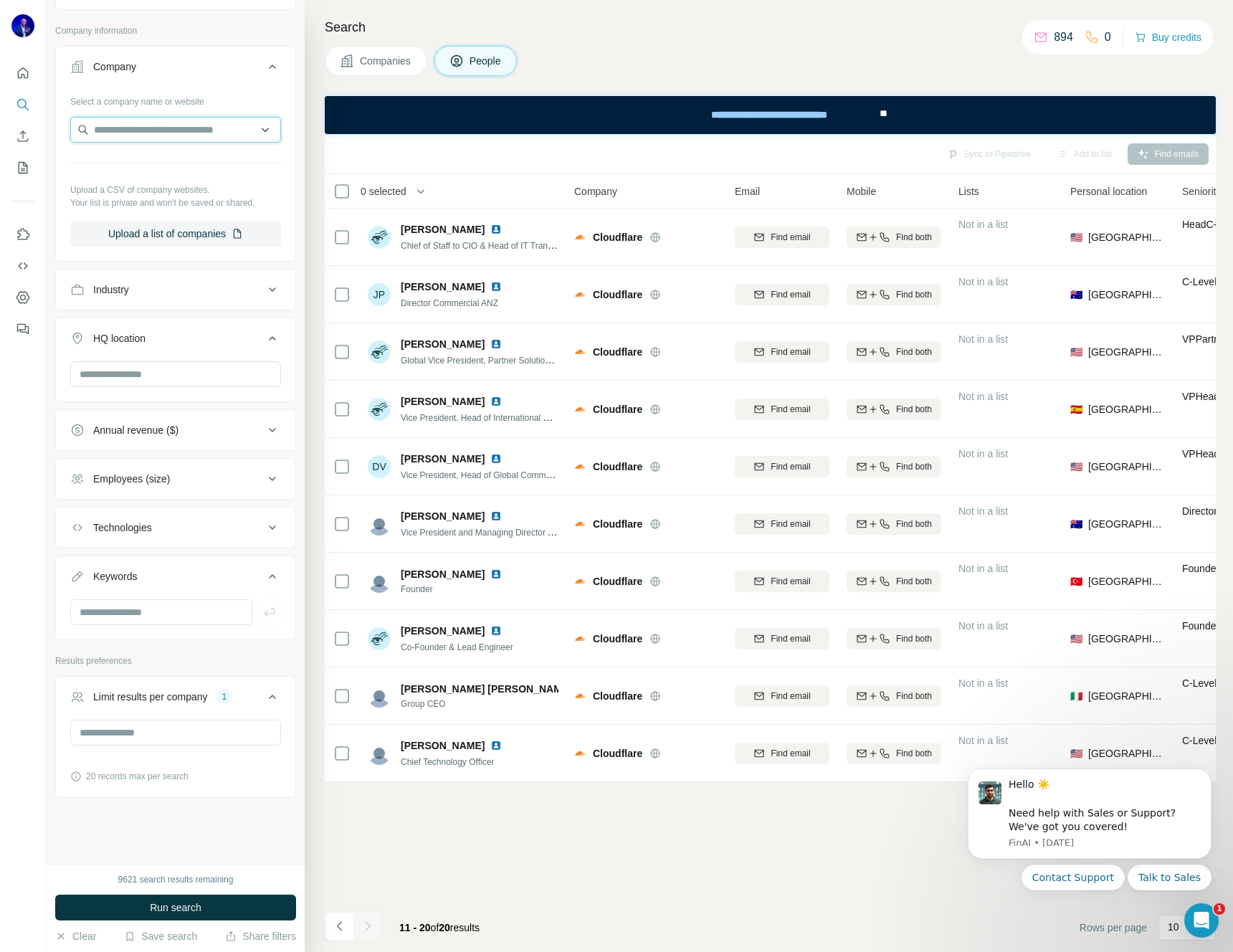
click at [169, 131] on input "text" at bounding box center [175, 130] width 211 height 25
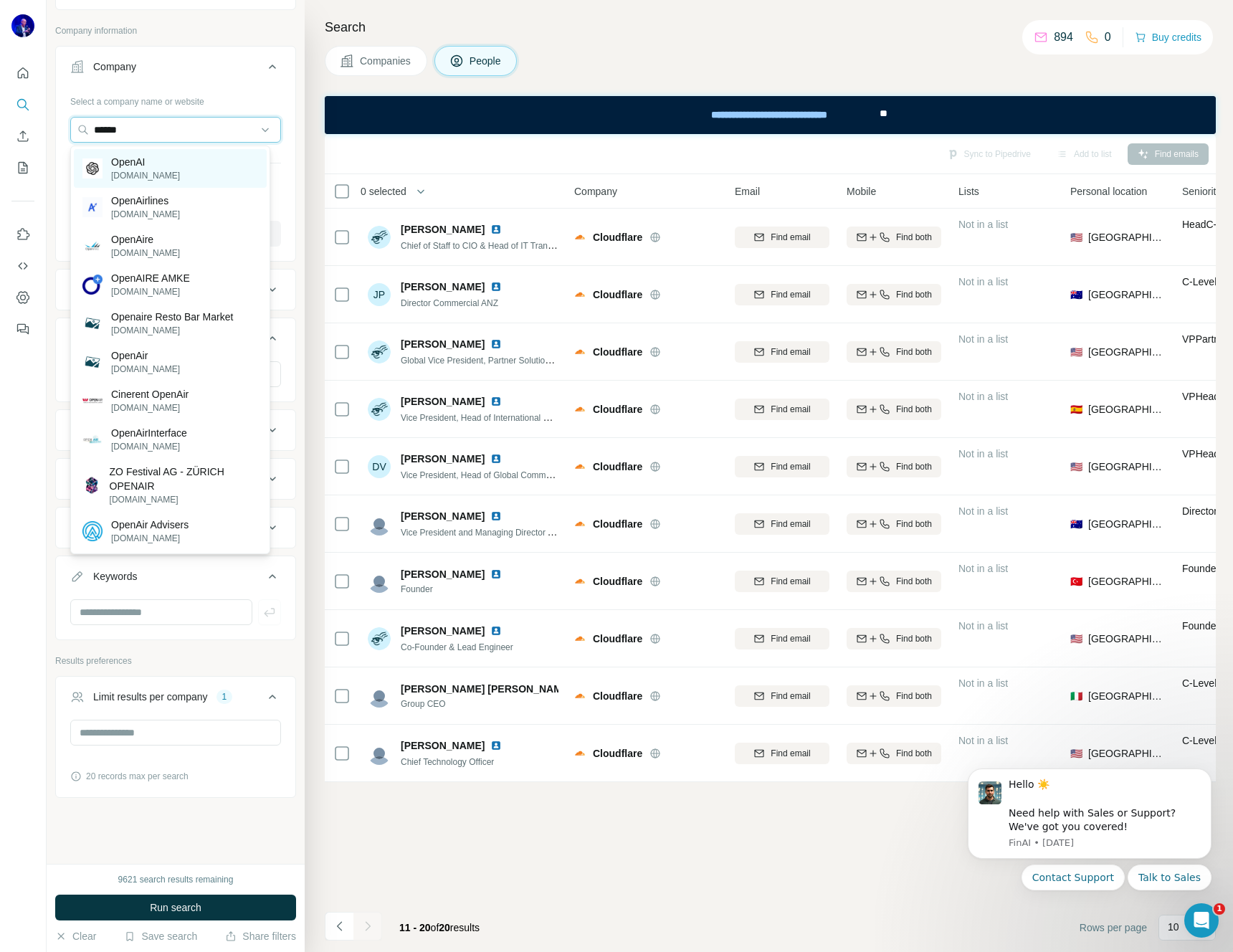
type input "******"
click at [161, 161] on div "OpenAI [DOMAIN_NAME]" at bounding box center [170, 168] width 192 height 39
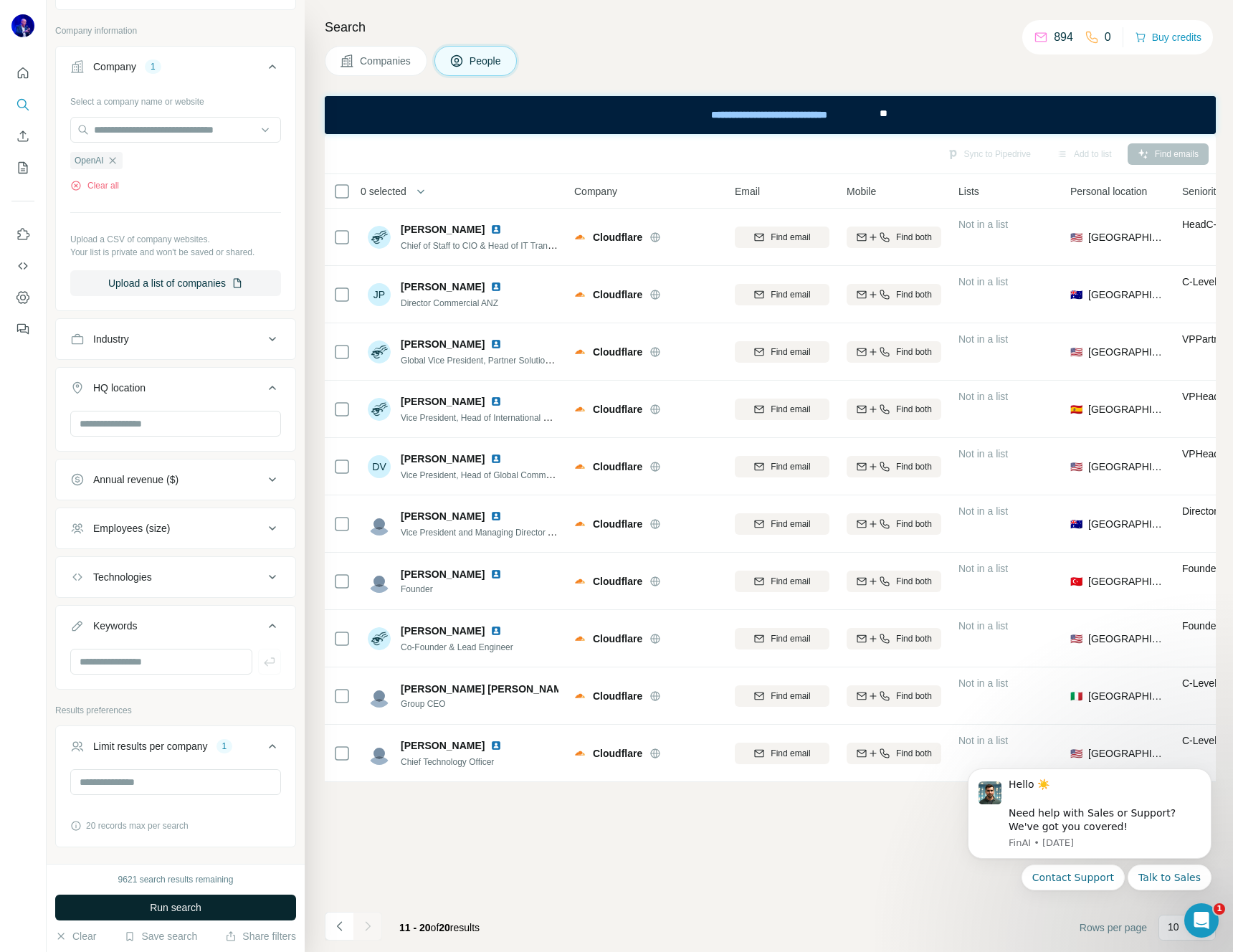
click at [161, 904] on span "Run search" at bounding box center [175, 908] width 52 height 15
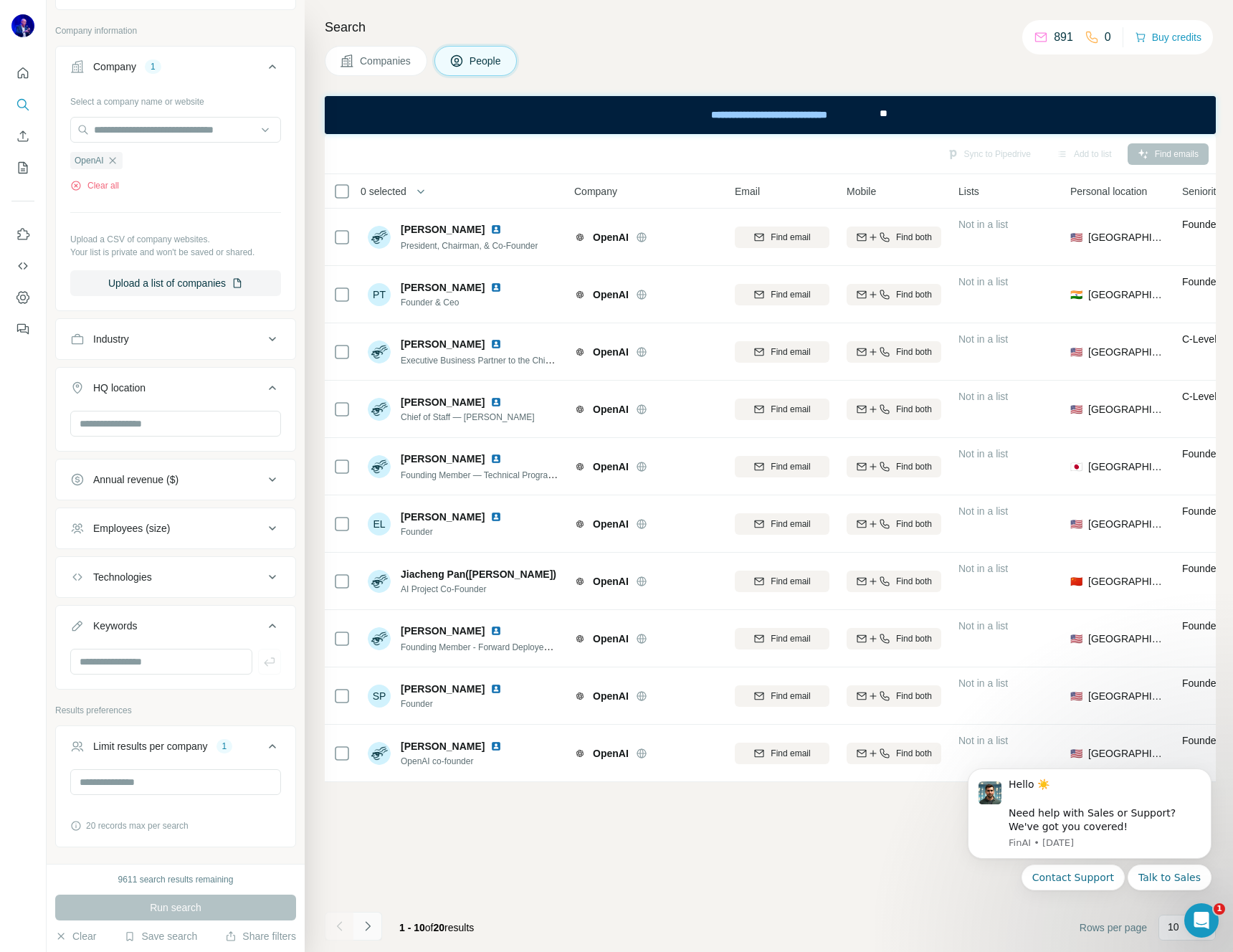
click at [366, 924] on icon "Navigate to next page" at bounding box center [368, 926] width 15 height 15
click at [114, 159] on icon "button" at bounding box center [112, 160] width 6 height 6
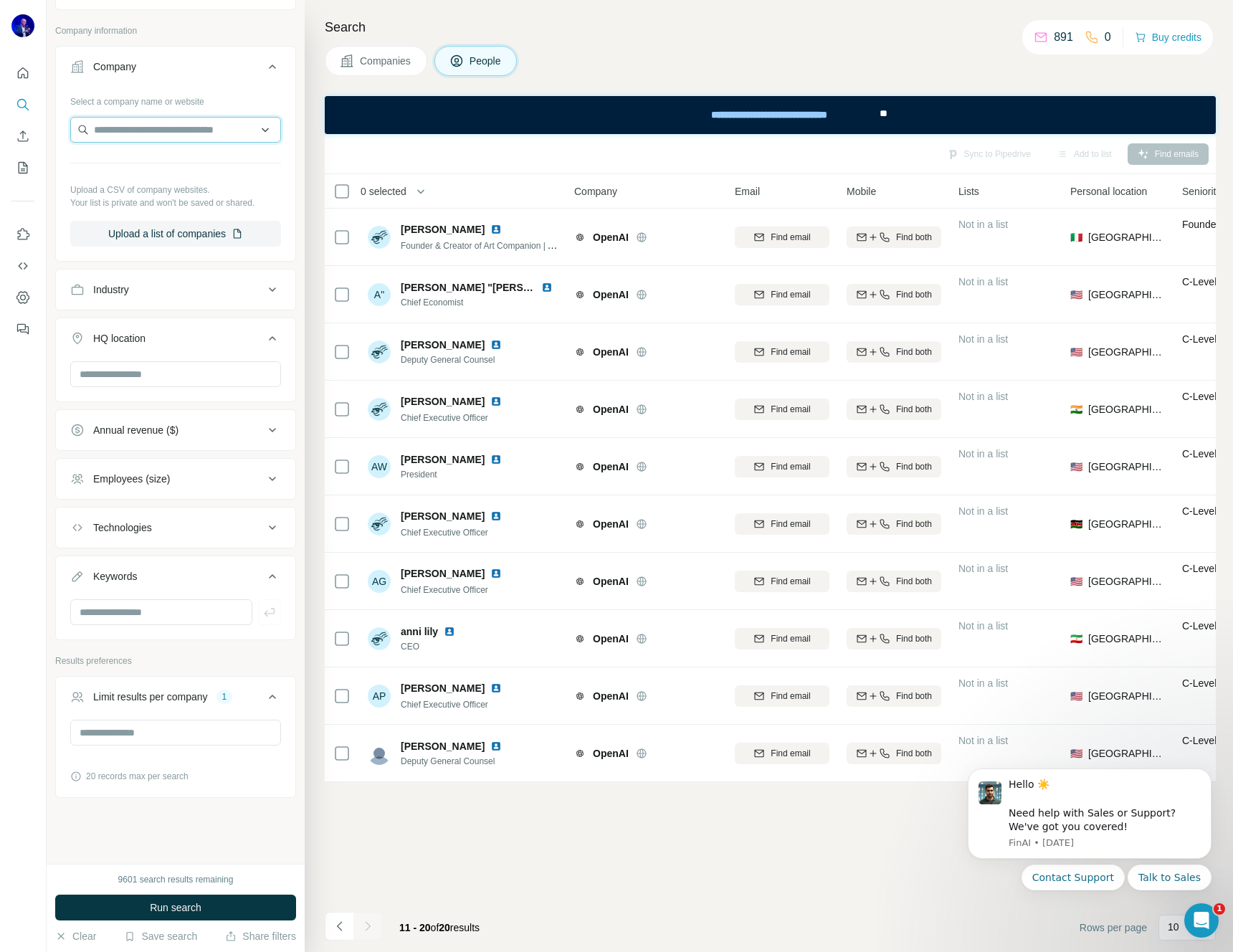
click at [142, 132] on input "text" at bounding box center [175, 130] width 211 height 25
click at [155, 117] on input "text" at bounding box center [175, 130] width 211 height 25
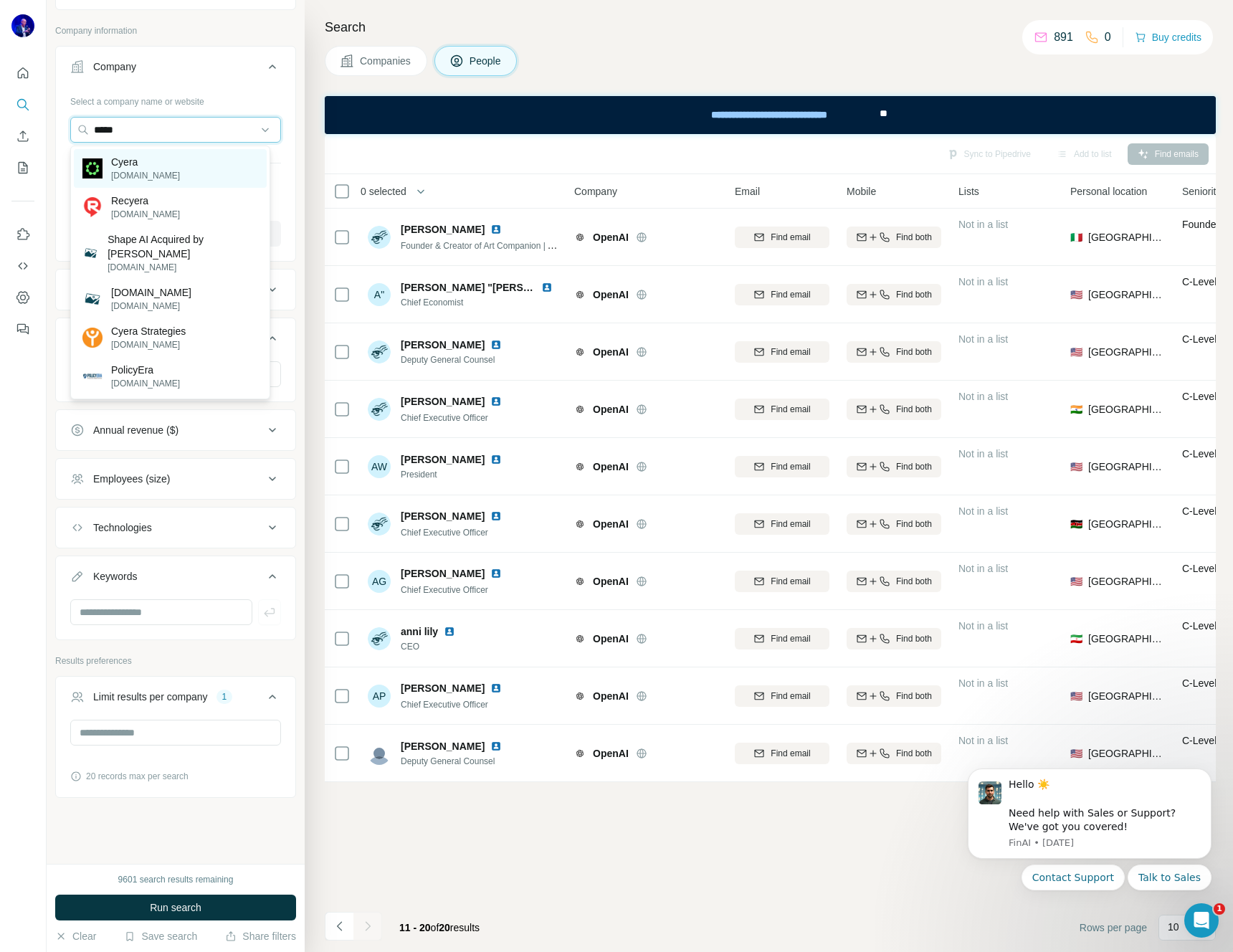
type input "*****"
click at [144, 171] on p "[DOMAIN_NAME]" at bounding box center [145, 175] width 69 height 13
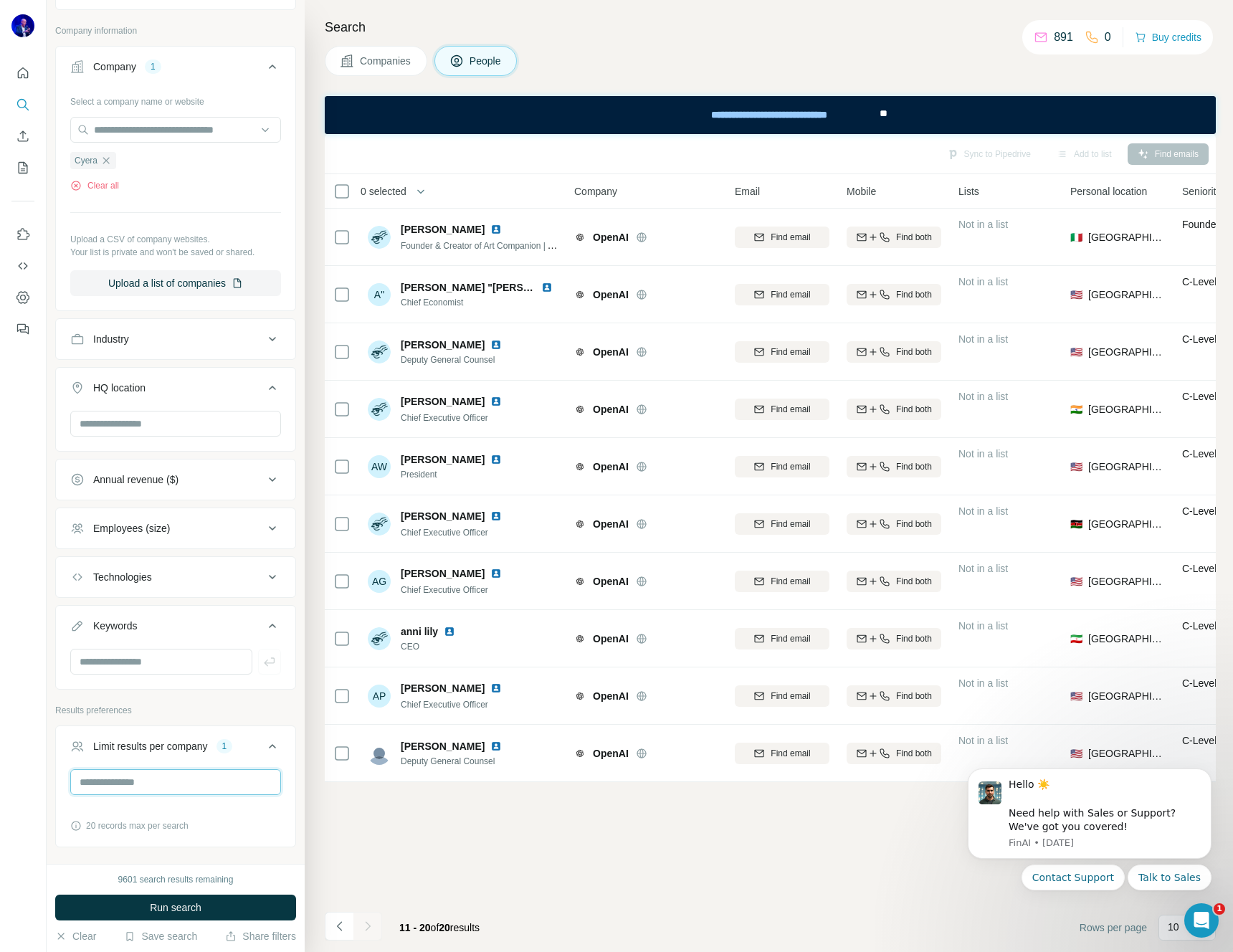
click at [131, 784] on input "**" at bounding box center [175, 781] width 211 height 25
drag, startPoint x: 115, startPoint y: 781, endPoint x: 37, endPoint y: 775, distance: 78.2
click at [37, 775] on div "New search Hide Company lookalikes Personal information Job title Seniority 3 B…" at bounding box center [616, 476] width 1233 height 952
click at [104, 783] on input "**" at bounding box center [175, 781] width 211 height 25
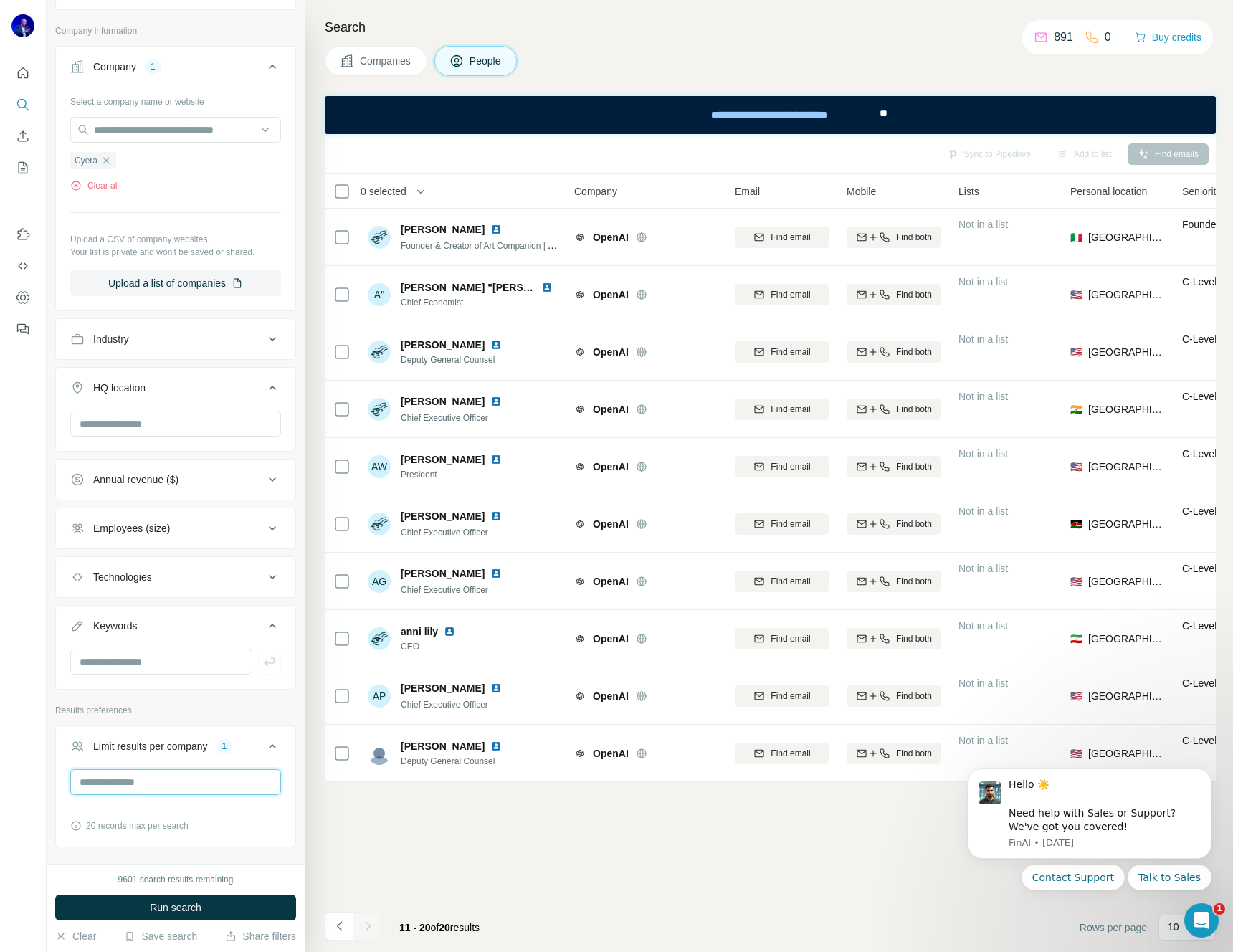
click at [104, 783] on input "**" at bounding box center [175, 781] width 211 height 25
click at [135, 780] on input "**" at bounding box center [175, 781] width 211 height 25
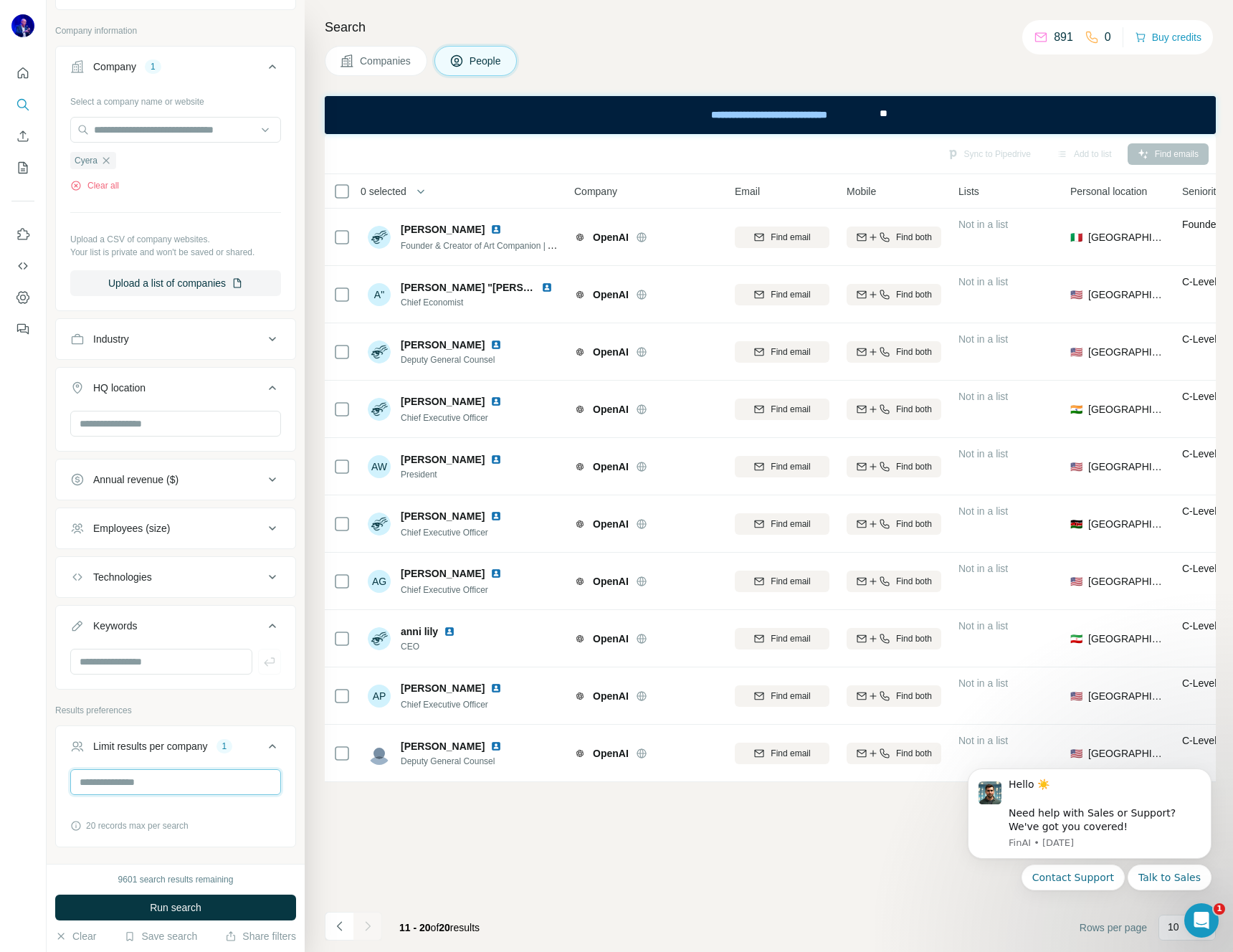
type input "*"
type input "**"
click at [169, 908] on span "Run search" at bounding box center [175, 908] width 52 height 15
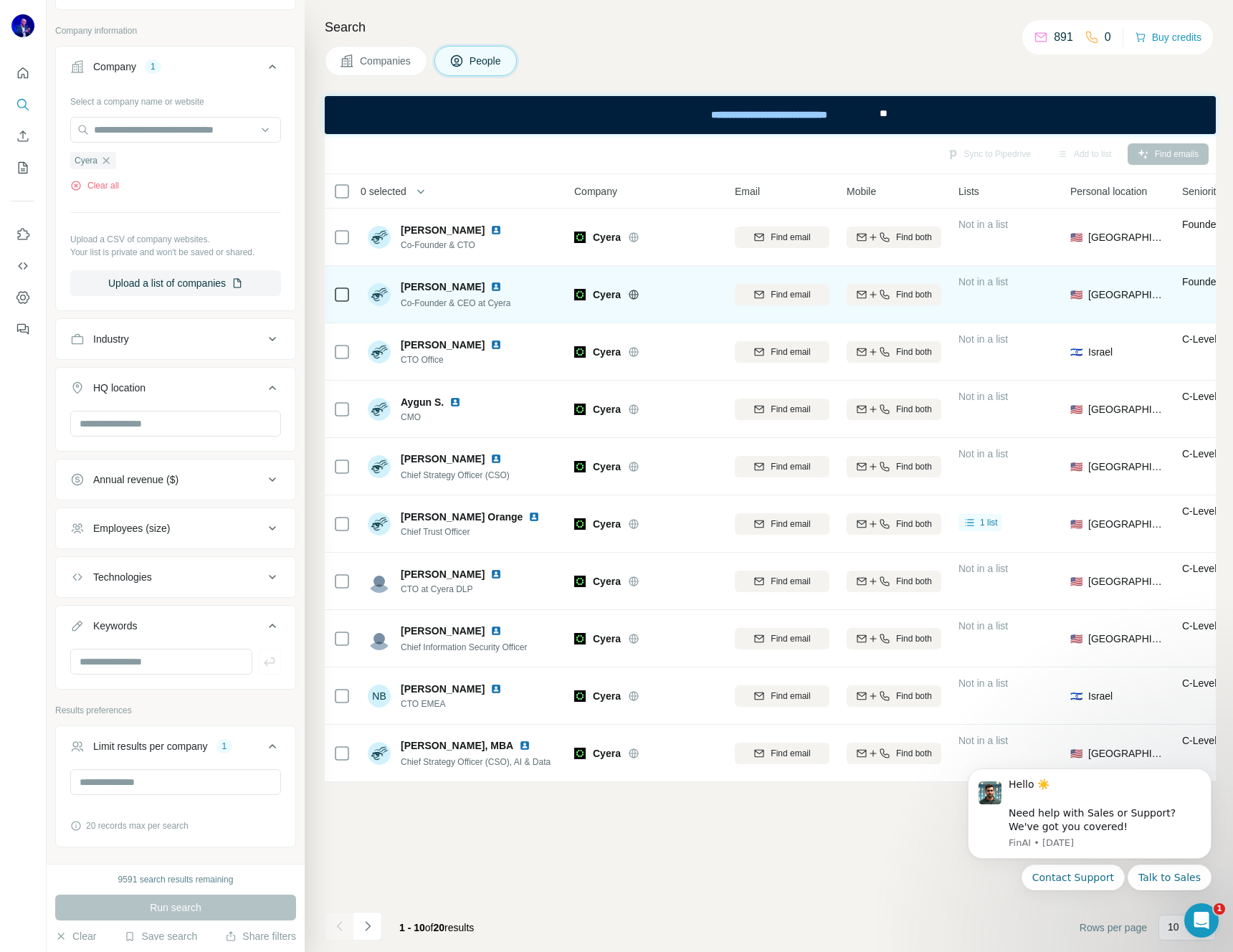
click at [490, 284] on img at bounding box center [496, 287] width 12 height 12
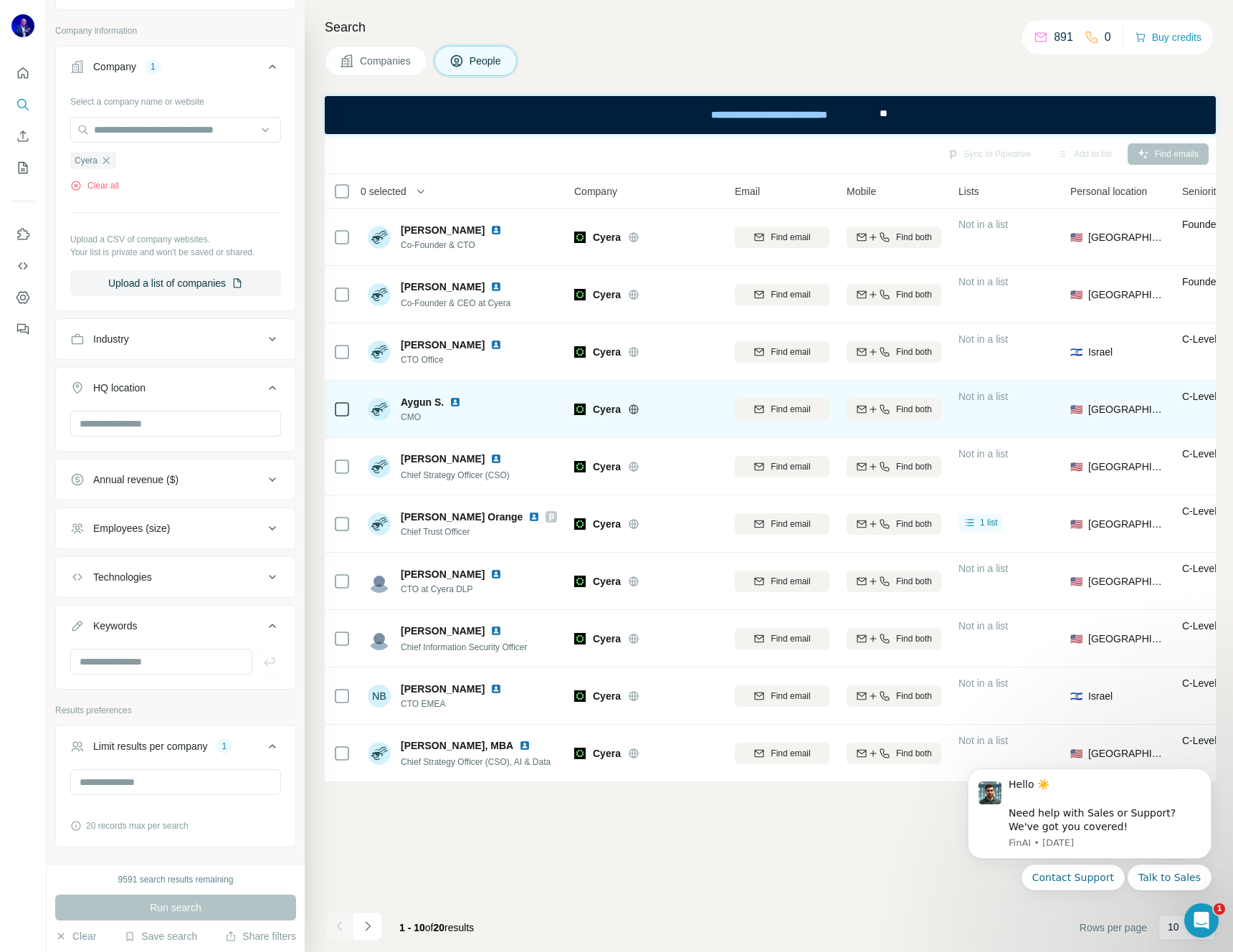
click at [453, 399] on img at bounding box center [455, 402] width 12 height 12
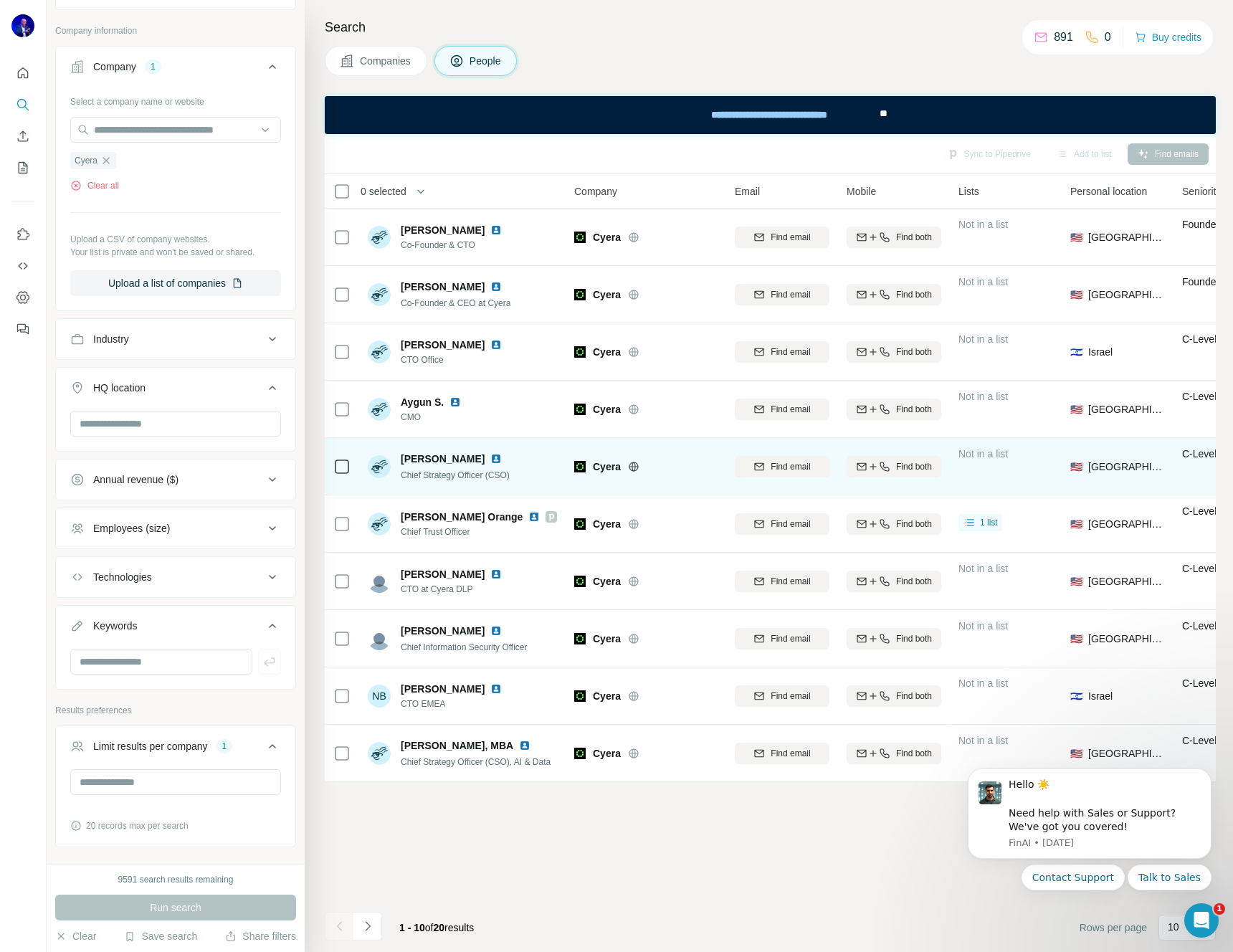
click at [490, 456] on img at bounding box center [496, 458] width 12 height 12
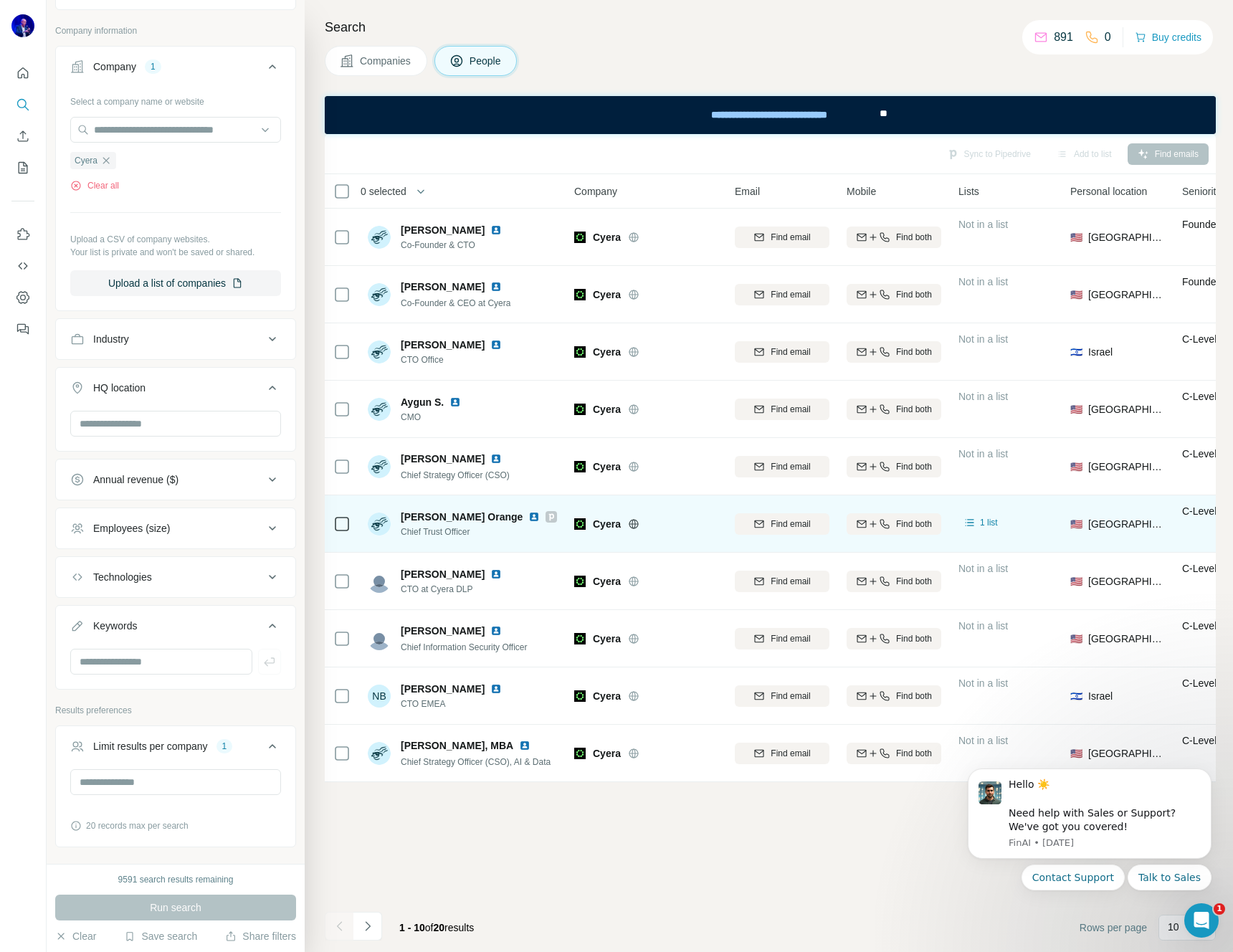
click at [528, 515] on img at bounding box center [534, 516] width 12 height 12
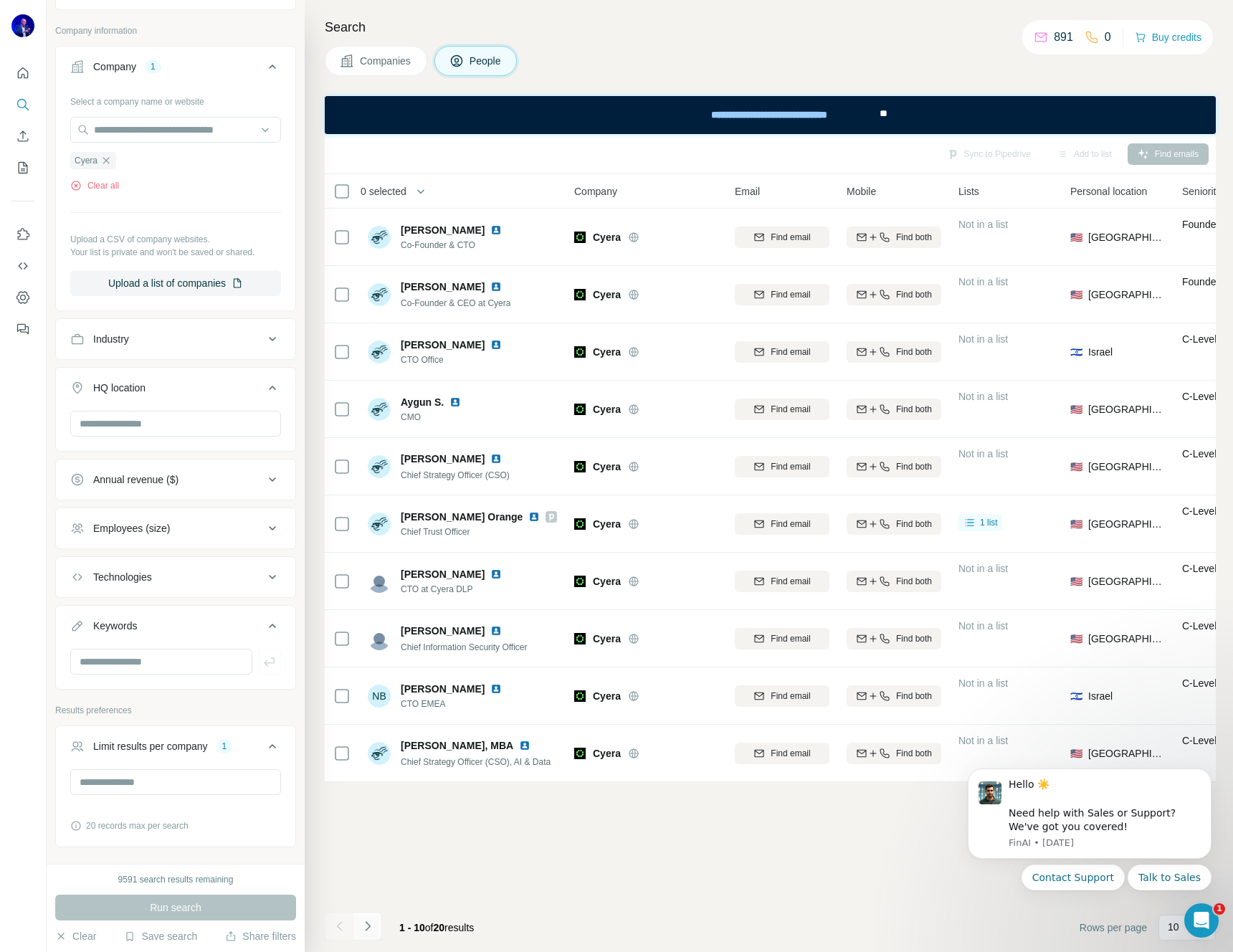
click at [370, 927] on icon "Navigate to next page" at bounding box center [368, 926] width 15 height 15
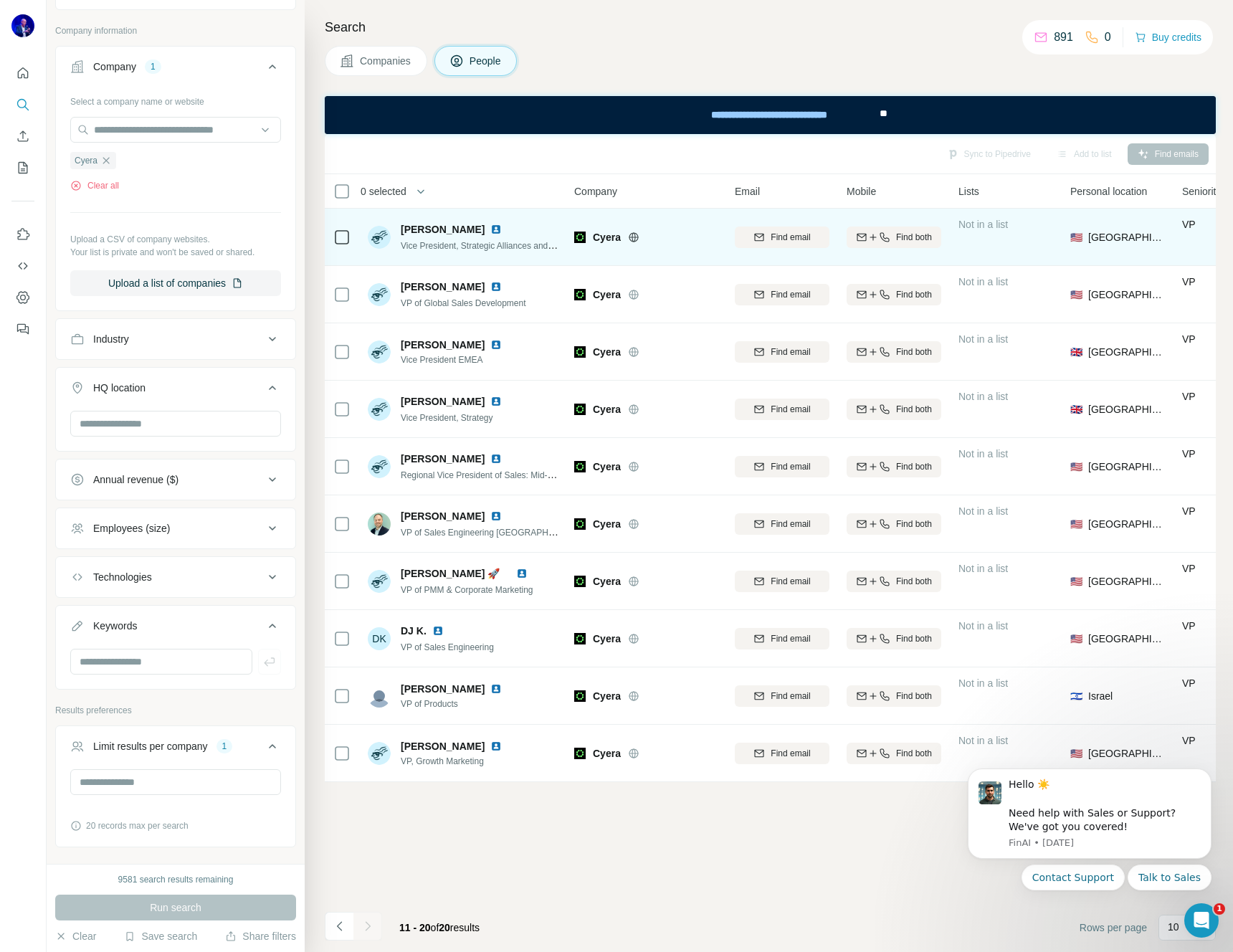
click at [490, 227] on img at bounding box center [496, 229] width 12 height 12
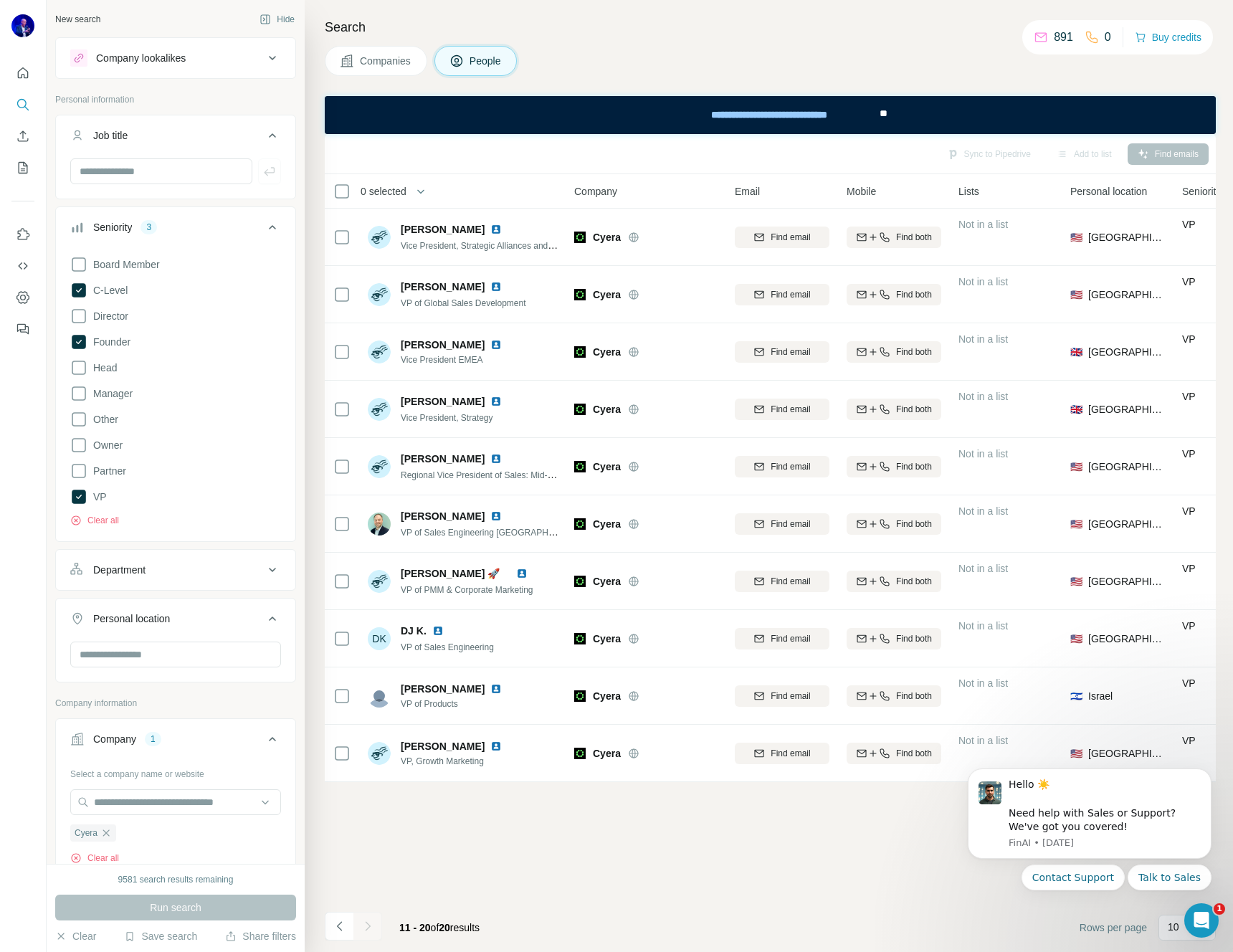
scroll to position [342, 0]
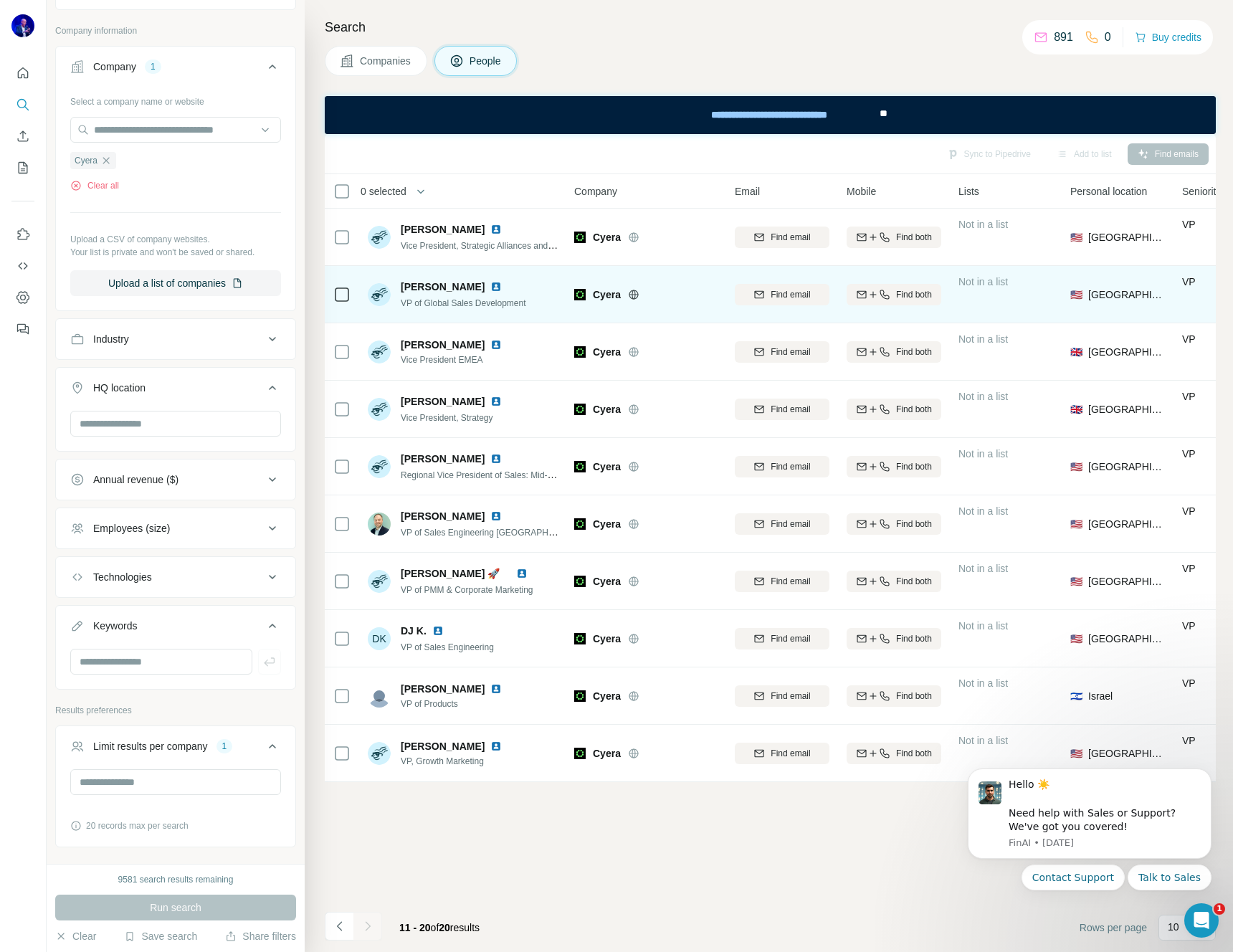
click at [502, 286] on img at bounding box center [496, 287] width 12 height 12
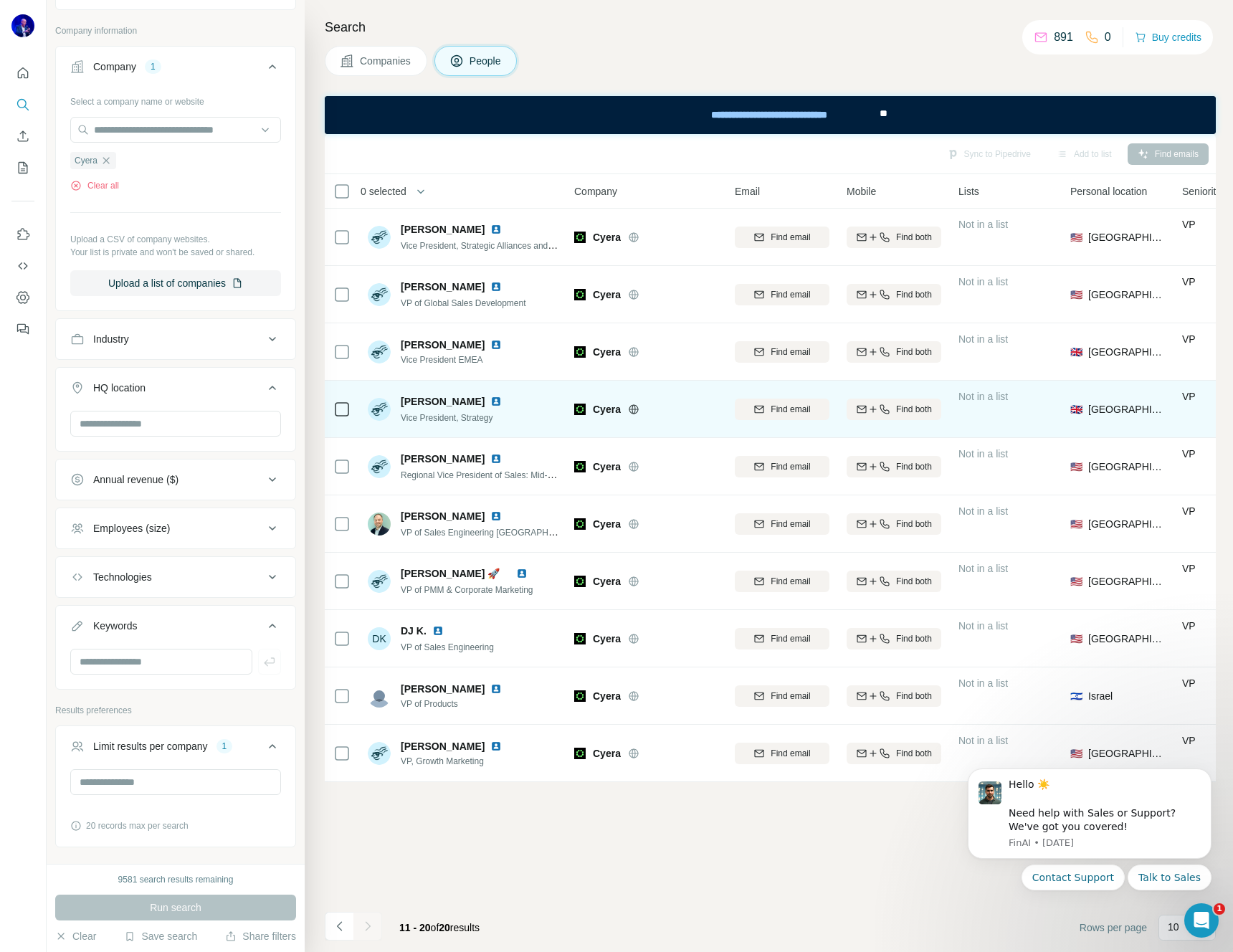
click at [490, 400] on img at bounding box center [496, 401] width 12 height 12
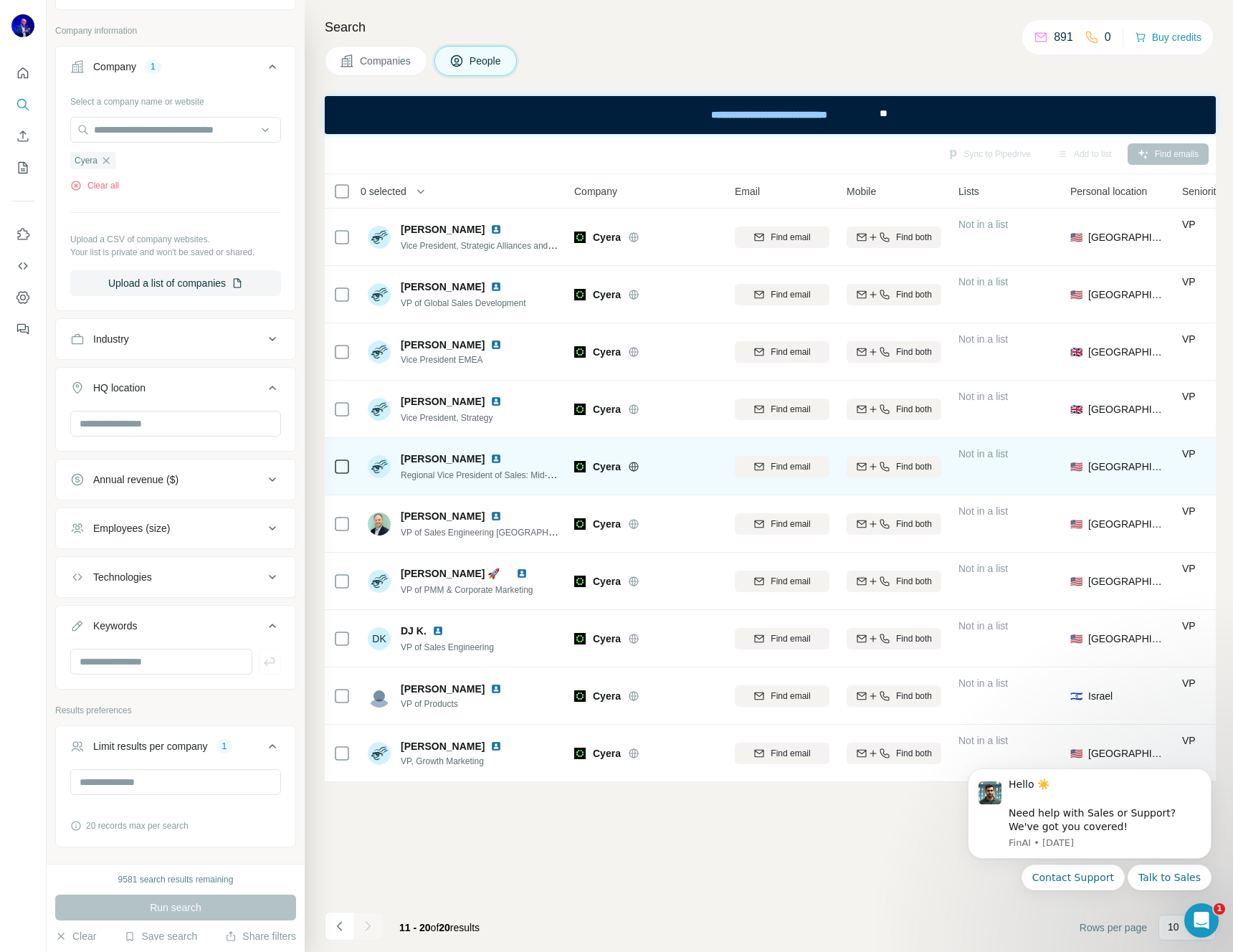
click at [490, 456] on img at bounding box center [496, 458] width 12 height 12
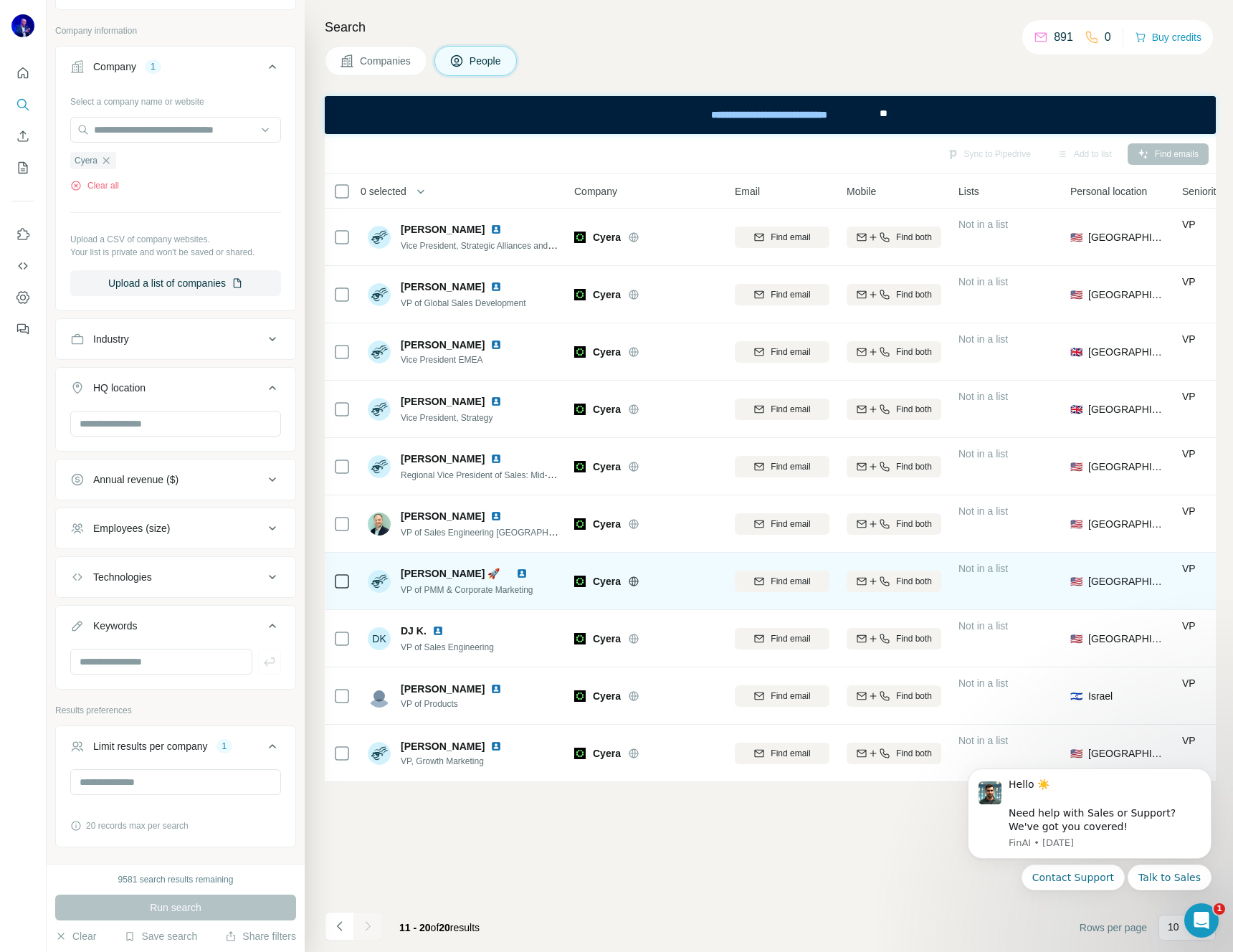
click at [527, 571] on img at bounding box center [521, 573] width 12 height 12
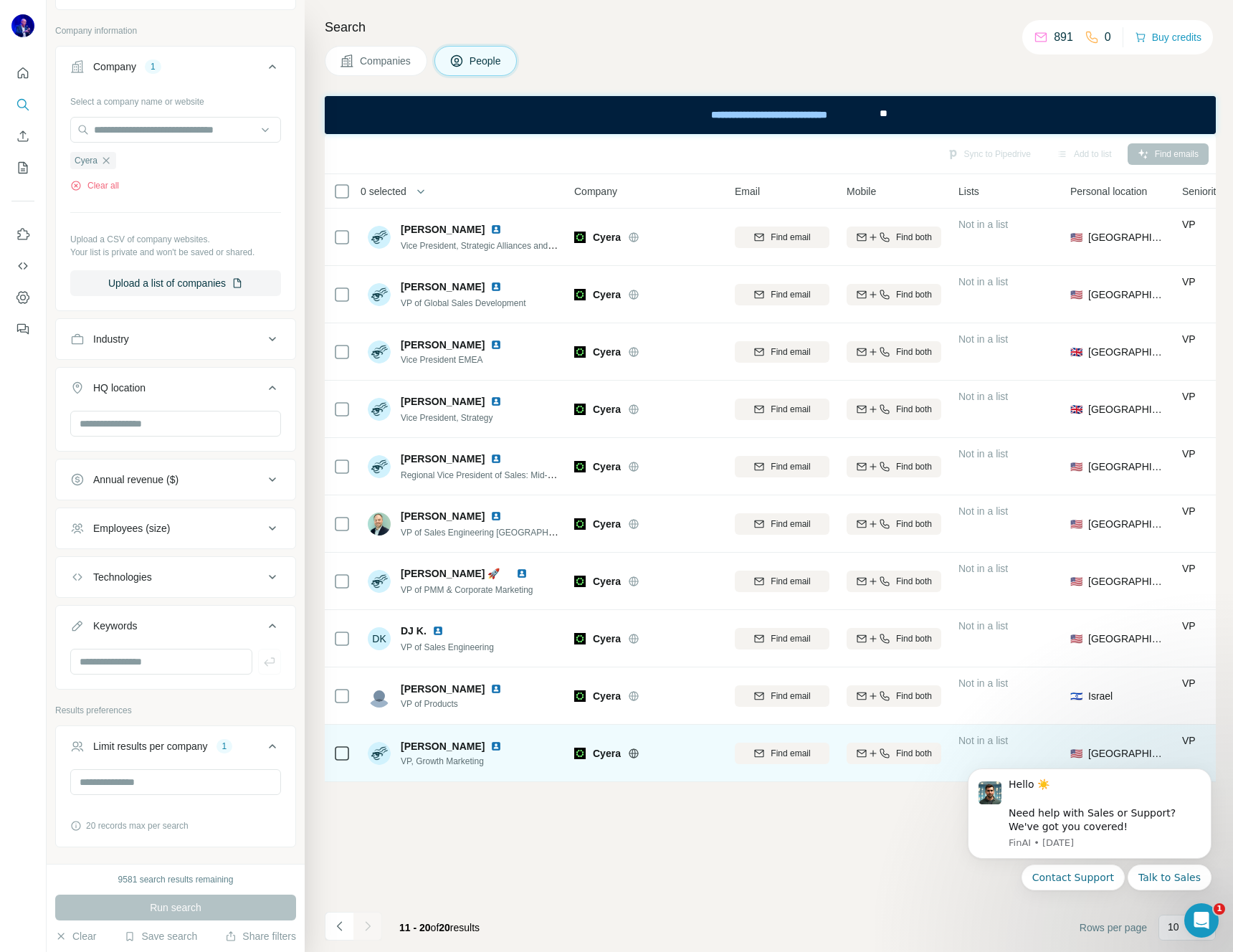
click at [490, 744] on img at bounding box center [496, 746] width 12 height 12
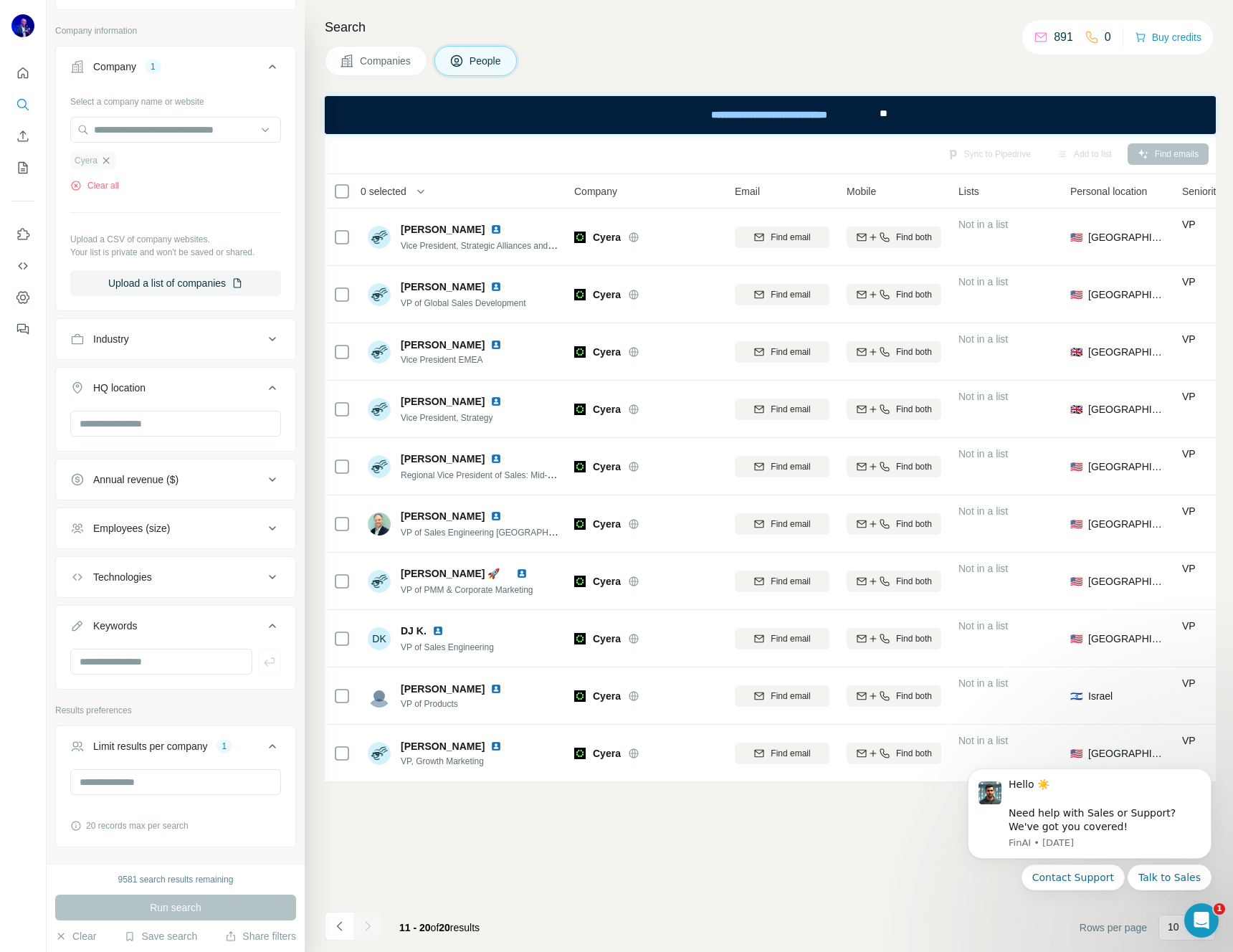
click at [108, 162] on icon "button" at bounding box center [106, 161] width 12 height 12
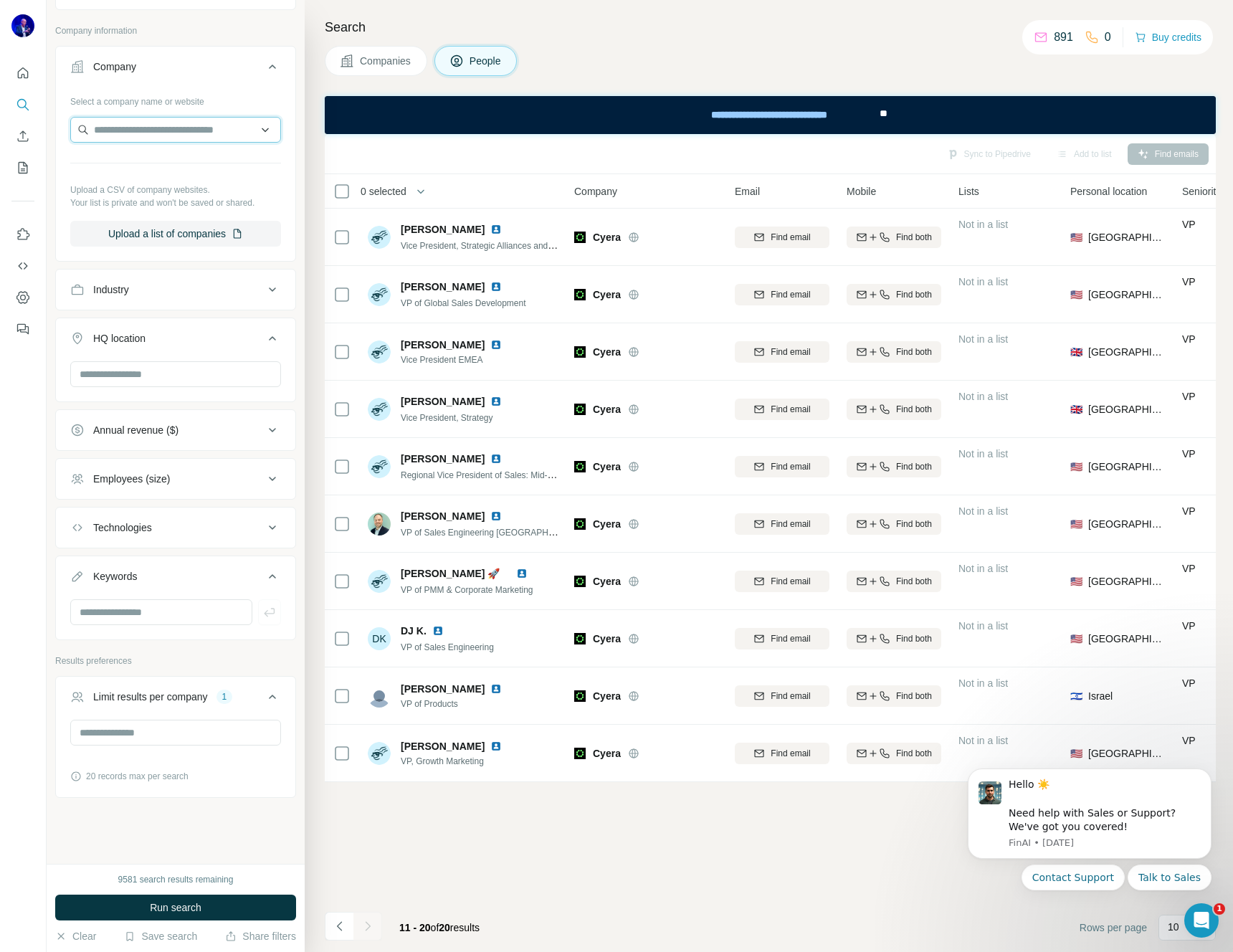
click at [149, 126] on input "text" at bounding box center [175, 130] width 211 height 25
type input "********"
click at [147, 161] on p "Netskope" at bounding box center [145, 162] width 69 height 15
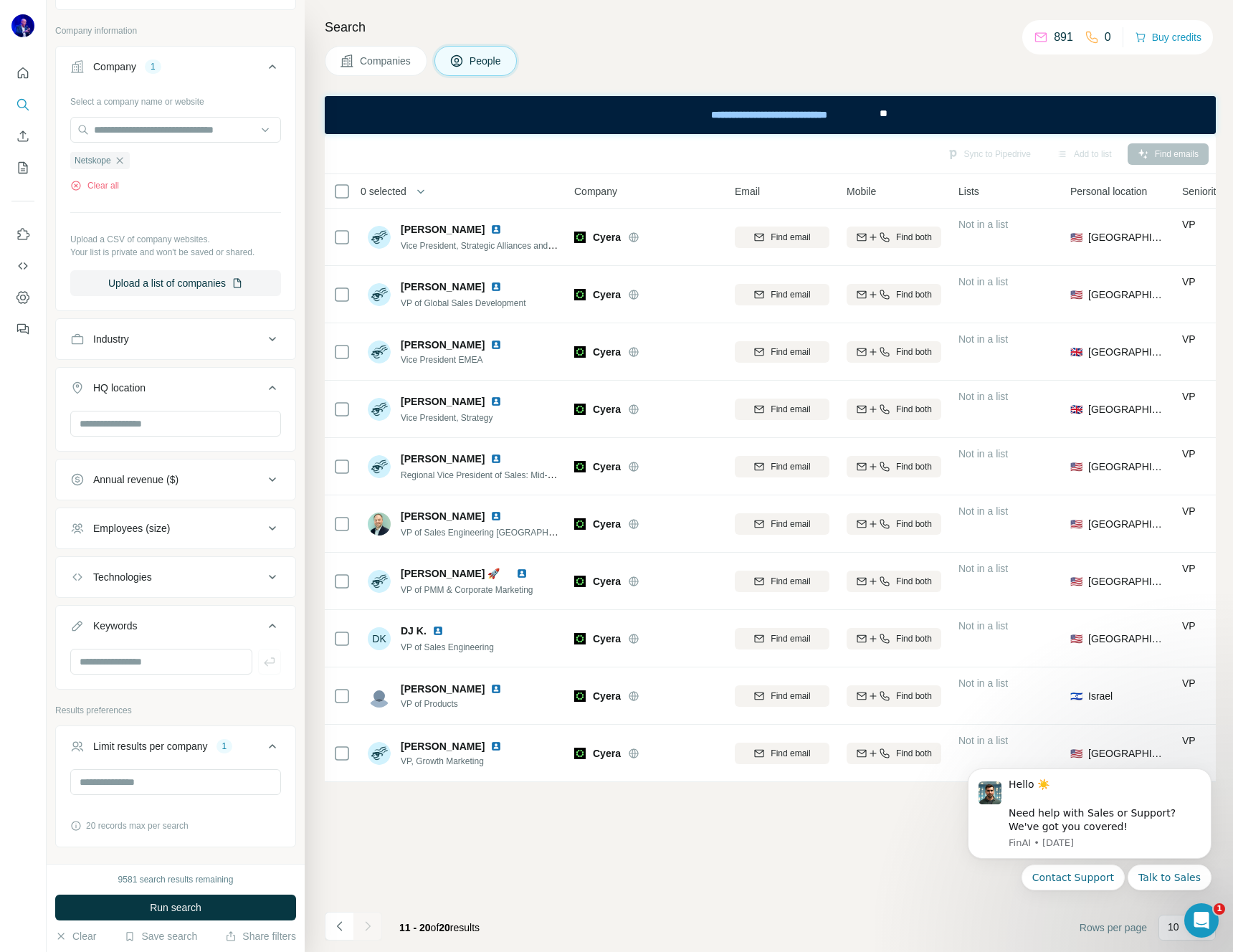
click at [163, 900] on span "Run search" at bounding box center [175, 908] width 52 height 15
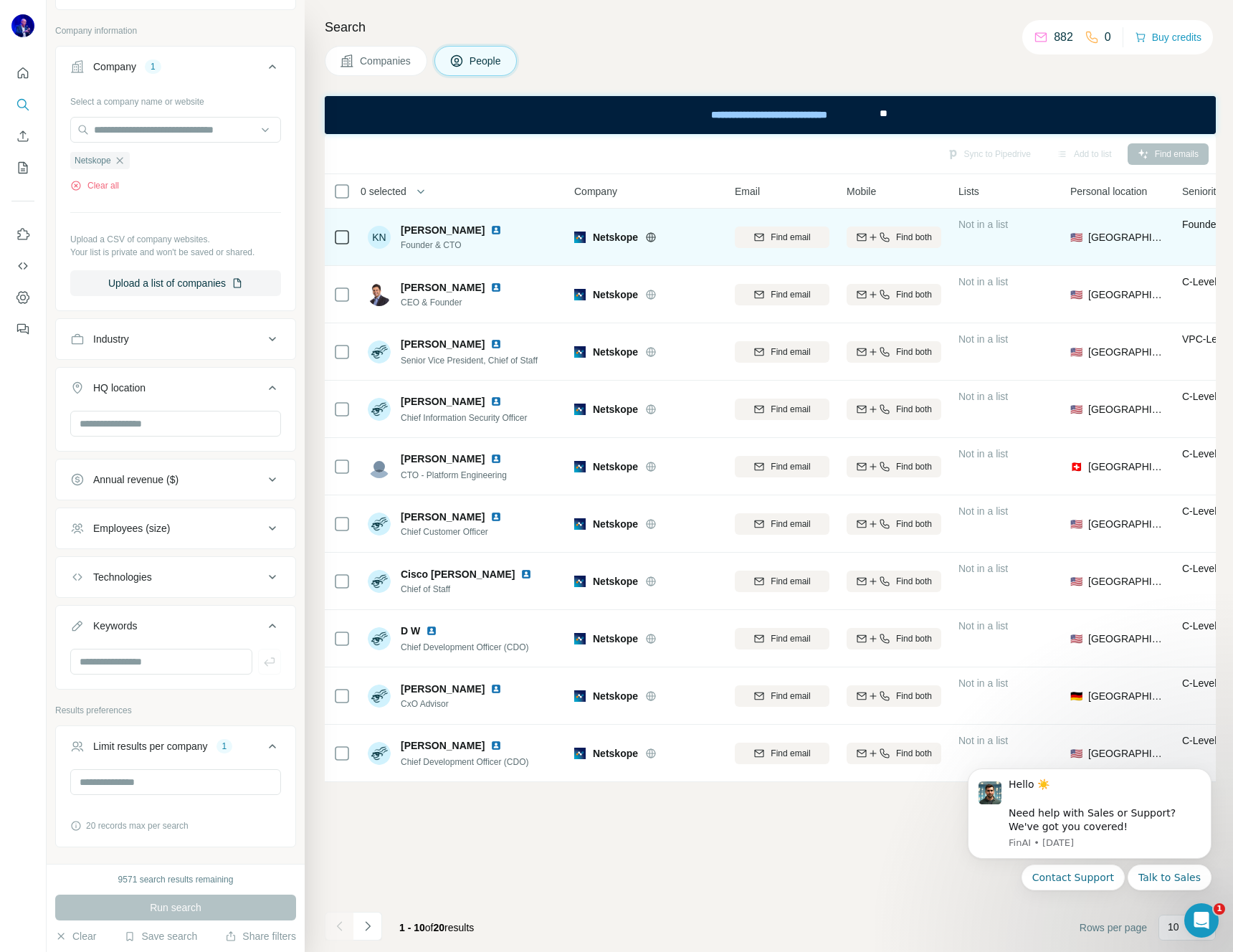
click at [502, 227] on img at bounding box center [496, 230] width 12 height 12
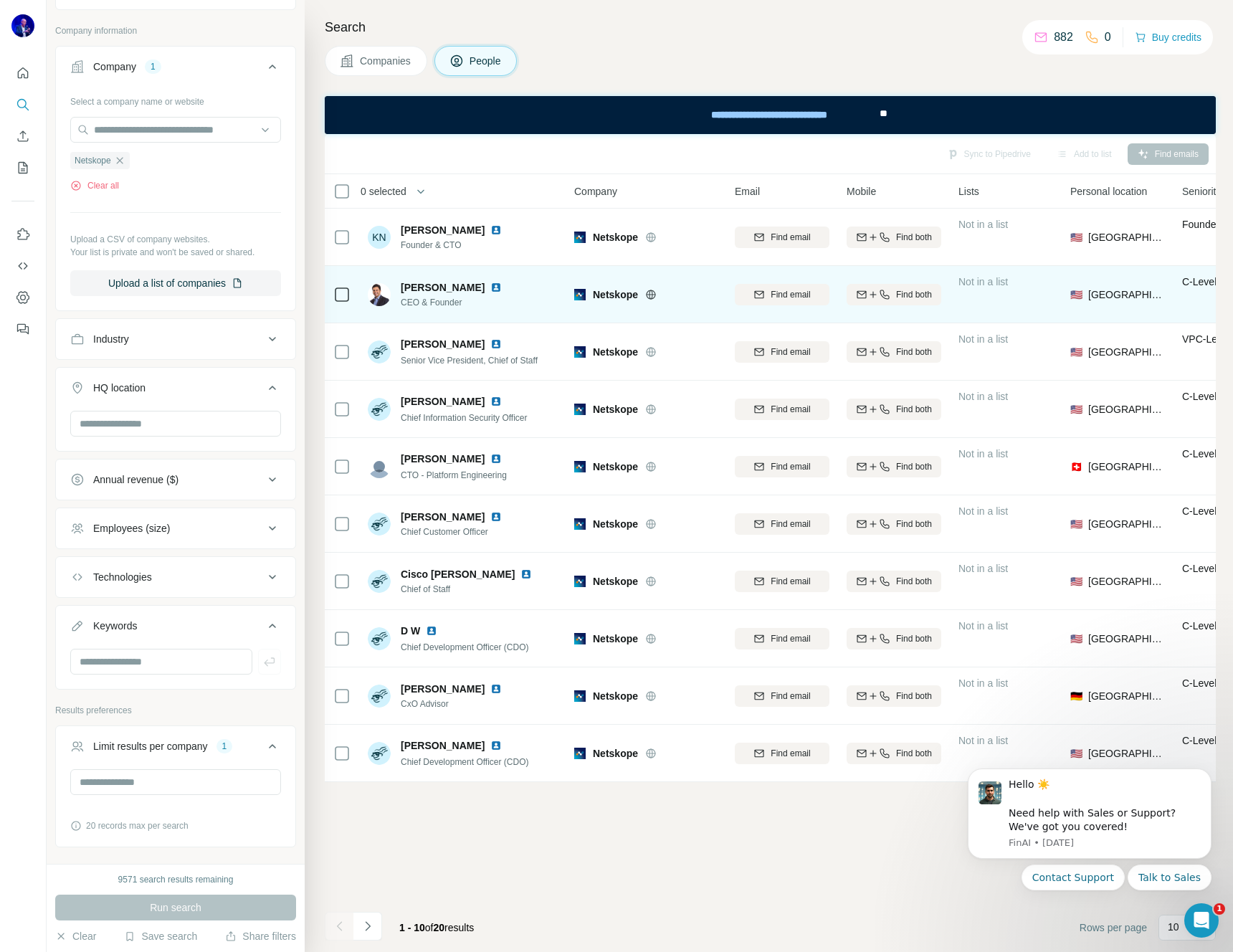
click at [490, 286] on img at bounding box center [496, 287] width 12 height 12
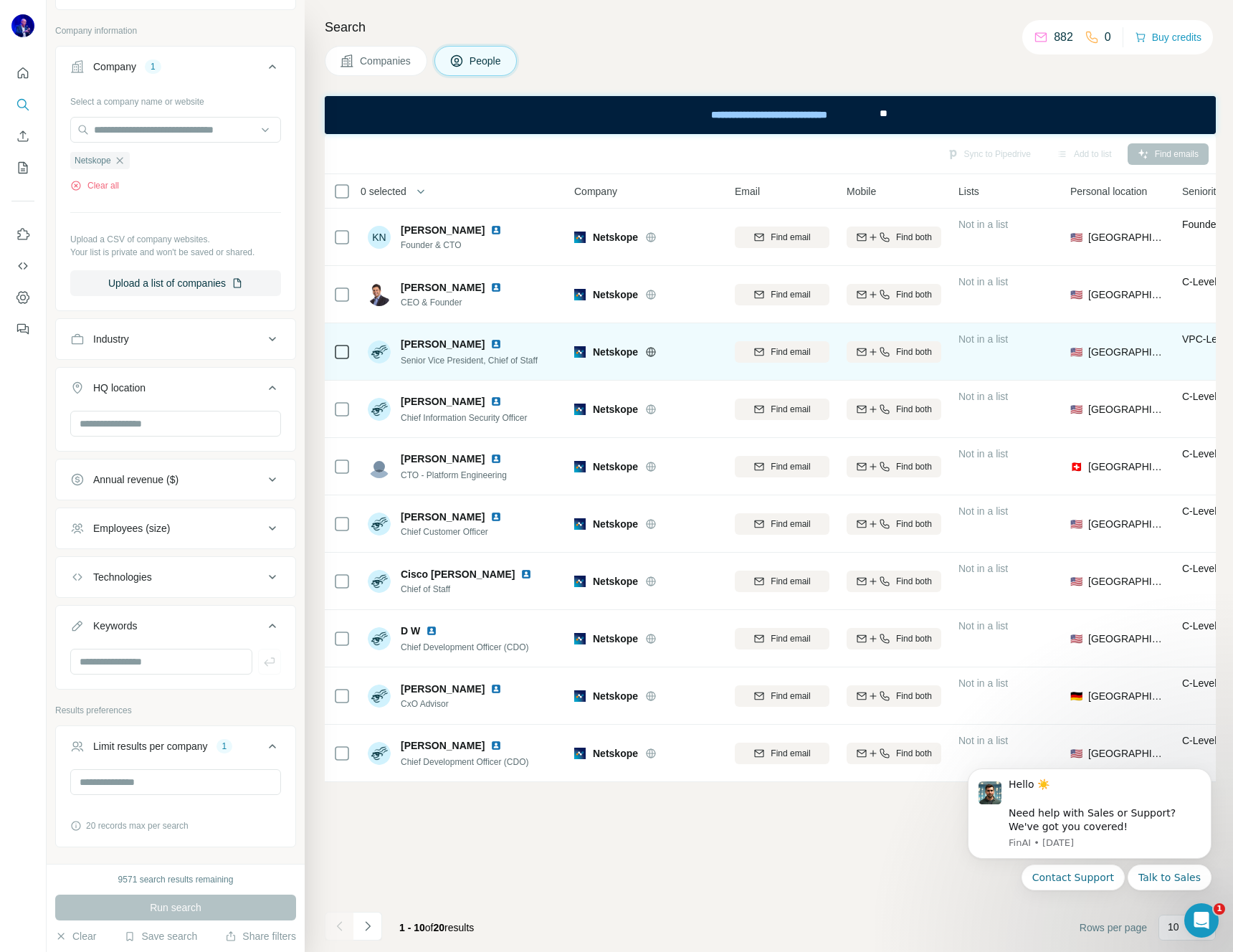
click at [497, 342] on img at bounding box center [496, 344] width 12 height 12
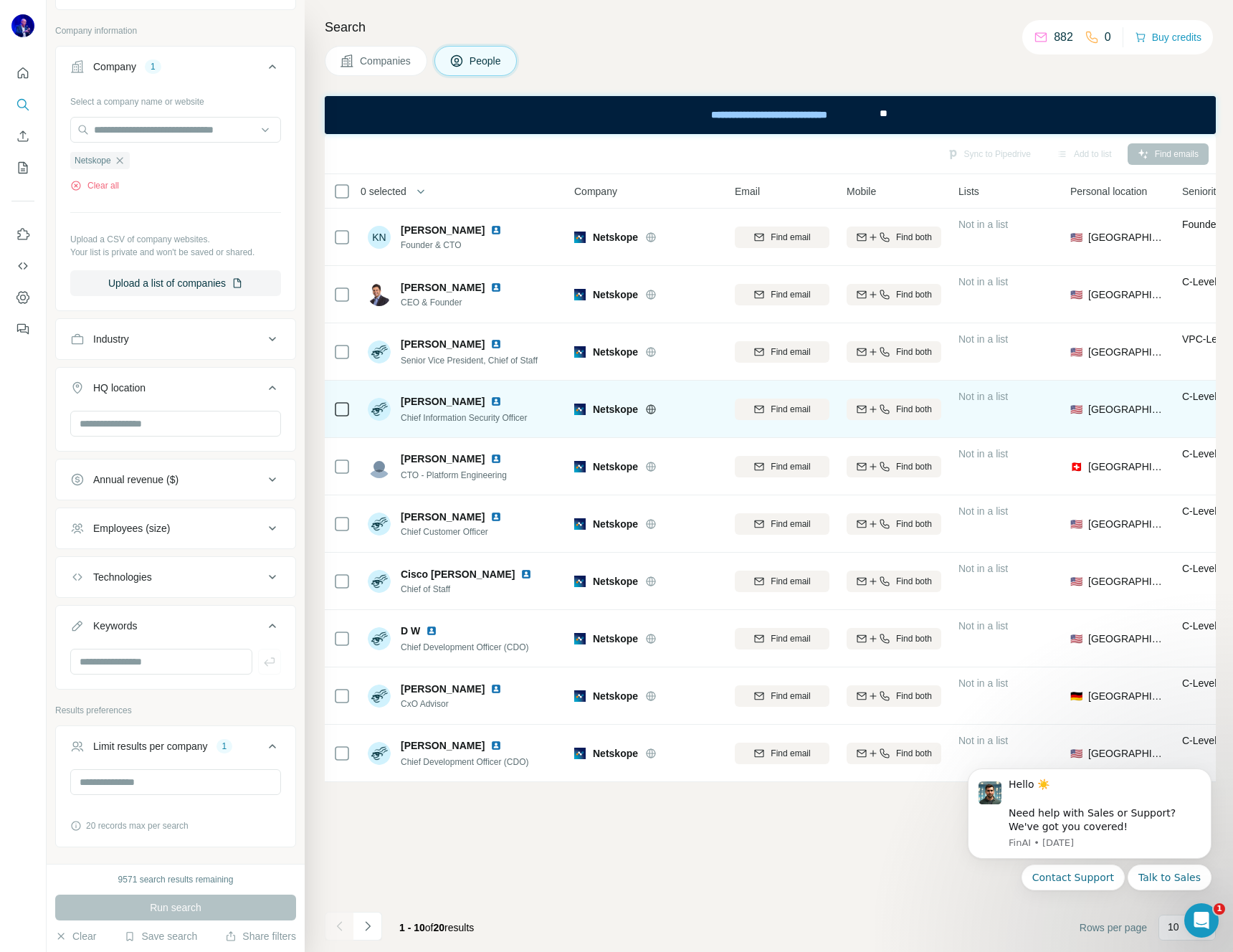
click at [492, 400] on img at bounding box center [496, 401] width 12 height 12
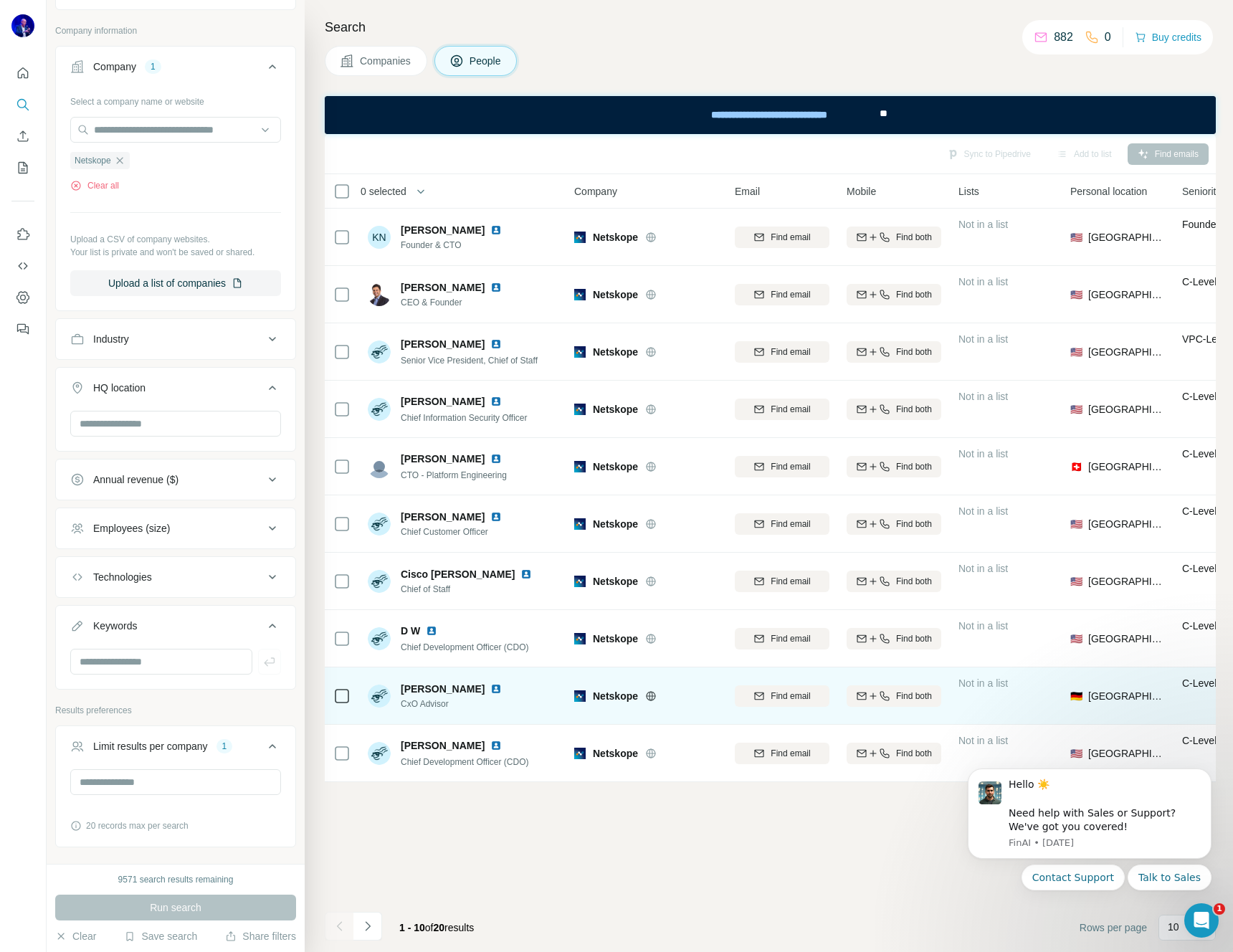
click at [490, 686] on img at bounding box center [496, 688] width 12 height 12
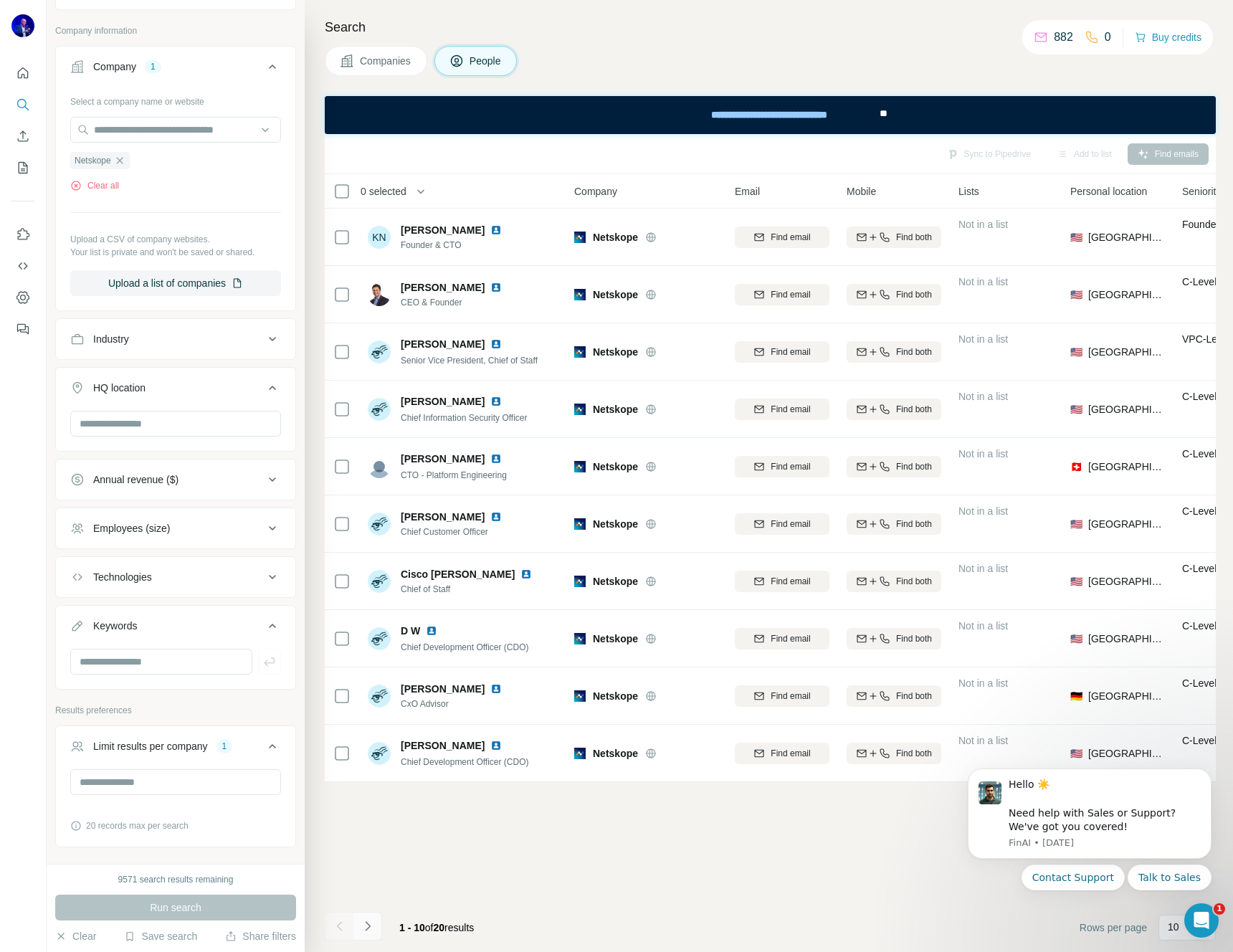
click at [378, 922] on button "Navigate to next page" at bounding box center [368, 926] width 29 height 29
